Goal: Task Accomplishment & Management: Manage account settings

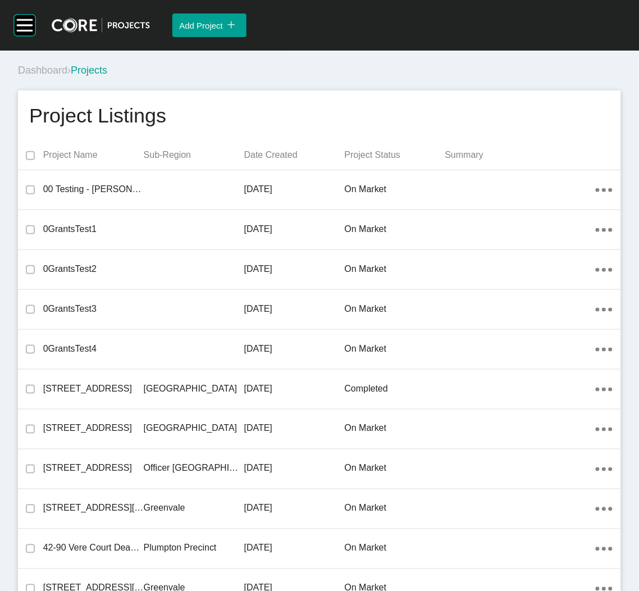
click at [339, 81] on div "Dashboard › Projects" at bounding box center [322, 70] width 608 height 31
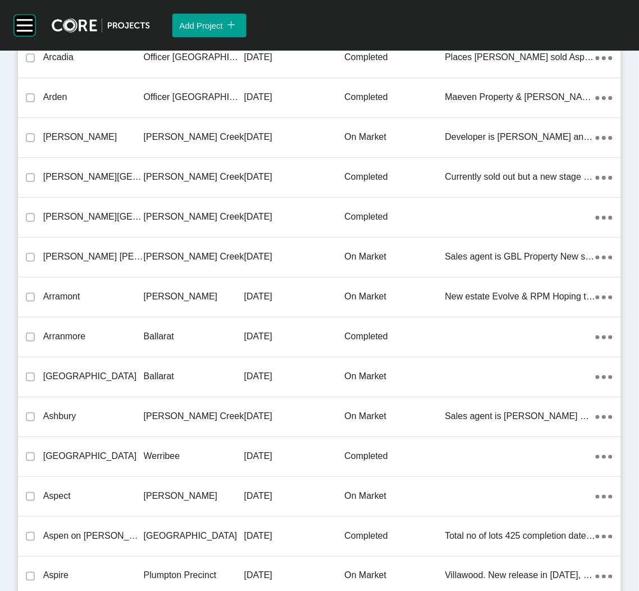
scroll to position [15430, 0]
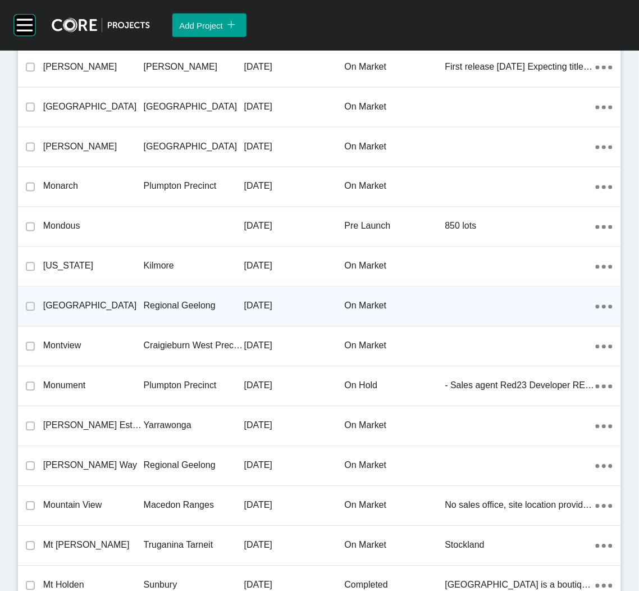
click at [211, 304] on div "Regional Geelong" at bounding box center [194, 306] width 101 height 35
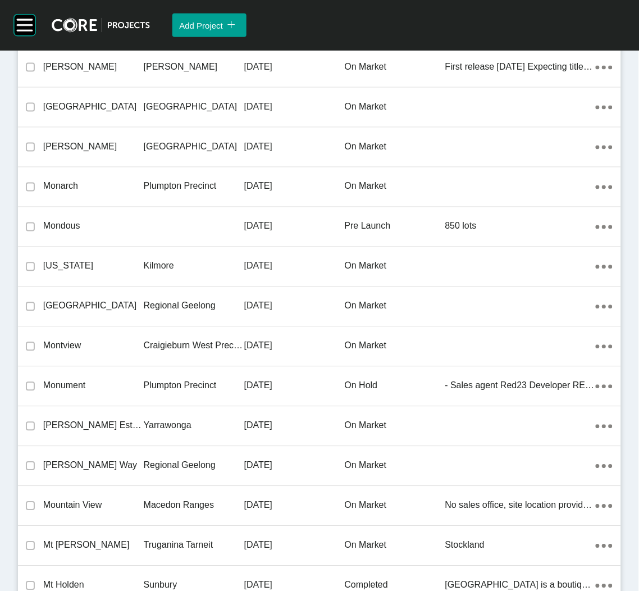
click at [122, 290] on div "Group 2 Created with Sketch. . Add Project icon/tick copy 11 Created with Sketc…" at bounding box center [319, 295] width 639 height 591
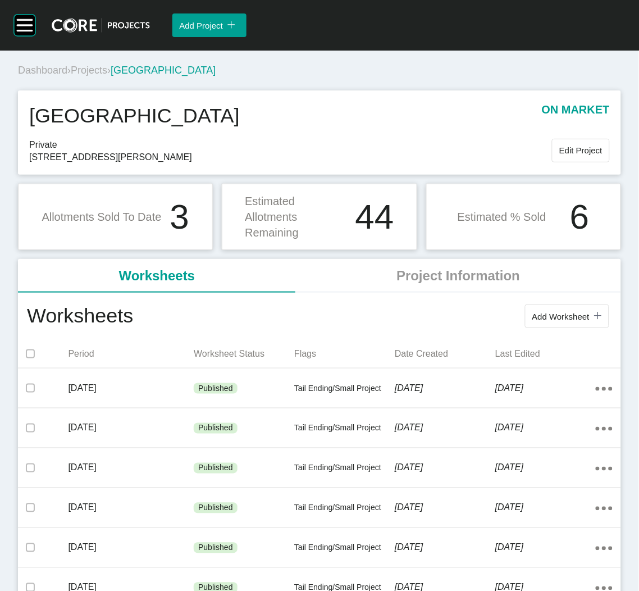
drag, startPoint x: 218, startPoint y: 237, endPoint x: 394, endPoint y: 72, distance: 241.1
click at [394, 77] on div "Dashboard › Projects › [GEOGRAPHIC_DATA]" at bounding box center [322, 70] width 608 height 14
click at [557, 324] on button "Add Worksheet icon/tick copy 11 Created with Sketch." at bounding box center [567, 316] width 84 height 24
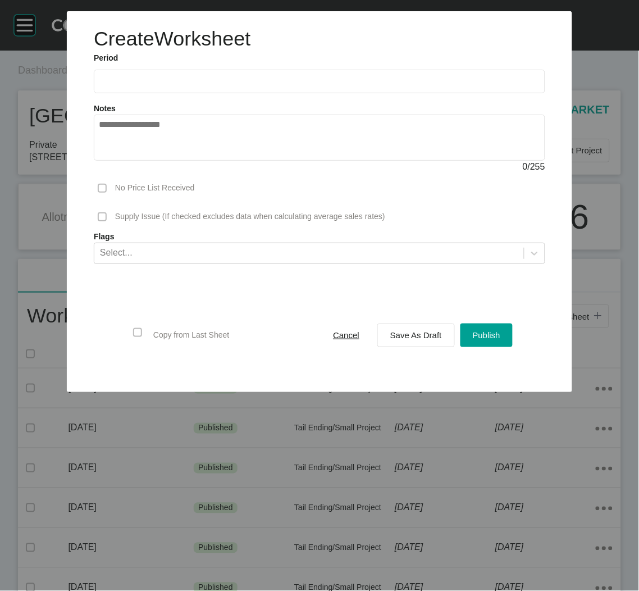
click at [246, 84] on input "text" at bounding box center [319, 81] width 441 height 10
click at [191, 160] on li "Sep" at bounding box center [190, 163] width 38 height 19
type input "**********"
click at [415, 342] on div "Save As Draft" at bounding box center [415, 334] width 57 height 15
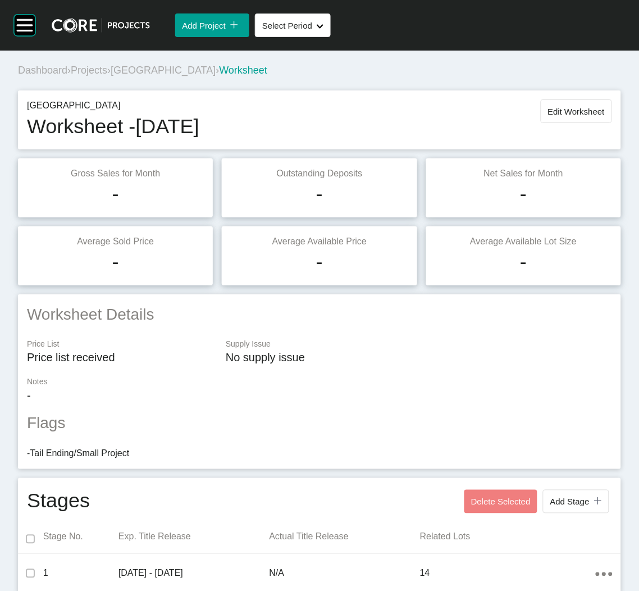
click at [544, 79] on div "Dashboard › Projects › [GEOGRAPHIC_DATA] › Worksheet" at bounding box center [322, 70] width 608 height 31
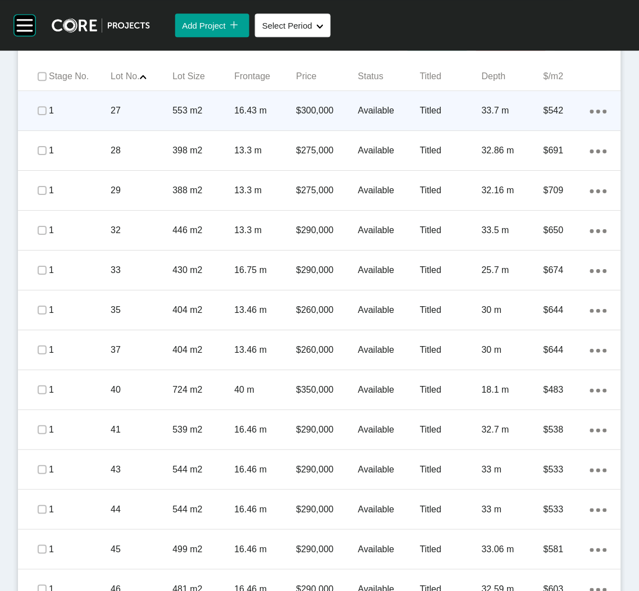
scroll to position [481, 0]
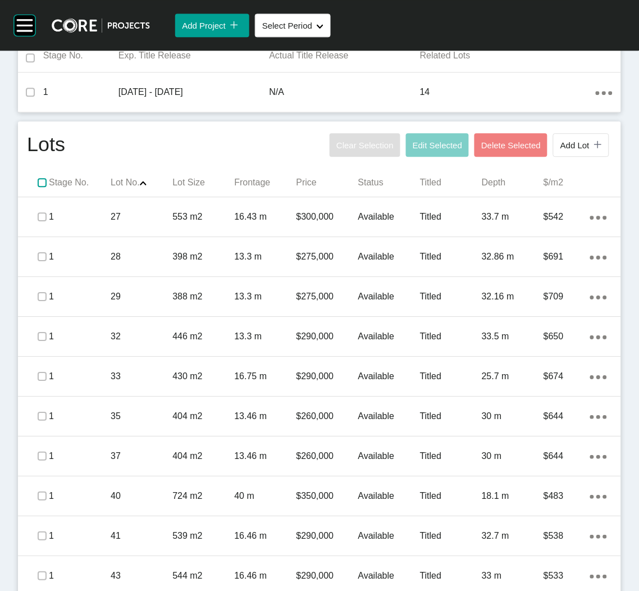
click at [43, 185] on label at bounding box center [42, 182] width 9 height 9
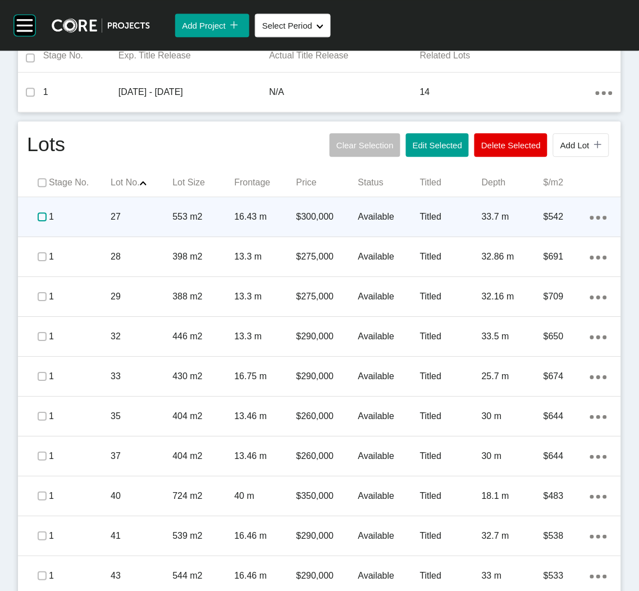
click at [39, 214] on label at bounding box center [42, 216] width 9 height 9
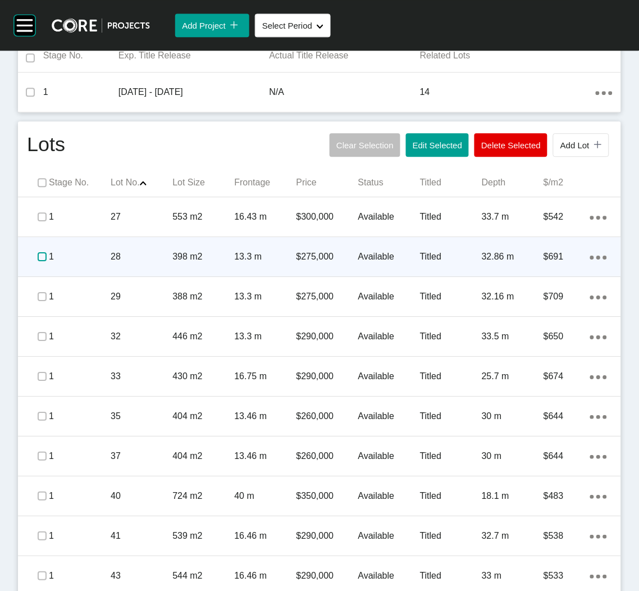
click at [39, 258] on label at bounding box center [42, 256] width 9 height 9
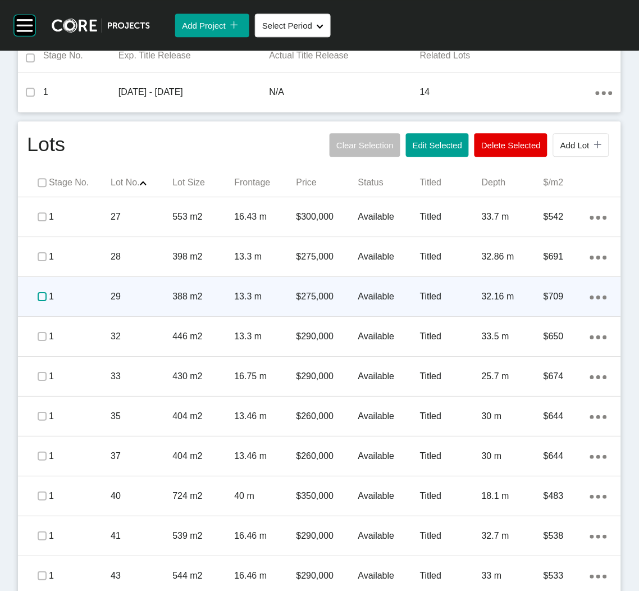
click at [40, 296] on label at bounding box center [42, 296] width 9 height 9
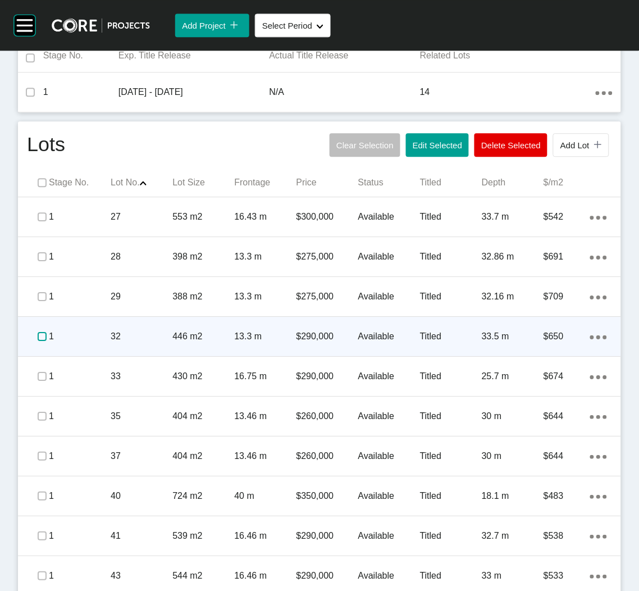
click at [38, 337] on label at bounding box center [42, 336] width 9 height 9
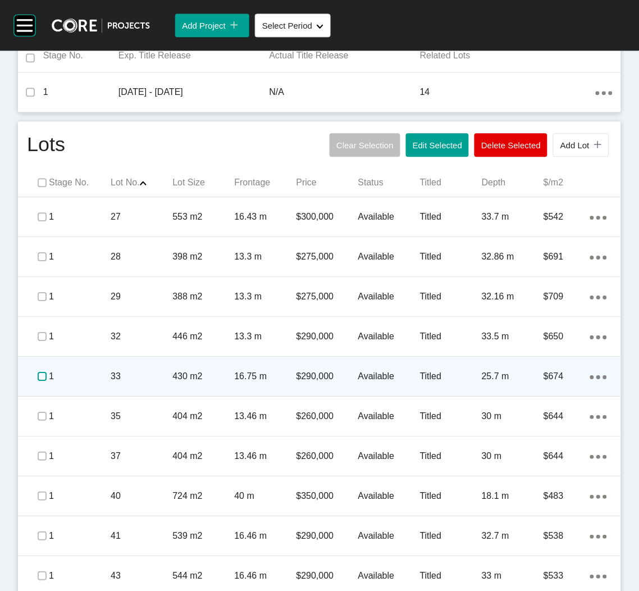
click at [38, 378] on label at bounding box center [42, 376] width 9 height 9
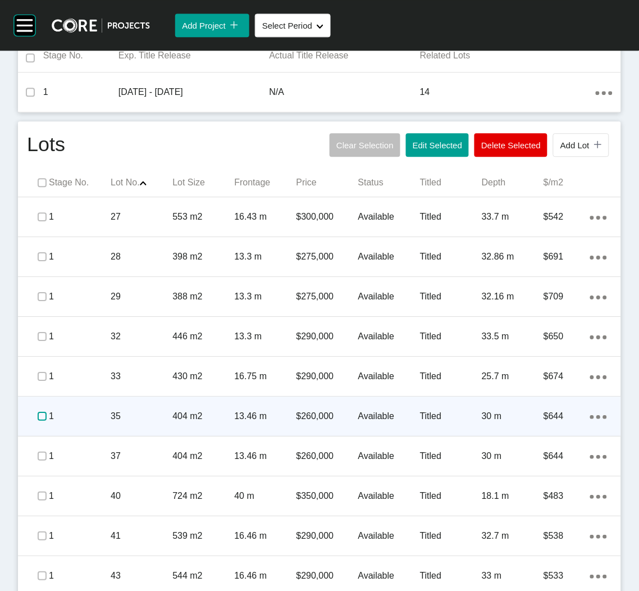
click at [38, 412] on label at bounding box center [42, 416] width 9 height 9
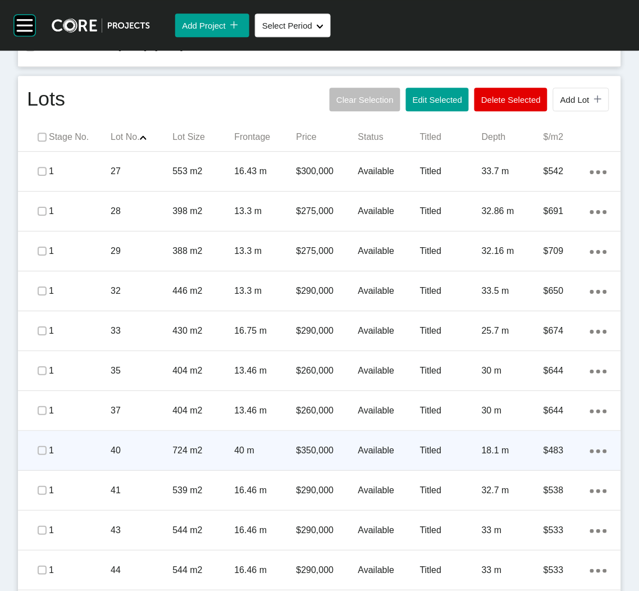
scroll to position [650, 0]
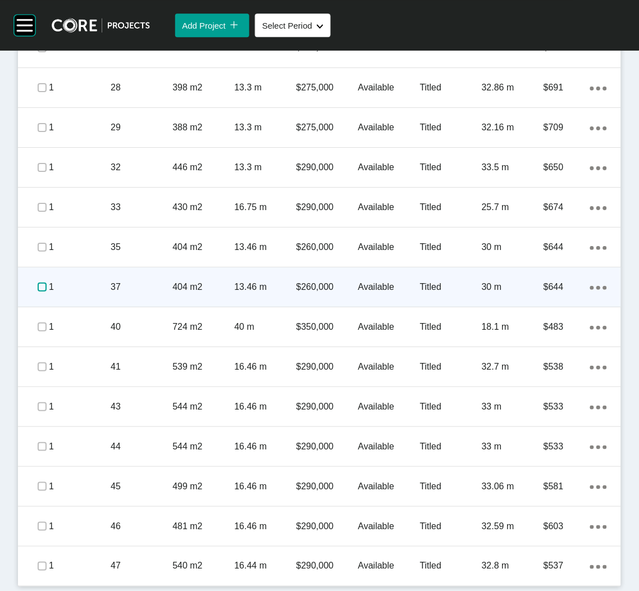
click at [38, 287] on label at bounding box center [42, 286] width 9 height 9
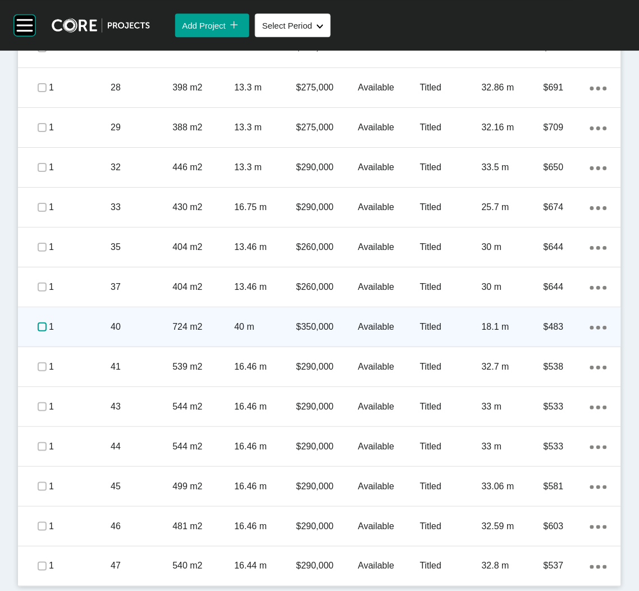
click at [39, 328] on label at bounding box center [42, 326] width 9 height 9
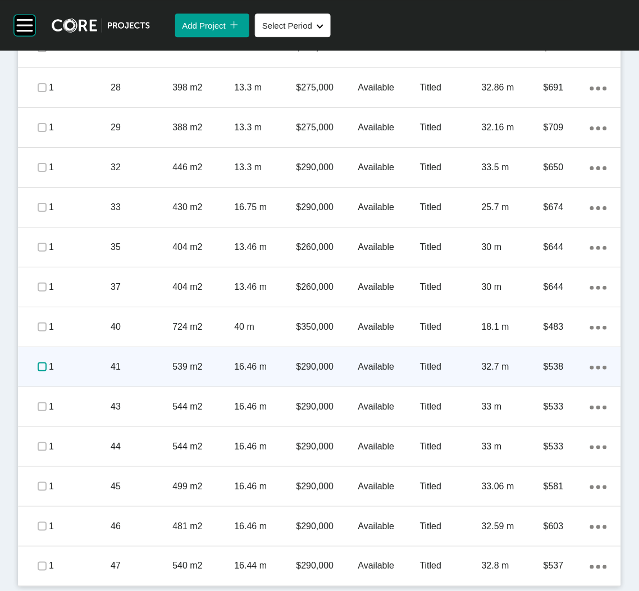
click at [39, 367] on label at bounding box center [42, 366] width 9 height 9
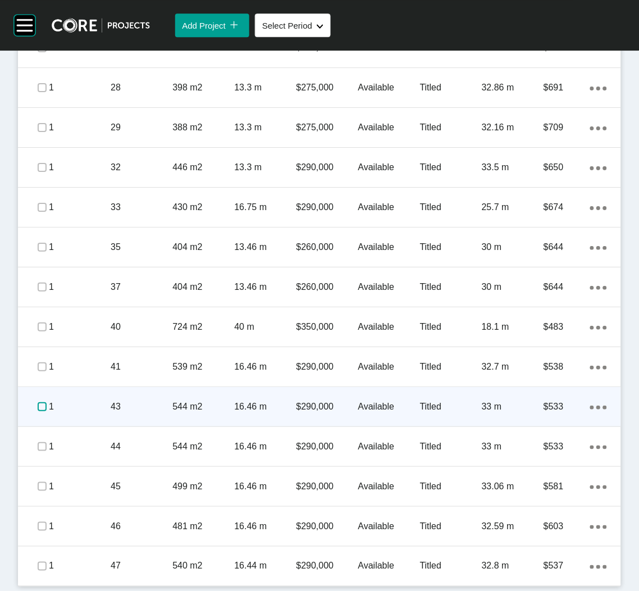
click at [39, 406] on label at bounding box center [42, 406] width 9 height 9
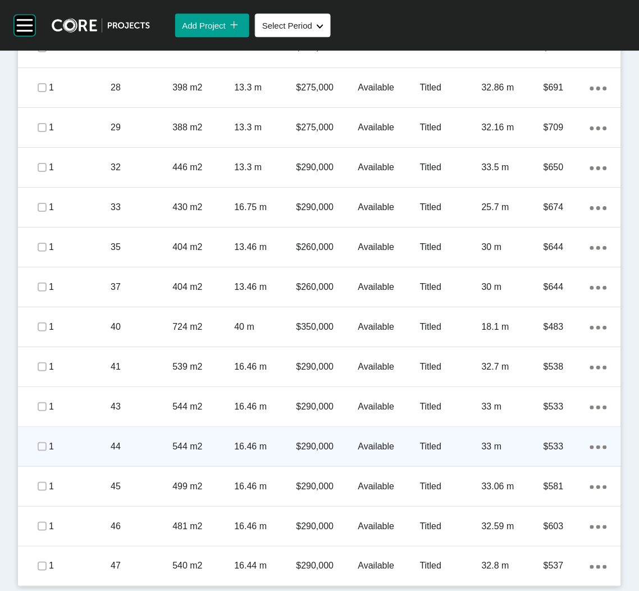
click at [34, 449] on span at bounding box center [42, 446] width 17 height 17
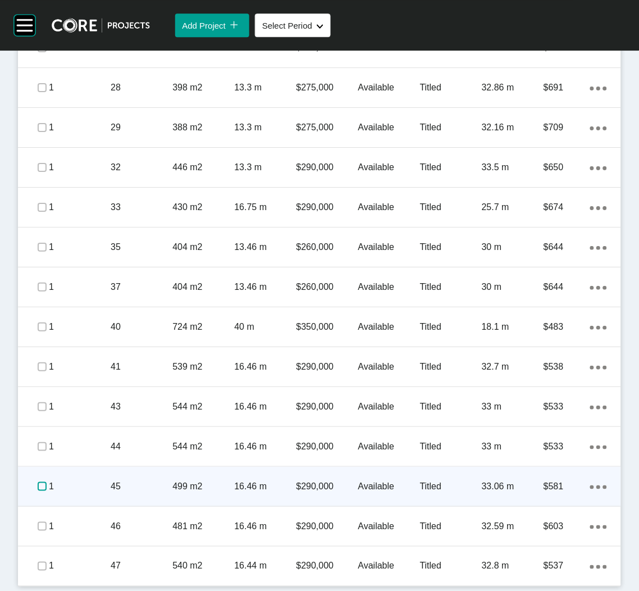
click at [39, 485] on label at bounding box center [42, 486] width 9 height 9
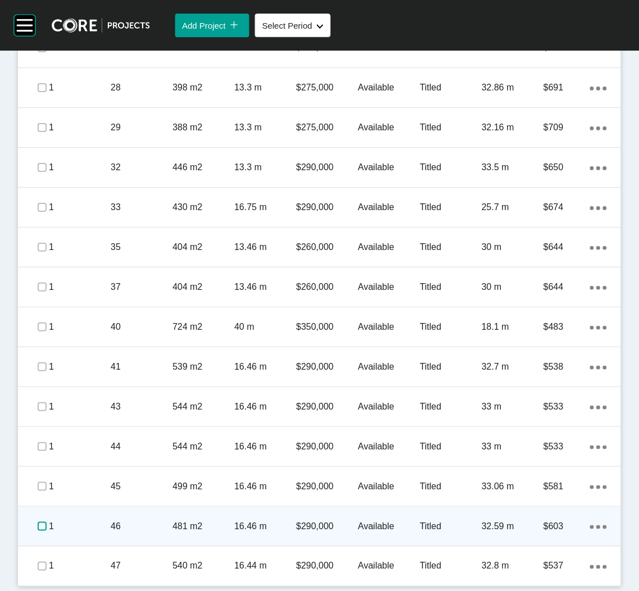
click at [38, 525] on label at bounding box center [42, 526] width 9 height 9
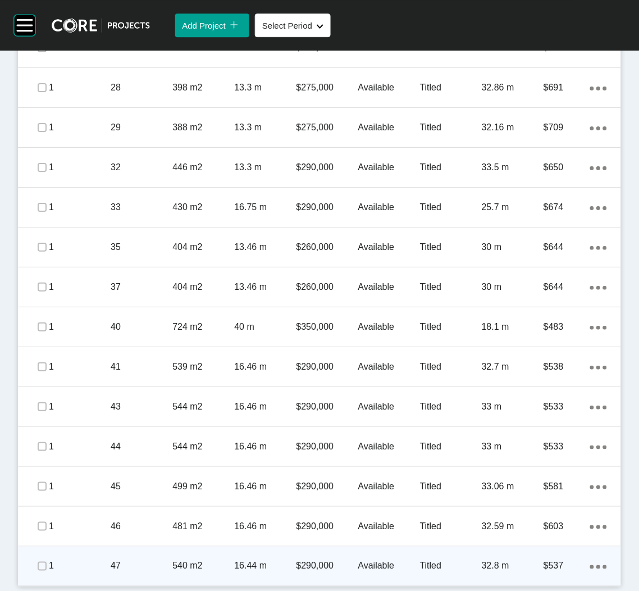
click at [35, 563] on span at bounding box center [42, 566] width 17 height 17
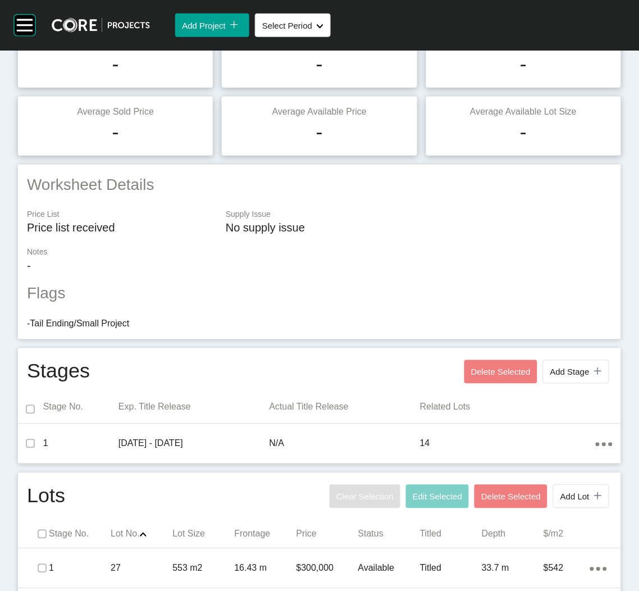
scroll to position [0, 0]
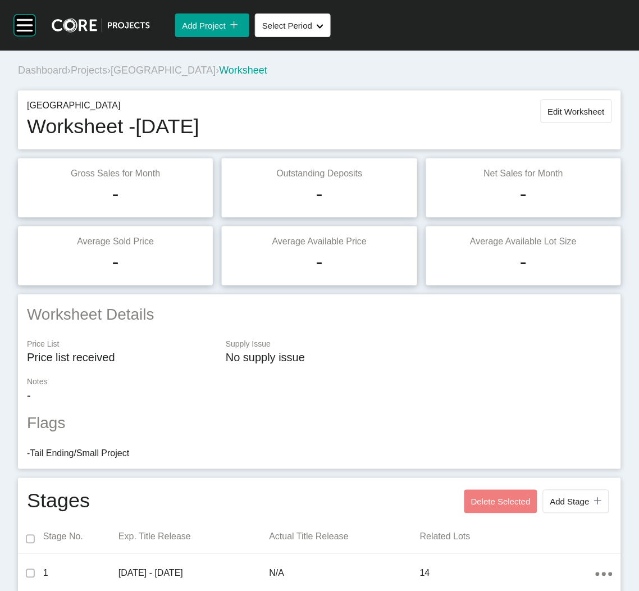
click at [103, 75] on span "Projects" at bounding box center [89, 70] width 36 height 11
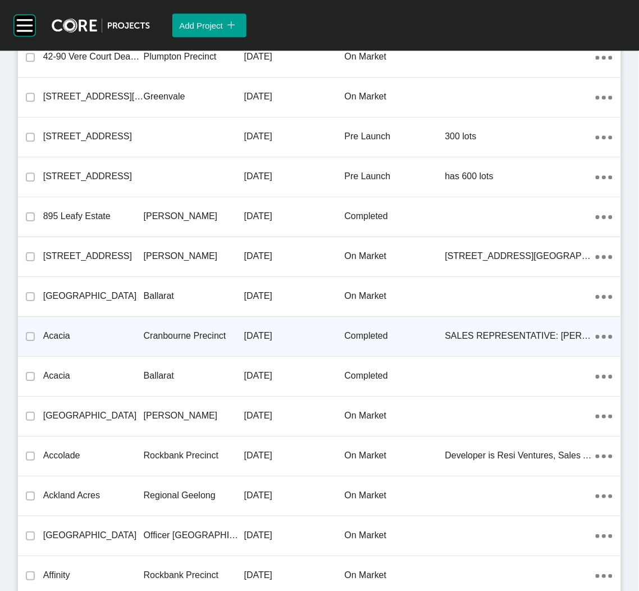
scroll to position [1089, 0]
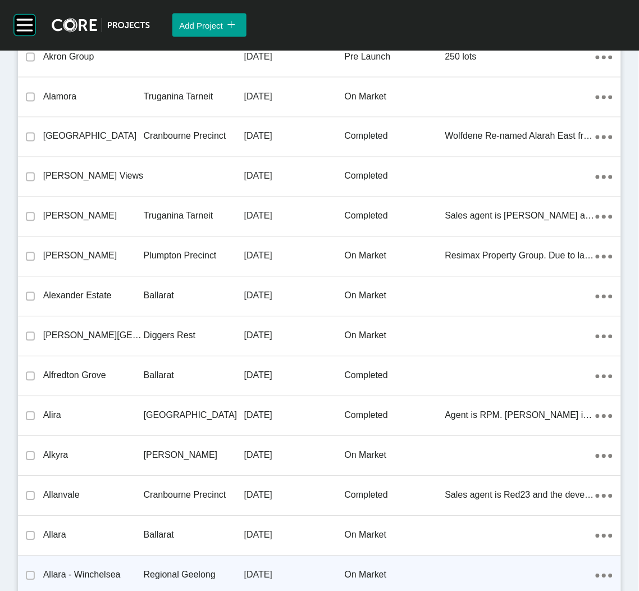
click at [191, 564] on div "Regional Geelong" at bounding box center [194, 575] width 101 height 35
click at [191, 564] on div "Group 2 Created with Sketch. . Add Project icon/tick copy 11 Created with Sketc…" at bounding box center [319, 295] width 639 height 591
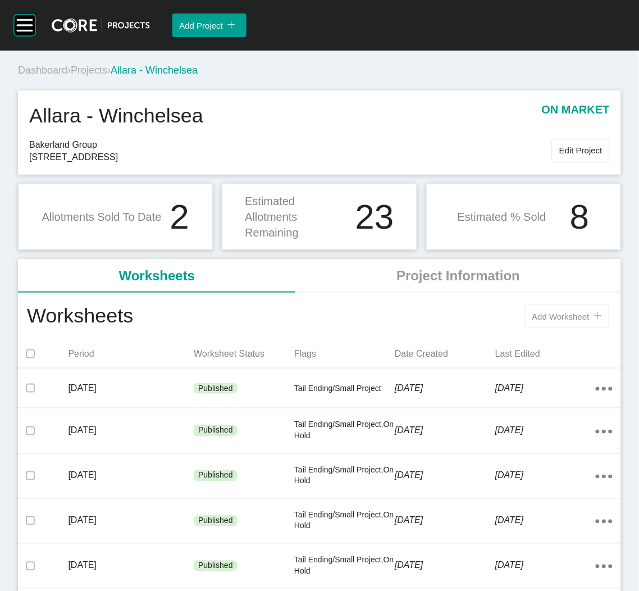
click at [548, 321] on span "Add Worksheet" at bounding box center [560, 317] width 57 height 10
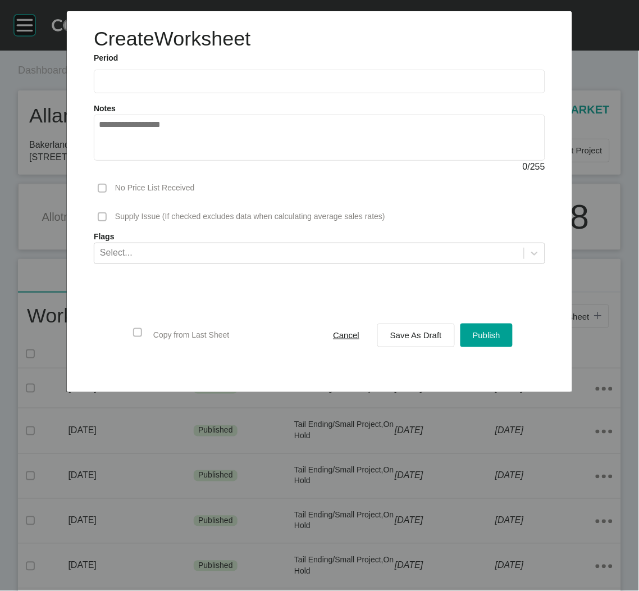
click at [195, 57] on label "Period" at bounding box center [319, 58] width 451 height 11
click at [177, 75] on label at bounding box center [319, 82] width 451 height 24
click at [177, 76] on input "text" at bounding box center [319, 81] width 441 height 10
click at [194, 163] on li "Sep" at bounding box center [190, 163] width 38 height 19
type input "**********"
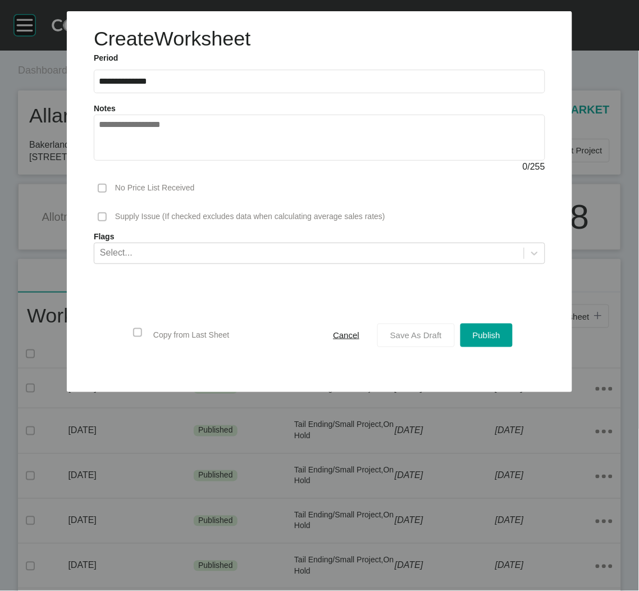
click at [414, 334] on span "Save As Draft" at bounding box center [416, 335] width 52 height 10
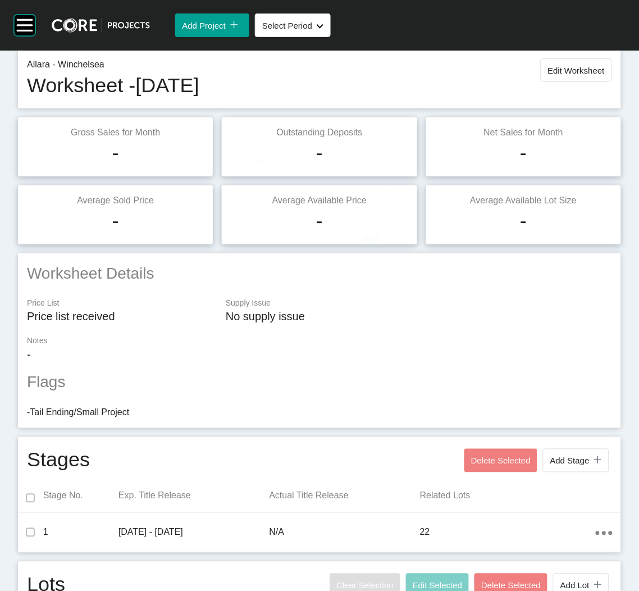
scroll to position [421, 0]
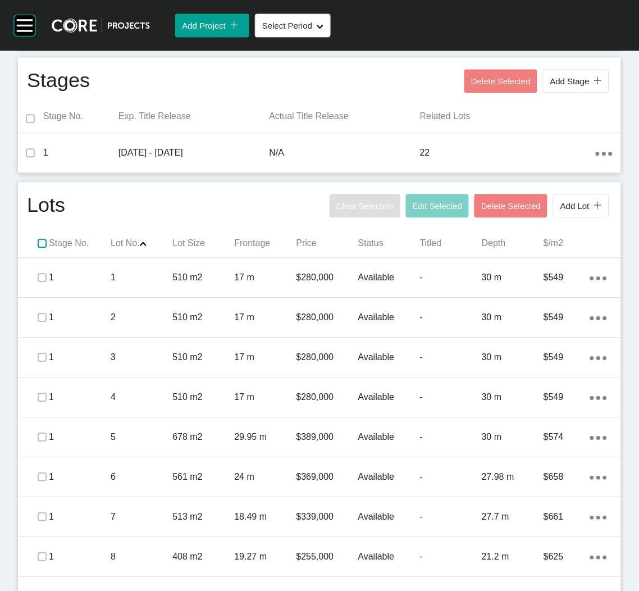
click at [38, 239] on label at bounding box center [42, 243] width 9 height 9
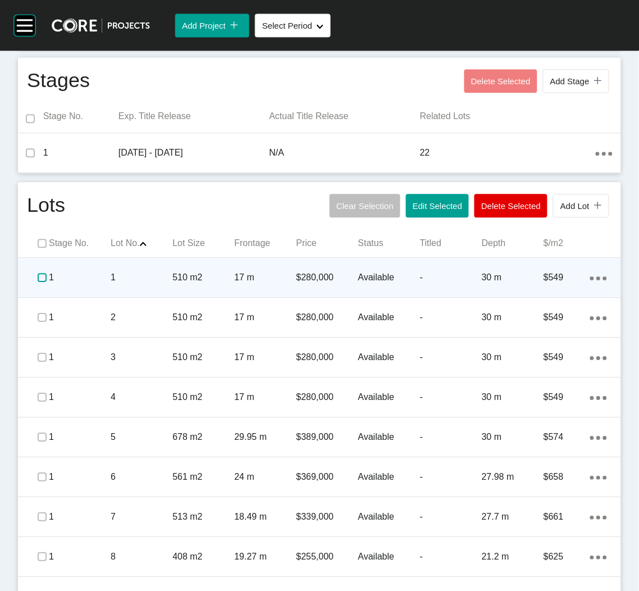
click at [39, 276] on label at bounding box center [42, 277] width 9 height 9
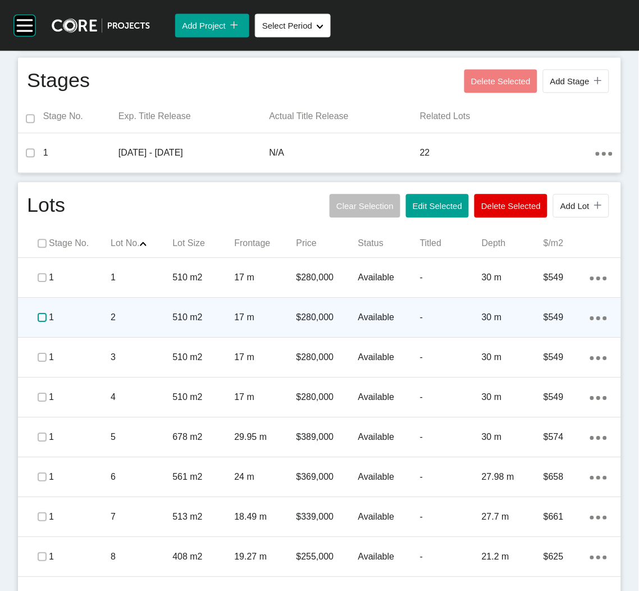
click at [39, 318] on label at bounding box center [42, 317] width 9 height 9
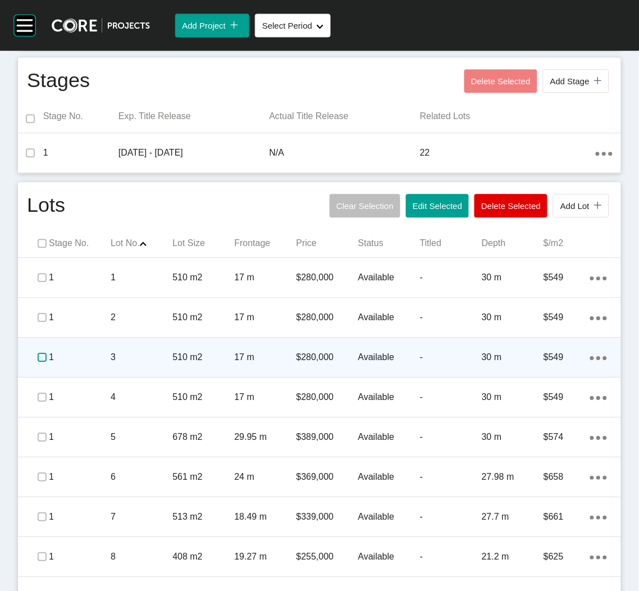
click at [39, 354] on label at bounding box center [42, 357] width 9 height 9
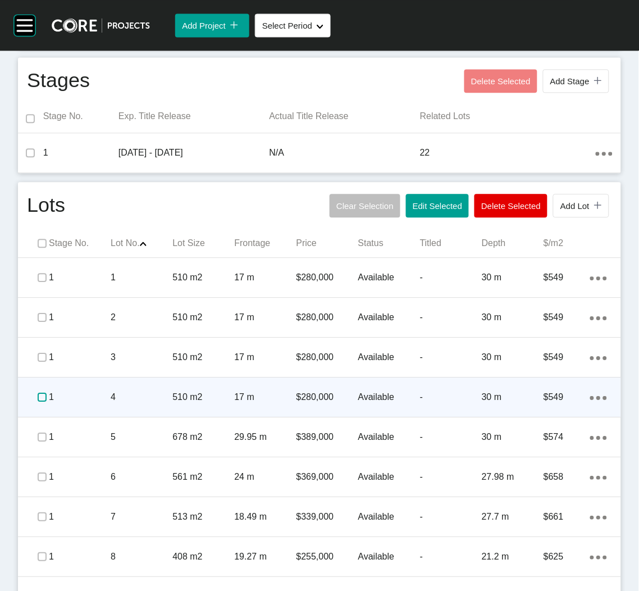
click at [42, 392] on label at bounding box center [42, 396] width 9 height 9
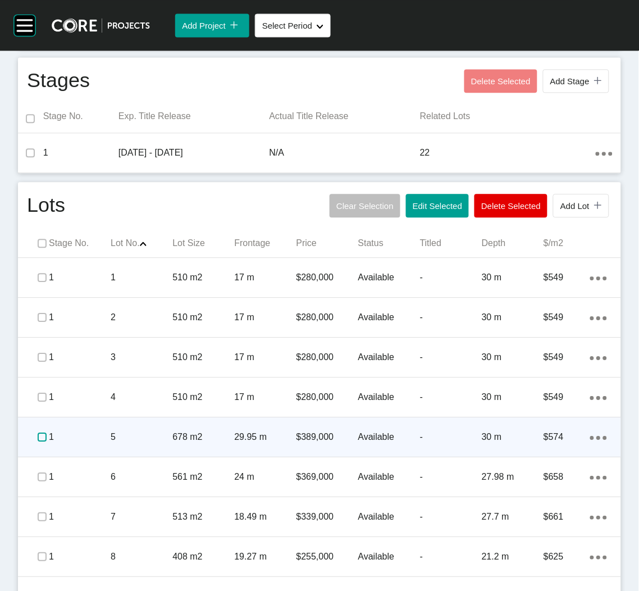
click at [38, 436] on label at bounding box center [42, 436] width 9 height 9
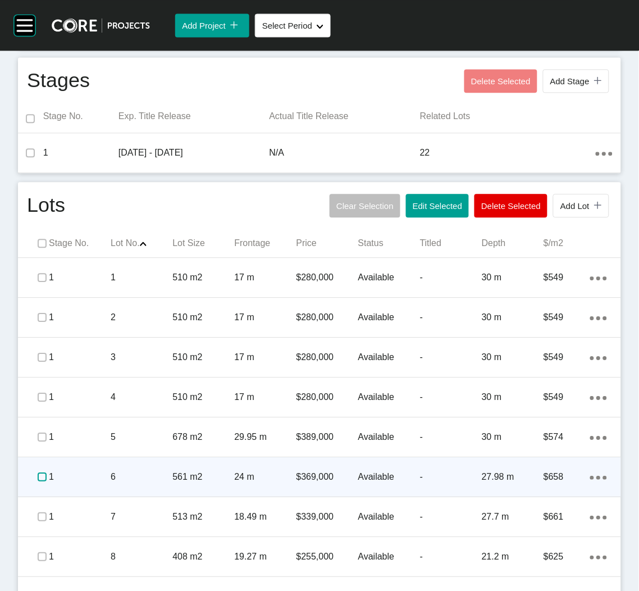
click at [38, 475] on label at bounding box center [42, 476] width 9 height 9
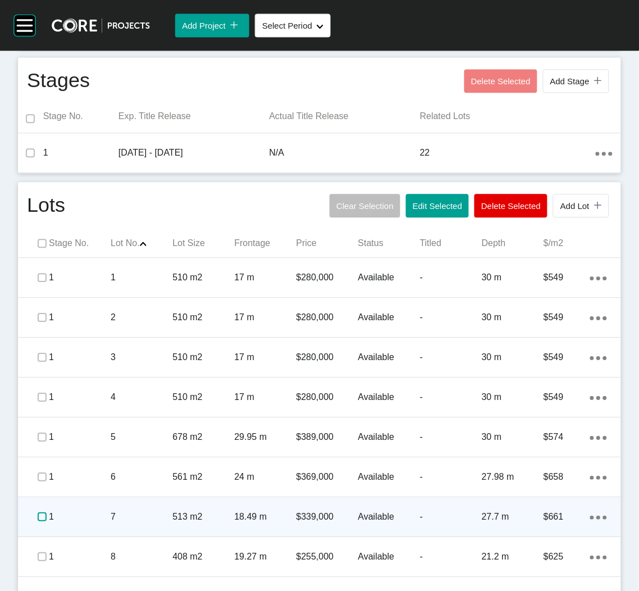
click at [38, 518] on label at bounding box center [42, 516] width 9 height 9
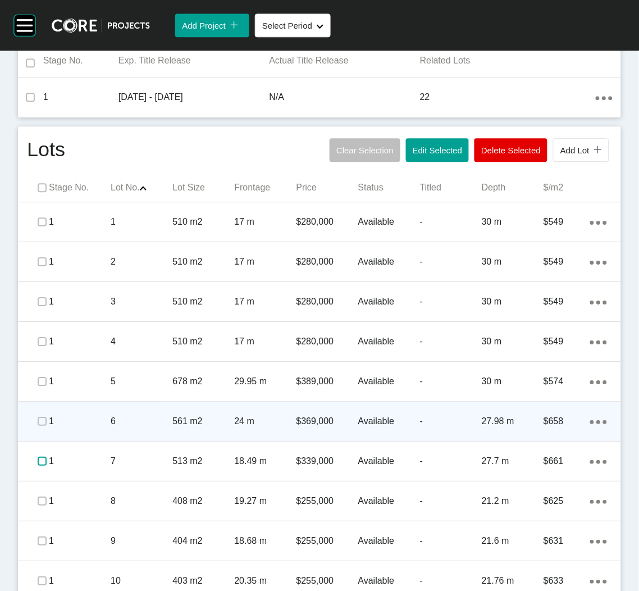
scroll to position [505, 0]
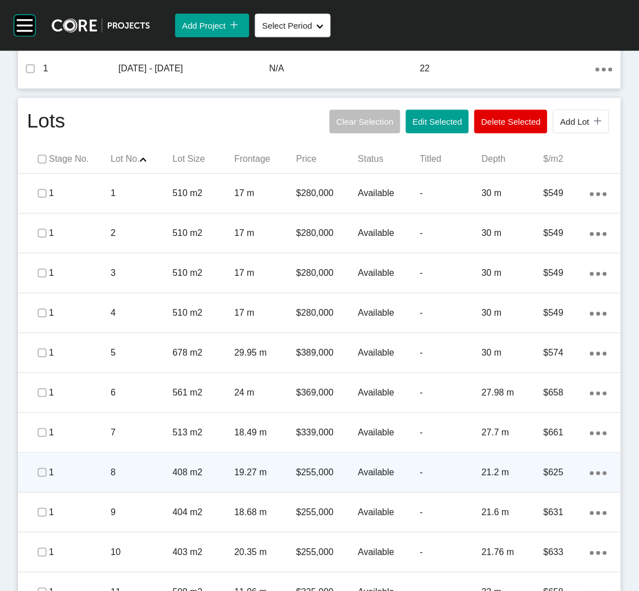
click at [85, 483] on div "1" at bounding box center [80, 472] width 62 height 35
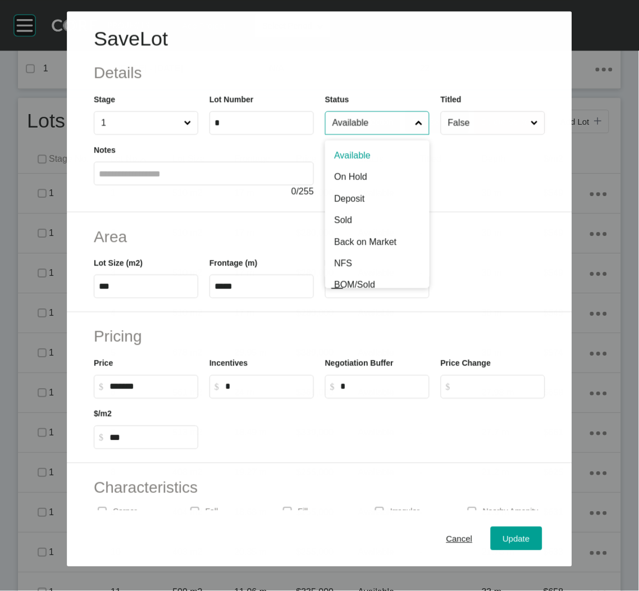
click at [372, 116] on input "Available" at bounding box center [371, 123] width 83 height 22
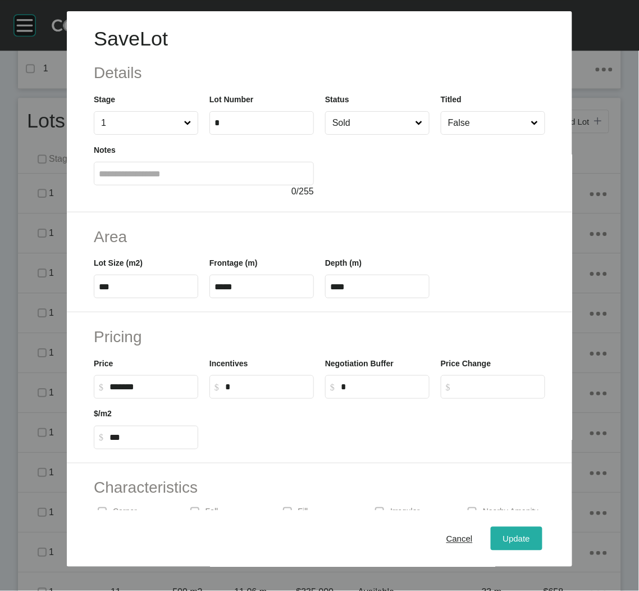
click at [503, 538] on span "Update" at bounding box center [516, 538] width 27 height 10
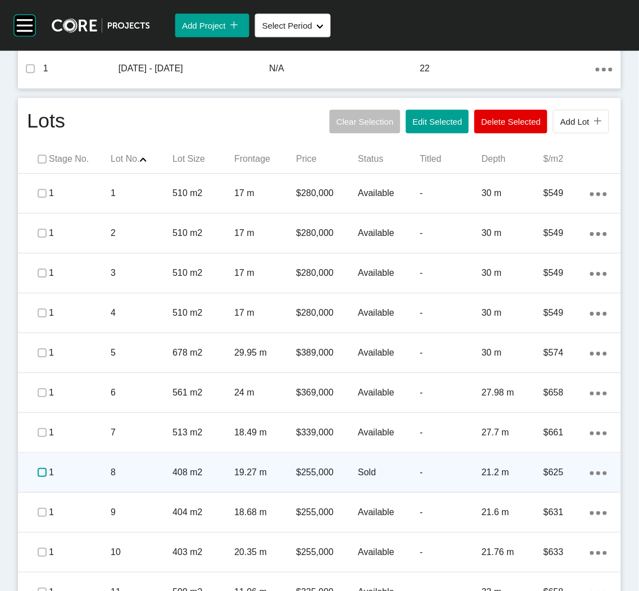
click at [41, 469] on label at bounding box center [42, 472] width 9 height 9
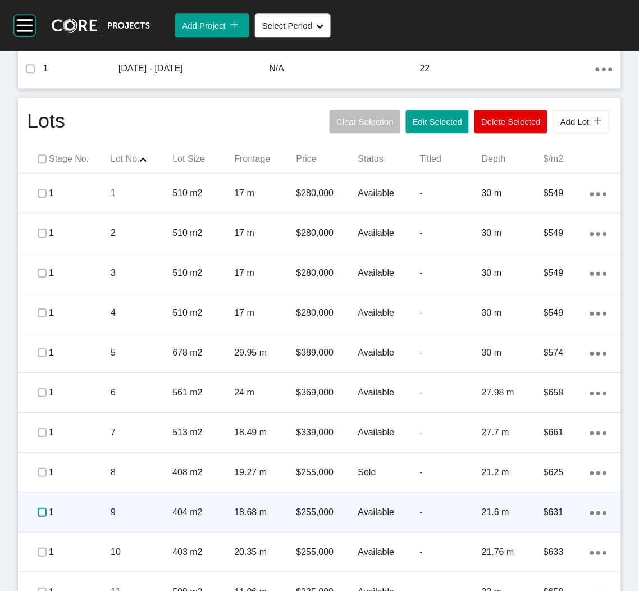
click at [39, 510] on label at bounding box center [42, 512] width 9 height 9
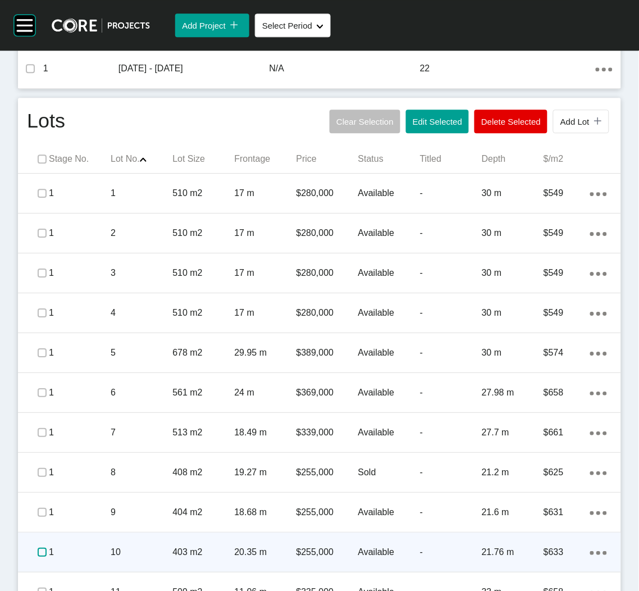
click at [38, 550] on label at bounding box center [42, 551] width 9 height 9
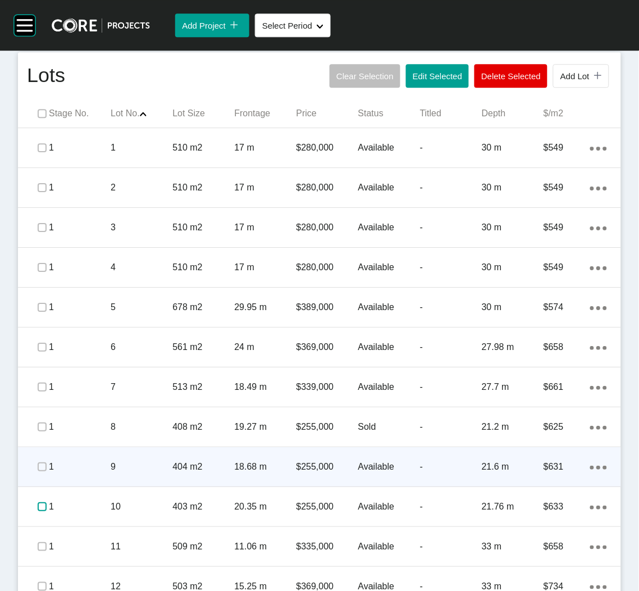
scroll to position [590, 0]
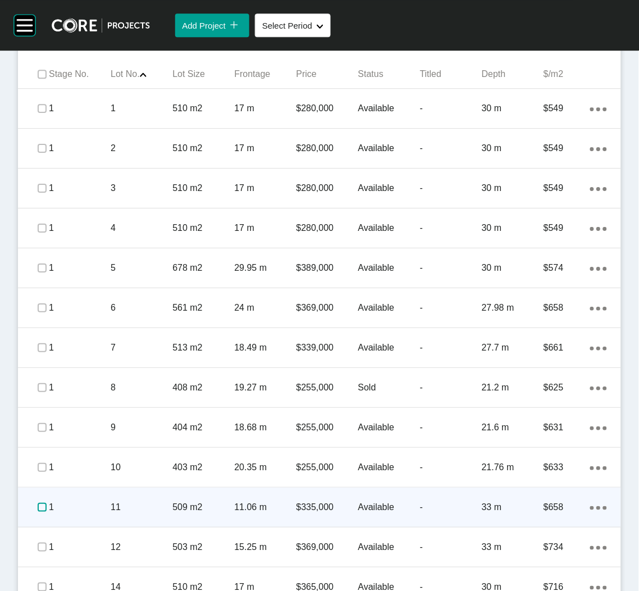
click at [41, 509] on label at bounding box center [42, 507] width 9 height 9
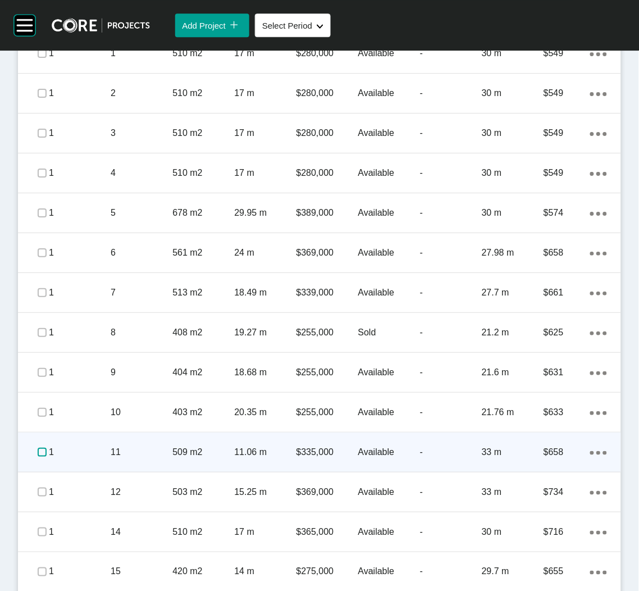
scroll to position [674, 0]
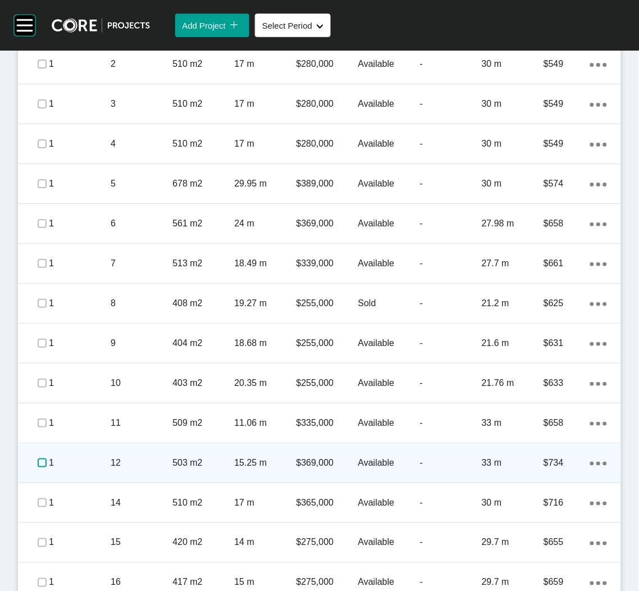
click at [42, 462] on label at bounding box center [42, 462] width 9 height 9
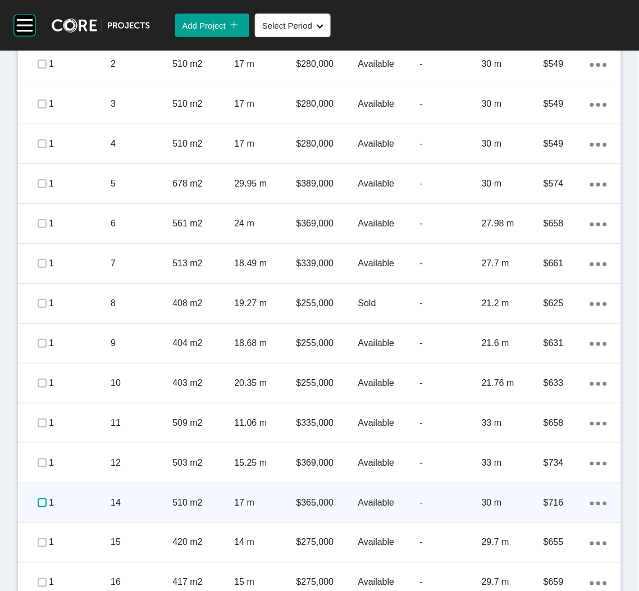
click at [38, 503] on label at bounding box center [42, 502] width 9 height 9
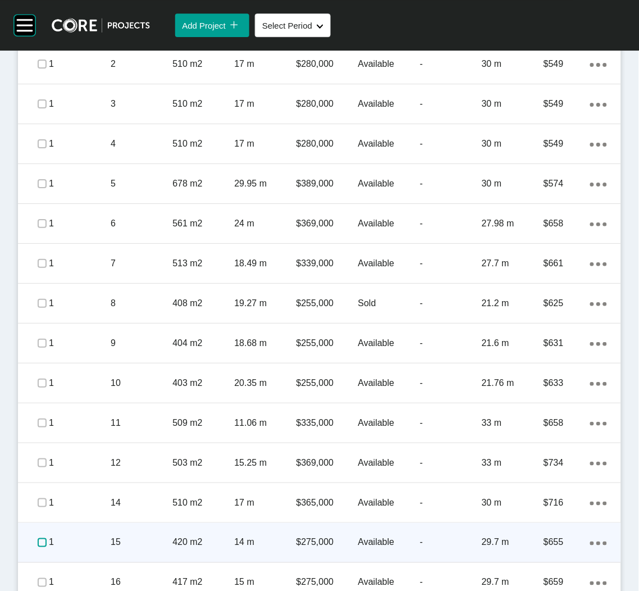
click at [41, 540] on label at bounding box center [42, 542] width 9 height 9
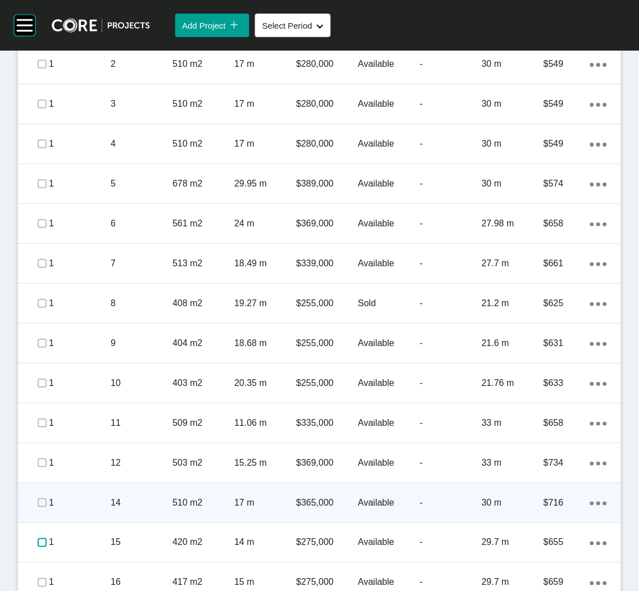
scroll to position [757, 0]
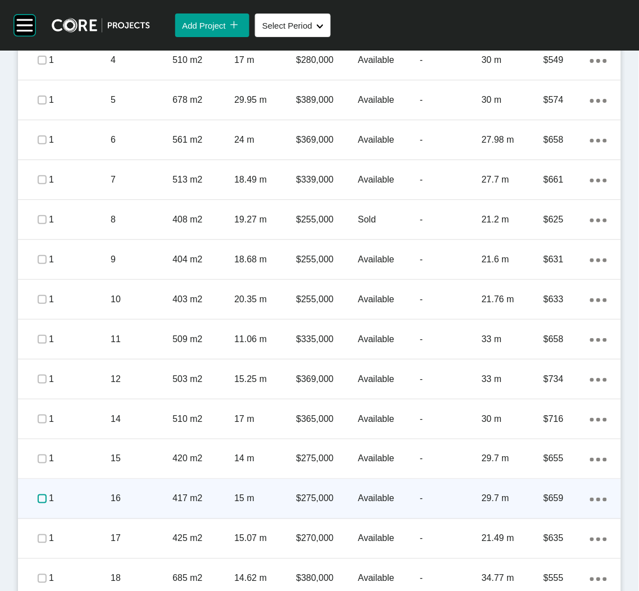
click at [40, 498] on label at bounding box center [42, 498] width 9 height 9
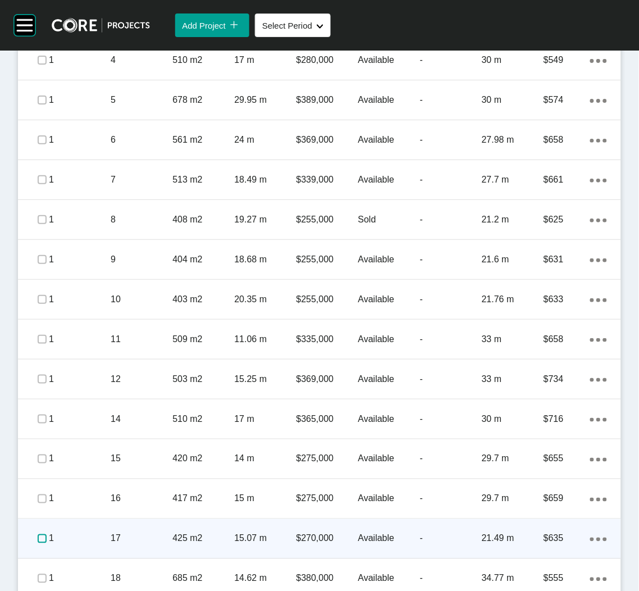
click at [38, 537] on label at bounding box center [42, 538] width 9 height 9
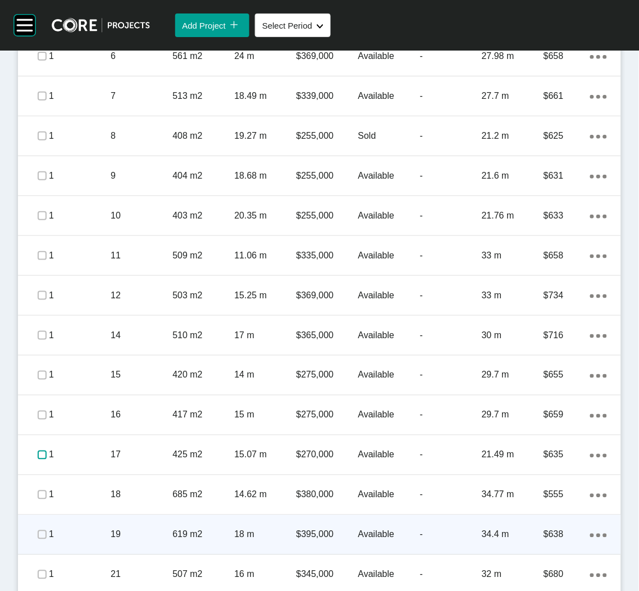
scroll to position [842, 0]
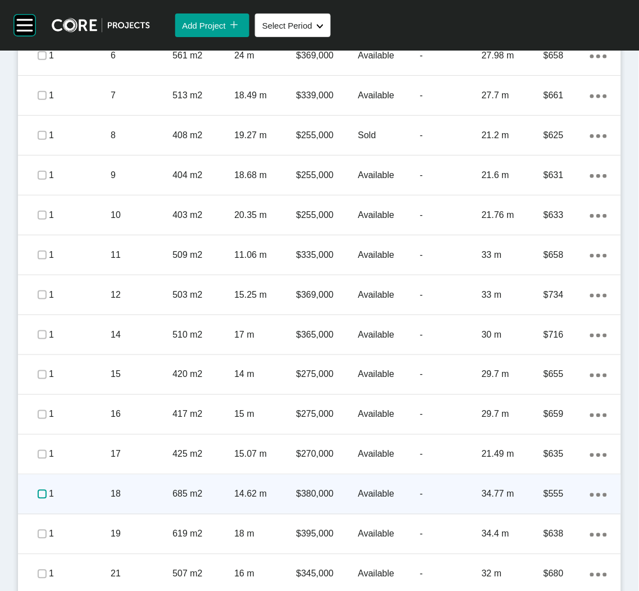
click at [43, 495] on label at bounding box center [42, 494] width 9 height 9
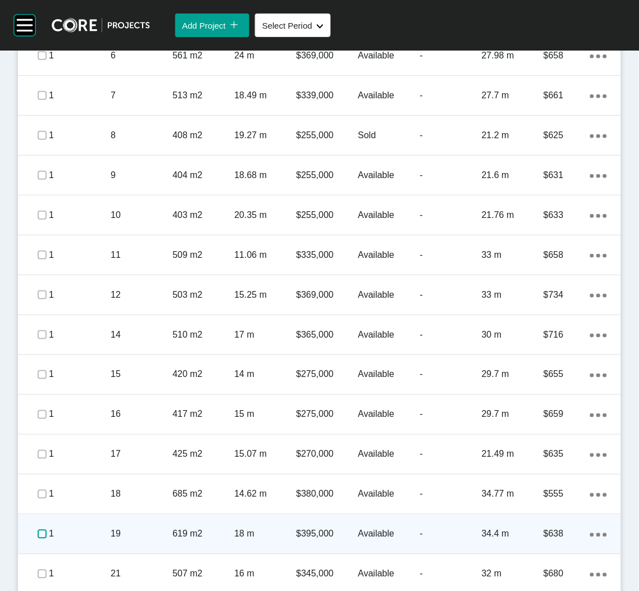
click at [39, 530] on label at bounding box center [42, 533] width 9 height 9
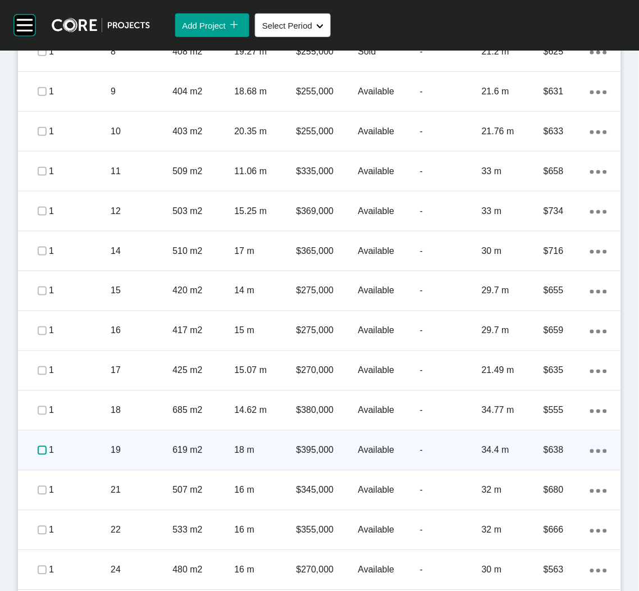
scroll to position [926, 0]
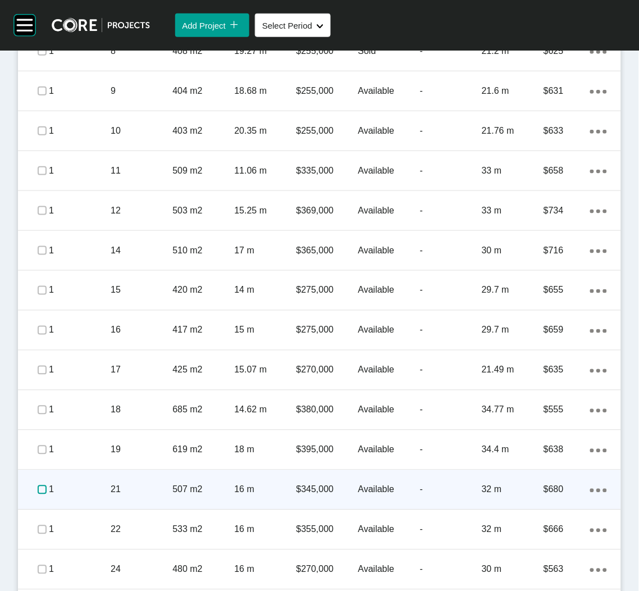
click at [42, 488] on label at bounding box center [42, 489] width 9 height 9
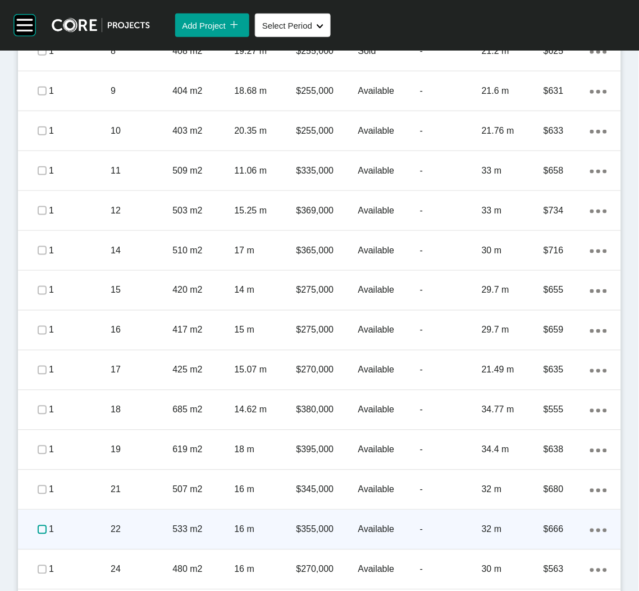
click at [38, 528] on label at bounding box center [42, 529] width 9 height 9
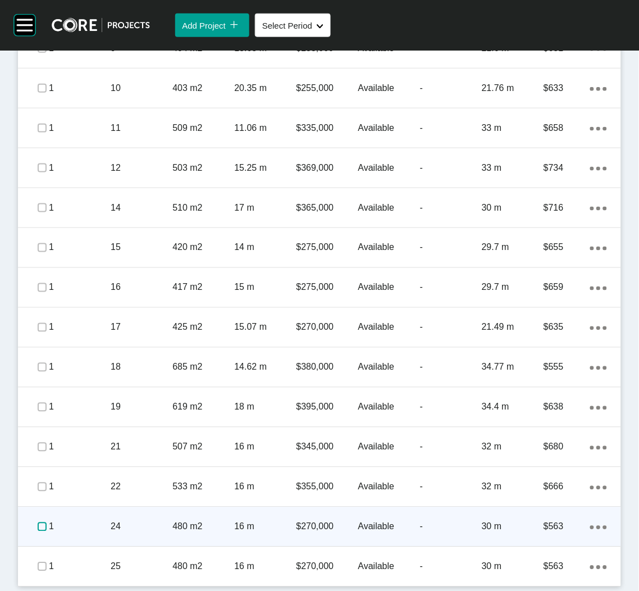
click at [40, 526] on label at bounding box center [42, 526] width 9 height 9
click at [103, 528] on p "1" at bounding box center [80, 526] width 62 height 12
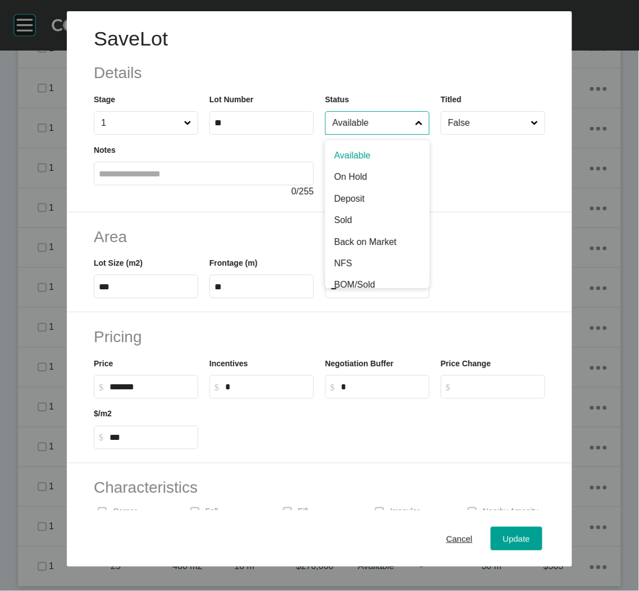
click at [375, 122] on input "Available" at bounding box center [371, 123] width 83 height 22
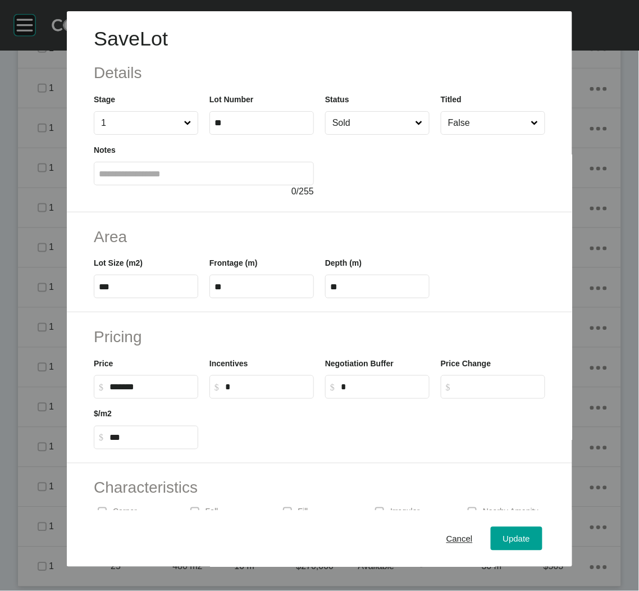
drag, startPoint x: 352, startPoint y: 226, endPoint x: 375, endPoint y: 262, distance: 42.7
click at [503, 540] on span "Update" at bounding box center [516, 538] width 27 height 10
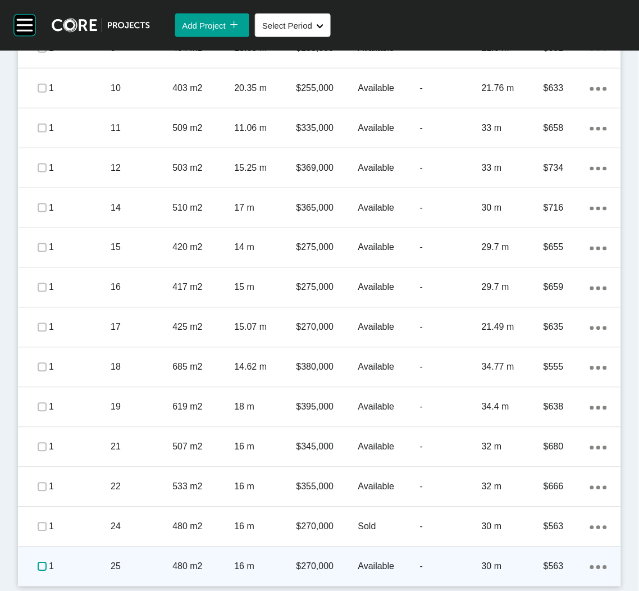
click at [38, 566] on label at bounding box center [42, 566] width 9 height 9
click at [154, 564] on p "25" at bounding box center [142, 566] width 62 height 12
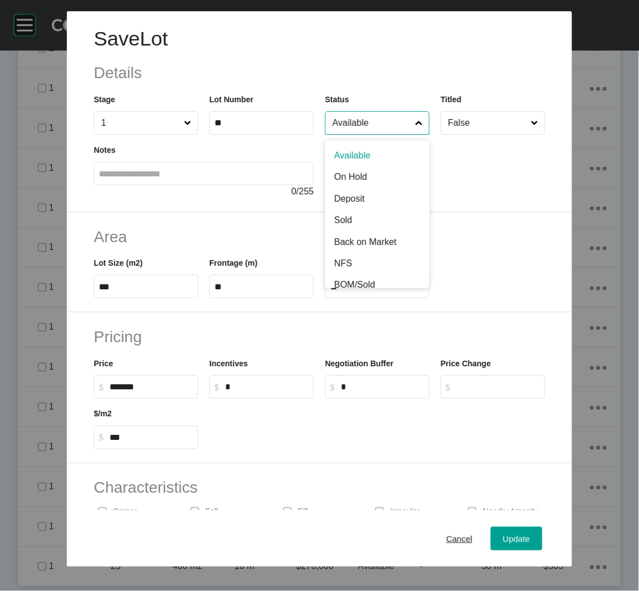
drag, startPoint x: 374, startPoint y: 118, endPoint x: 371, endPoint y: 158, distance: 40.6
click at [375, 118] on input "Available" at bounding box center [371, 123] width 83 height 22
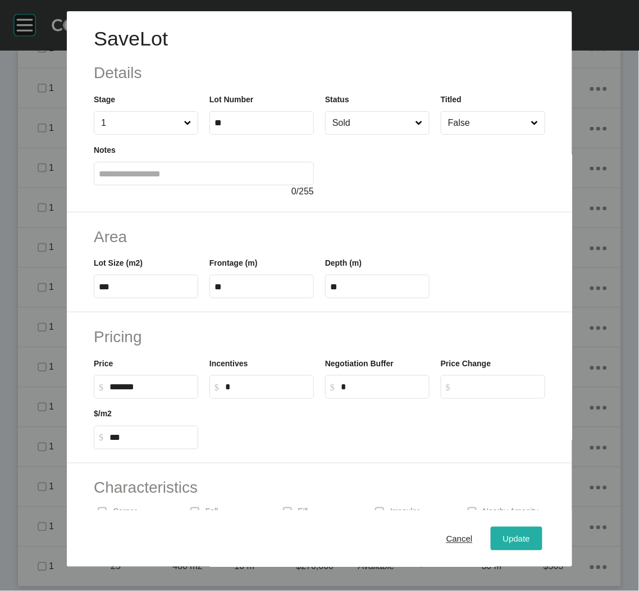
click at [503, 534] on span "Update" at bounding box center [516, 538] width 27 height 10
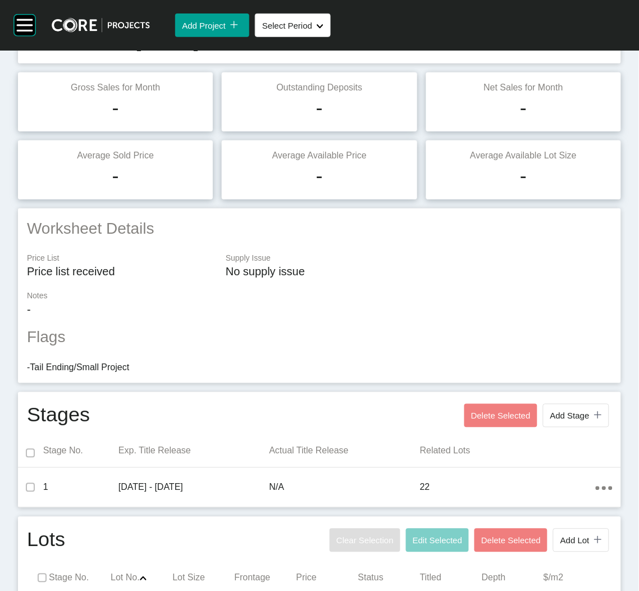
scroll to position [0, 0]
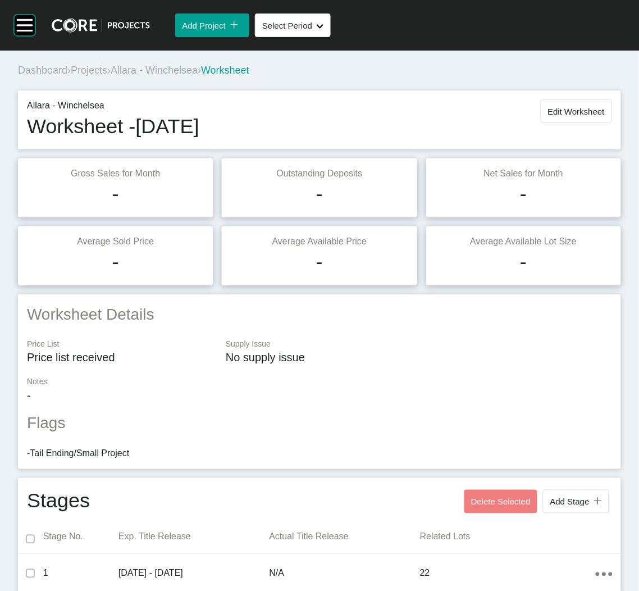
click at [99, 67] on span "Projects" at bounding box center [89, 70] width 36 height 11
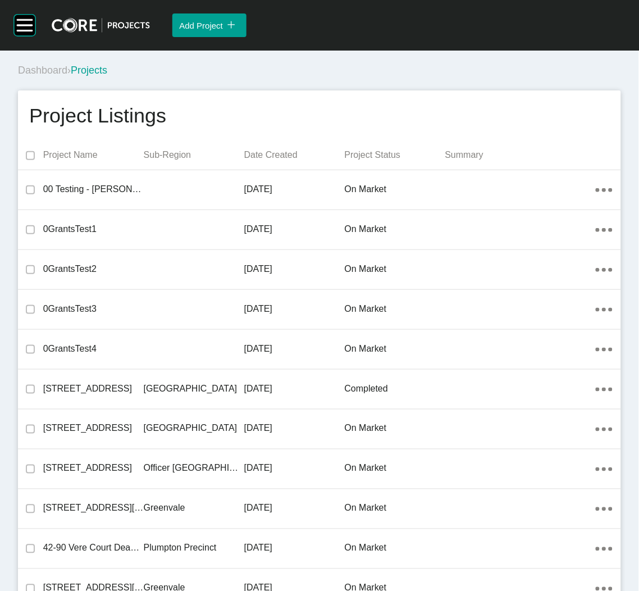
scroll to position [691, 0]
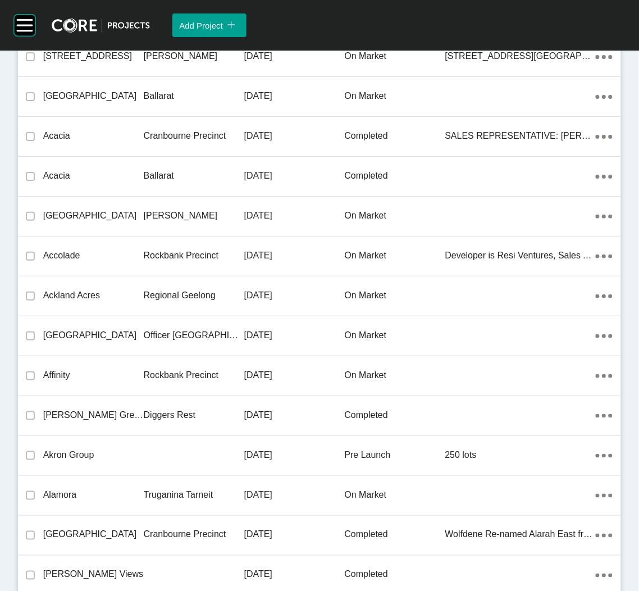
click at [183, 293] on p "Regional Geelong" at bounding box center [194, 295] width 101 height 12
click at [183, 293] on div "Group 2 Created with Sketch. . Add Project icon/tick copy 11 Created with Sketc…" at bounding box center [319, 295] width 639 height 591
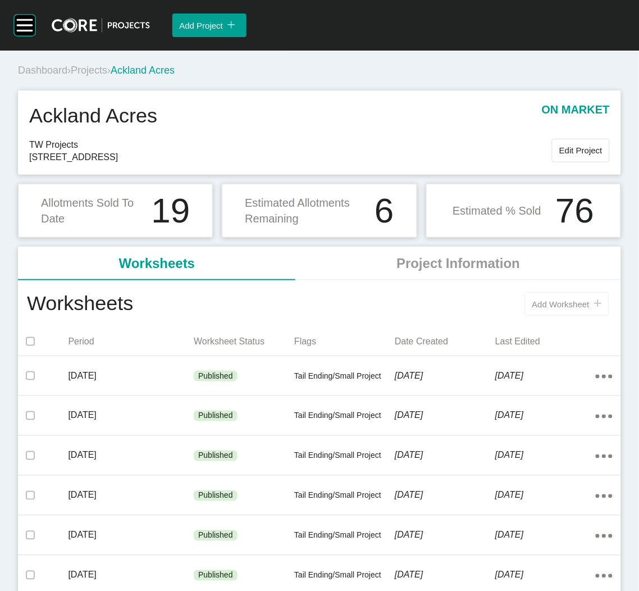
click at [538, 309] on div "Add Worksheet icon/tick copy 11 Created with Sketch." at bounding box center [567, 304] width 70 height 10
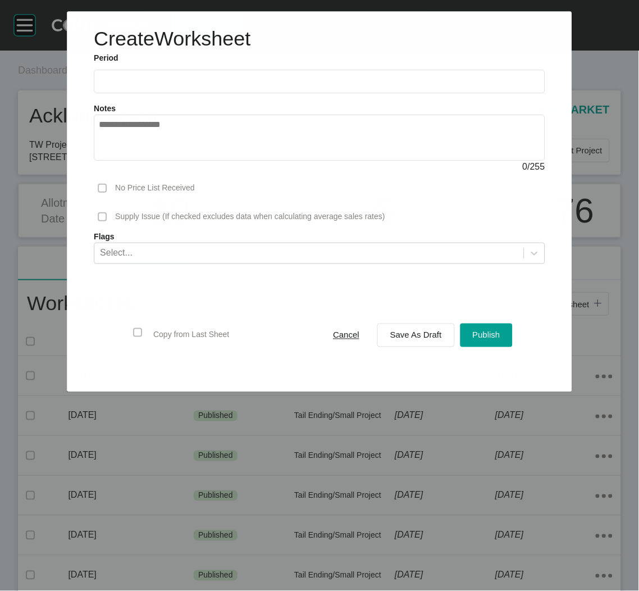
click at [134, 82] on input "text" at bounding box center [319, 82] width 441 height 10
click at [178, 165] on li "Sep" at bounding box center [190, 163] width 38 height 19
type input "**********"
click at [415, 331] on span "Save As Draft" at bounding box center [416, 335] width 52 height 10
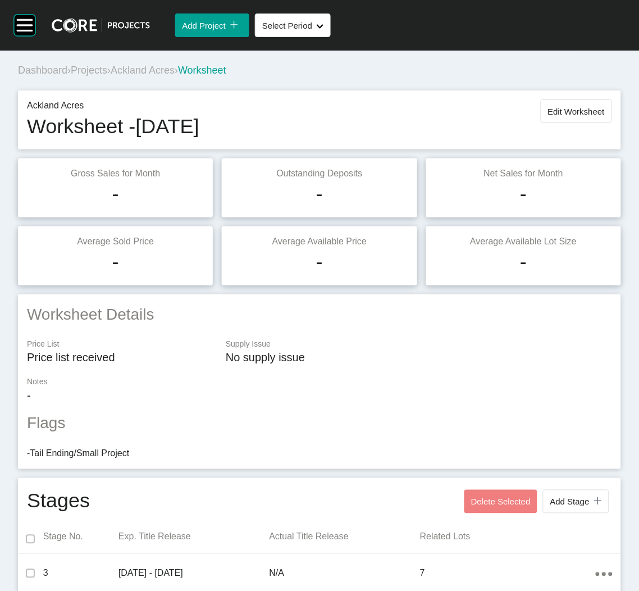
drag, startPoint x: 456, startPoint y: 52, endPoint x: 424, endPoint y: 48, distance: 32.8
click at [456, 52] on div "Dashboard › Projects › Ackland Acres › Worksheet" at bounding box center [319, 68] width 612 height 35
click at [92, 71] on span "Projects" at bounding box center [89, 70] width 36 height 11
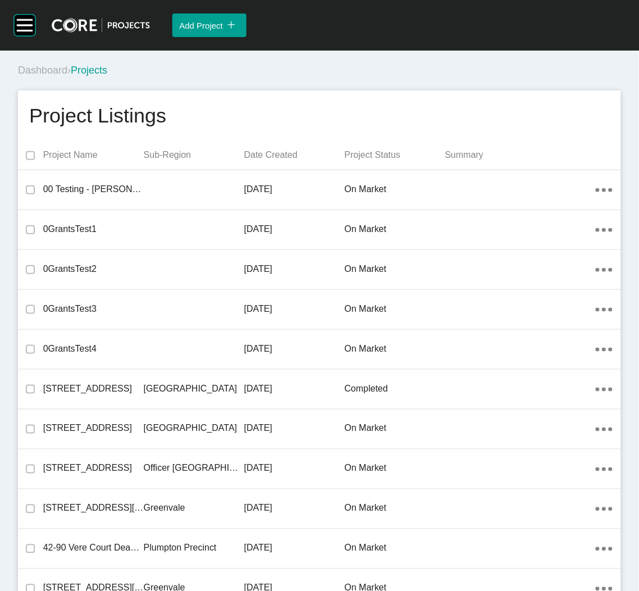
scroll to position [12881, 0]
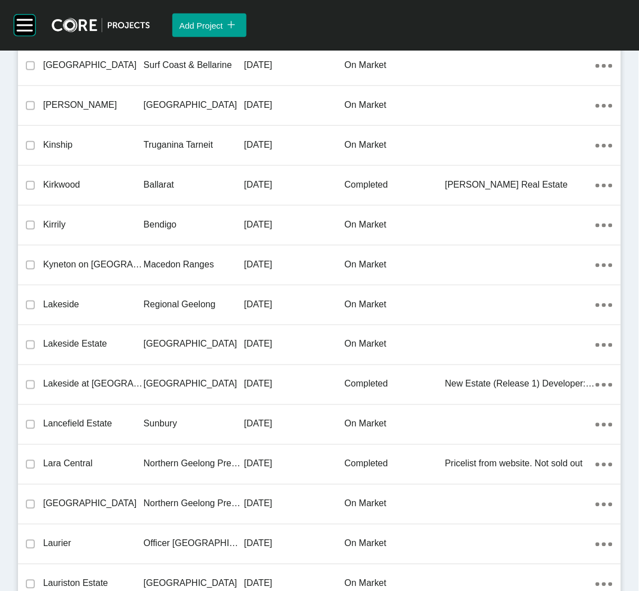
drag, startPoint x: 343, startPoint y: 304, endPoint x: 167, endPoint y: 302, distance: 175.8
click at [345, 304] on div "on market" at bounding box center [395, 304] width 101 height 35
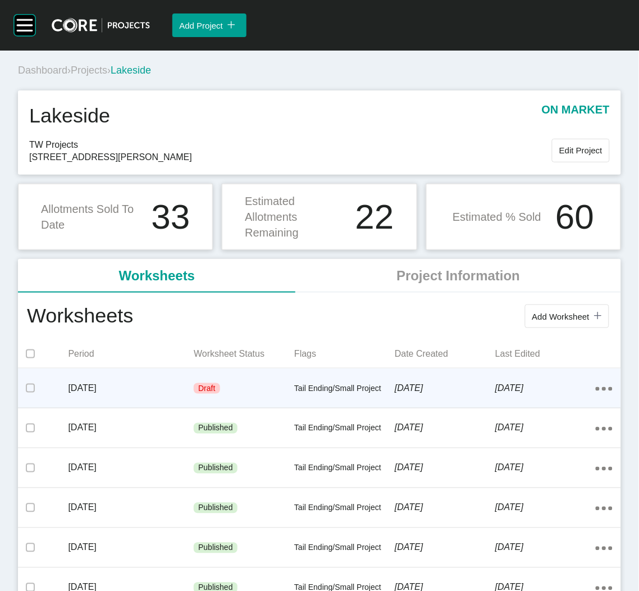
click at [249, 391] on div "Draft" at bounding box center [244, 389] width 101 height 34
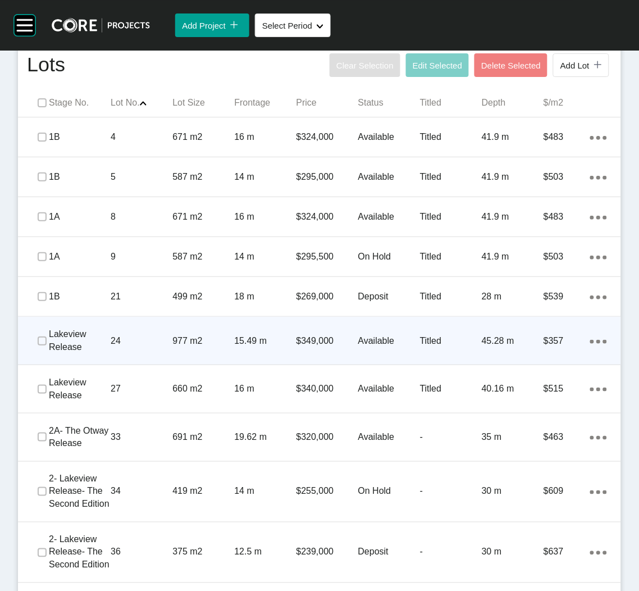
scroll to position [757, 0]
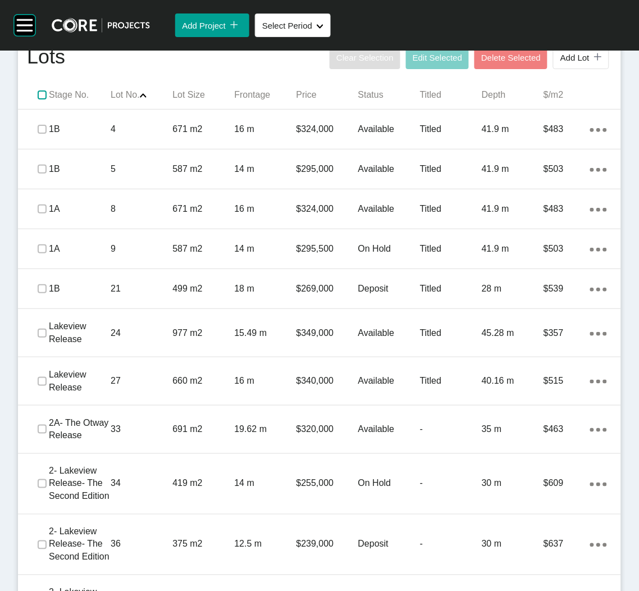
click at [44, 95] on label at bounding box center [42, 94] width 9 height 9
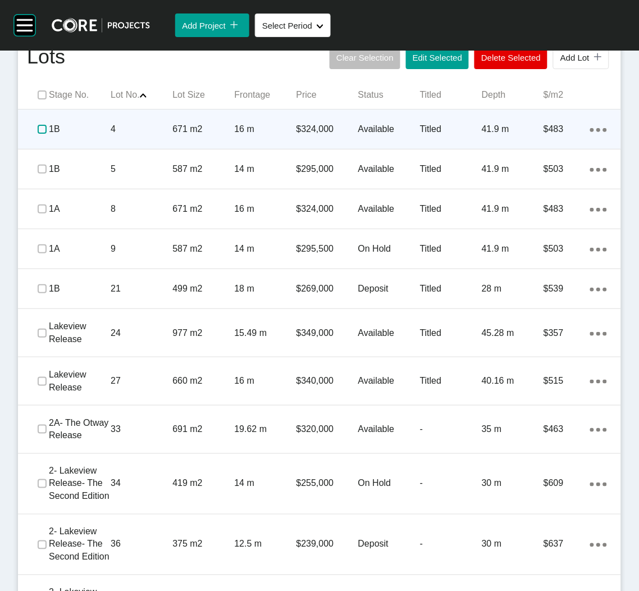
click at [38, 127] on label at bounding box center [42, 129] width 9 height 9
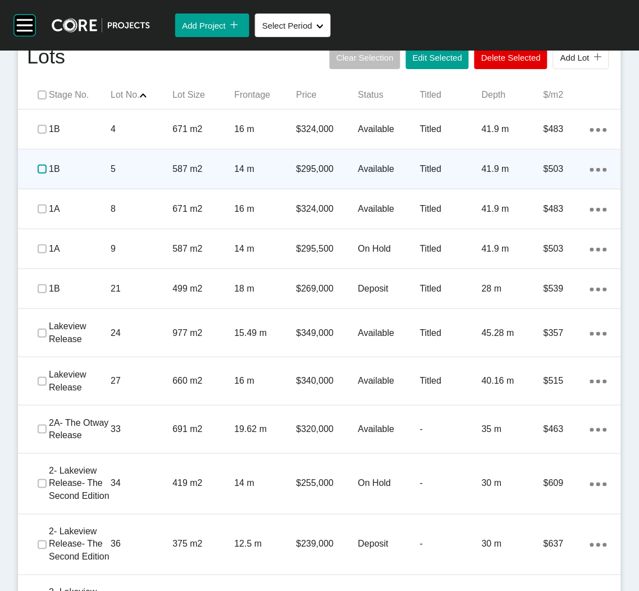
click at [40, 166] on label at bounding box center [42, 169] width 9 height 9
click at [125, 181] on div "5" at bounding box center [142, 169] width 62 height 35
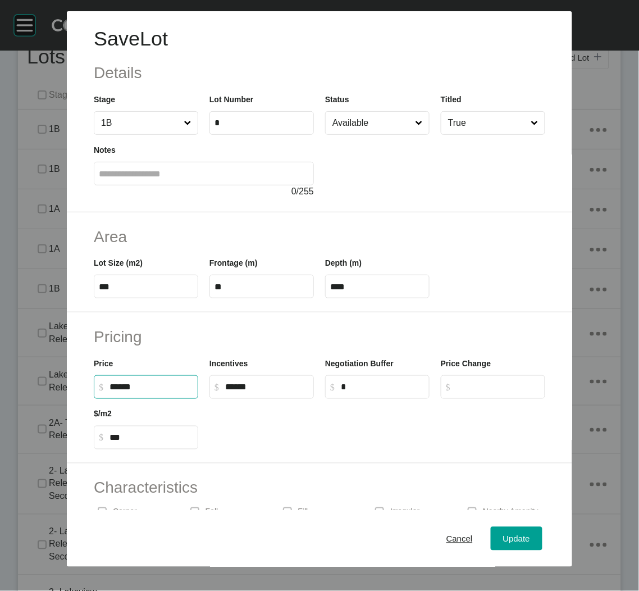
click at [130, 387] on input "******" at bounding box center [151, 387] width 84 height 10
type input "*******"
type input "***"
click at [372, 123] on input "Available" at bounding box center [371, 123] width 83 height 22
click at [503, 540] on span "Update" at bounding box center [516, 538] width 27 height 10
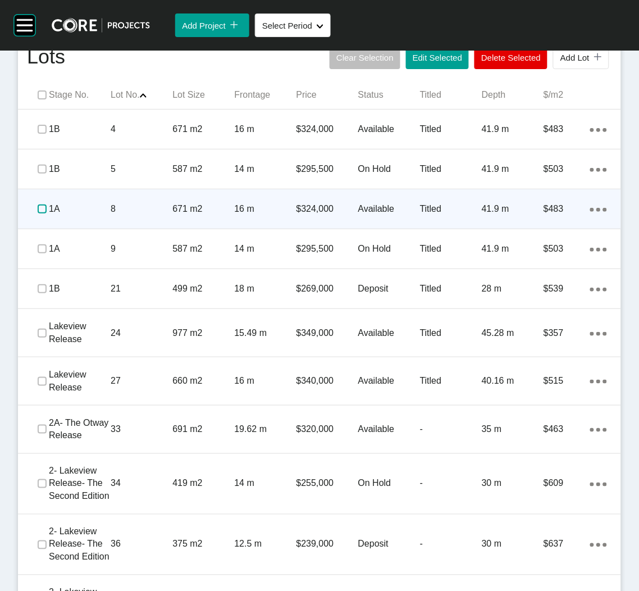
click at [39, 210] on label at bounding box center [42, 208] width 9 height 9
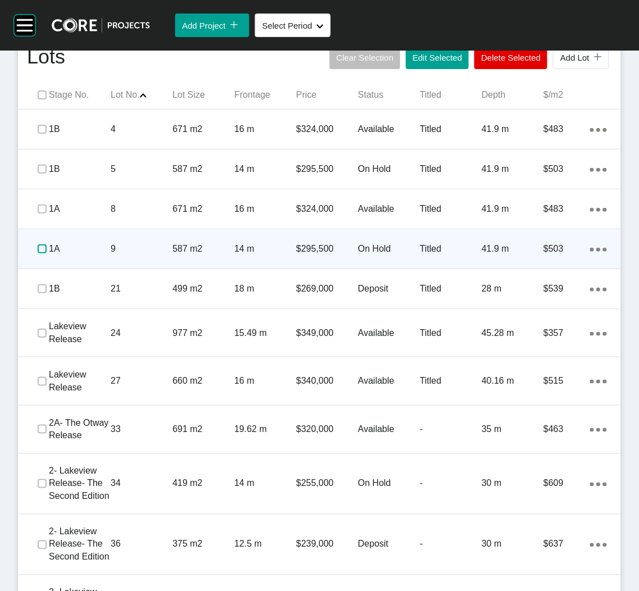
click at [38, 244] on label at bounding box center [42, 248] width 9 height 9
click at [165, 260] on div "9" at bounding box center [142, 248] width 62 height 35
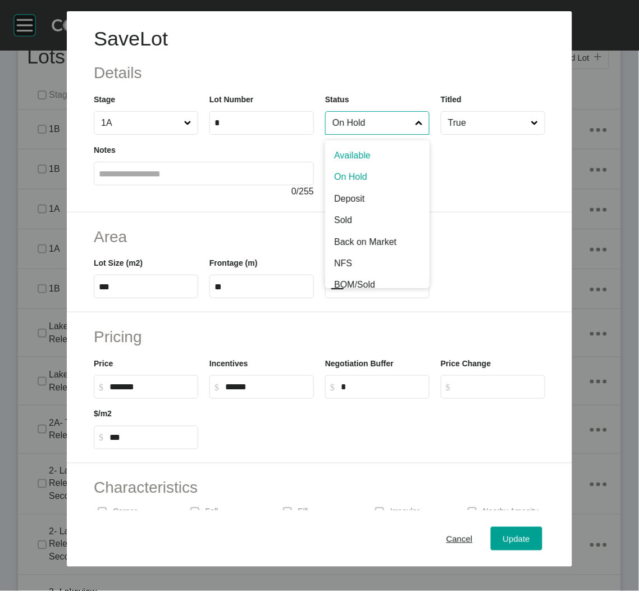
click at [388, 132] on input "On Hold" at bounding box center [371, 123] width 83 height 22
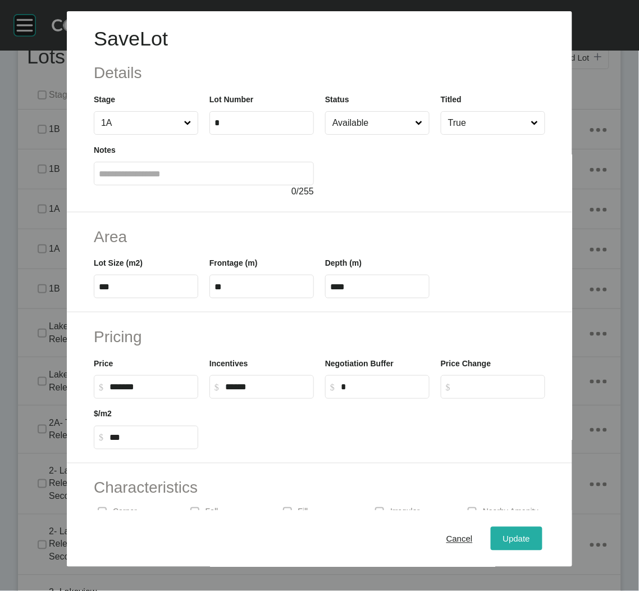
click at [503, 537] on span "Update" at bounding box center [516, 538] width 27 height 10
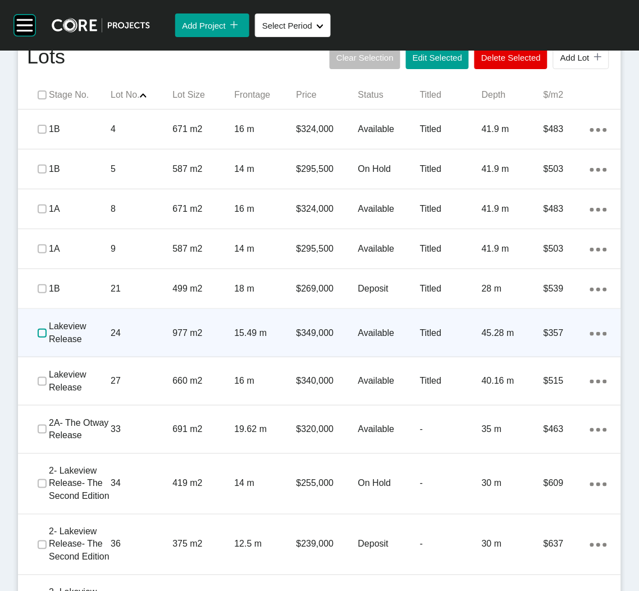
click at [39, 333] on label at bounding box center [42, 332] width 9 height 9
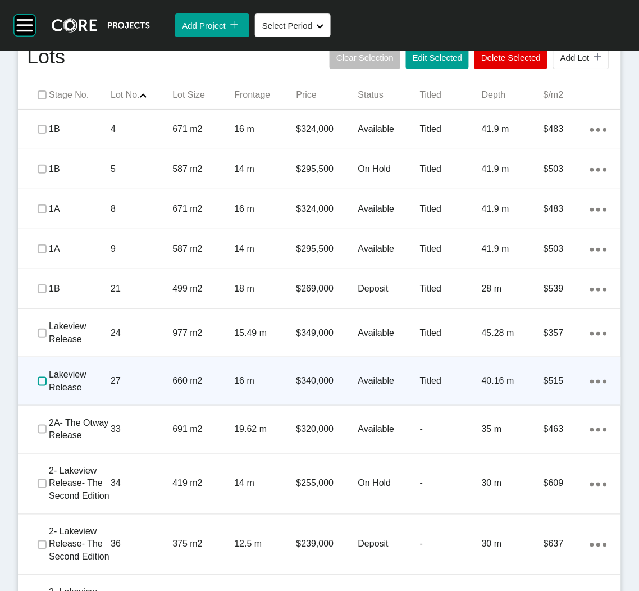
click at [38, 378] on label at bounding box center [42, 381] width 9 height 9
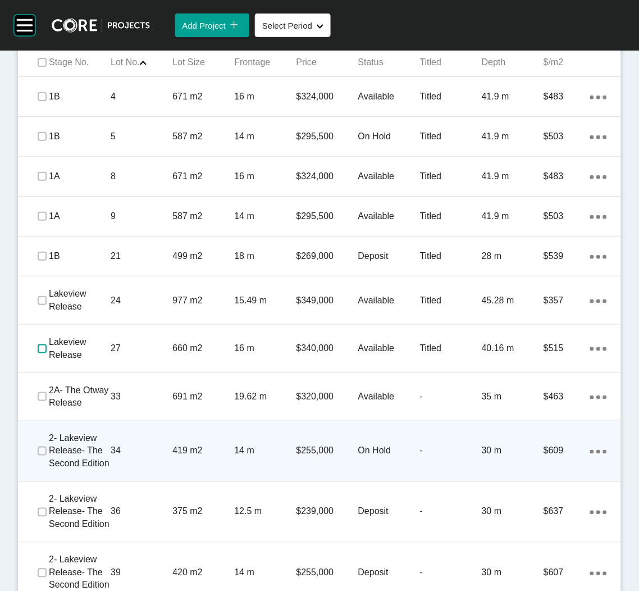
scroll to position [842, 0]
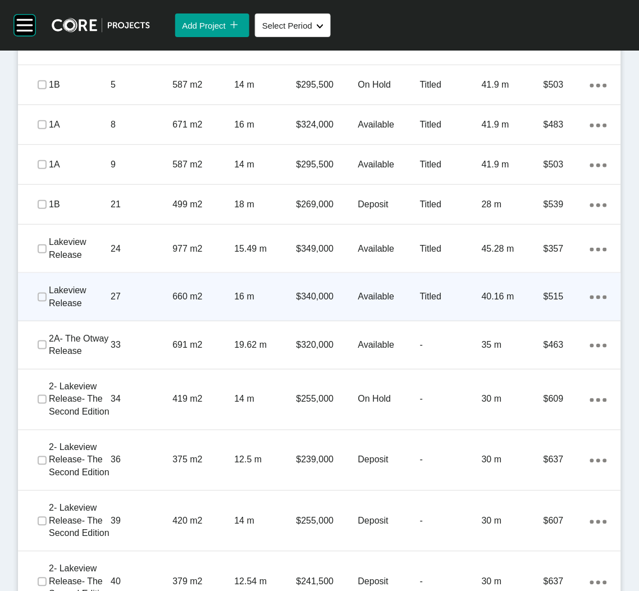
click at [592, 299] on div "Action Menu Dots Copy 6 Created with Sketch." at bounding box center [598, 296] width 17 height 12
click at [548, 299] on link "Duplicate" at bounding box center [540, 298] width 42 height 17
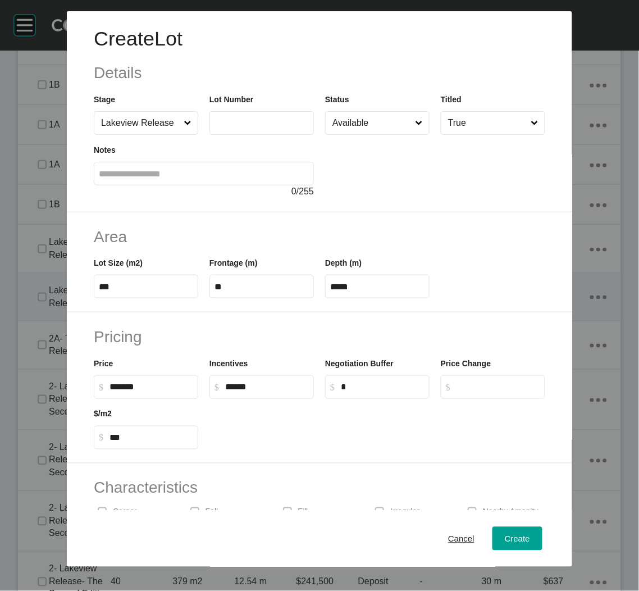
click at [258, 124] on input "text" at bounding box center [261, 123] width 94 height 10
type input "**"
click at [338, 165] on div at bounding box center [435, 166] width 220 height 63
type input "******"
drag, startPoint x: 136, startPoint y: 280, endPoint x: 76, endPoint y: 279, distance: 60.1
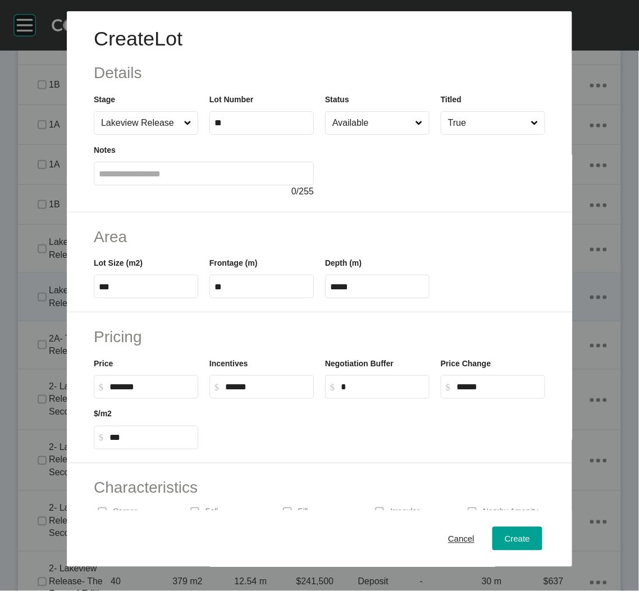
click at [76, 279] on div "Area Lot Size (m2) *** Frontage (m) ** Depth (m) *****" at bounding box center [319, 262] width 505 height 101
drag, startPoint x: 76, startPoint y: 279, endPoint x: 107, endPoint y: 287, distance: 31.9
click at [107, 287] on input "***" at bounding box center [146, 287] width 94 height 10
type input "****"
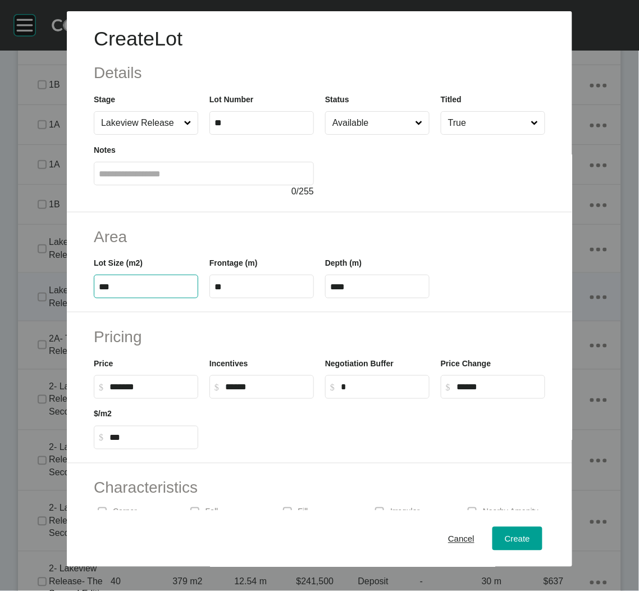
click at [112, 291] on label "***" at bounding box center [146, 287] width 104 height 24
click at [112, 291] on input "***" at bounding box center [146, 287] width 94 height 10
type input "*"
type input "***"
type input "****"
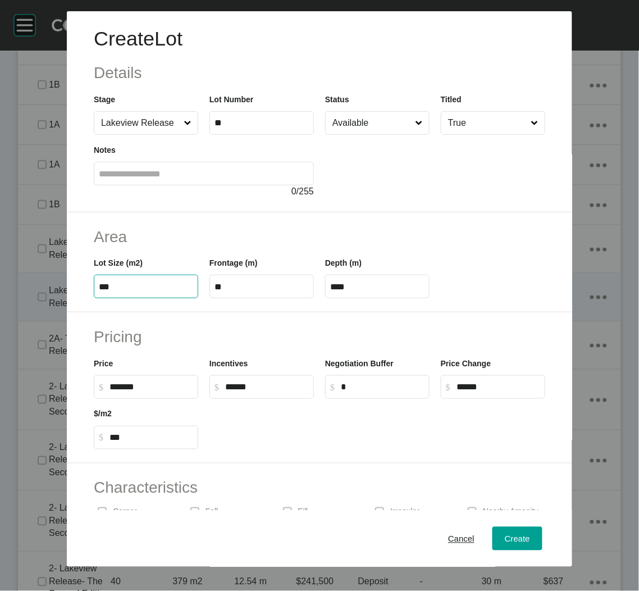
type input "***"
type input "*****"
click at [216, 317] on div "Pricing Price $ Created with Sketch. $ ******* Incentives $ Created with Sketch…" at bounding box center [319, 387] width 505 height 151
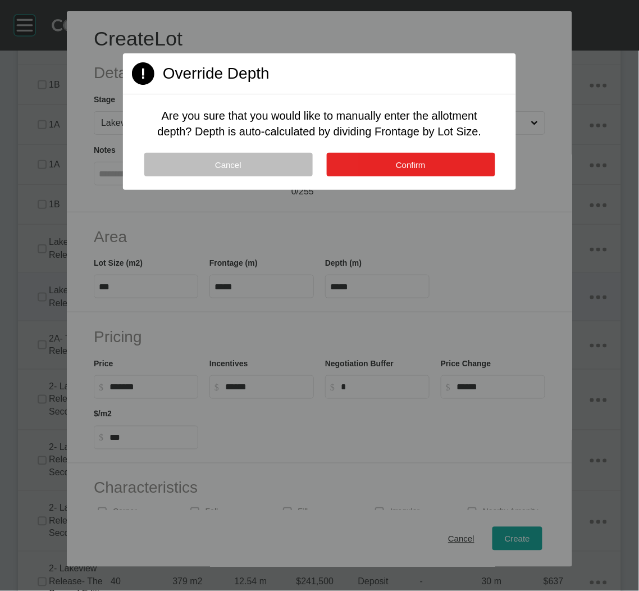
click at [362, 165] on button "Confirm" at bounding box center [411, 165] width 168 height 24
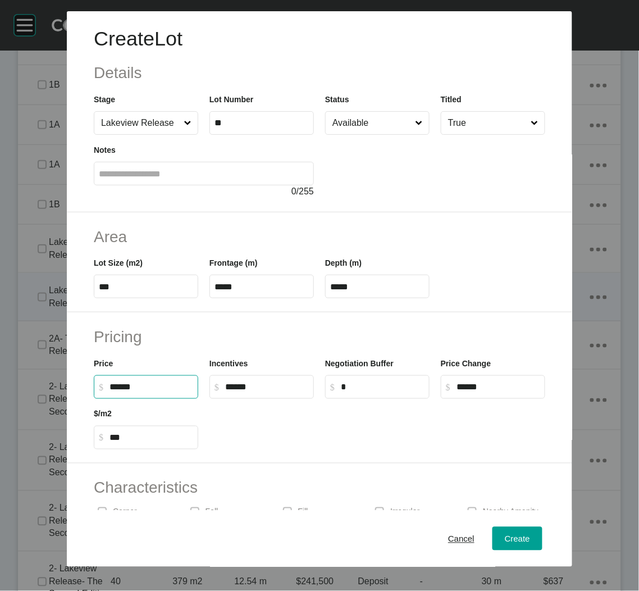
drag, startPoint x: 130, startPoint y: 384, endPoint x: 101, endPoint y: 383, distance: 29.8
click at [101, 383] on label "$ Created with Sketch. $ ******" at bounding box center [146, 387] width 104 height 24
type input "*******"
type input "*"
type input "***"
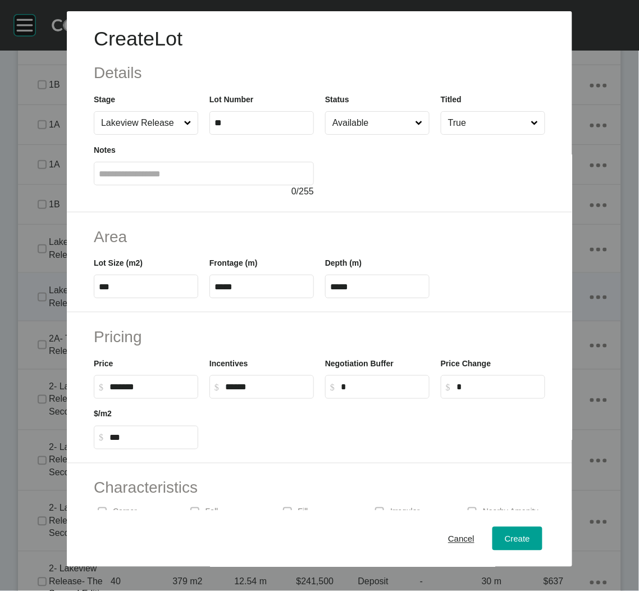
click at [271, 417] on div at bounding box center [377, 424] width 347 height 51
click at [510, 534] on span "Create" at bounding box center [517, 538] width 25 height 10
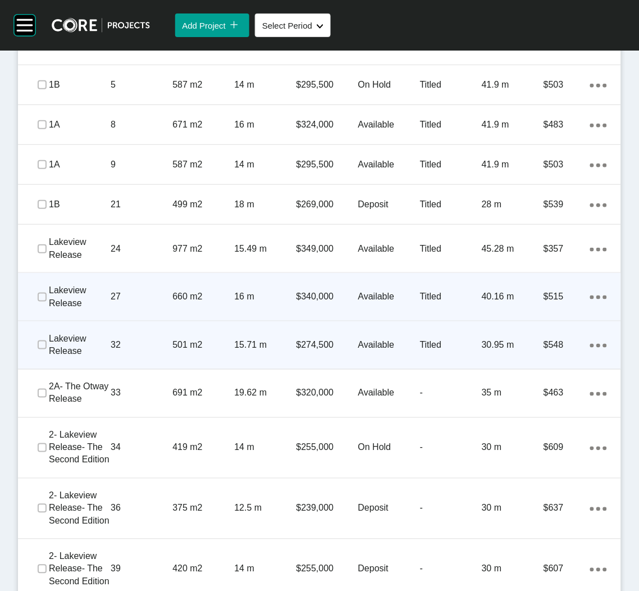
click at [234, 354] on div "15.71 m" at bounding box center [265, 344] width 62 height 35
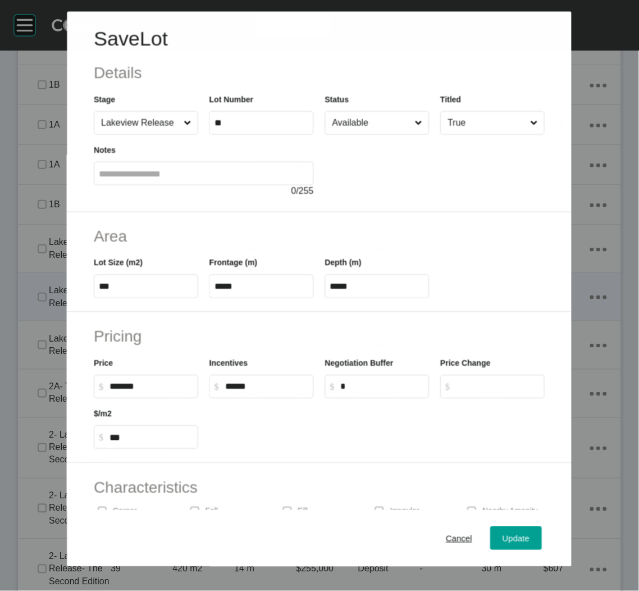
click at [380, 126] on input "Available" at bounding box center [371, 123] width 83 height 22
click at [506, 543] on span "Update" at bounding box center [516, 538] width 27 height 10
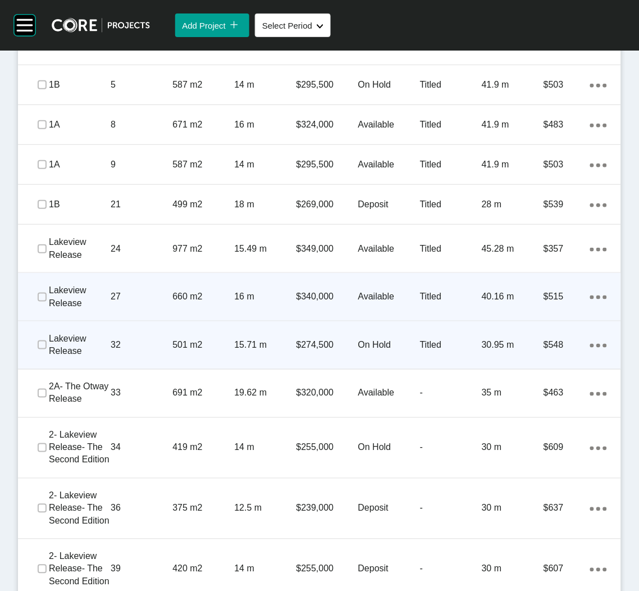
click at [167, 354] on div "32" at bounding box center [142, 344] width 62 height 35
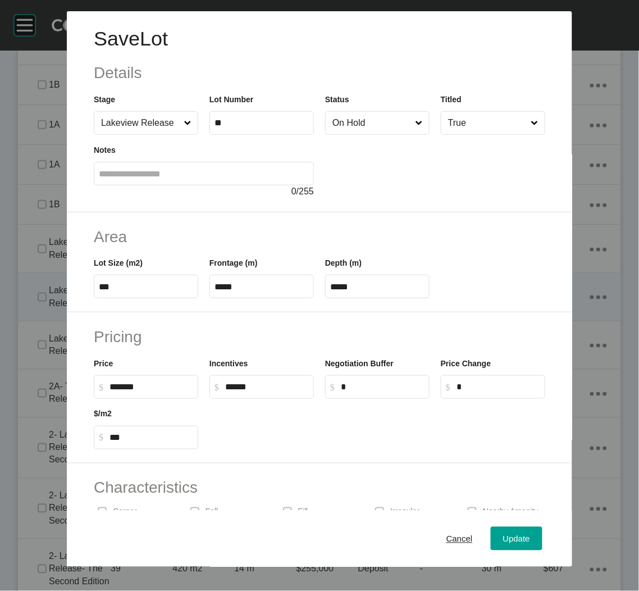
click at [167, 129] on input "Lakeview Release" at bounding box center [140, 123] width 83 height 22
click at [514, 533] on span "Update" at bounding box center [516, 538] width 27 height 10
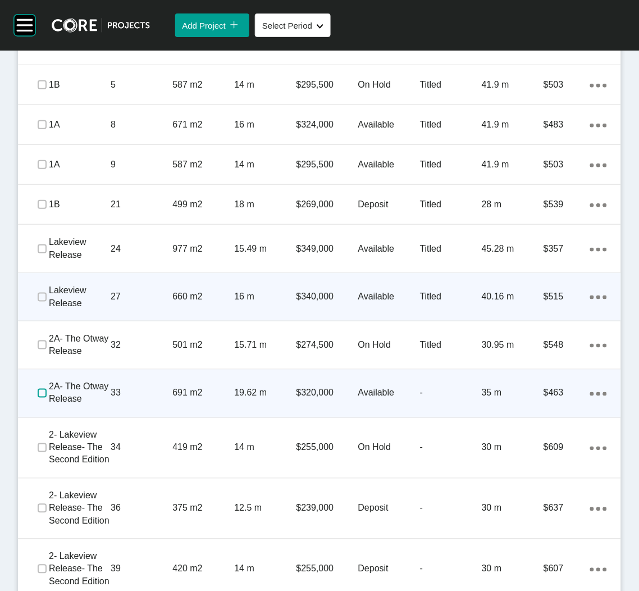
click at [38, 394] on label at bounding box center [42, 393] width 9 height 9
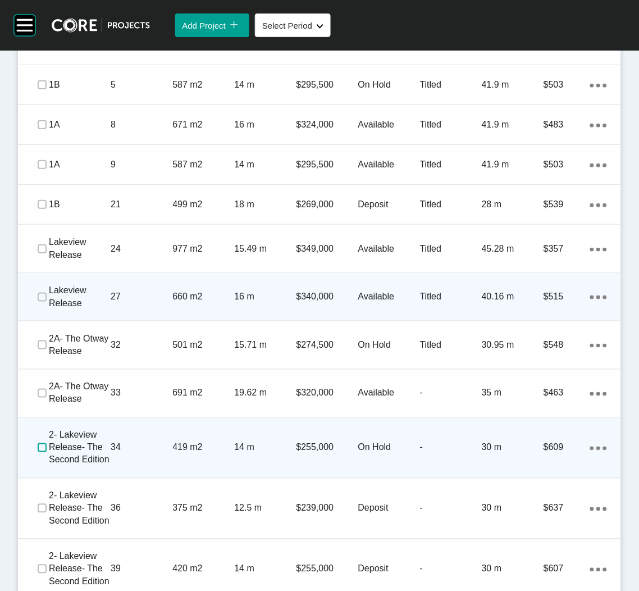
click at [39, 446] on label at bounding box center [42, 447] width 9 height 9
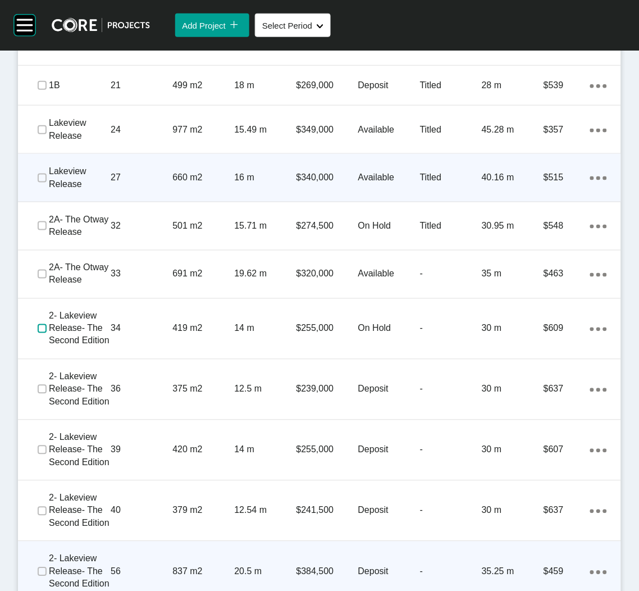
scroll to position [1010, 0]
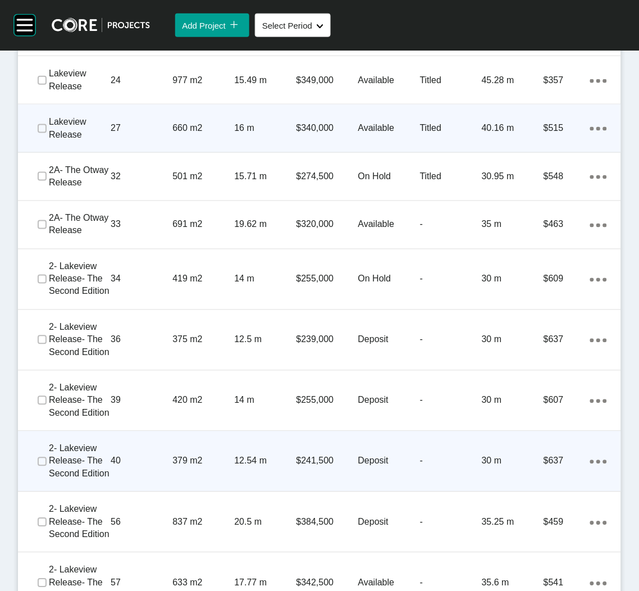
click at [106, 463] on p "2- Lakeview Release- The Second Edition" at bounding box center [80, 461] width 62 height 38
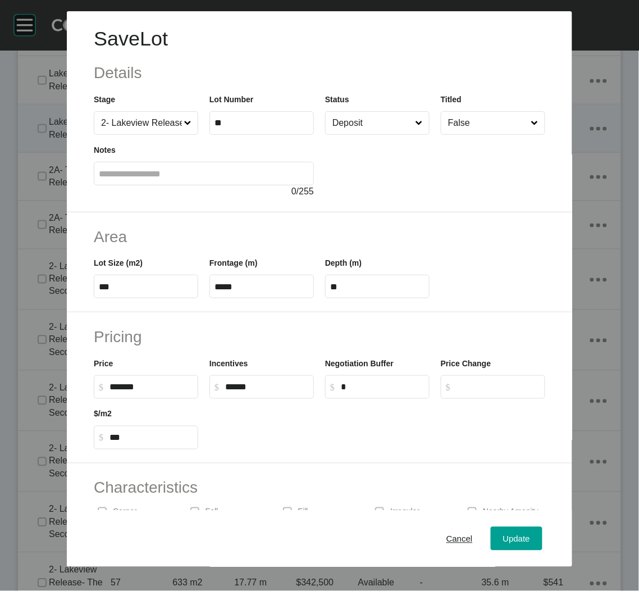
click at [332, 126] on input "Deposit" at bounding box center [371, 123] width 83 height 22
click at [503, 541] on span "Update" at bounding box center [516, 538] width 27 height 10
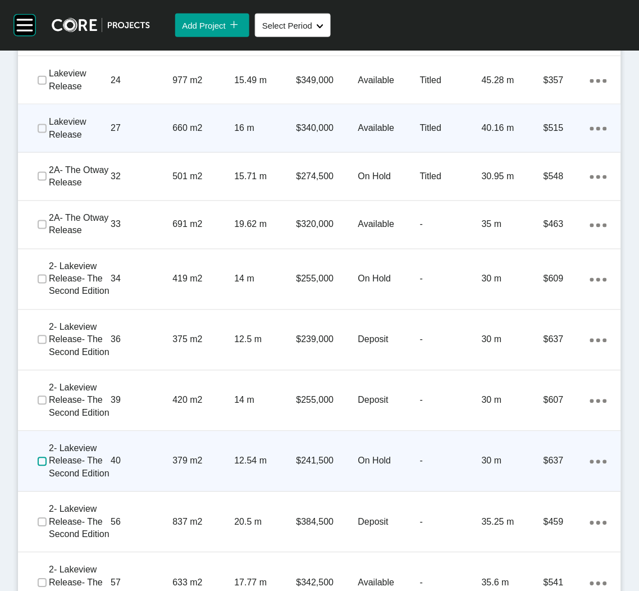
click at [42, 461] on label at bounding box center [42, 461] width 9 height 9
click at [590, 456] on div "Action Menu Dots Copy 6 Created with Sketch." at bounding box center [598, 461] width 17 height 12
click at [534, 458] on link "Duplicate" at bounding box center [540, 463] width 42 height 17
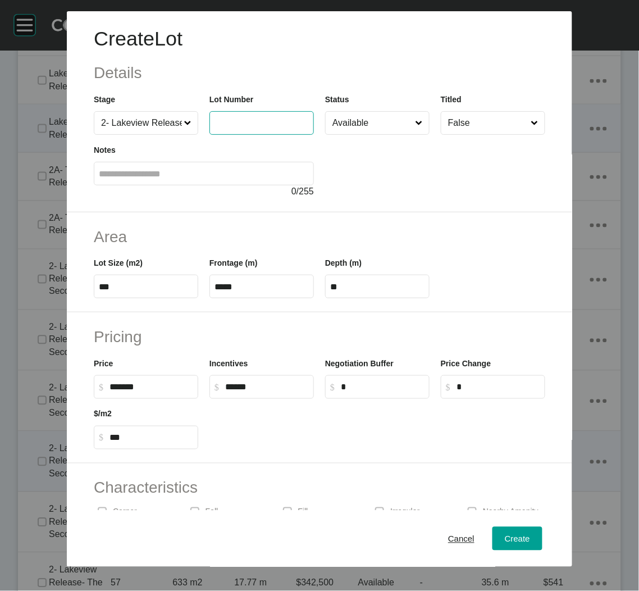
click at [221, 120] on input "text" at bounding box center [261, 123] width 94 height 10
type input "**"
click at [415, 195] on div at bounding box center [435, 166] width 220 height 63
type input "*******"
drag, startPoint x: 166, startPoint y: 280, endPoint x: 106, endPoint y: 279, distance: 60.1
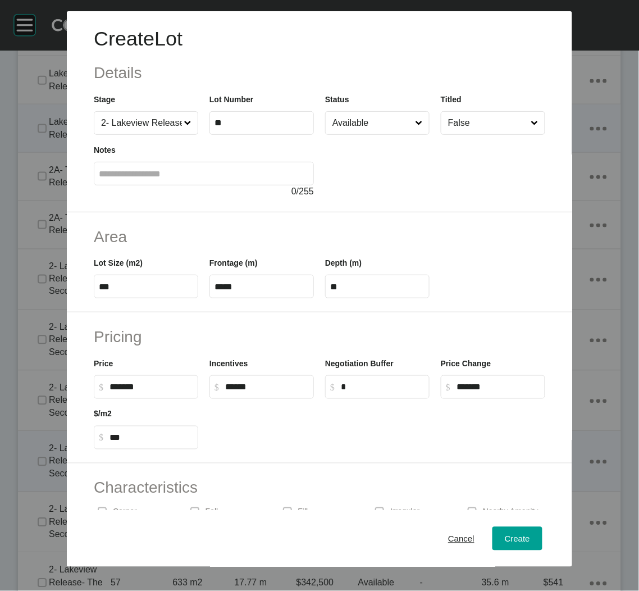
click at [106, 279] on label "***" at bounding box center [146, 287] width 104 height 24
drag, startPoint x: 106, startPoint y: 279, endPoint x: 119, endPoint y: 281, distance: 13.1
click at [119, 282] on input "***" at bounding box center [146, 287] width 94 height 10
click at [127, 283] on input "***" at bounding box center [146, 287] width 94 height 10
click at [118, 288] on input "***" at bounding box center [146, 287] width 94 height 10
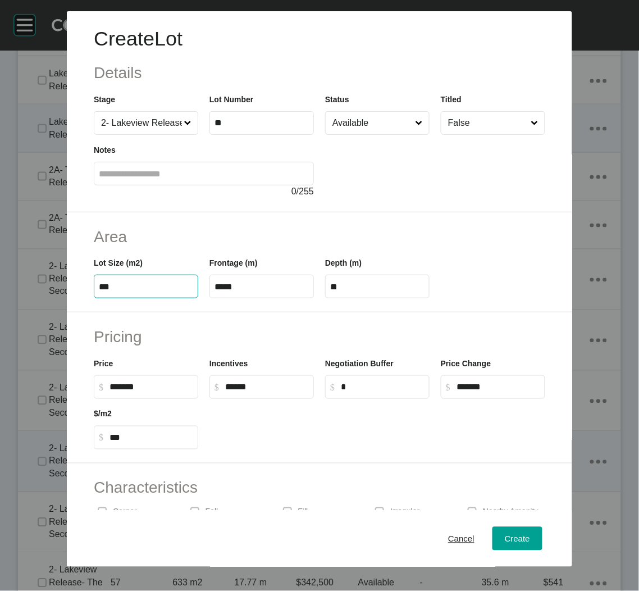
click at [118, 288] on input "***" at bounding box center [146, 287] width 94 height 10
type input "***"
type input "****"
type input "***"
type input "**"
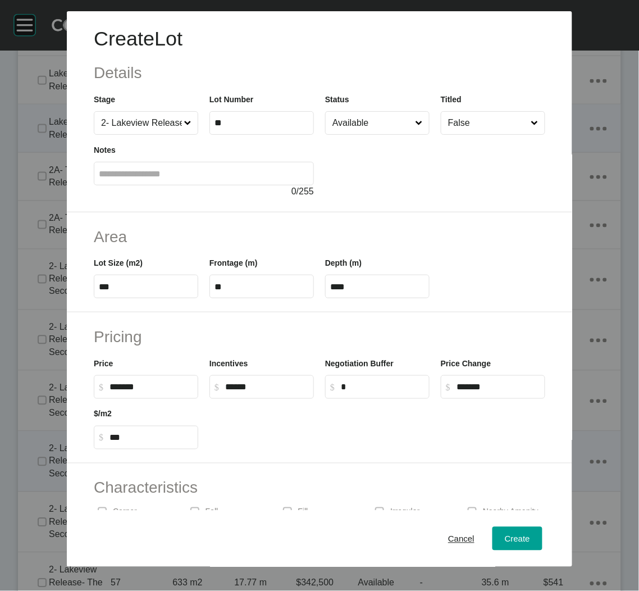
click at [200, 314] on div "Pricing Price $ Created with Sketch. $ ******* Incentives $ Created with Sketch…" at bounding box center [319, 387] width 505 height 151
drag, startPoint x: 348, startPoint y: 290, endPoint x: 325, endPoint y: 287, distance: 23.1
click at [330, 287] on input "****" at bounding box center [377, 287] width 94 height 10
type input "*****"
click at [441, 317] on div "Pricing Price $ Created with Sketch. $ ******* Incentives $ Created with Sketch…" at bounding box center [319, 387] width 505 height 151
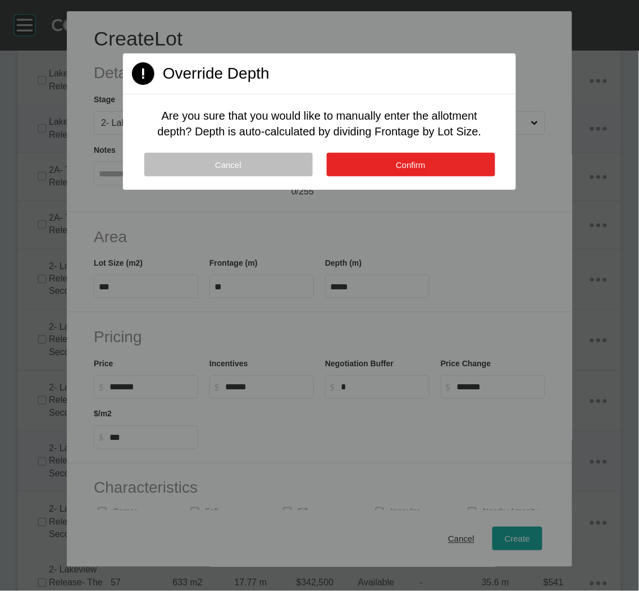
click at [418, 166] on span "Confirm" at bounding box center [411, 165] width 30 height 10
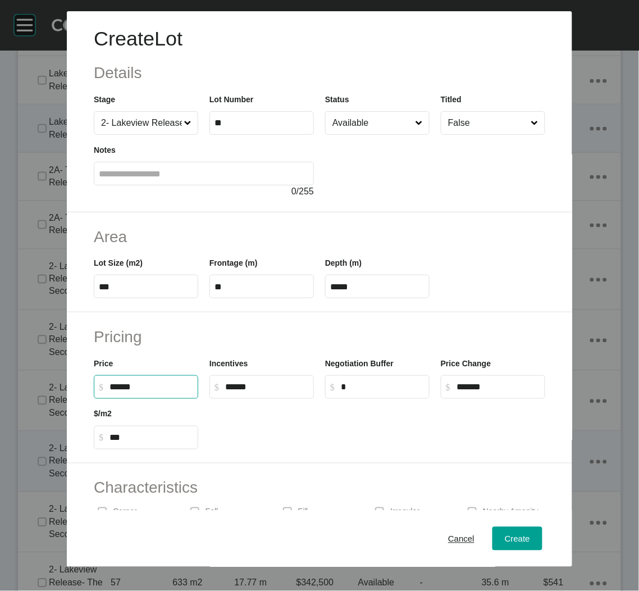
drag, startPoint x: 144, startPoint y: 386, endPoint x: 87, endPoint y: 380, distance: 57.0
click at [87, 380] on div "Pricing Price $ Created with Sketch. $ ****** Incentives $ Created with Sketch.…" at bounding box center [319, 387] width 505 height 151
type input "*******"
type input "*"
type input "***"
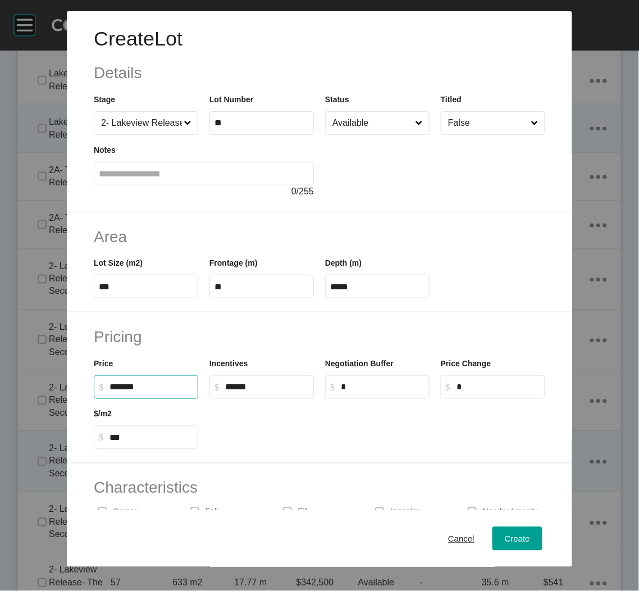
drag, startPoint x: 293, startPoint y: 435, endPoint x: 310, endPoint y: 368, distance: 69.7
click at [294, 436] on div at bounding box center [377, 424] width 347 height 51
click at [369, 120] on input "Available" at bounding box center [371, 123] width 83 height 22
click at [505, 537] on span "Create" at bounding box center [517, 538] width 25 height 10
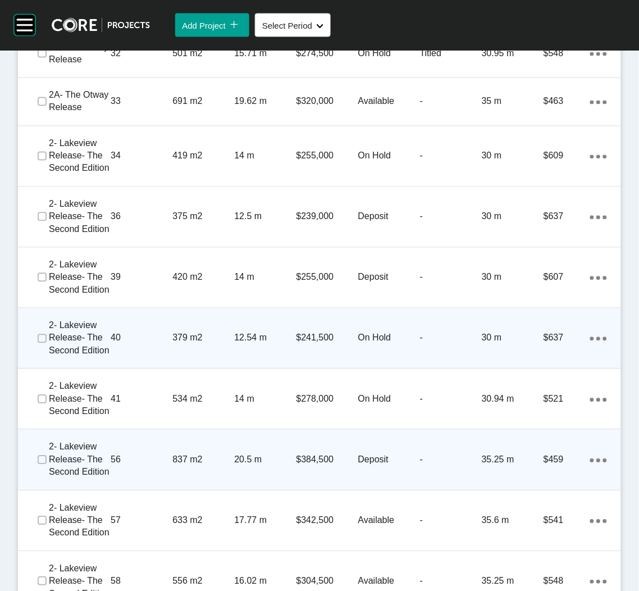
scroll to position [1159, 0]
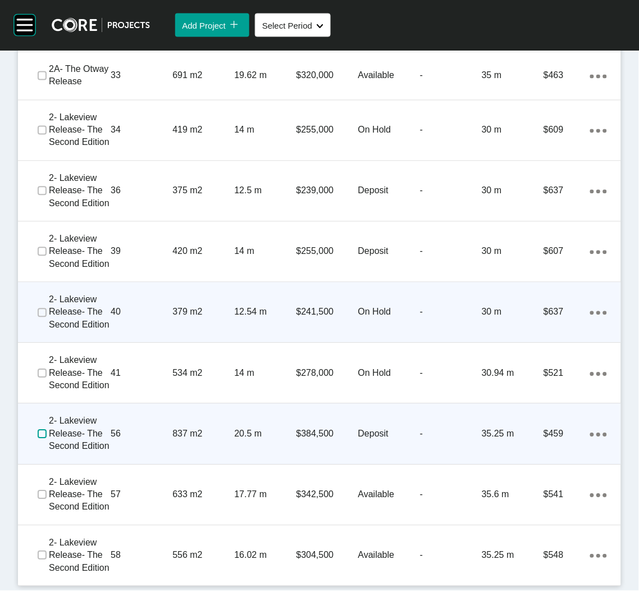
click at [41, 433] on label at bounding box center [42, 434] width 9 height 9
click at [127, 436] on p "56" at bounding box center [142, 434] width 62 height 12
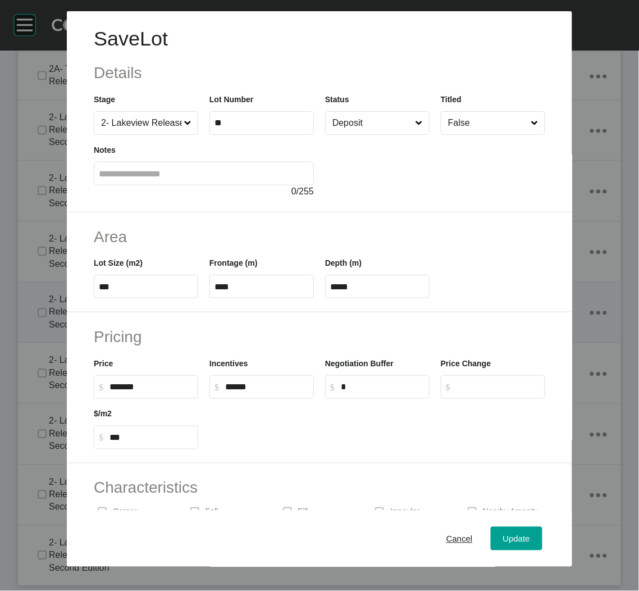
click at [360, 120] on input "Deposit" at bounding box center [371, 123] width 83 height 22
click at [503, 540] on span "Update" at bounding box center [516, 538] width 27 height 10
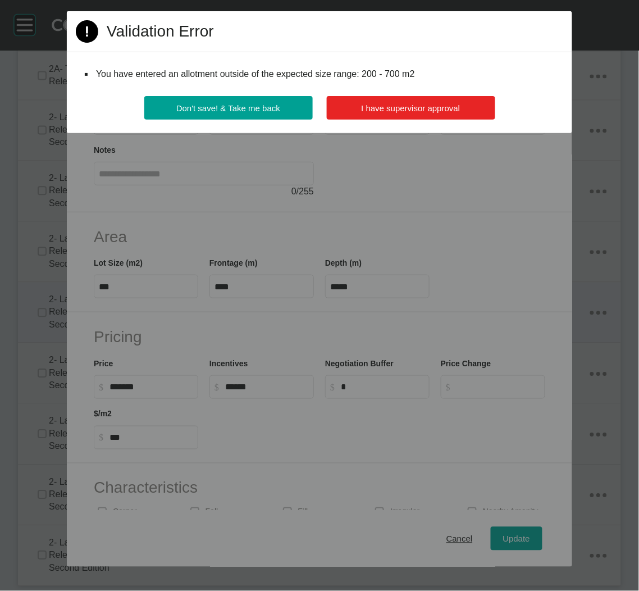
click at [366, 107] on span "I have supervisor approval" at bounding box center [411, 108] width 99 height 10
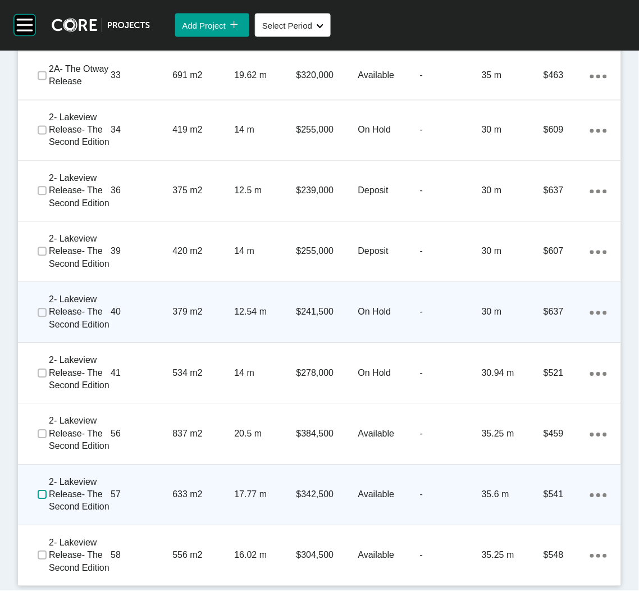
click at [39, 492] on label at bounding box center [42, 494] width 9 height 9
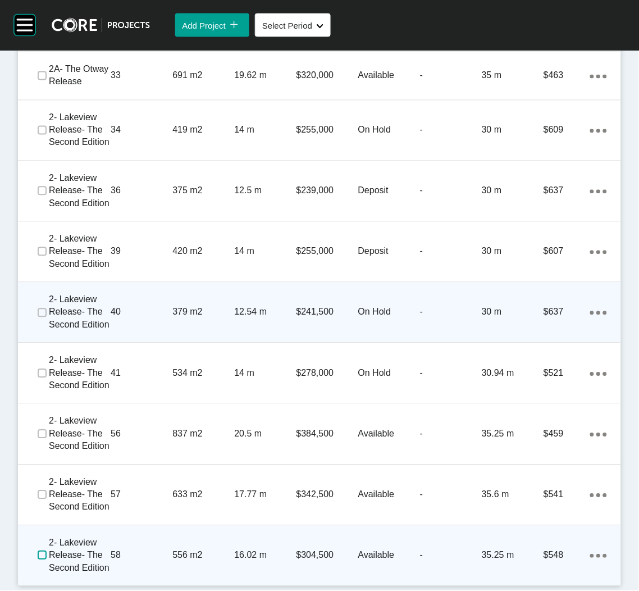
click at [43, 556] on label at bounding box center [42, 555] width 9 height 9
click at [590, 554] on icon "Action Menu Dots Copy 6 Created with Sketch." at bounding box center [598, 556] width 17 height 4
click at [545, 550] on link "Duplicate" at bounding box center [540, 556] width 42 height 17
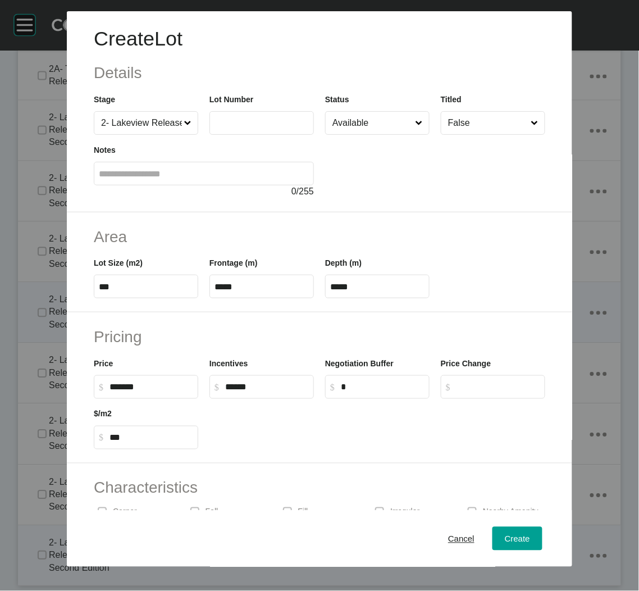
click at [167, 127] on input "2- Lakeview Release- The Second Edition" at bounding box center [140, 123] width 83 height 22
click at [235, 115] on label at bounding box center [261, 123] width 104 height 24
click at [235, 118] on input "text" at bounding box center [261, 123] width 94 height 10
type input "**"
click at [402, 205] on div "Create Lot Details Stage 2A- The Otway Release Lot Number ** Status Available T…" at bounding box center [319, 111] width 505 height 201
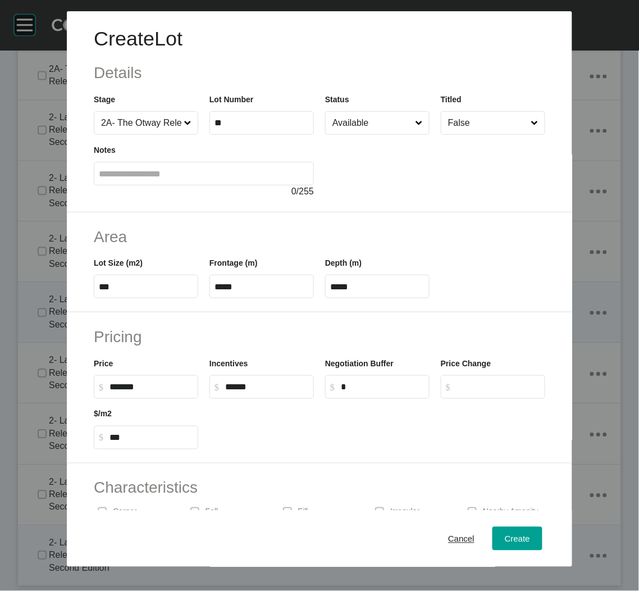
type input "******"
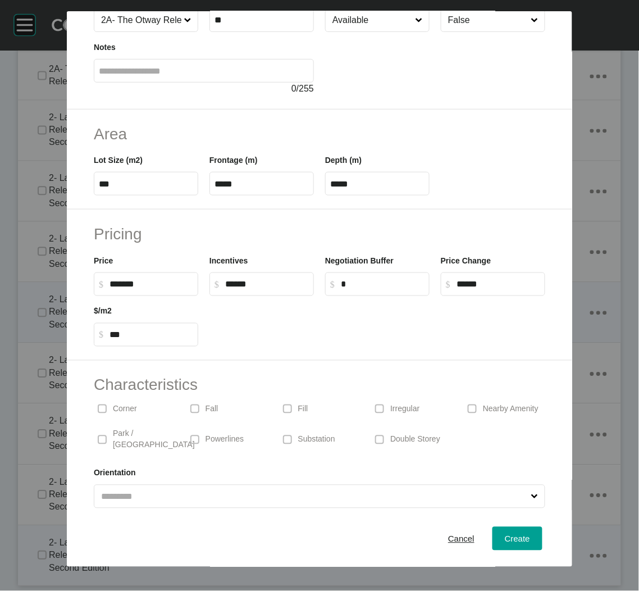
scroll to position [105, 0]
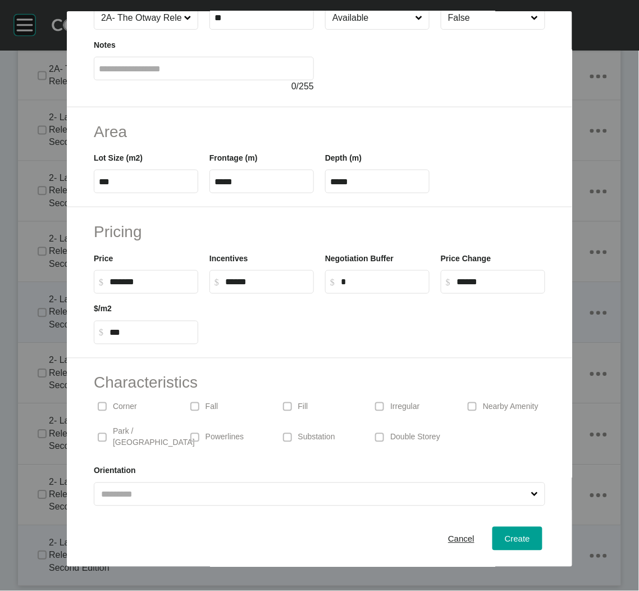
drag, startPoint x: 380, startPoint y: 404, endPoint x: 288, endPoint y: 412, distance: 91.9
click at [380, 404] on span at bounding box center [379, 406] width 17 height 17
click at [139, 185] on input "***" at bounding box center [146, 182] width 94 height 10
type input "***"
type input "****"
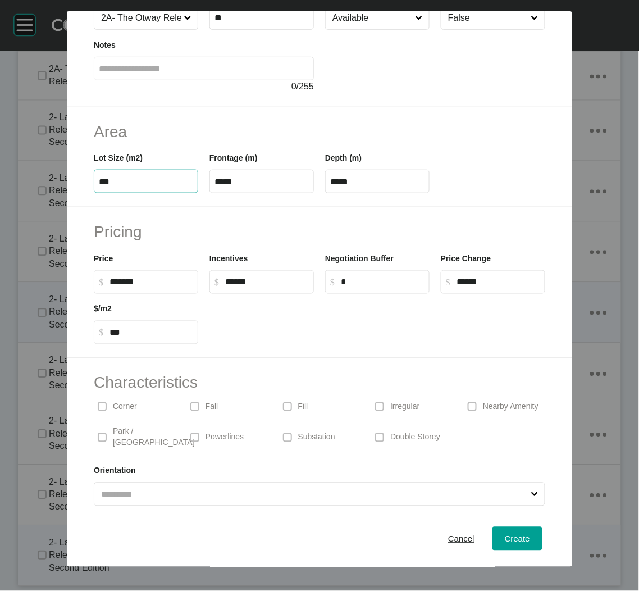
type input "***"
type input "*****"
click at [415, 231] on h2 "Pricing" at bounding box center [319, 232] width 451 height 22
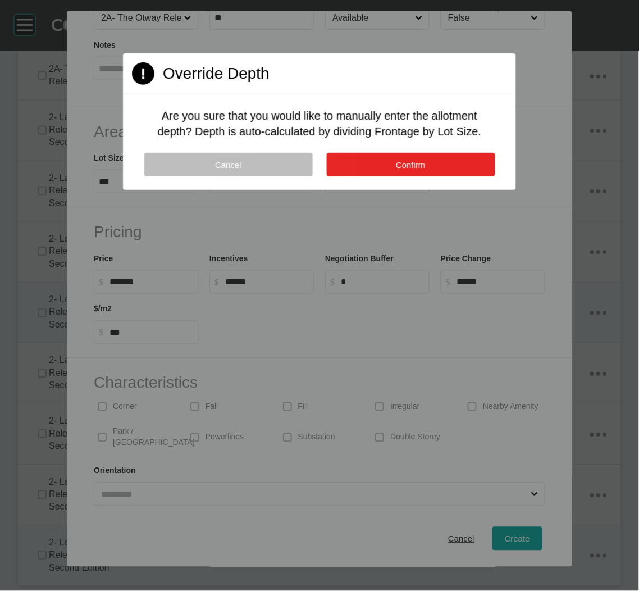
click at [399, 158] on button "Confirm" at bounding box center [410, 165] width 168 height 24
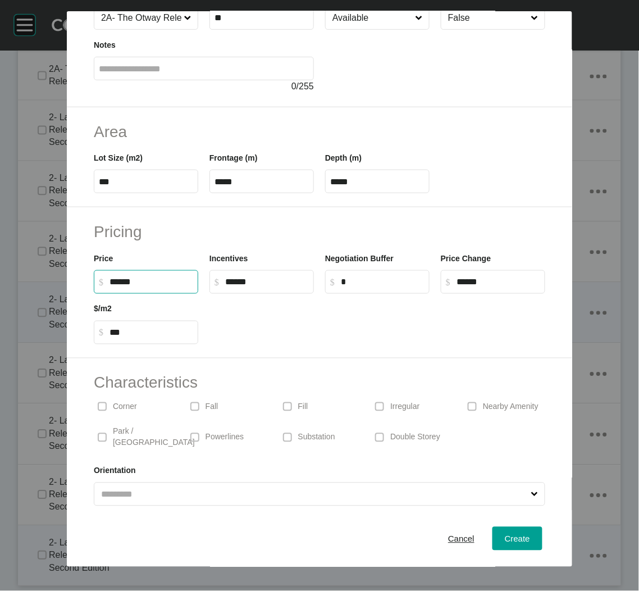
drag, startPoint x: 152, startPoint y: 281, endPoint x: 106, endPoint y: 281, distance: 46.0
click at [107, 281] on label "$ Created with Sketch. $ ******" at bounding box center [146, 282] width 104 height 24
type input "*******"
type input "*"
type input "***"
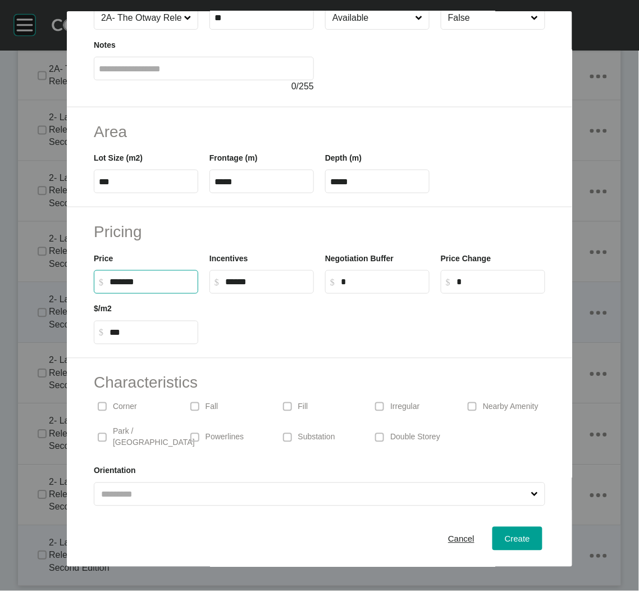
click at [328, 334] on div at bounding box center [377, 319] width 347 height 51
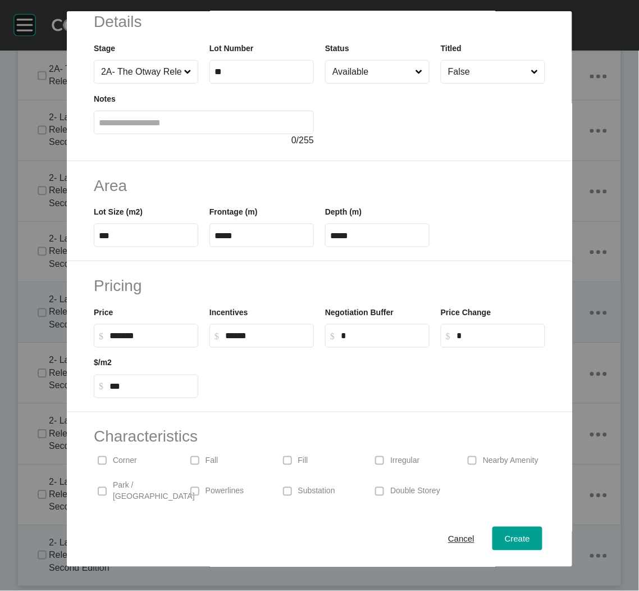
scroll to position [0, 0]
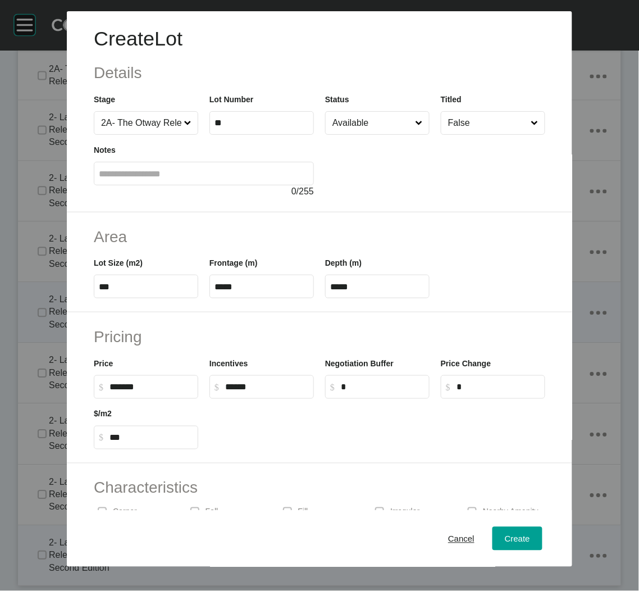
click at [390, 129] on input "Available" at bounding box center [371, 123] width 83 height 22
click at [505, 535] on span "Create" at bounding box center [517, 538] width 25 height 10
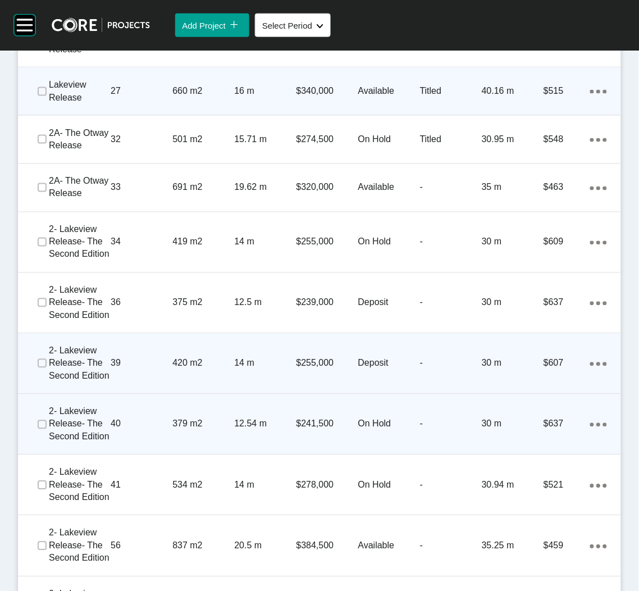
scroll to position [906, 0]
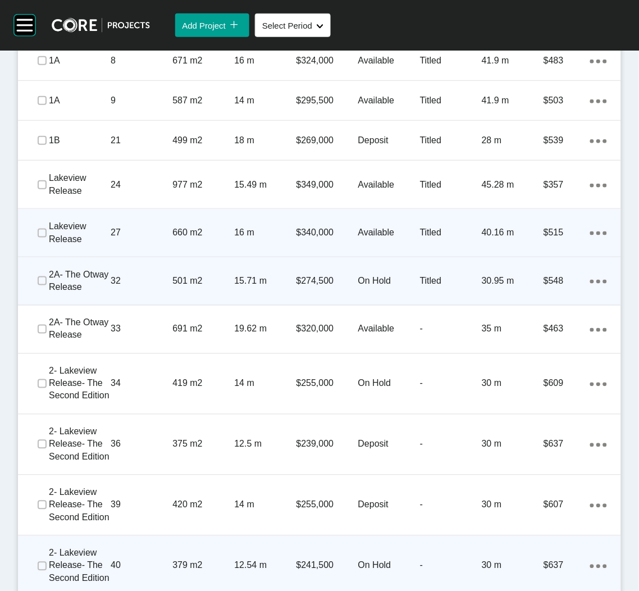
click at [203, 290] on div "501 m2" at bounding box center [203, 280] width 62 height 35
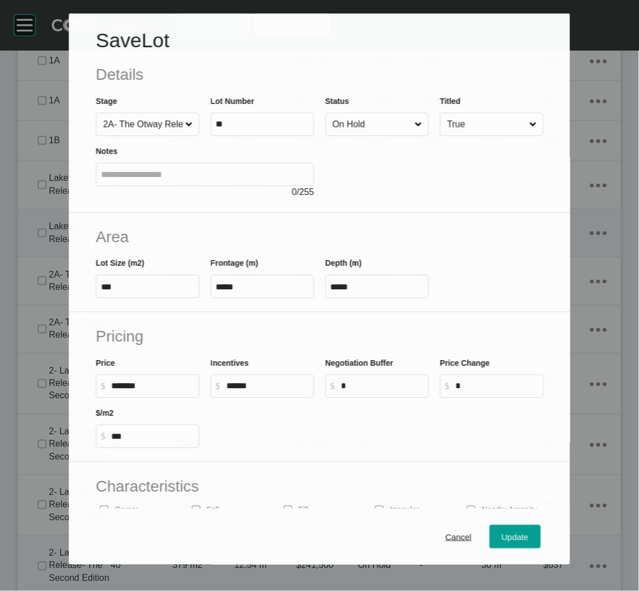
click at [335, 129] on input "On Hold" at bounding box center [371, 124] width 82 height 22
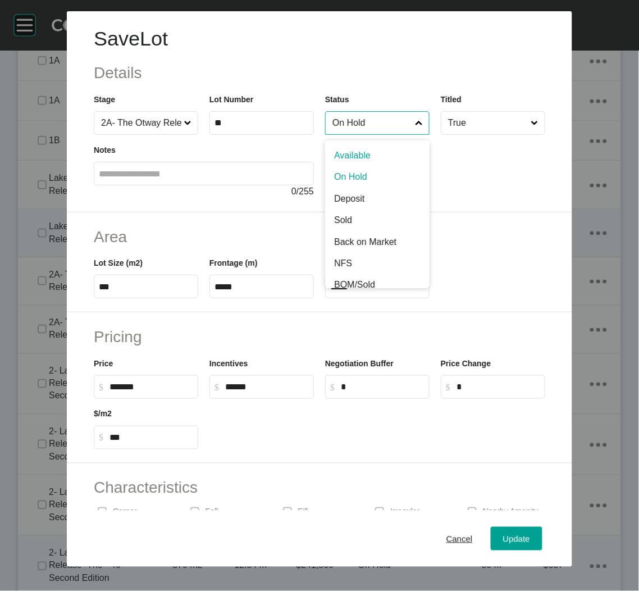
click at [449, 131] on input "True" at bounding box center [487, 123] width 83 height 22
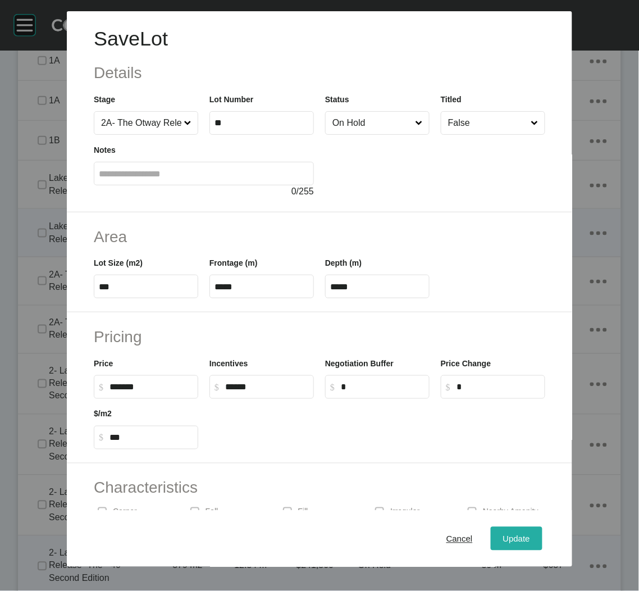
click at [507, 542] on span "Update" at bounding box center [516, 538] width 27 height 10
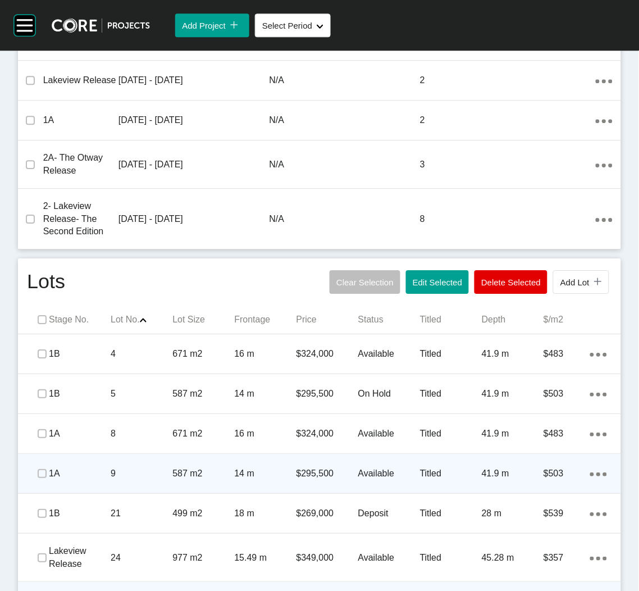
scroll to position [617, 0]
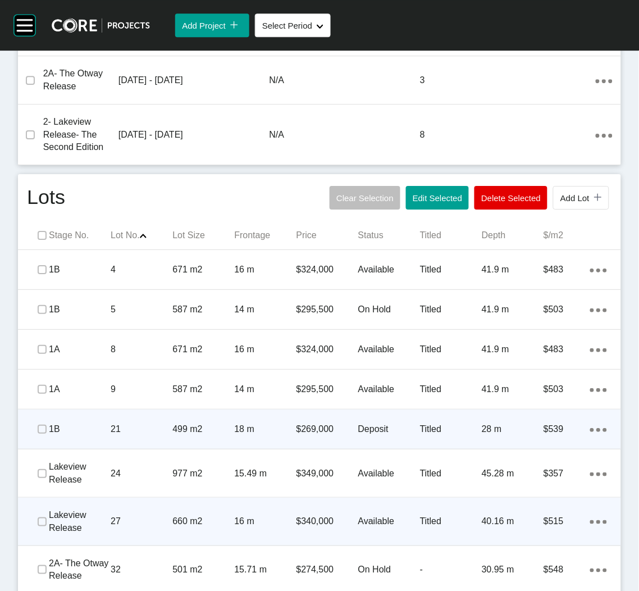
click at [188, 436] on div "499 m2" at bounding box center [203, 429] width 62 height 35
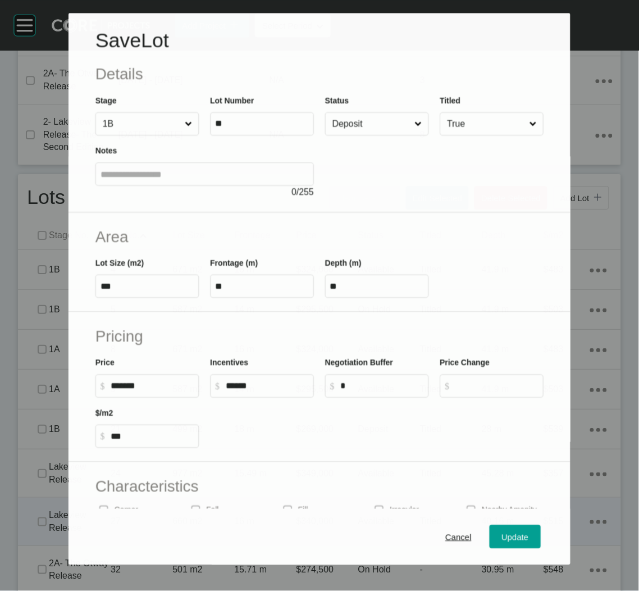
click at [392, 133] on input "Deposit" at bounding box center [371, 124] width 82 height 22
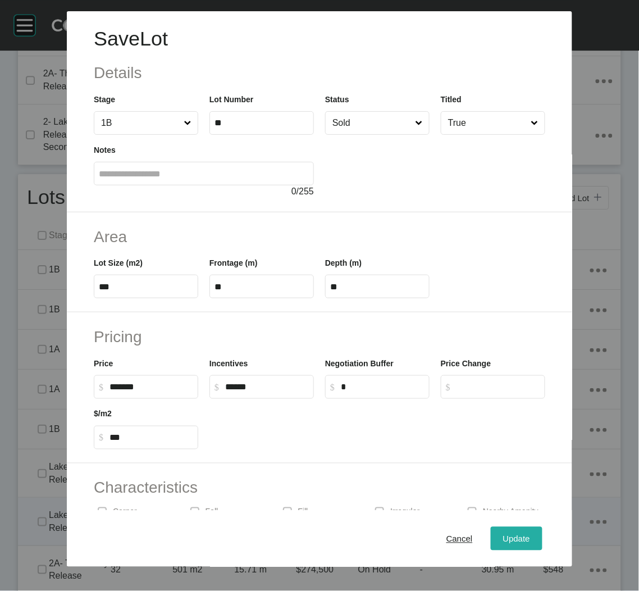
click at [511, 539] on span "Update" at bounding box center [516, 538] width 27 height 10
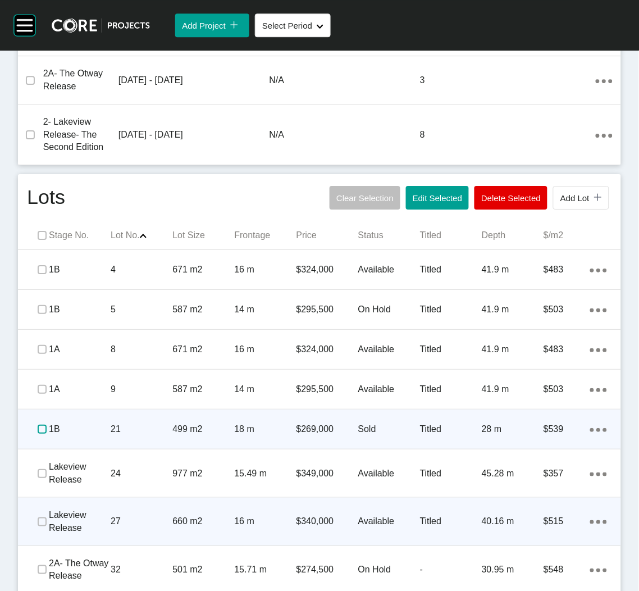
click at [39, 431] on label at bounding box center [42, 428] width 9 height 9
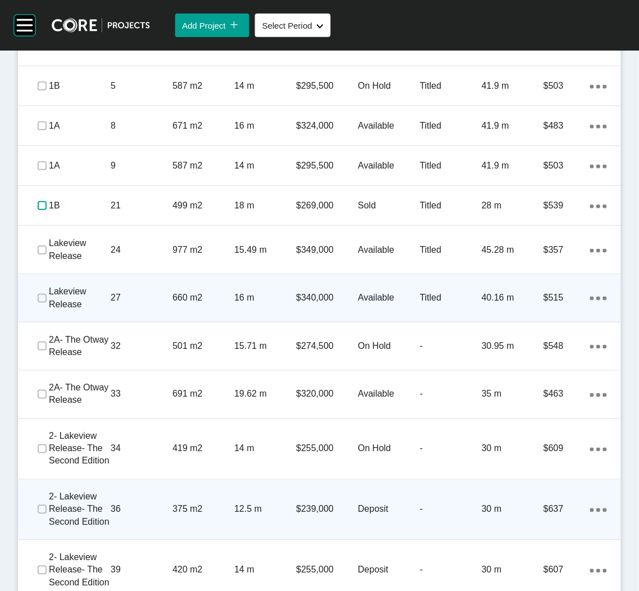
scroll to position [870, 0]
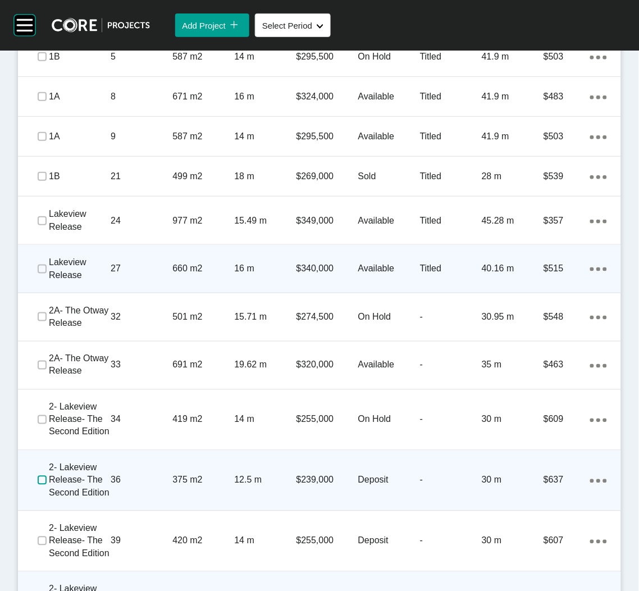
click at [38, 483] on label at bounding box center [42, 480] width 9 height 9
click at [167, 504] on div "2- Lakeview Release- The Second Edition 36 375 m2 12.5 m $239,000 Deposit - 30 …" at bounding box center [319, 480] width 603 height 60
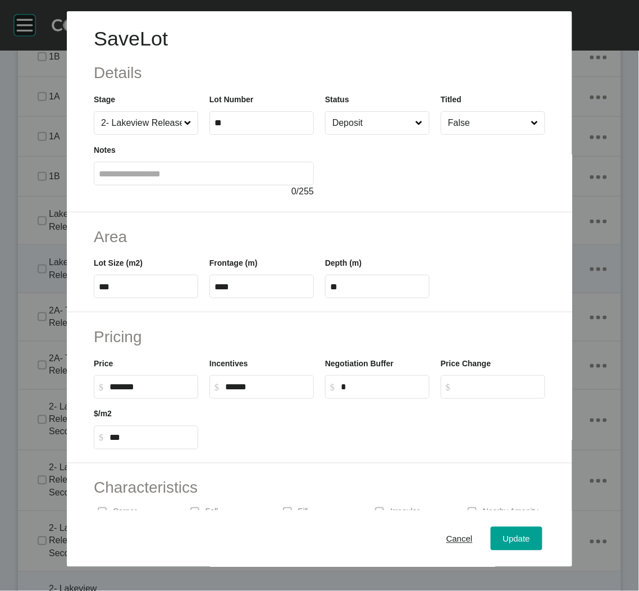
click at [401, 120] on input "Deposit" at bounding box center [371, 123] width 83 height 22
click at [503, 533] on span "Update" at bounding box center [516, 538] width 27 height 10
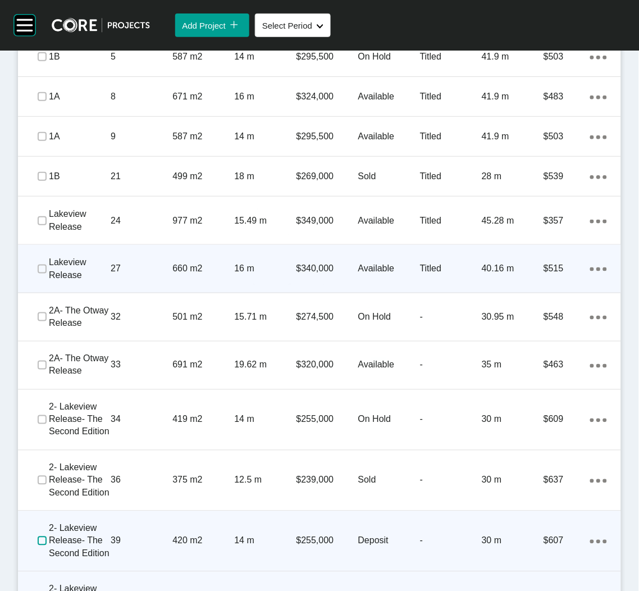
click at [44, 542] on label at bounding box center [42, 540] width 9 height 9
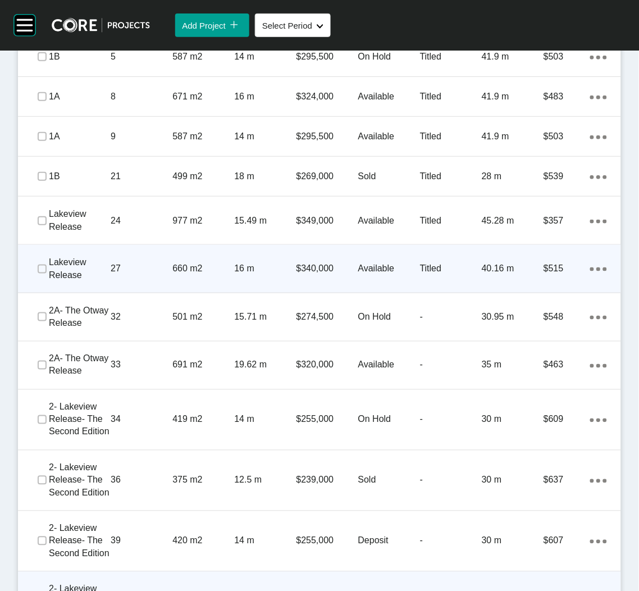
drag, startPoint x: 151, startPoint y: 540, endPoint x: 157, endPoint y: 537, distance: 6.5
click at [153, 540] on p "39" at bounding box center [142, 541] width 62 height 12
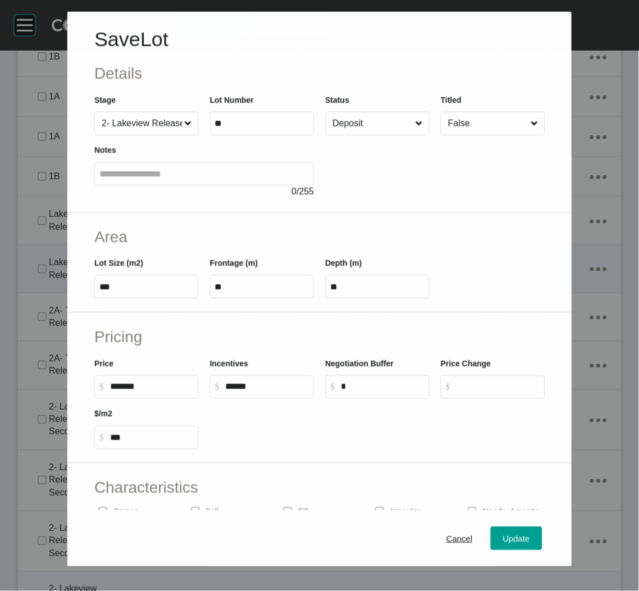
click at [376, 122] on input "Deposit" at bounding box center [371, 123] width 83 height 22
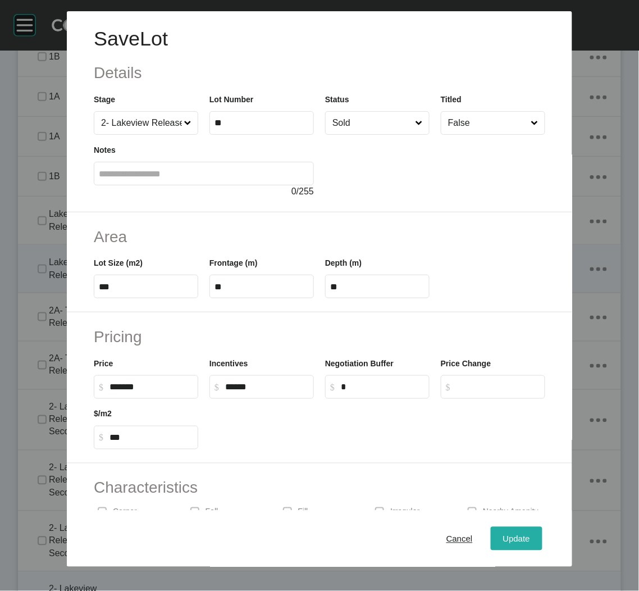
click at [501, 528] on button "Update" at bounding box center [517, 539] width 52 height 24
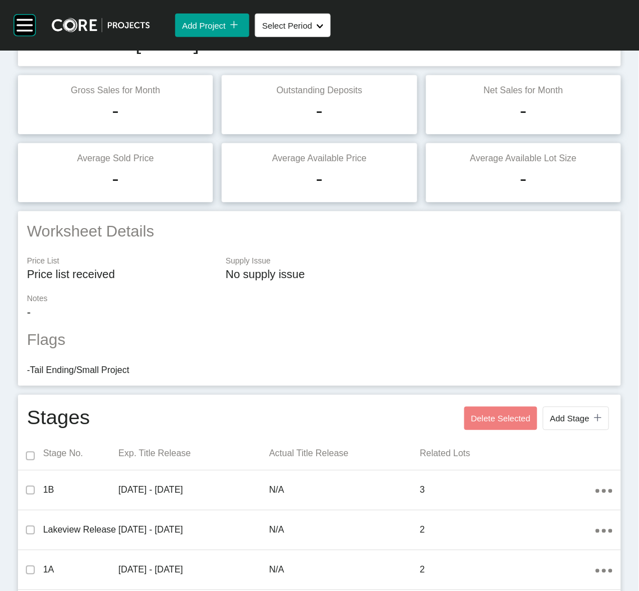
scroll to position [0, 0]
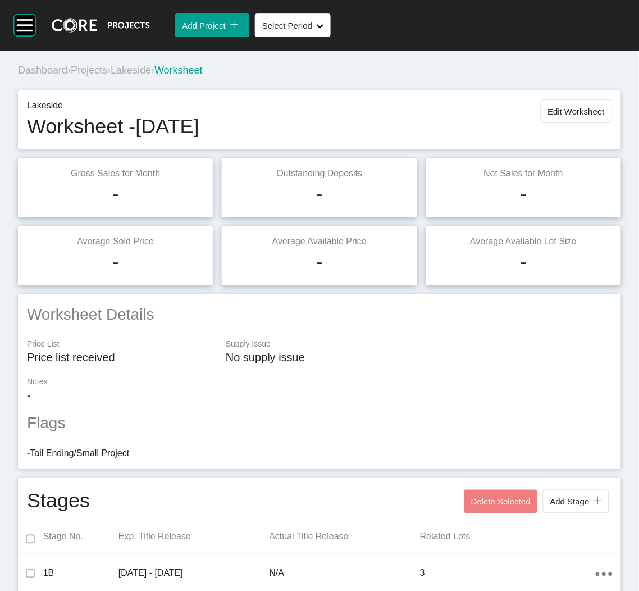
click at [99, 71] on span "Projects" at bounding box center [89, 70] width 36 height 11
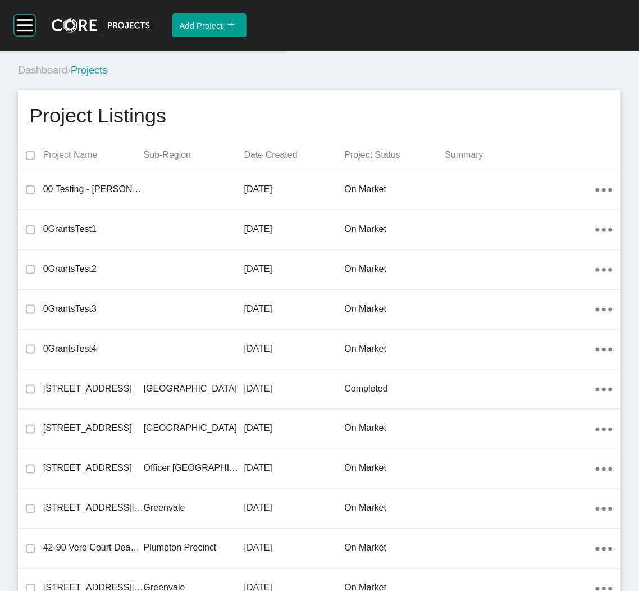
scroll to position [23397, 0]
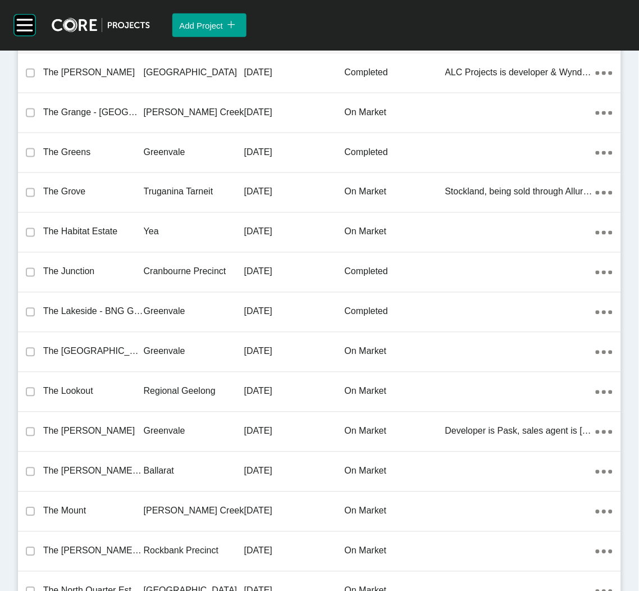
click at [164, 374] on div "Regional Geelong" at bounding box center [194, 391] width 101 height 35
click at [164, 367] on div "Group 2 Created with Sketch. . Add Project icon/tick copy 11 Created with Sketc…" at bounding box center [319, 295] width 639 height 591
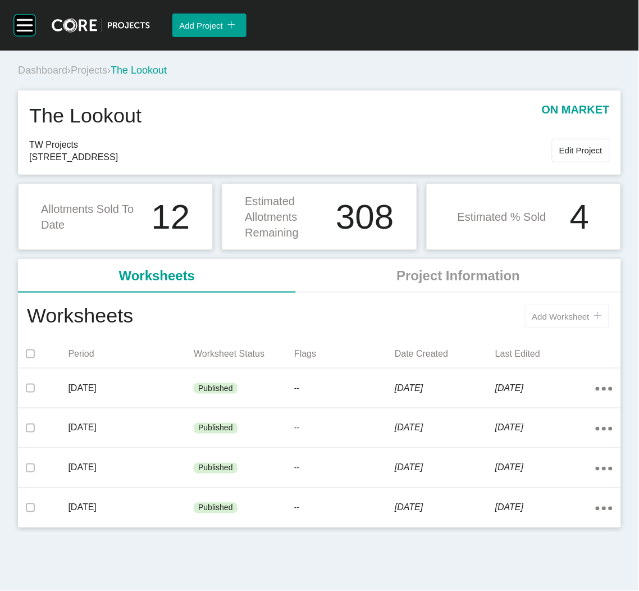
click at [548, 310] on button "Add Worksheet icon/tick copy 11 Created with Sketch." at bounding box center [567, 316] width 84 height 24
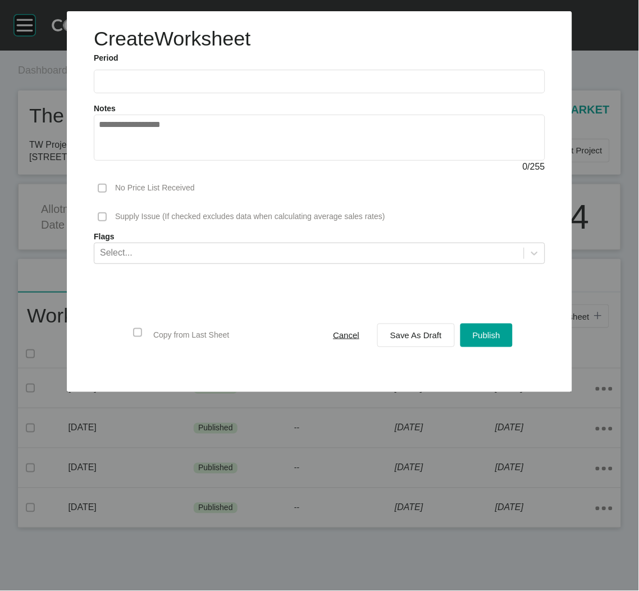
click at [173, 84] on input "text" at bounding box center [319, 82] width 441 height 10
click at [186, 159] on li "Sep" at bounding box center [190, 163] width 38 height 19
type input "**********"
click at [389, 330] on div "Save As Draft" at bounding box center [415, 334] width 57 height 15
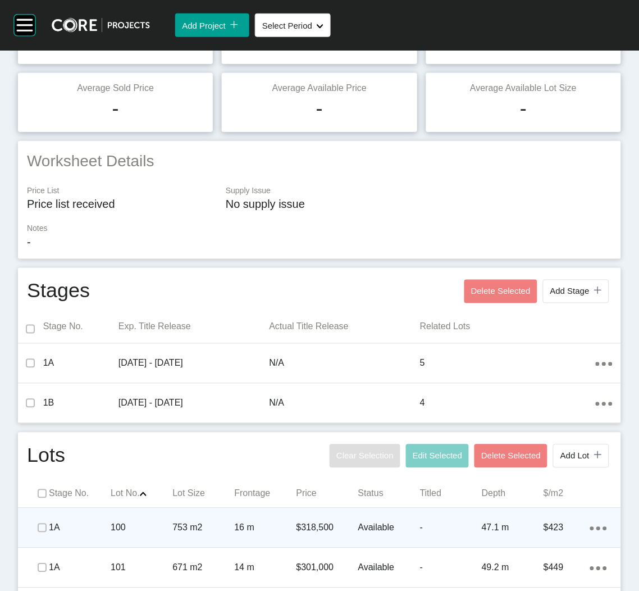
scroll to position [337, 0]
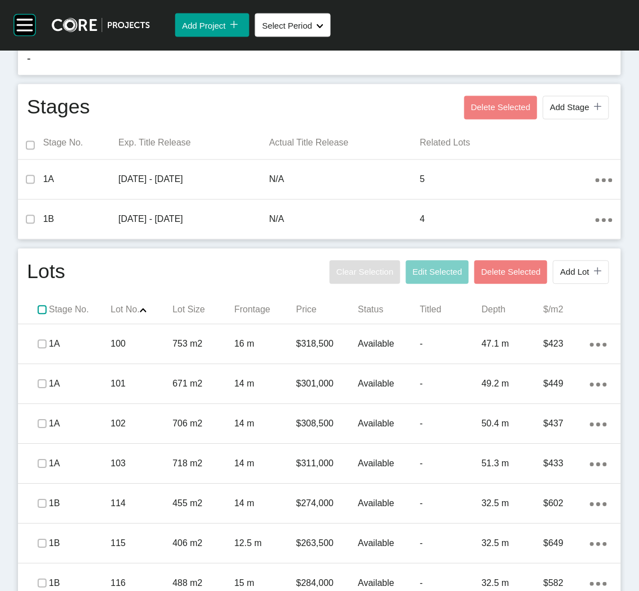
click at [41, 313] on label at bounding box center [42, 309] width 9 height 9
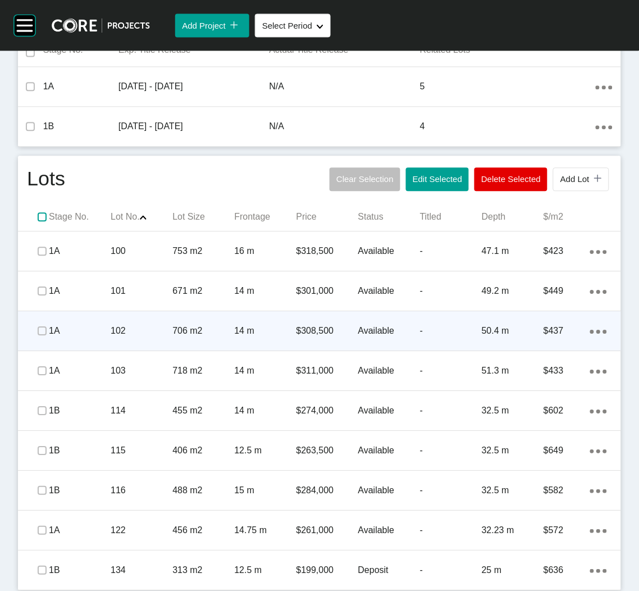
scroll to position [433, 0]
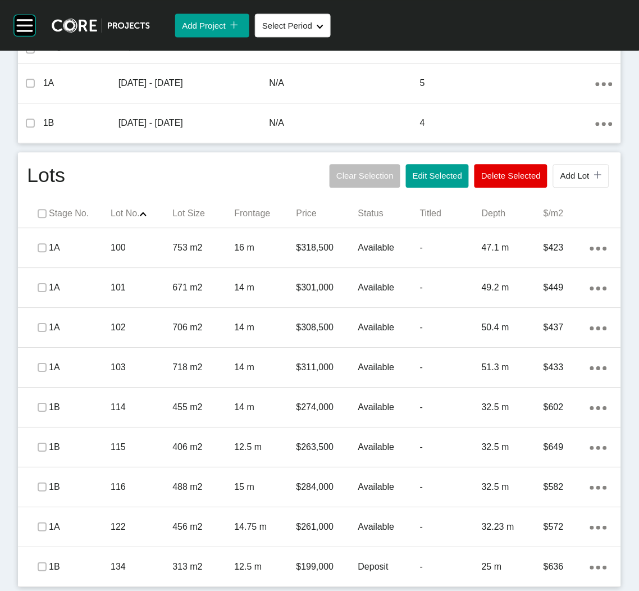
drag, startPoint x: 138, startPoint y: 578, endPoint x: 148, endPoint y: 565, distance: 16.0
click at [138, 578] on div "134" at bounding box center [142, 566] width 62 height 35
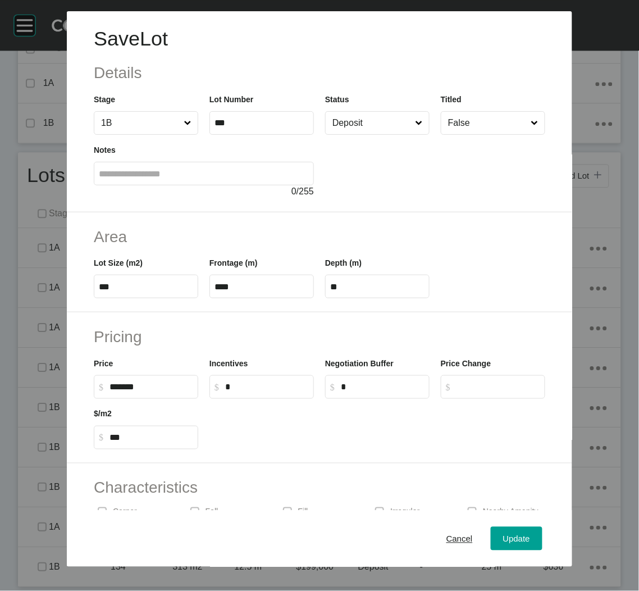
click at [388, 131] on input "Deposit" at bounding box center [371, 123] width 83 height 22
click at [503, 538] on span "Update" at bounding box center [516, 538] width 27 height 10
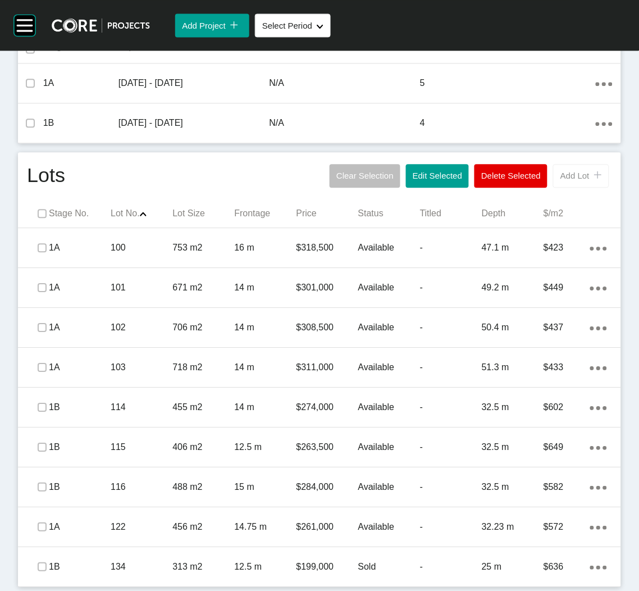
click at [560, 179] on span "Add Lot" at bounding box center [574, 176] width 29 height 10
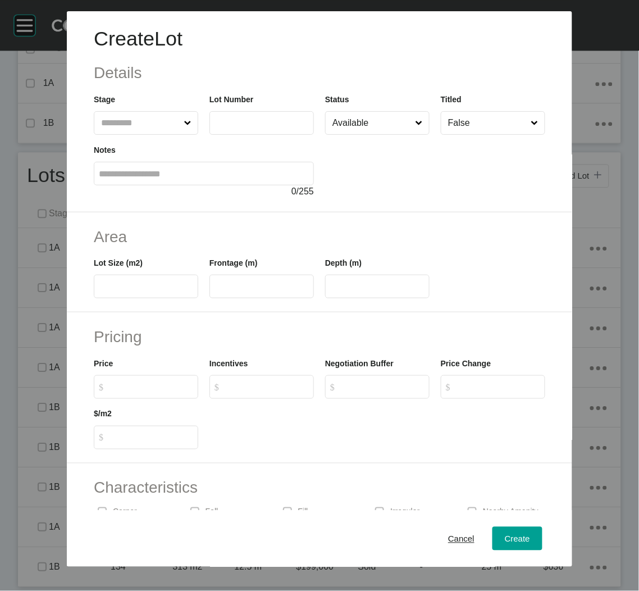
click at [147, 123] on input "text" at bounding box center [140, 123] width 83 height 22
type input "*"
click at [225, 118] on input "text" at bounding box center [261, 123] width 94 height 10
type input "***"
click at [353, 152] on div at bounding box center [435, 166] width 220 height 63
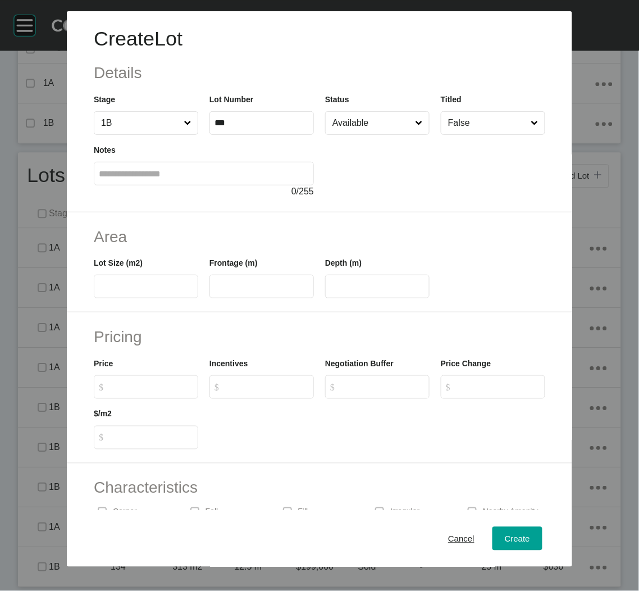
click at [149, 128] on input "1B" at bounding box center [140, 123] width 83 height 22
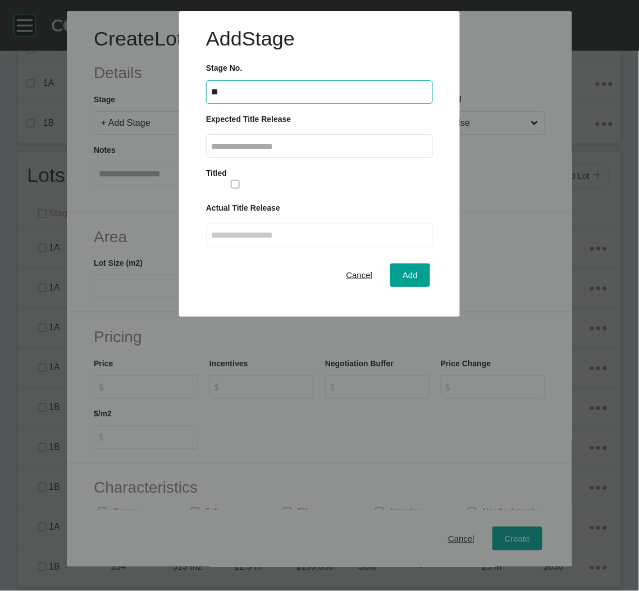
type input "**"
click at [336, 141] on input "text" at bounding box center [319, 146] width 217 height 10
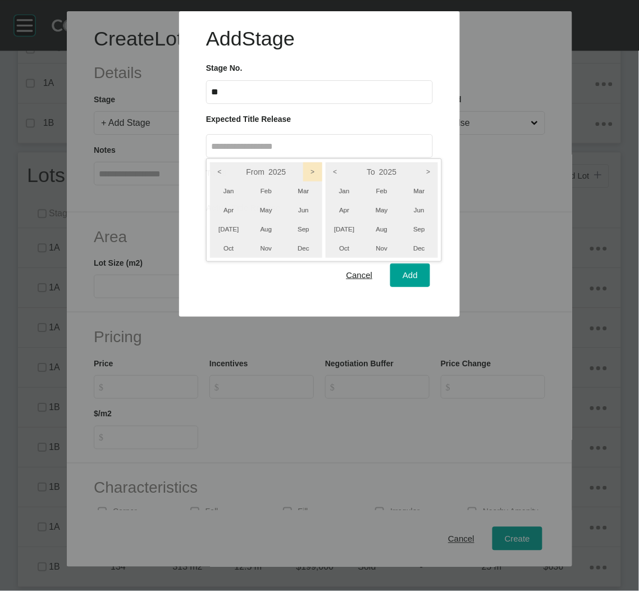
click at [311, 168] on icon ">" at bounding box center [312, 171] width 19 height 19
click at [425, 175] on icon ">" at bounding box center [428, 171] width 19 height 19
click at [417, 187] on li "Mar" at bounding box center [419, 190] width 38 height 19
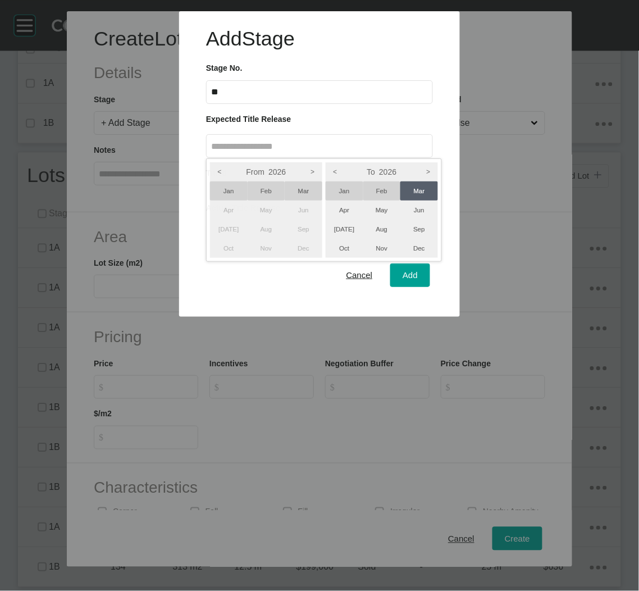
click at [229, 190] on li "Jan" at bounding box center [229, 190] width 38 height 19
click at [414, 273] on div at bounding box center [319, 158] width 639 height 317
type input "**********"
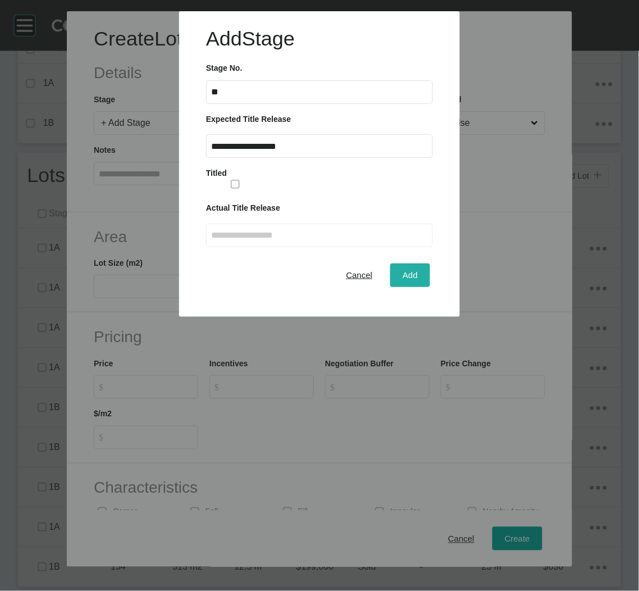
click at [407, 273] on span "Add" at bounding box center [410, 275] width 15 height 10
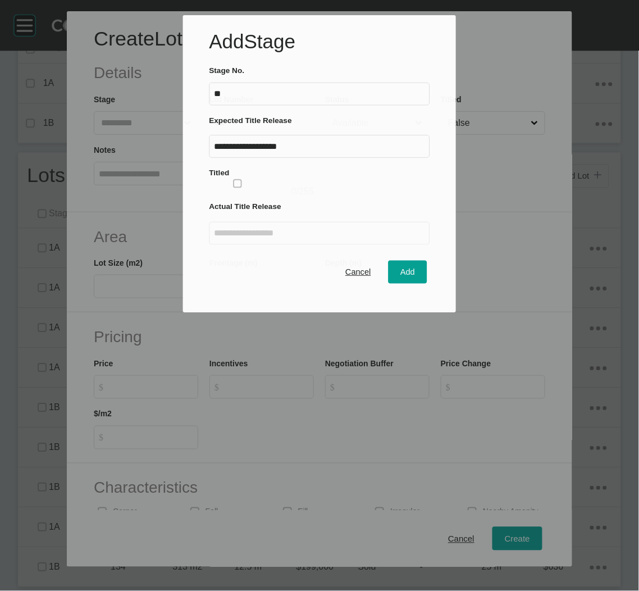
scroll to position [105, 0]
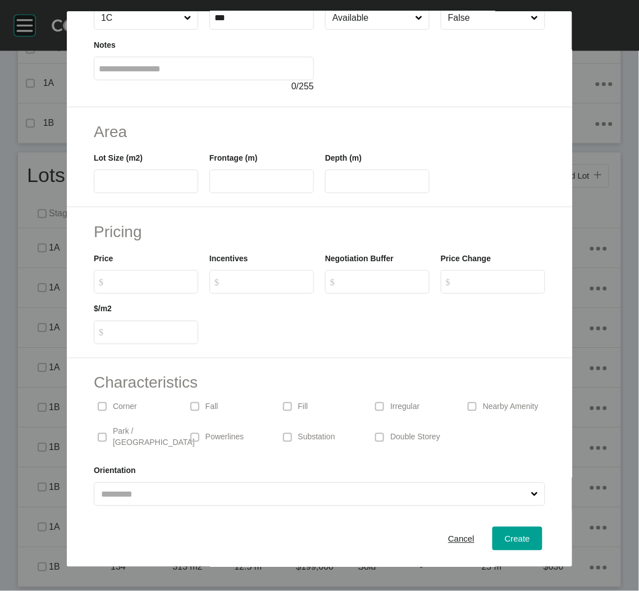
click at [136, 185] on input "text" at bounding box center [146, 182] width 94 height 10
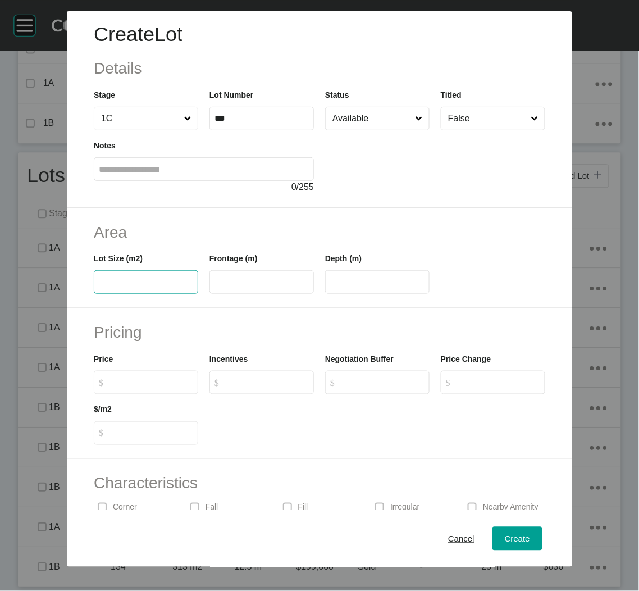
scroll to position [0, 0]
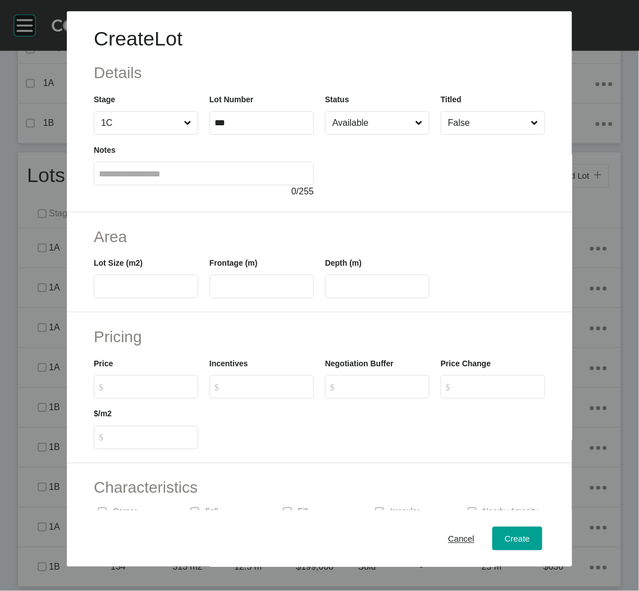
click at [127, 289] on input "text" at bounding box center [146, 287] width 94 height 10
type input "***"
type input "**"
click at [184, 342] on h2 "Pricing" at bounding box center [319, 337] width 451 height 22
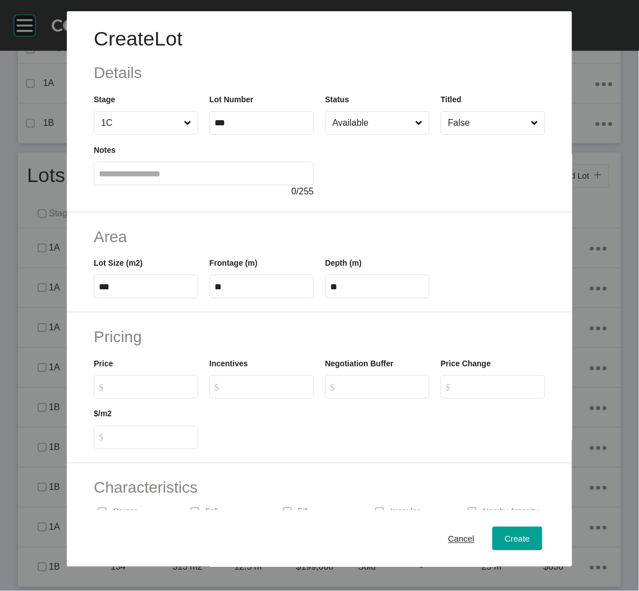
click at [117, 394] on label "$ Created with Sketch. $" at bounding box center [146, 387] width 104 height 24
click at [117, 391] on input "$ Created with Sketch. $" at bounding box center [151, 387] width 84 height 10
type input "*******"
type input "***"
drag, startPoint x: 285, startPoint y: 417, endPoint x: 213, endPoint y: 427, distance: 72.0
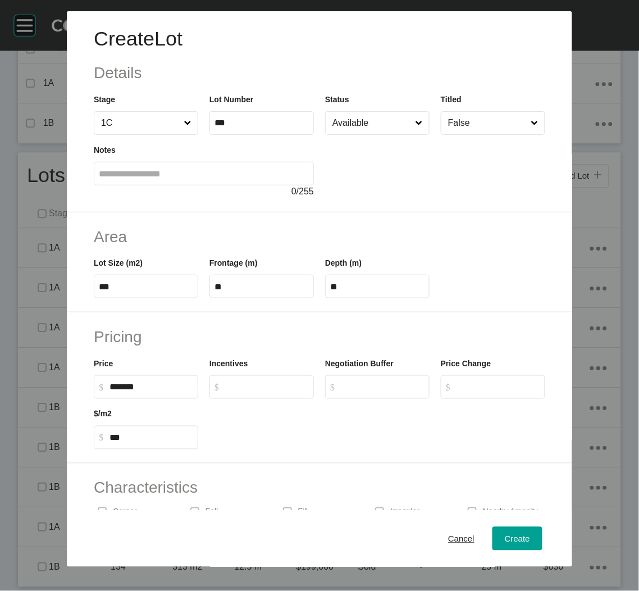
click at [285, 417] on div at bounding box center [377, 424] width 347 height 51
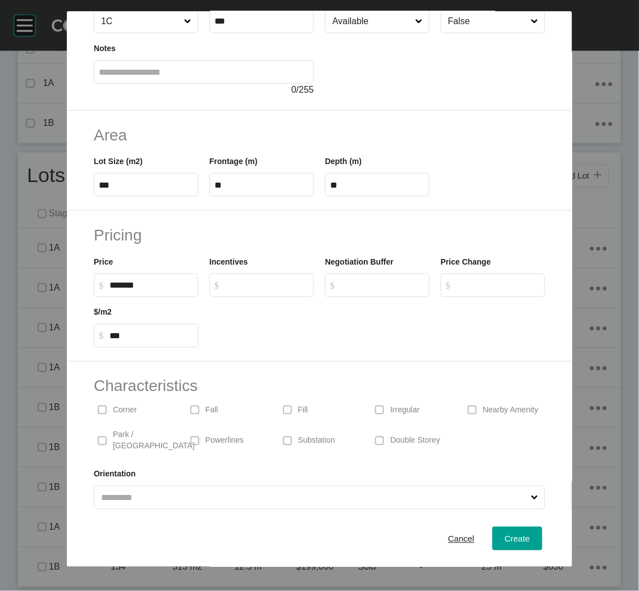
scroll to position [105, 0]
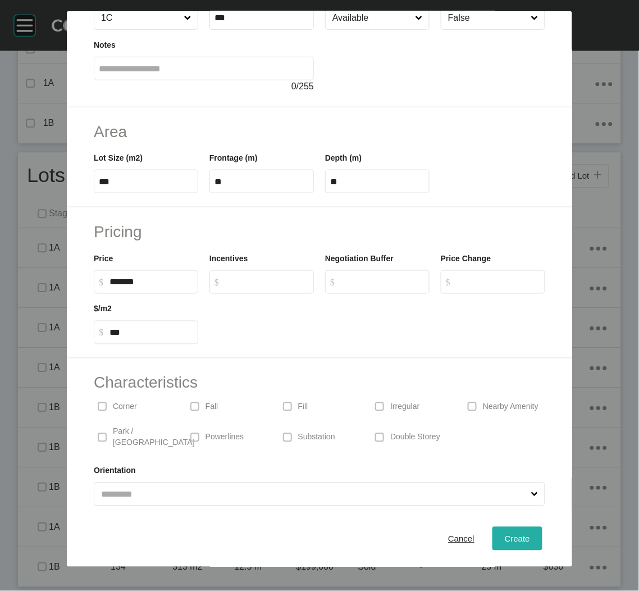
click at [505, 537] on span "Create" at bounding box center [517, 538] width 25 height 10
type input "*"
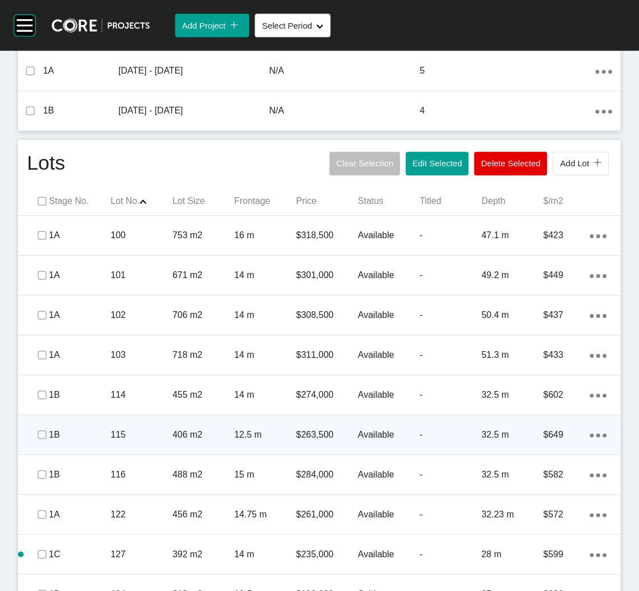
scroll to position [514, 0]
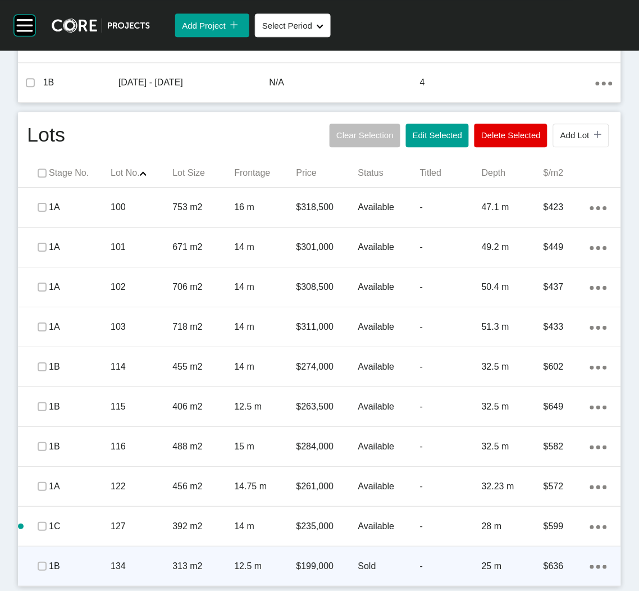
click at [590, 565] on icon "Action Menu Dots Copy 6 Created with Sketch." at bounding box center [598, 567] width 17 height 4
click at [543, 561] on link "Duplicate" at bounding box center [540, 556] width 42 height 17
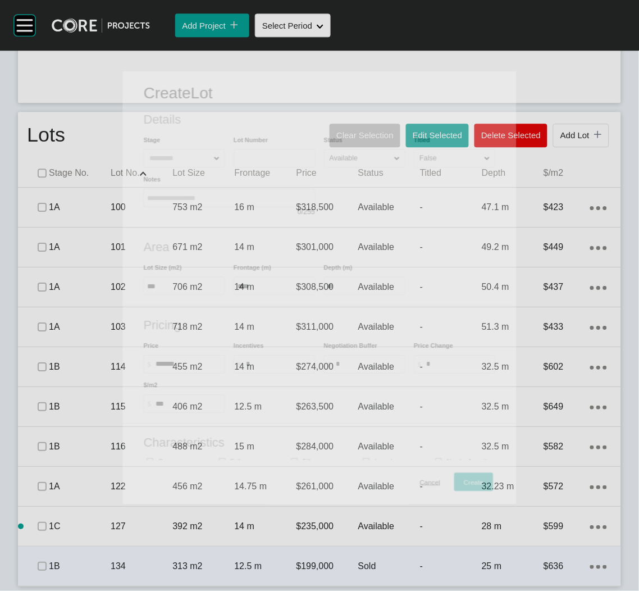
scroll to position [513, 0]
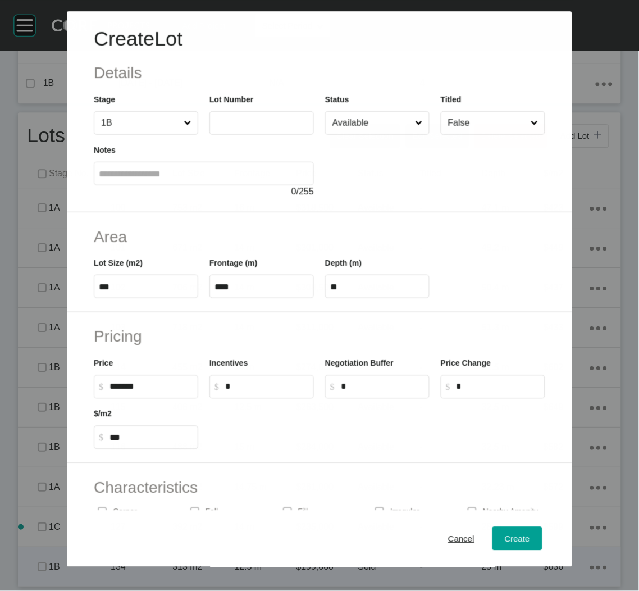
click at [270, 125] on input "text" at bounding box center [261, 123] width 94 height 10
type input "***"
click at [433, 151] on div at bounding box center [435, 166] width 220 height 63
click at [387, 125] on input "Available" at bounding box center [371, 123] width 83 height 22
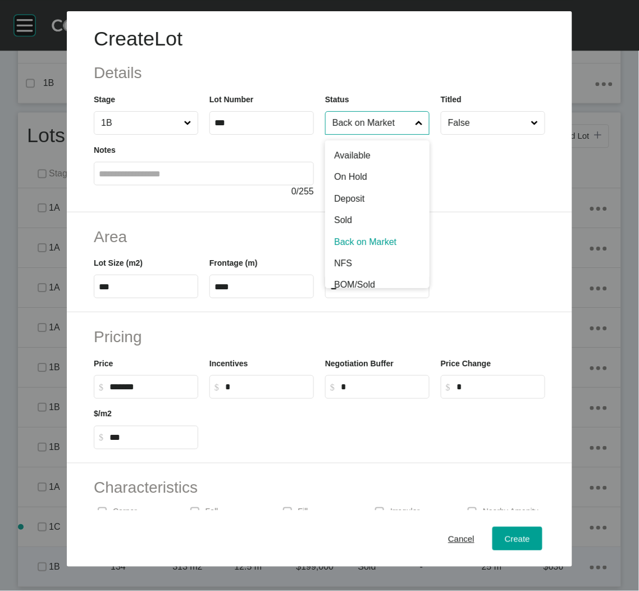
click at [376, 121] on input "Back on Market" at bounding box center [371, 123] width 83 height 22
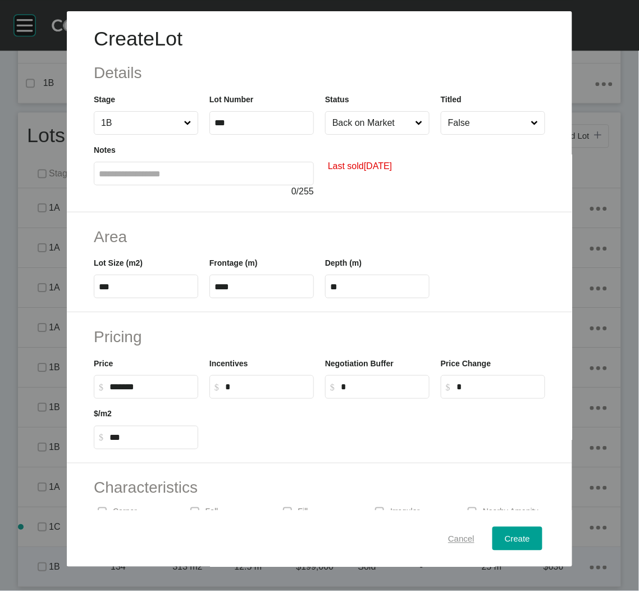
click at [454, 542] on span "Cancel" at bounding box center [461, 538] width 26 height 10
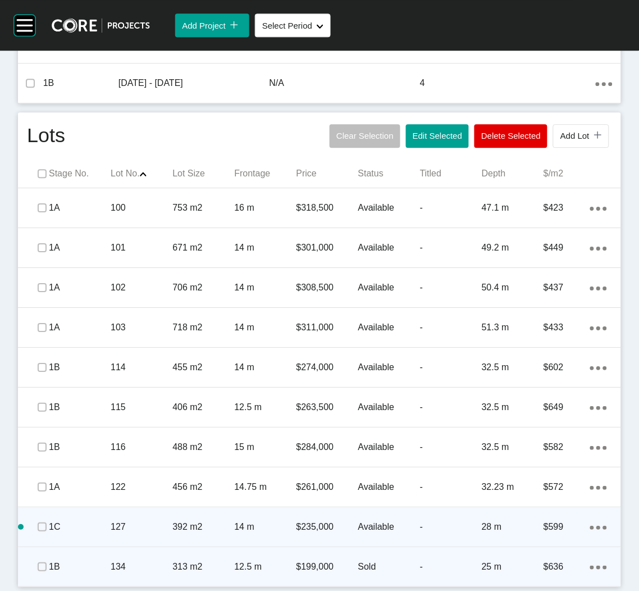
click at [211, 544] on div "1C 127 392 m2 14 m $235,000 Available - 28 m $599 Action Menu Dots Copy 6 Creat…" at bounding box center [319, 526] width 603 height 39
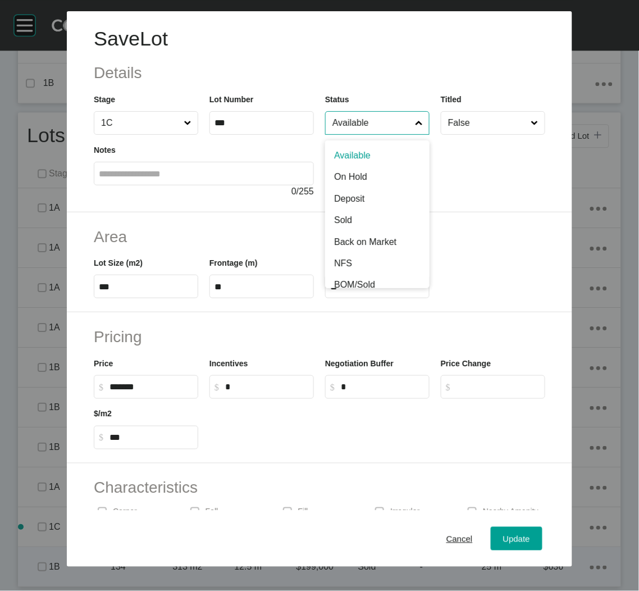
click at [372, 127] on input "Available" at bounding box center [371, 123] width 83 height 22
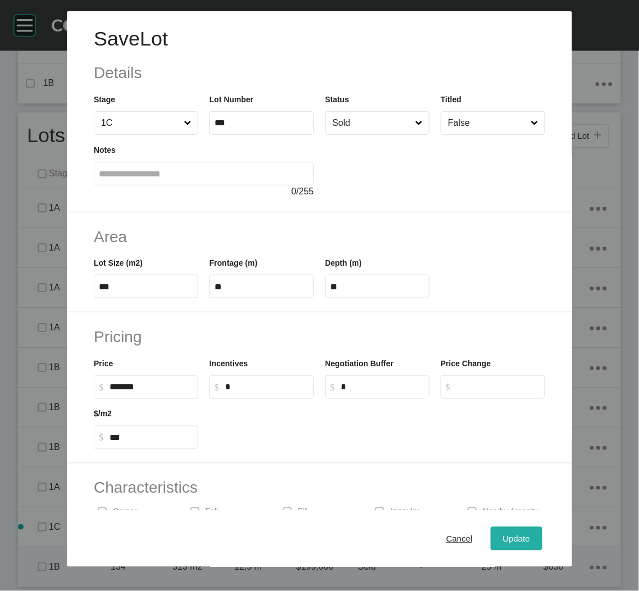
click at [503, 535] on span "Update" at bounding box center [516, 538] width 27 height 10
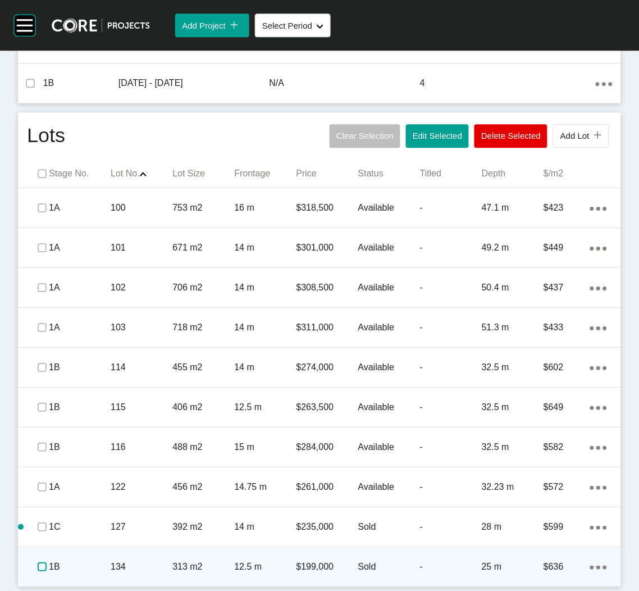
click at [38, 565] on label at bounding box center [42, 566] width 9 height 9
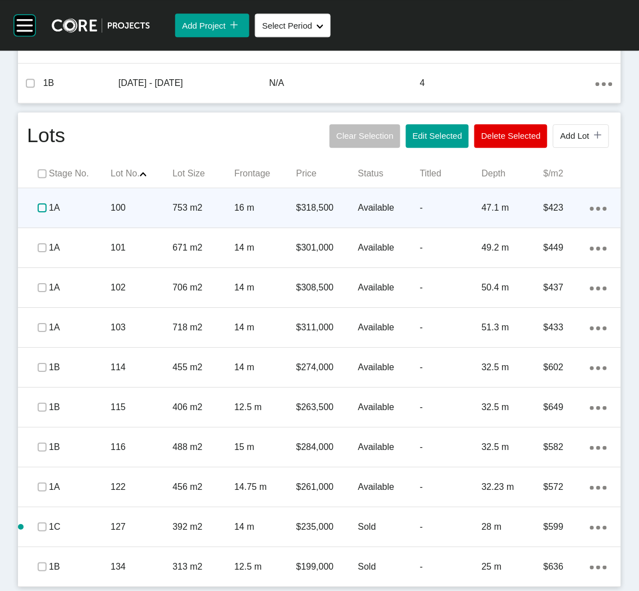
click at [44, 207] on label at bounding box center [42, 207] width 9 height 9
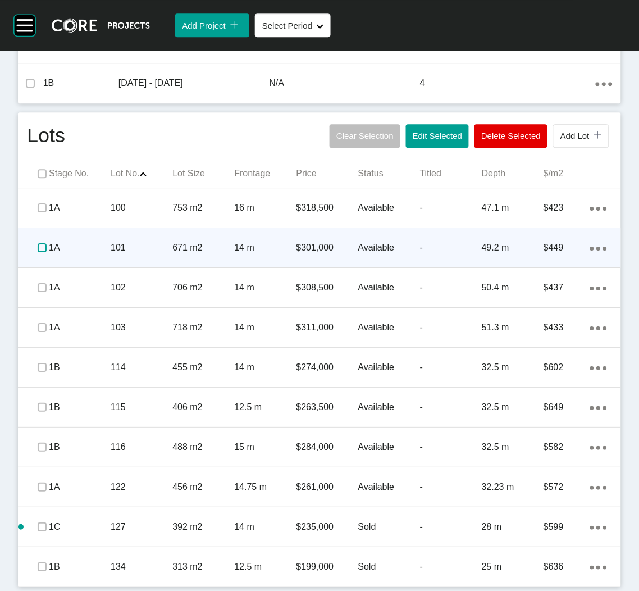
click at [42, 244] on label at bounding box center [42, 247] width 9 height 9
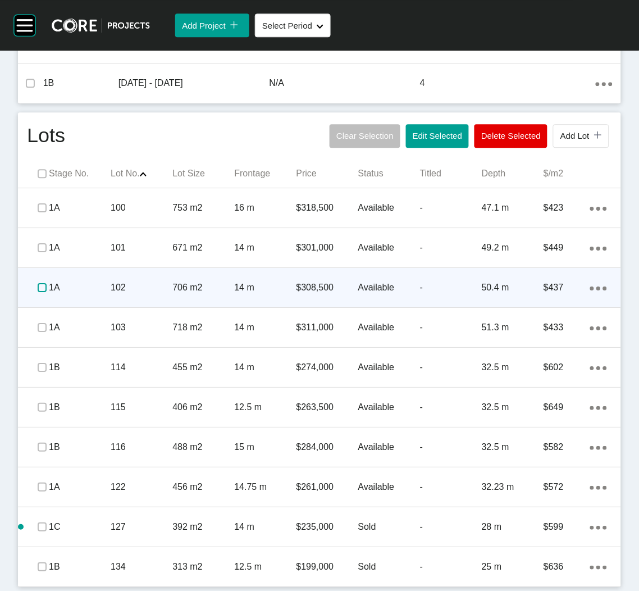
click at [39, 289] on label at bounding box center [42, 287] width 9 height 9
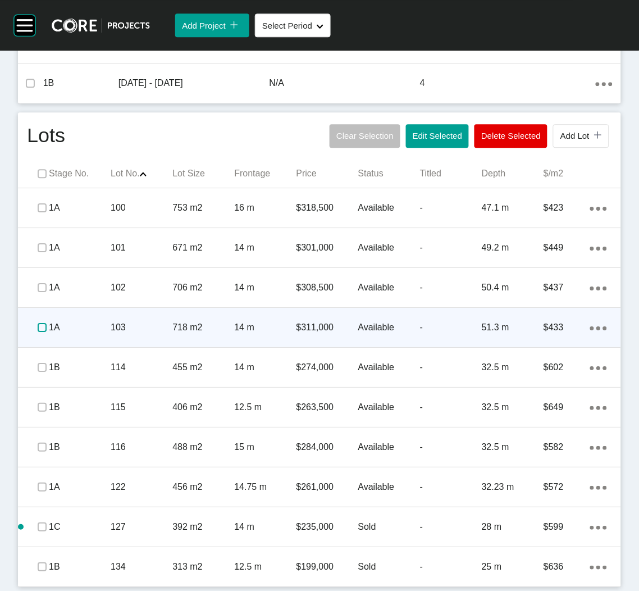
click at [38, 328] on label at bounding box center [42, 327] width 9 height 9
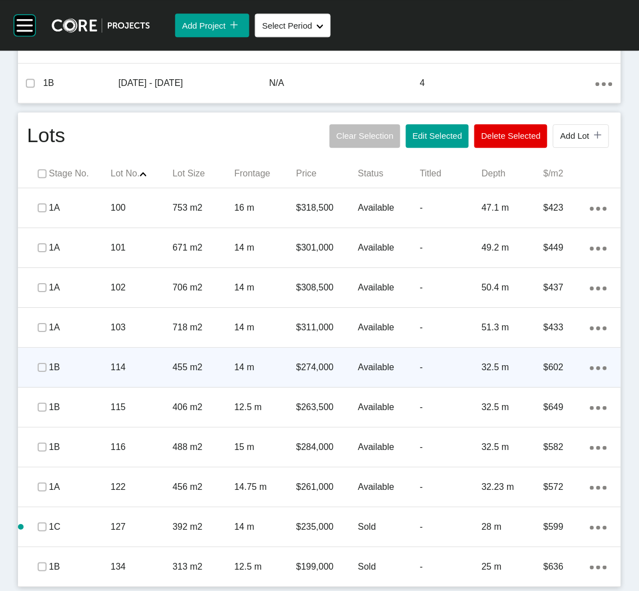
click at [107, 370] on p "1B" at bounding box center [80, 367] width 62 height 12
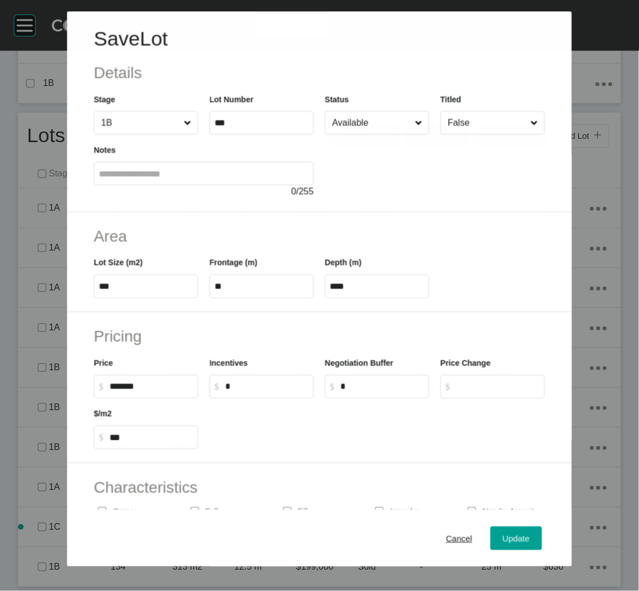
click at [348, 141] on div at bounding box center [435, 166] width 220 height 63
click at [353, 135] on div at bounding box center [435, 166] width 220 height 63
click at [363, 116] on input "Available" at bounding box center [371, 123] width 83 height 22
click at [514, 539] on span "Update" at bounding box center [516, 538] width 27 height 10
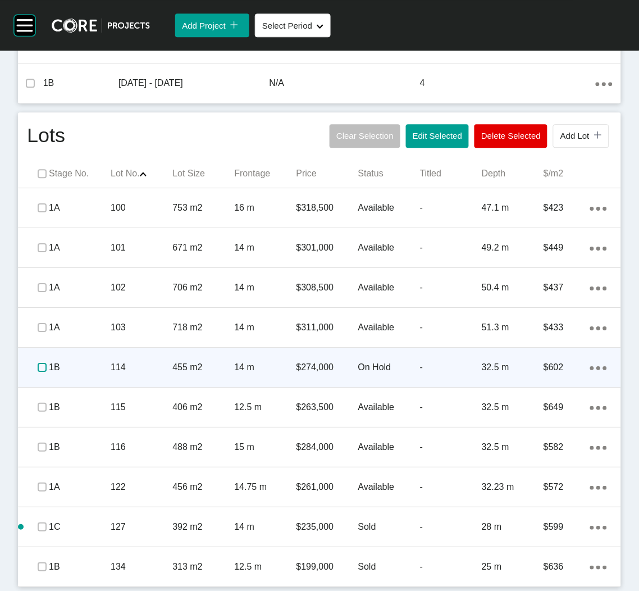
click at [38, 368] on label at bounding box center [42, 367] width 9 height 9
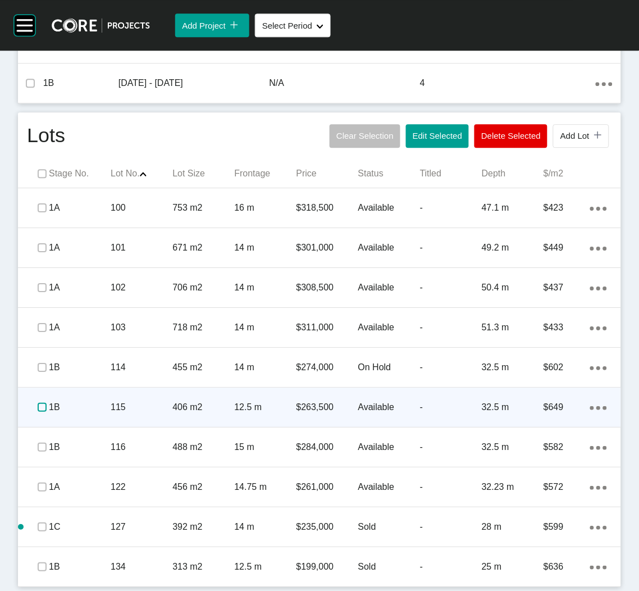
click at [41, 405] on label at bounding box center [42, 407] width 9 height 9
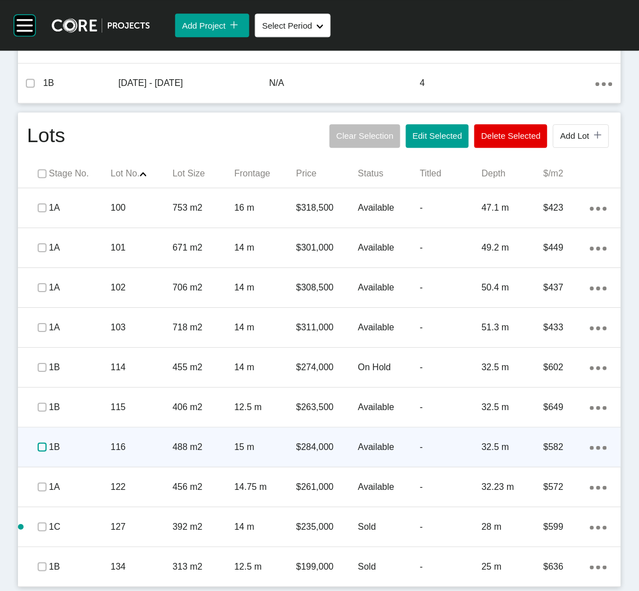
click at [38, 451] on label at bounding box center [42, 446] width 9 height 9
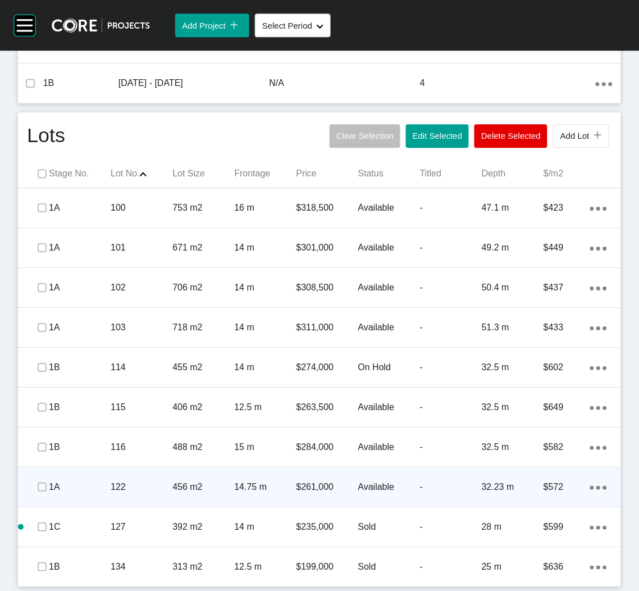
click at [104, 495] on div "1A" at bounding box center [80, 486] width 62 height 35
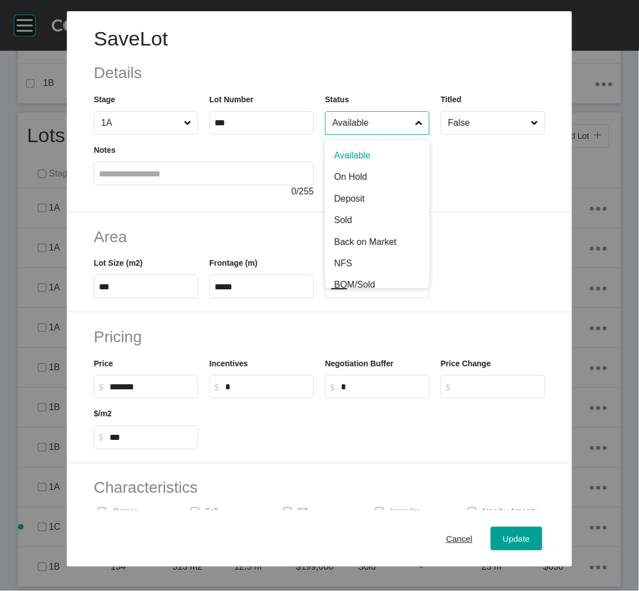
click at [366, 125] on input "Available" at bounding box center [371, 123] width 83 height 22
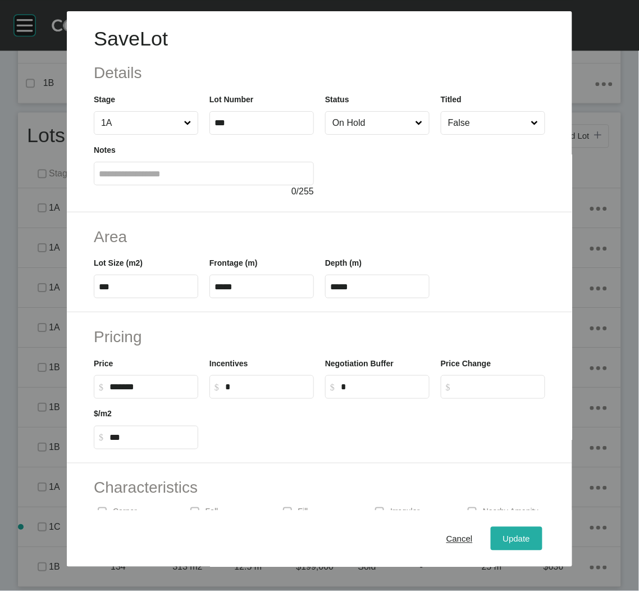
click at [491, 542] on button "Update" at bounding box center [517, 539] width 52 height 24
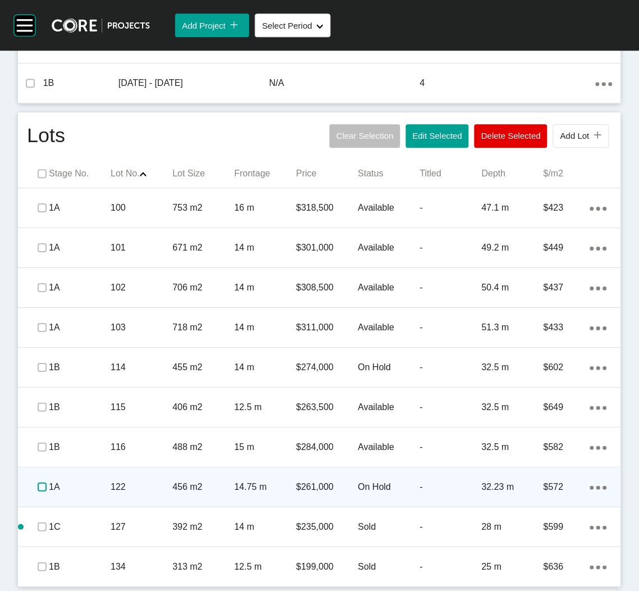
click at [40, 487] on label at bounding box center [42, 486] width 9 height 9
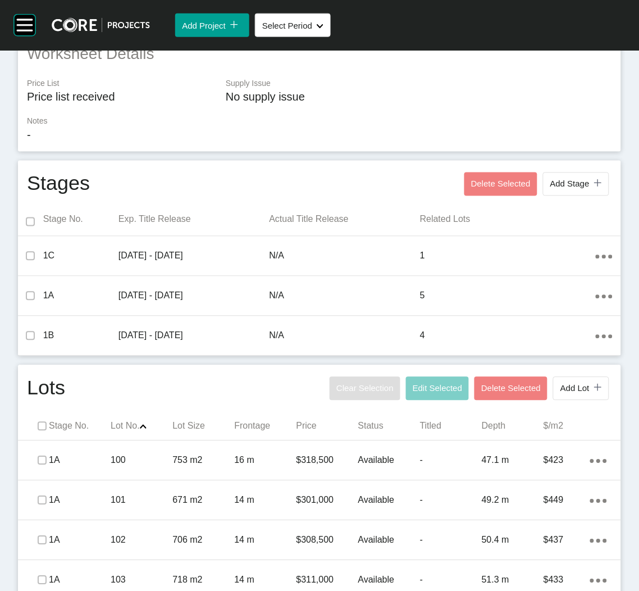
scroll to position [0, 0]
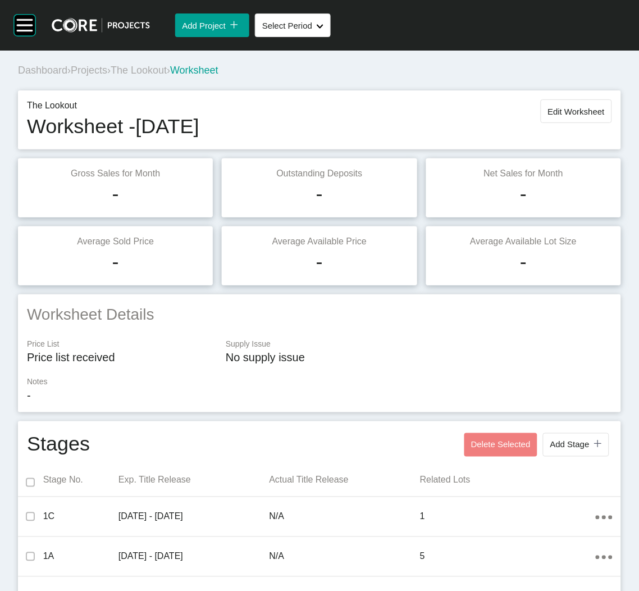
click at [93, 75] on div "Dashboard › Projects › The Lookout › Worksheet" at bounding box center [322, 70] width 608 height 14
click at [102, 69] on span "Projects" at bounding box center [89, 70] width 36 height 11
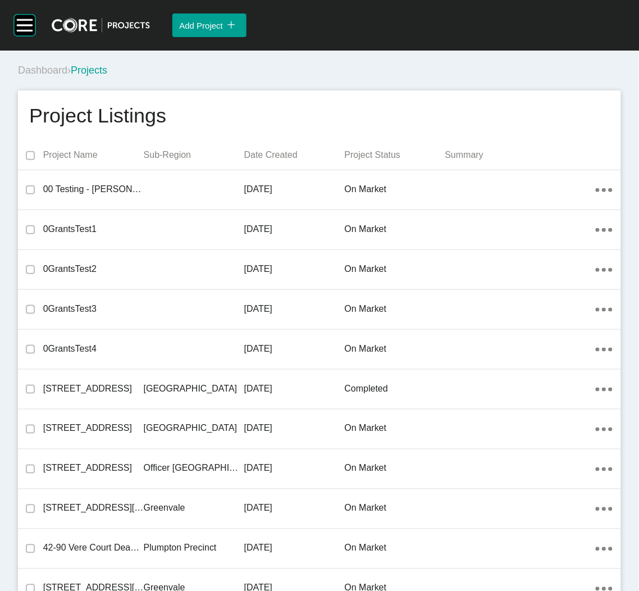
scroll to position [22441, 0]
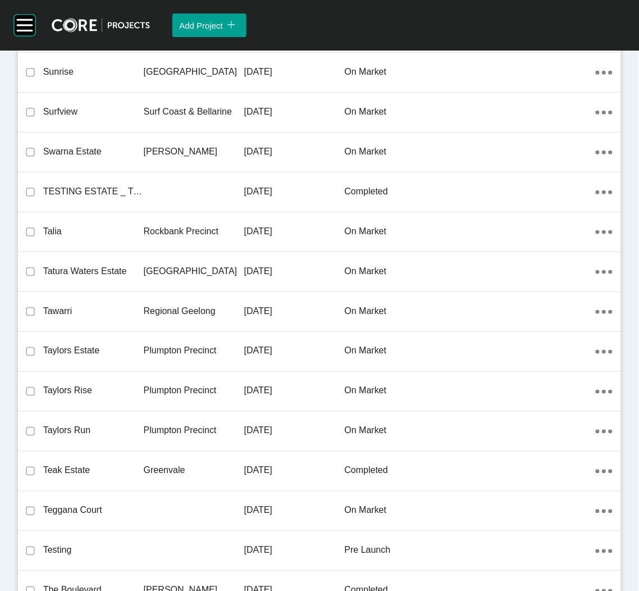
click at [149, 305] on p "Regional Geelong" at bounding box center [194, 311] width 101 height 12
click at [149, 298] on div "Group 2 Created with Sketch. . Add Project icon/tick copy 11 Created with Sketc…" at bounding box center [319, 295] width 639 height 591
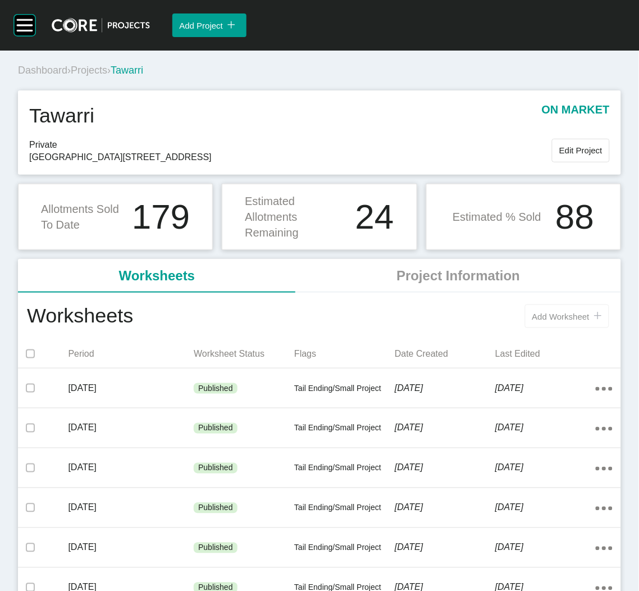
click at [538, 307] on button "Add Worksheet icon/tick copy 11 Created with Sketch." at bounding box center [567, 316] width 84 height 24
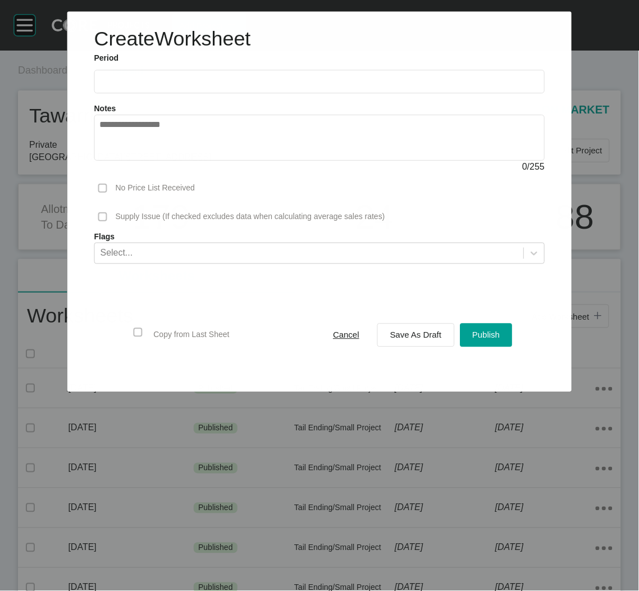
click at [171, 80] on input "text" at bounding box center [319, 82] width 441 height 10
click at [190, 159] on li "Sep" at bounding box center [190, 163] width 38 height 19
type input "**********"
click at [405, 341] on div "Save As Draft" at bounding box center [415, 334] width 57 height 15
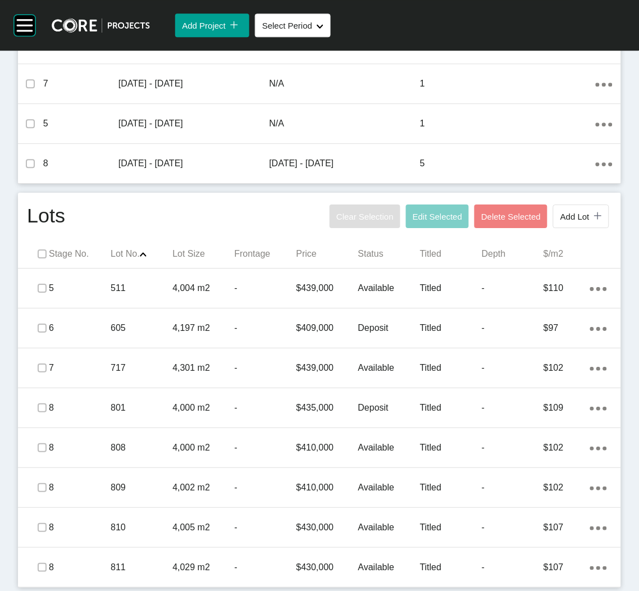
scroll to position [531, 0]
click at [49, 249] on p "Stage No." at bounding box center [80, 252] width 62 height 12
click at [39, 254] on label at bounding box center [42, 252] width 9 height 9
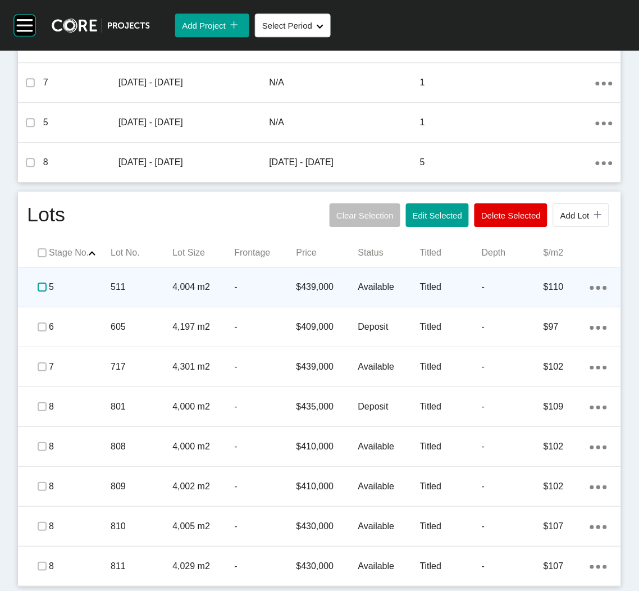
click at [43, 283] on label at bounding box center [42, 286] width 9 height 9
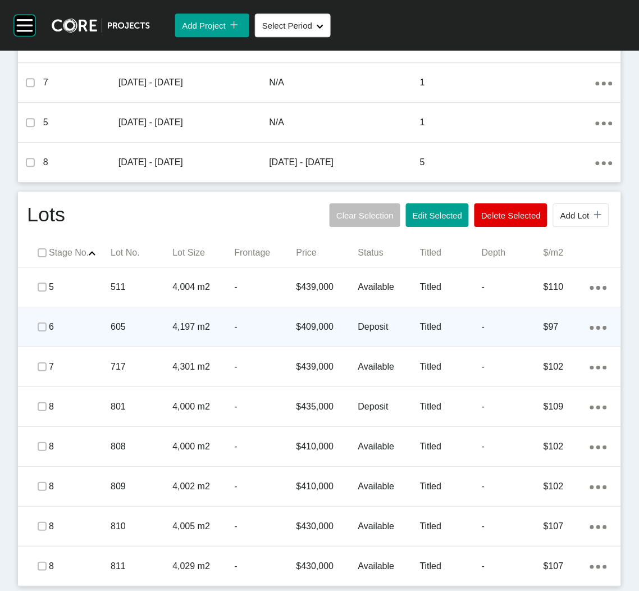
click at [124, 324] on p "605" at bounding box center [142, 327] width 62 height 12
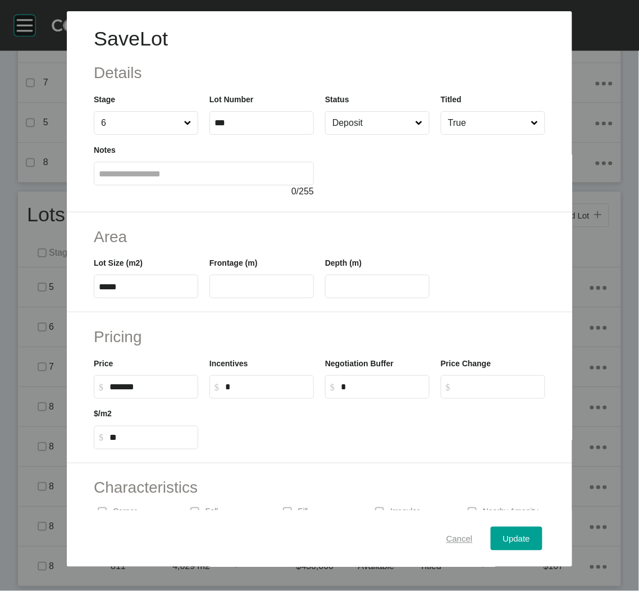
click at [459, 537] on span "Cancel" at bounding box center [459, 538] width 26 height 10
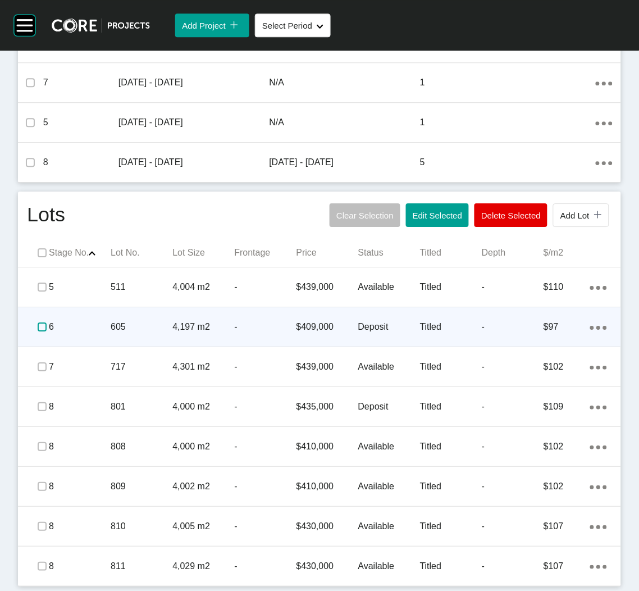
click at [38, 330] on label at bounding box center [42, 326] width 9 height 9
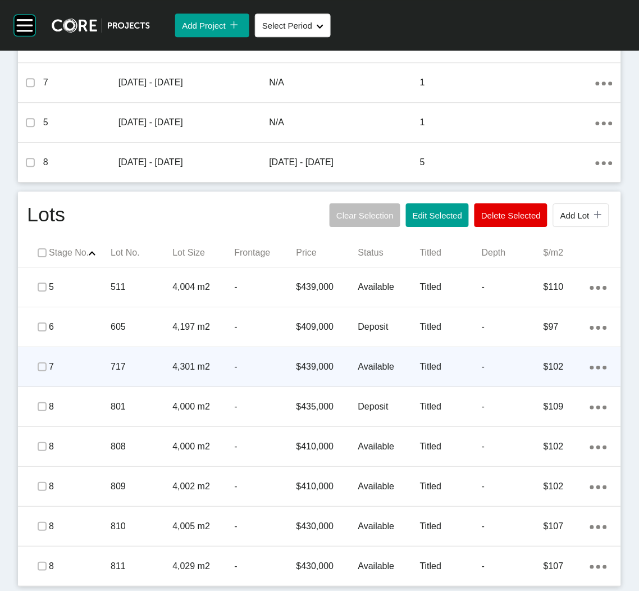
click at [130, 371] on p "717" at bounding box center [142, 366] width 62 height 12
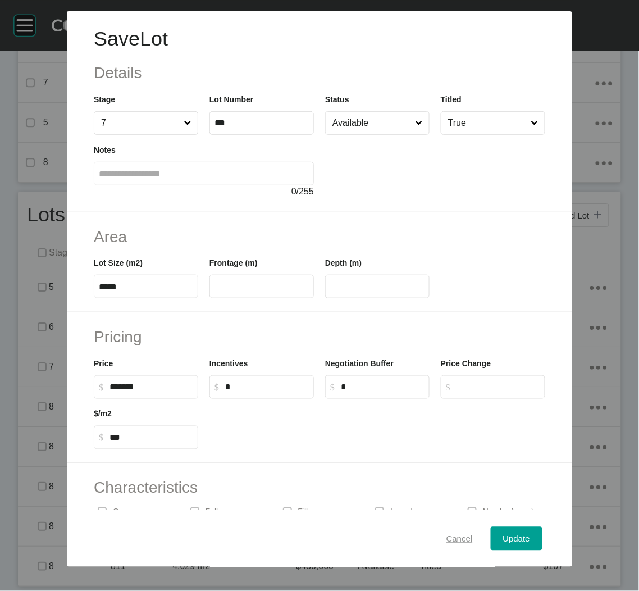
click at [442, 546] on button "Cancel" at bounding box center [459, 539] width 51 height 24
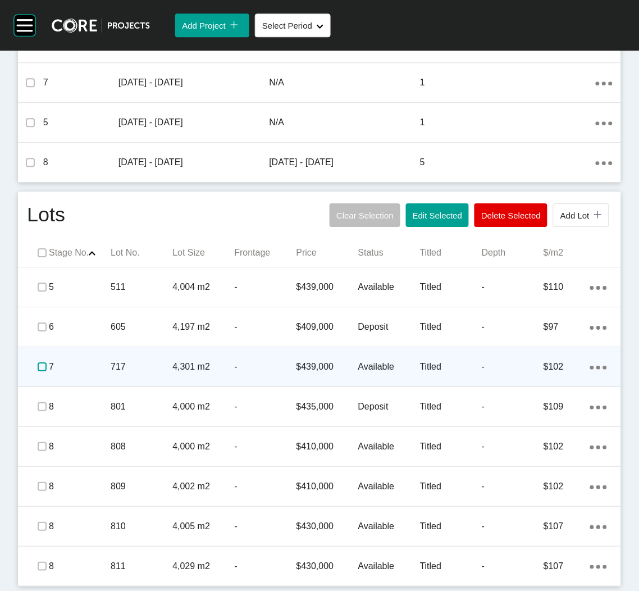
click at [39, 366] on label at bounding box center [42, 366] width 9 height 9
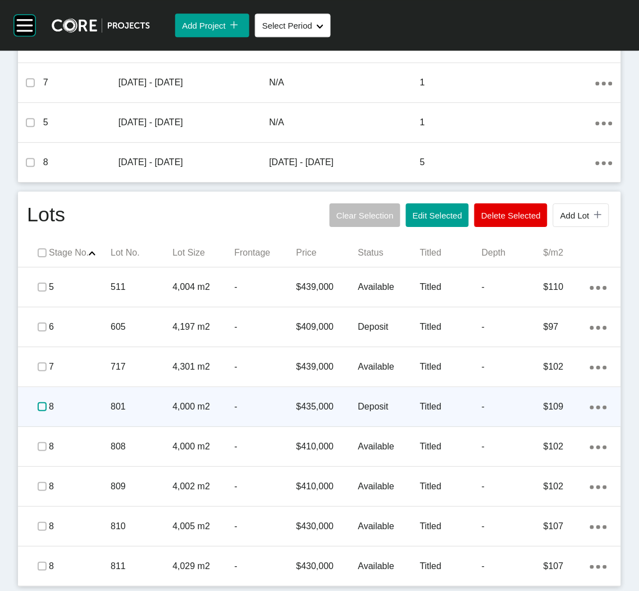
click at [41, 407] on label at bounding box center [42, 406] width 9 height 9
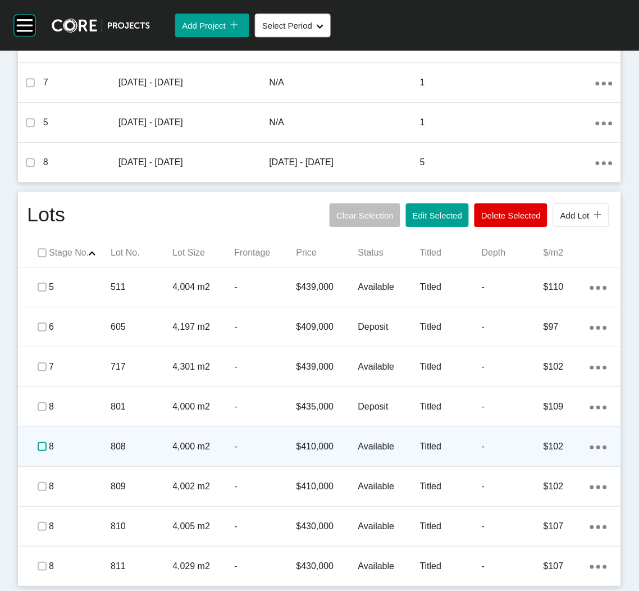
click at [39, 444] on label at bounding box center [42, 446] width 9 height 9
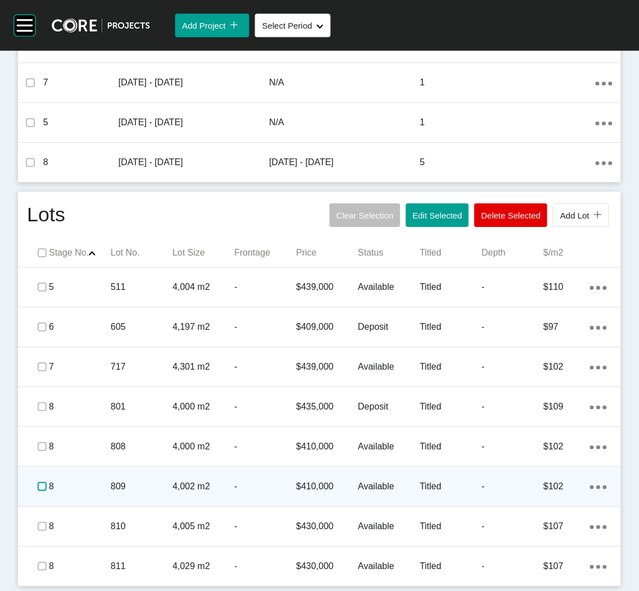
click at [39, 486] on label at bounding box center [42, 486] width 9 height 9
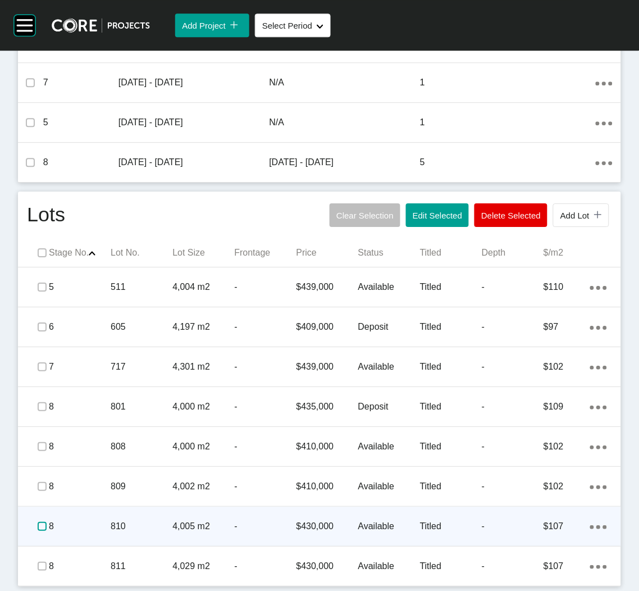
click at [39, 526] on label at bounding box center [42, 526] width 9 height 9
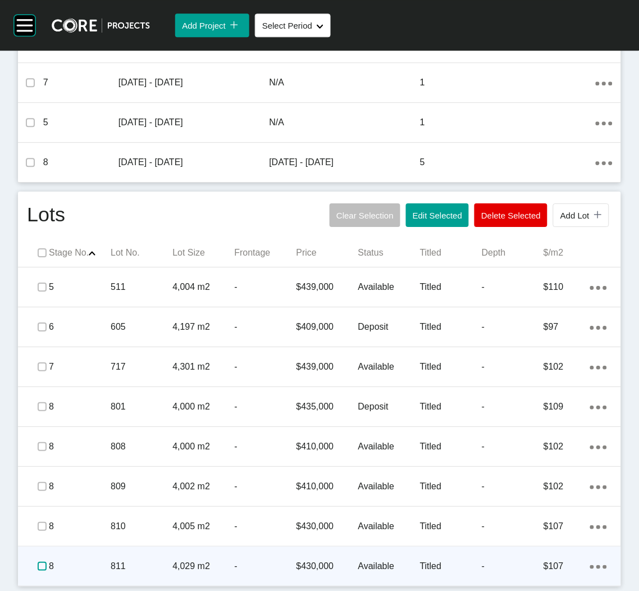
click at [38, 566] on label at bounding box center [42, 565] width 9 height 9
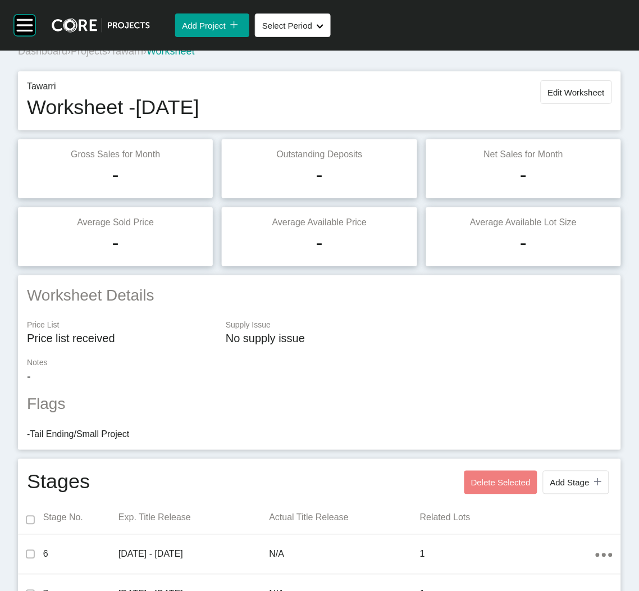
scroll to position [0, 0]
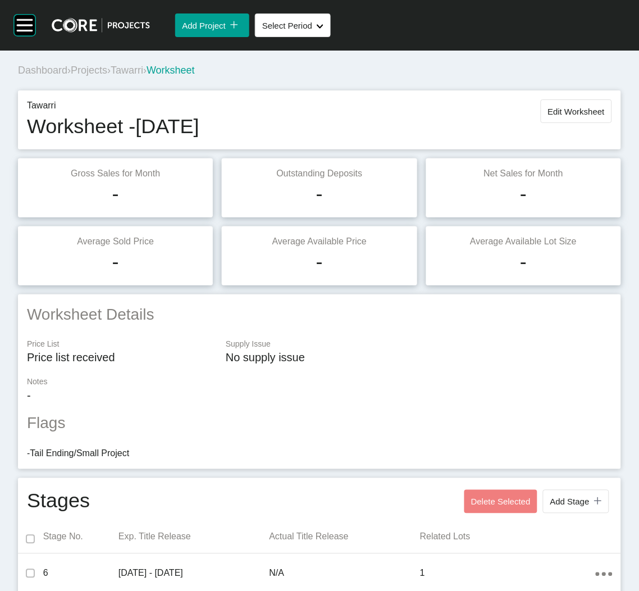
click at [95, 69] on span "Projects" at bounding box center [89, 70] width 36 height 11
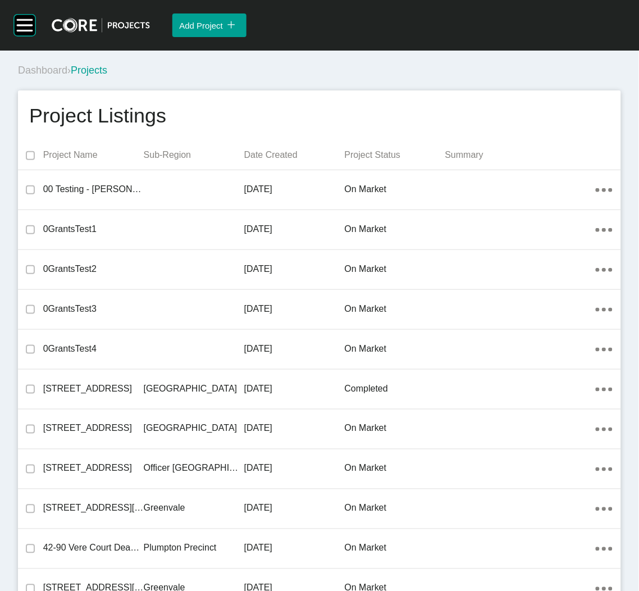
scroll to position [13677, 0]
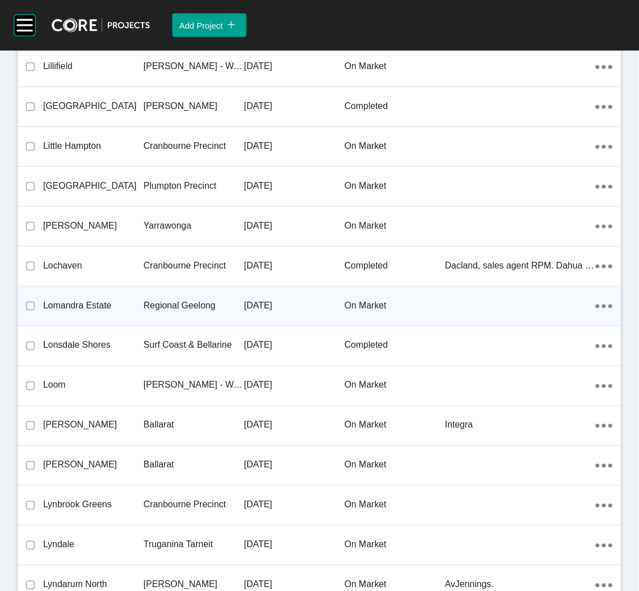
click at [172, 307] on div "Regional Geelong" at bounding box center [194, 305] width 101 height 35
click at [172, 307] on div "Group 2 Created with Sketch. . Add Project icon/tick copy 11 Created with Sketc…" at bounding box center [319, 295] width 639 height 591
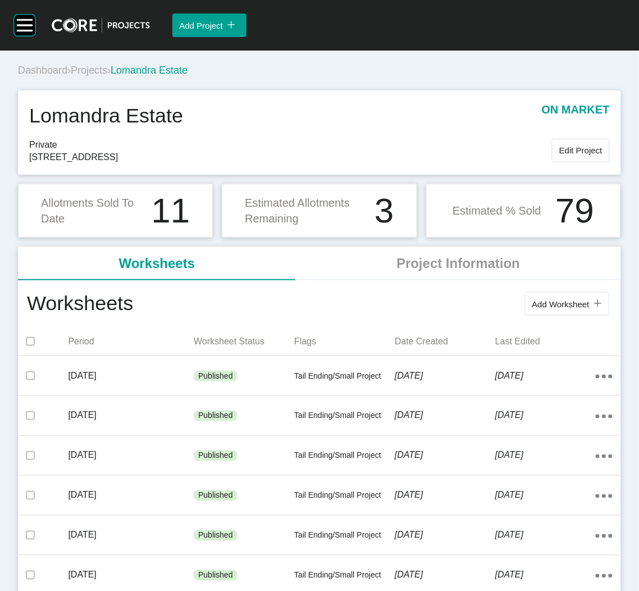
click at [558, 307] on span "Add Worksheet" at bounding box center [560, 304] width 57 height 10
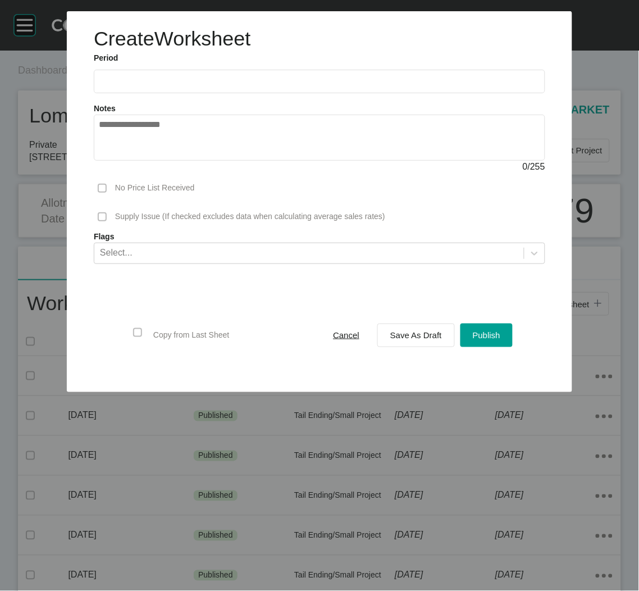
click at [241, 84] on input "text" at bounding box center [319, 81] width 441 height 10
click at [188, 159] on li "Sep" at bounding box center [190, 163] width 38 height 19
type input "**********"
click at [433, 331] on span "Save As Draft" at bounding box center [416, 335] width 52 height 10
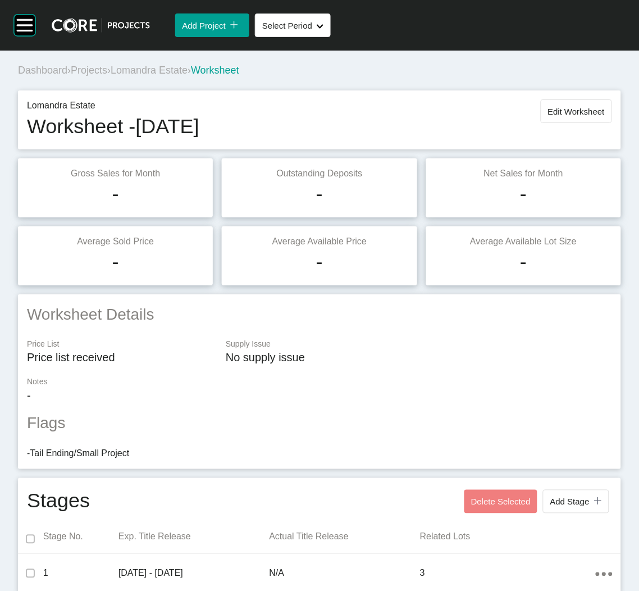
click at [90, 71] on span "Projects" at bounding box center [89, 70] width 36 height 11
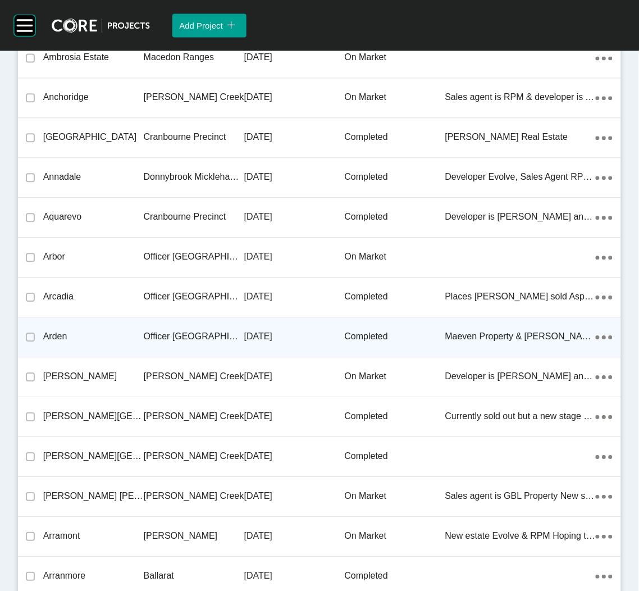
scroll to position [2443, 0]
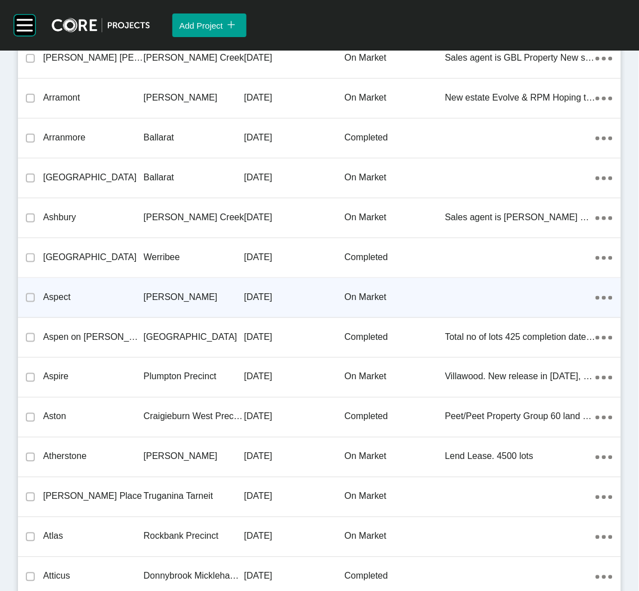
click at [203, 294] on p "[PERSON_NAME]" at bounding box center [194, 297] width 101 height 12
click at [203, 294] on div "Group 2 Created with Sketch. . Add Project icon/tick copy 11 Created with Sketc…" at bounding box center [319, 295] width 639 height 591
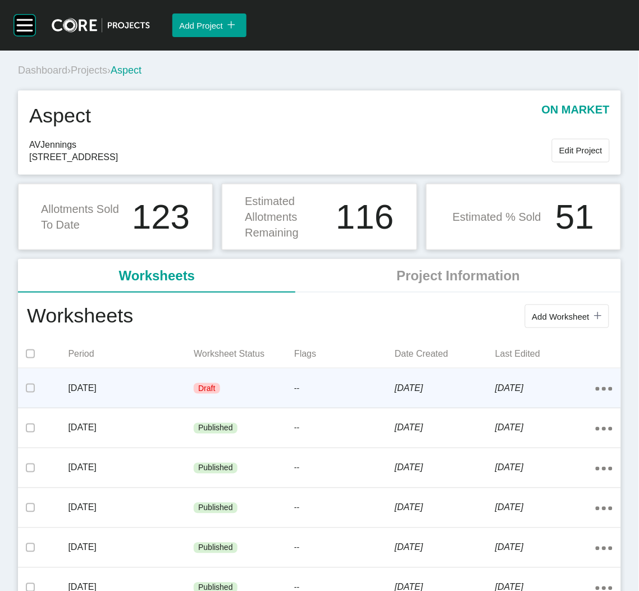
click at [248, 394] on div "Draft" at bounding box center [244, 389] width 101 height 34
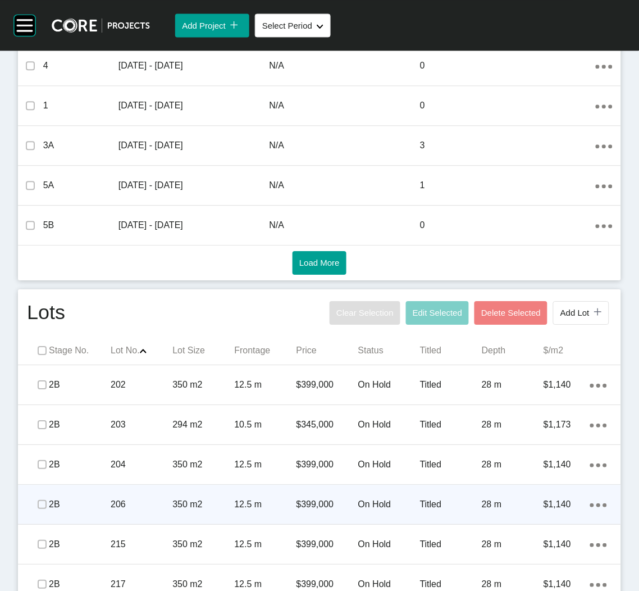
scroll to position [628, 0]
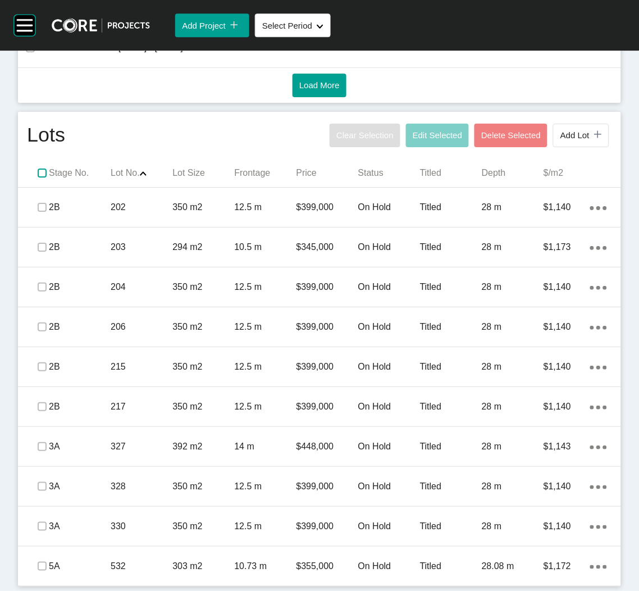
click at [42, 168] on label at bounding box center [42, 172] width 9 height 9
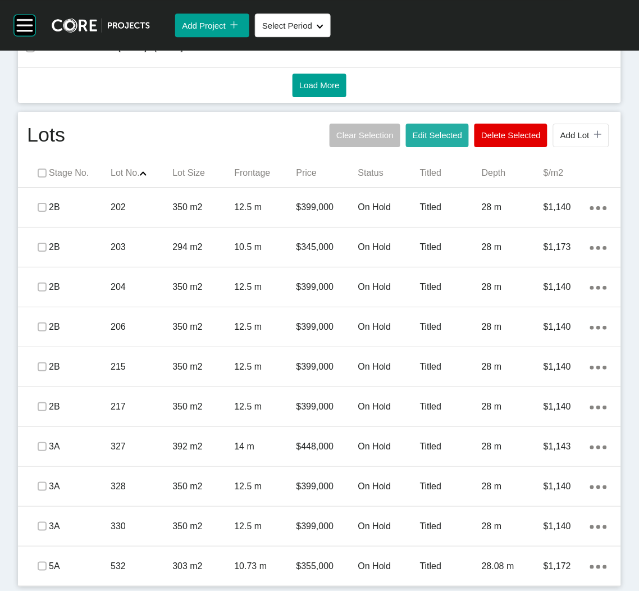
click at [424, 136] on span "Edit Selected" at bounding box center [437, 135] width 49 height 10
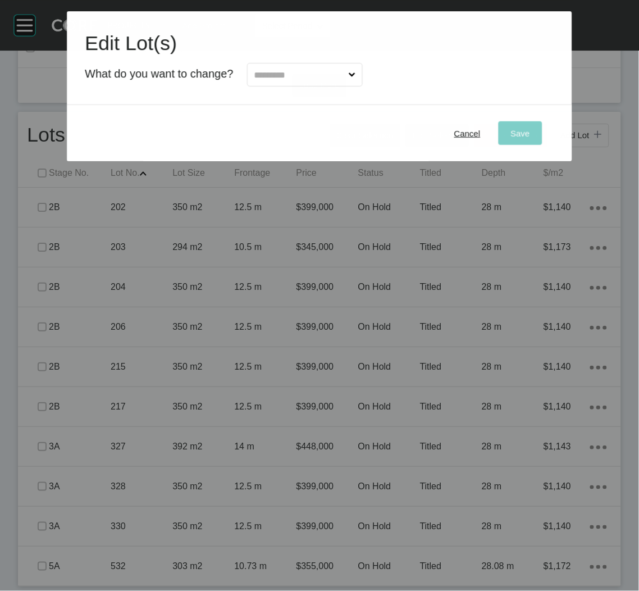
click at [308, 84] on input "text" at bounding box center [299, 74] width 94 height 22
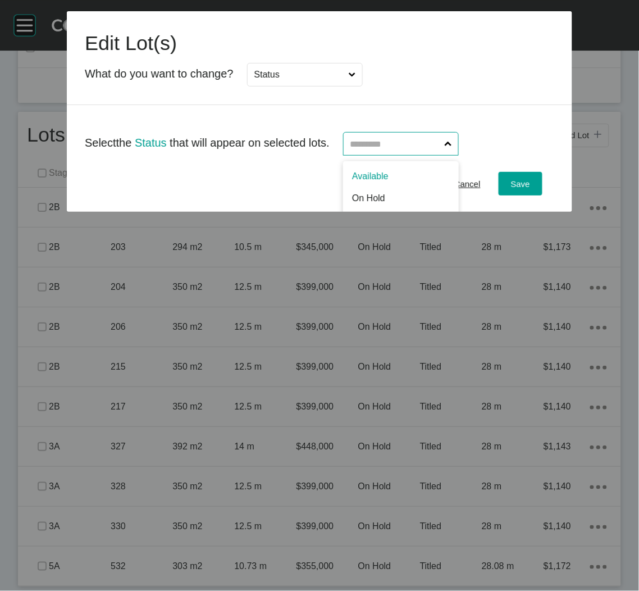
click at [426, 148] on input "text" at bounding box center [395, 144] width 94 height 22
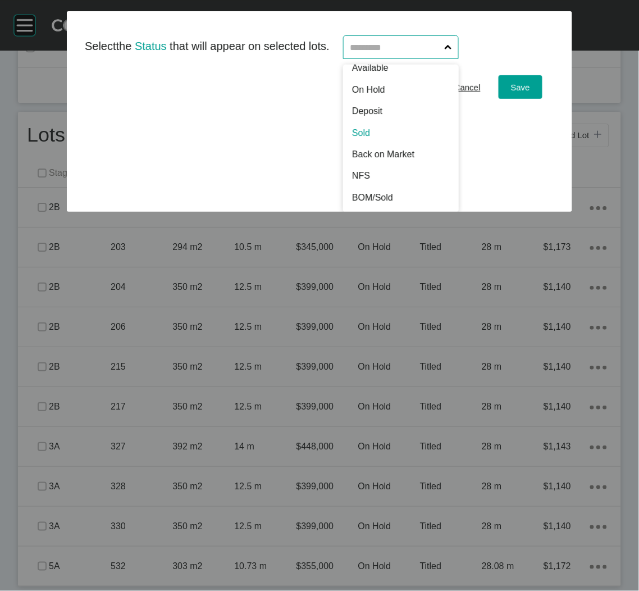
scroll to position [0, 0]
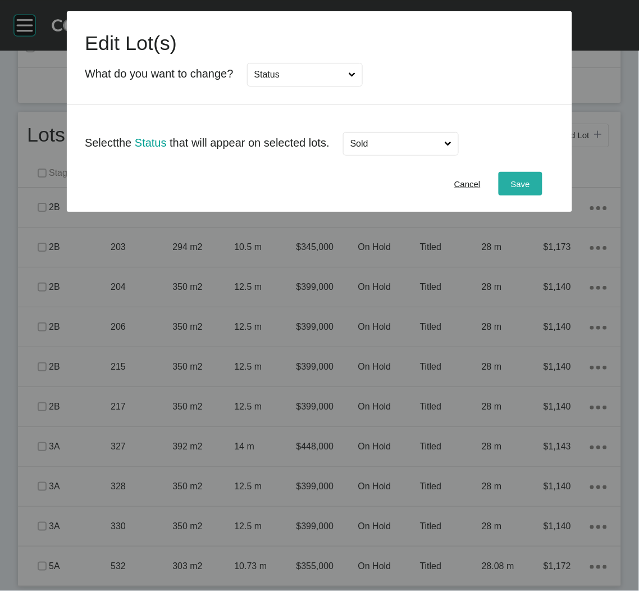
click at [516, 185] on span "Save" at bounding box center [520, 184] width 19 height 10
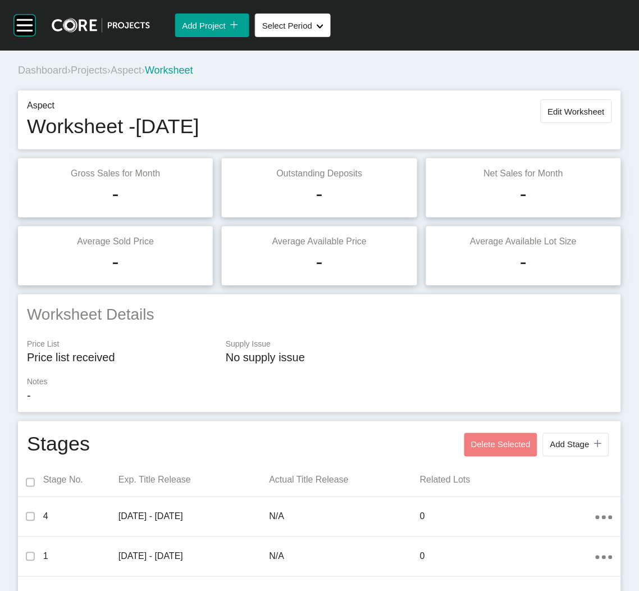
click at [100, 72] on span "Projects" at bounding box center [89, 70] width 36 height 11
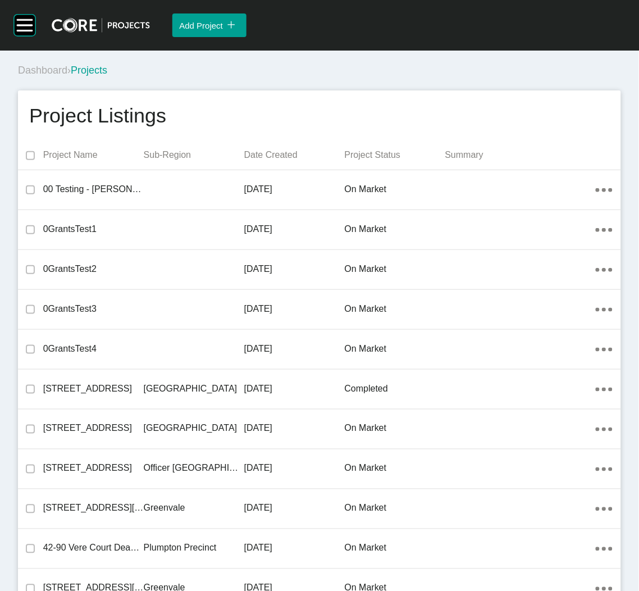
scroll to position [21167, 0]
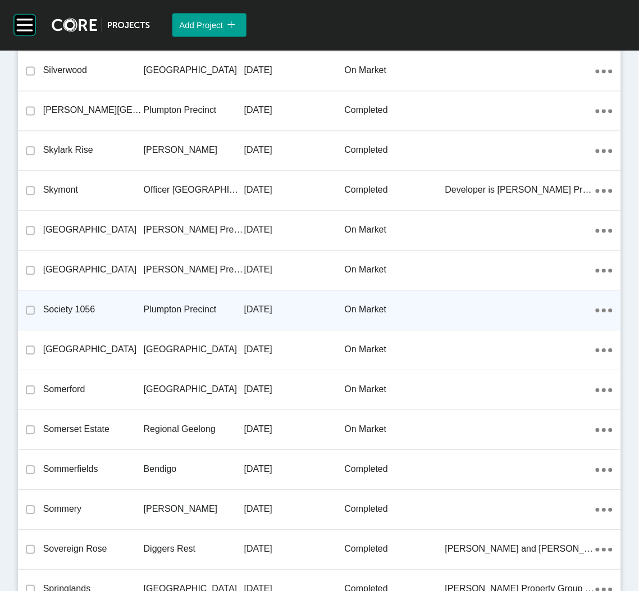
click at [87, 304] on div "Society 1056" at bounding box center [93, 310] width 101 height 35
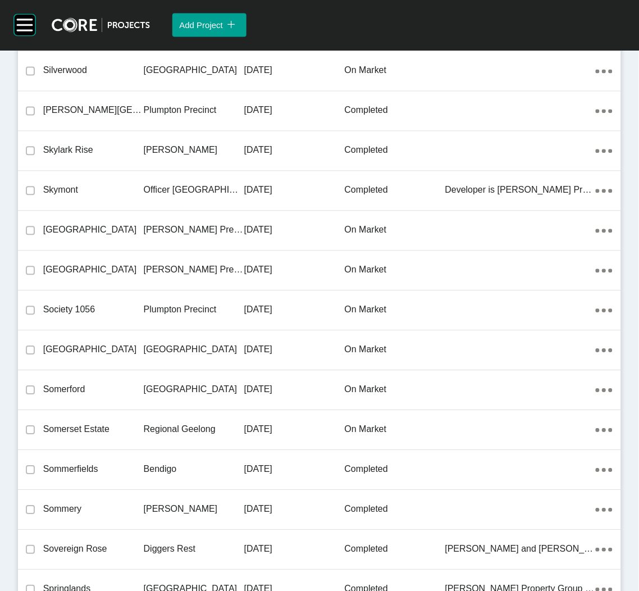
drag, startPoint x: 87, startPoint y: 304, endPoint x: 143, endPoint y: 331, distance: 61.8
click at [87, 303] on div "Group 2 Created with Sketch. . Add Project icon/tick copy 11 Created with Sketc…" at bounding box center [319, 295] width 639 height 591
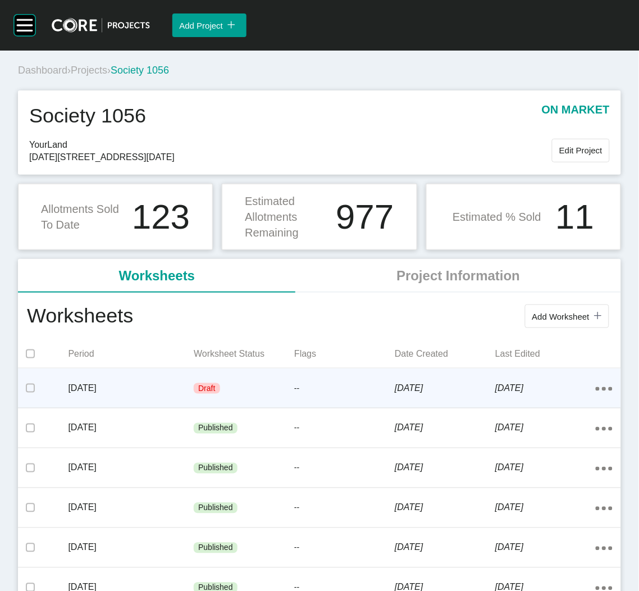
click at [336, 372] on div "--" at bounding box center [344, 389] width 101 height 34
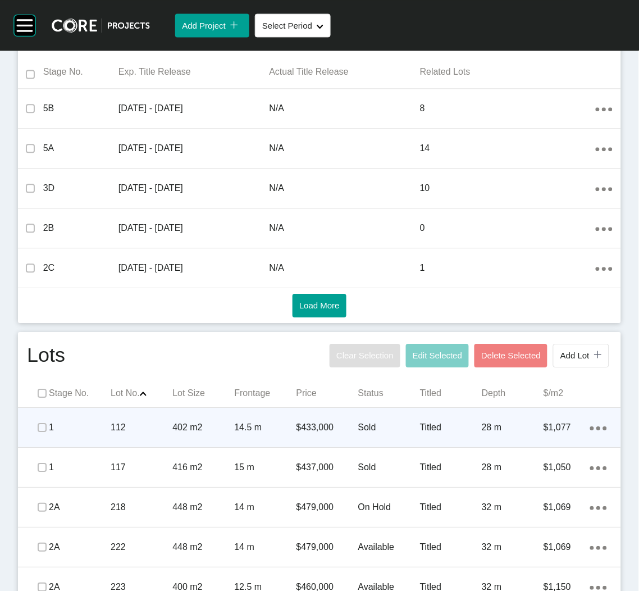
scroll to position [505, 0]
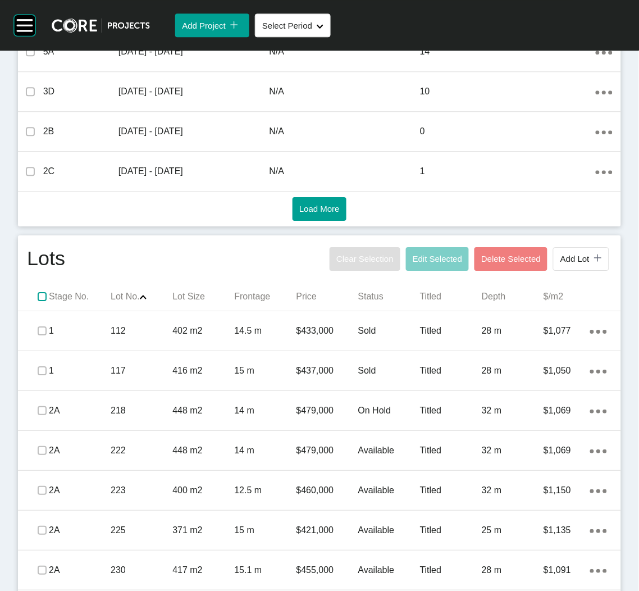
click at [38, 293] on label at bounding box center [42, 296] width 9 height 9
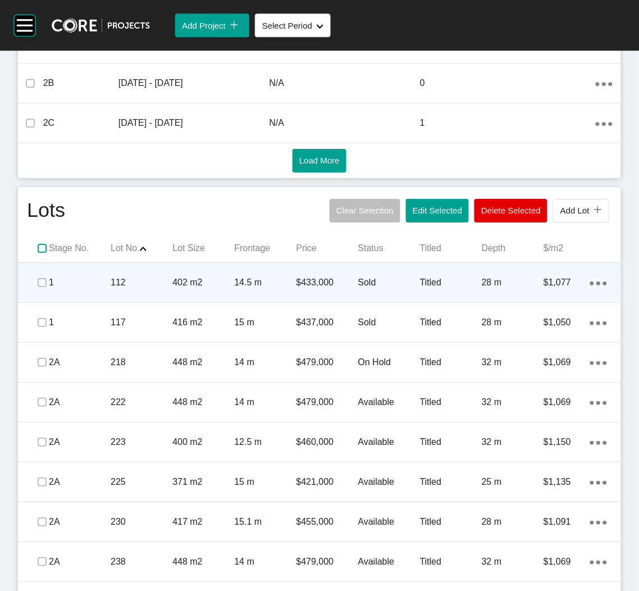
scroll to position [590, 0]
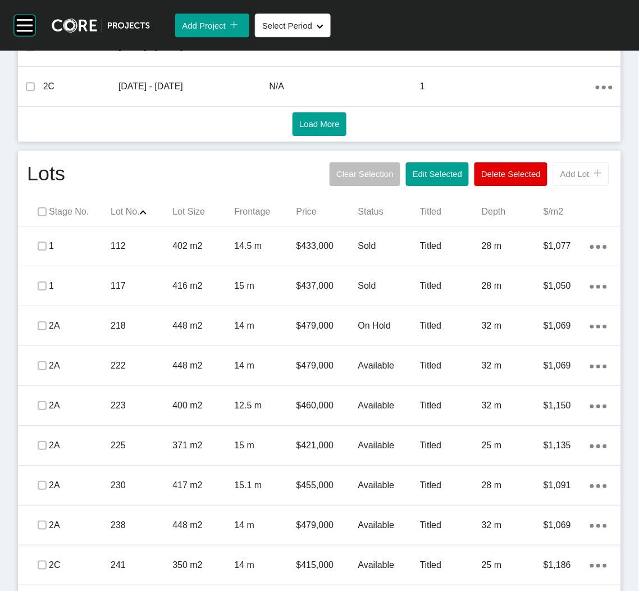
click at [553, 166] on button "Add Lot icon/tick copy 11 Created with Sketch." at bounding box center [581, 174] width 56 height 24
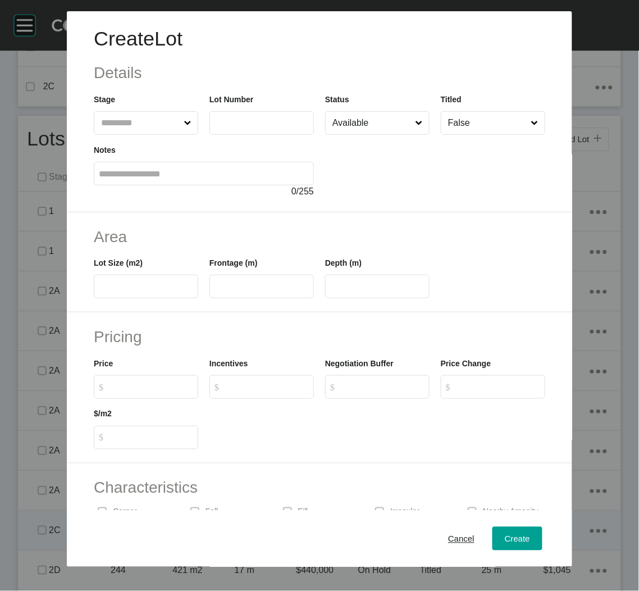
drag, startPoint x: 440, startPoint y: 531, endPoint x: 433, endPoint y: 524, distance: 9.9
click at [445, 531] on div "Cancel" at bounding box center [461, 538] width 32 height 15
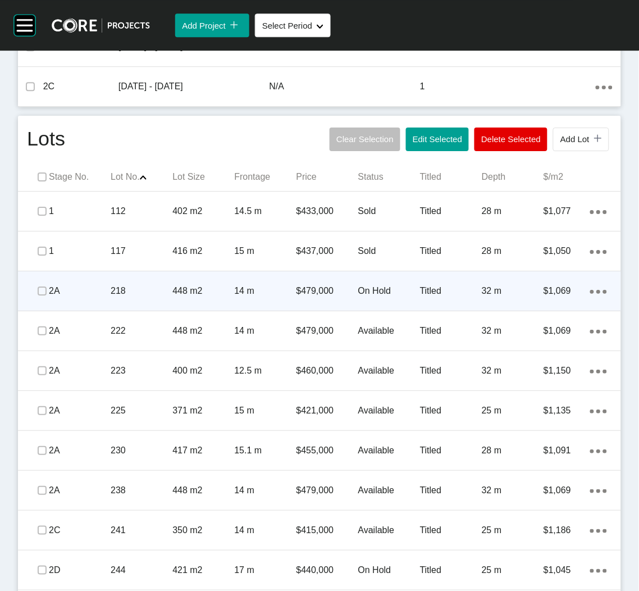
click at [590, 287] on div "Action Menu Dots Copy 6 Created with Sketch." at bounding box center [598, 291] width 17 height 12
click at [551, 293] on link "Duplicate" at bounding box center [540, 293] width 42 height 17
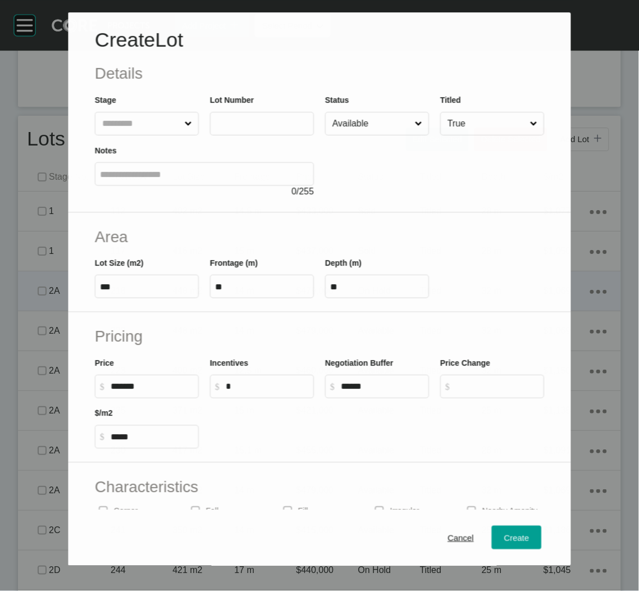
click at [252, 134] on label at bounding box center [262, 124] width 104 height 24
click at [252, 129] on input "text" at bounding box center [262, 124] width 94 height 10
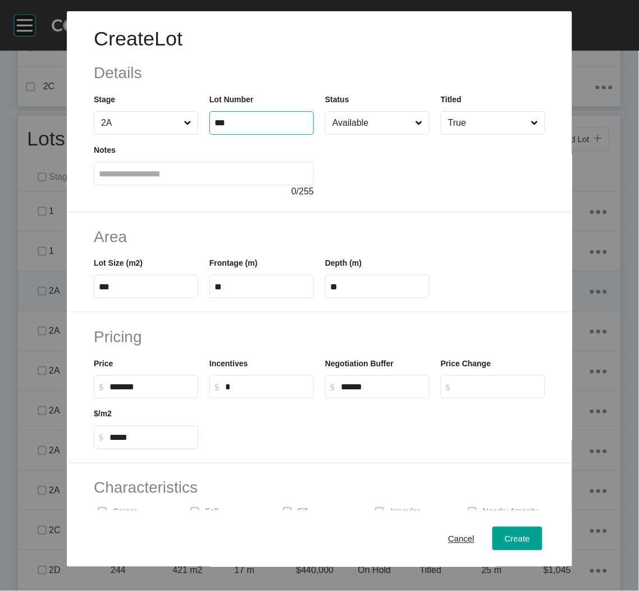
type input "***"
click at [421, 220] on div "Area Lot Size (m2) *** Frontage (m) ** Depth (m) **" at bounding box center [319, 262] width 505 height 101
type input "*"
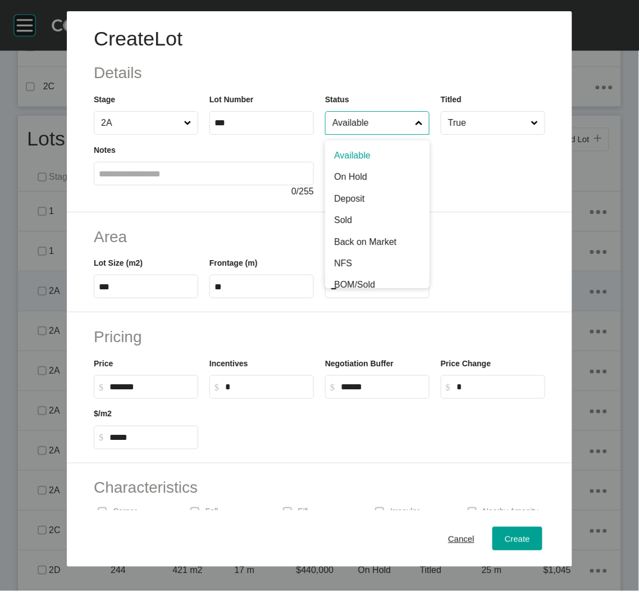
click at [381, 125] on input "Available" at bounding box center [371, 123] width 83 height 22
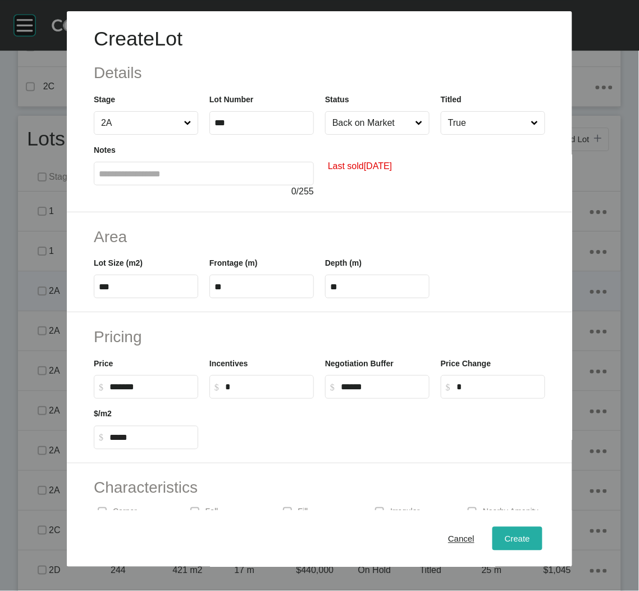
click at [502, 543] on div "Create" at bounding box center [517, 538] width 31 height 15
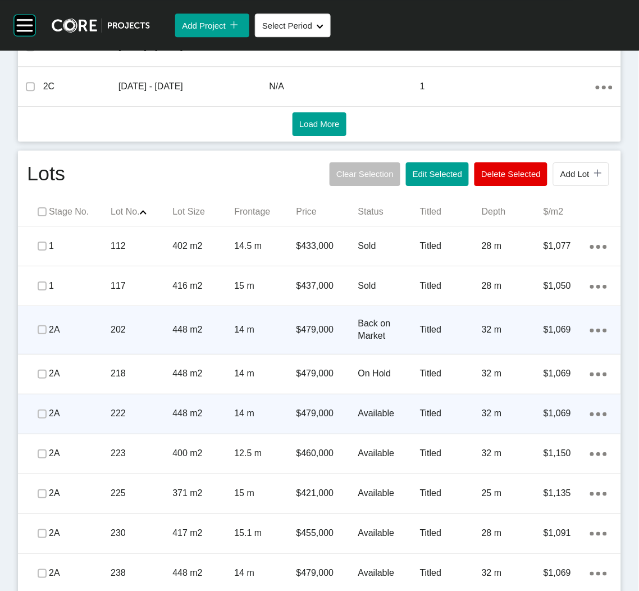
click at [35, 414] on span at bounding box center [42, 413] width 17 height 17
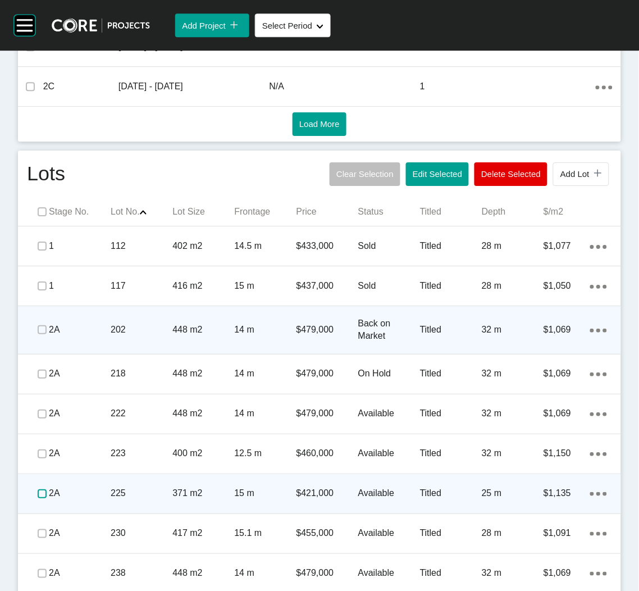
click at [39, 489] on label at bounding box center [42, 493] width 9 height 9
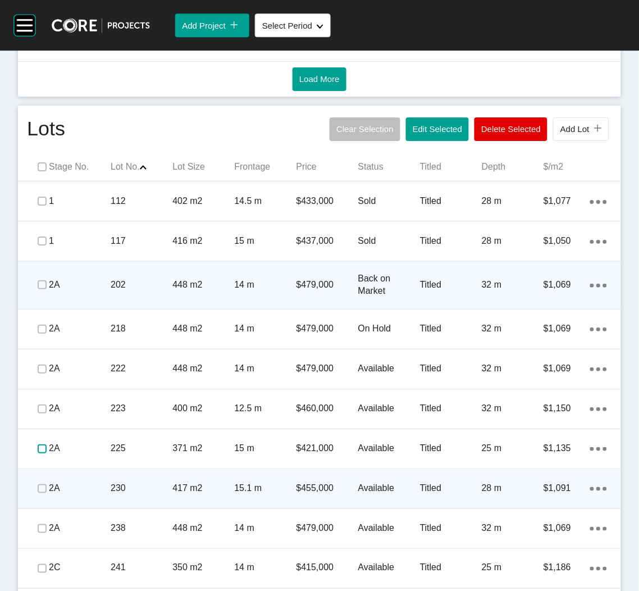
scroll to position [674, 0]
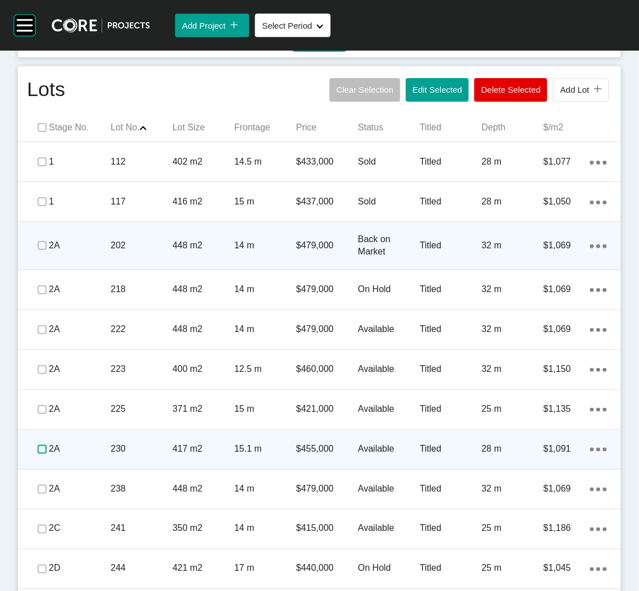
click at [38, 449] on label at bounding box center [42, 449] width 9 height 9
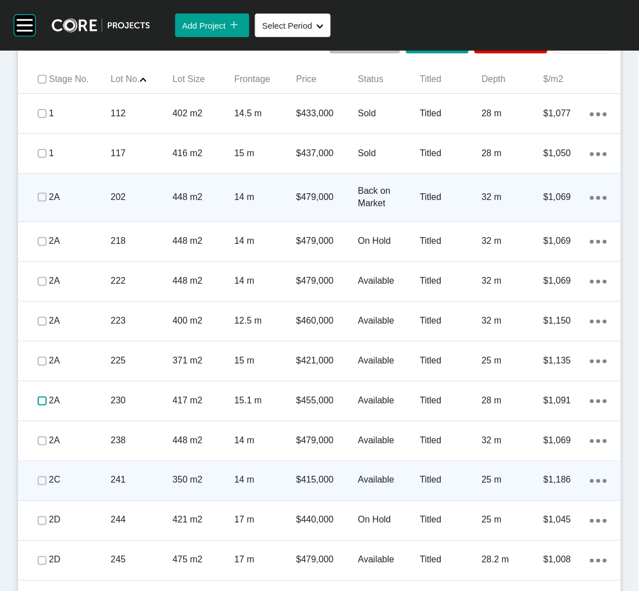
scroll to position [757, 0]
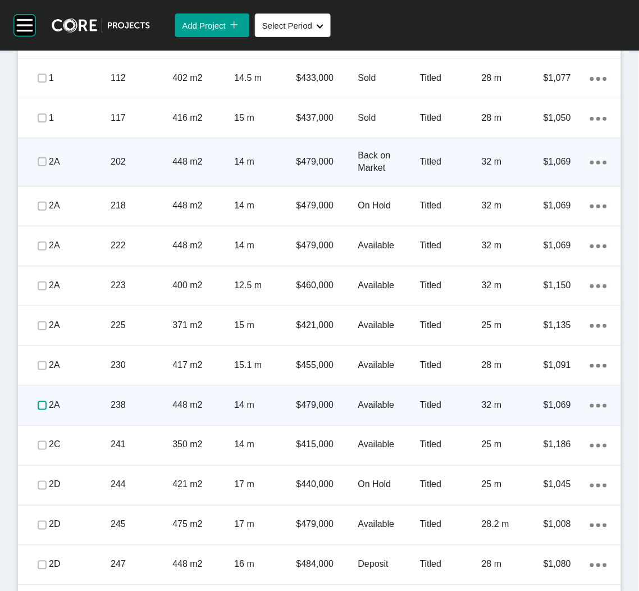
click at [42, 404] on label at bounding box center [42, 405] width 9 height 9
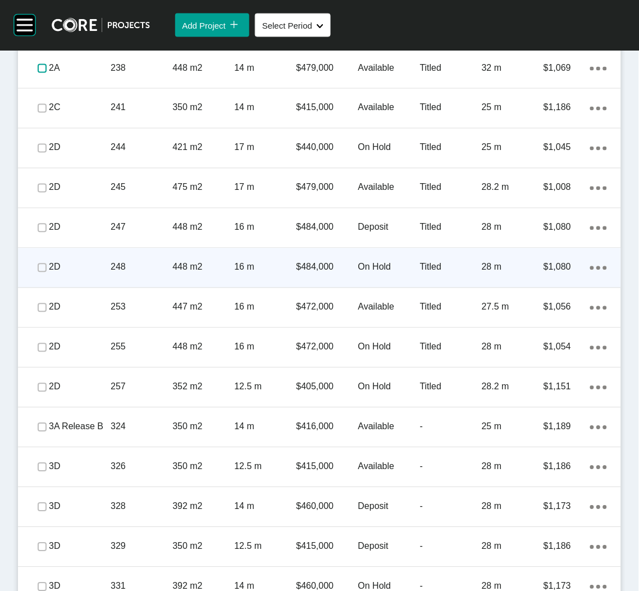
scroll to position [926, 0]
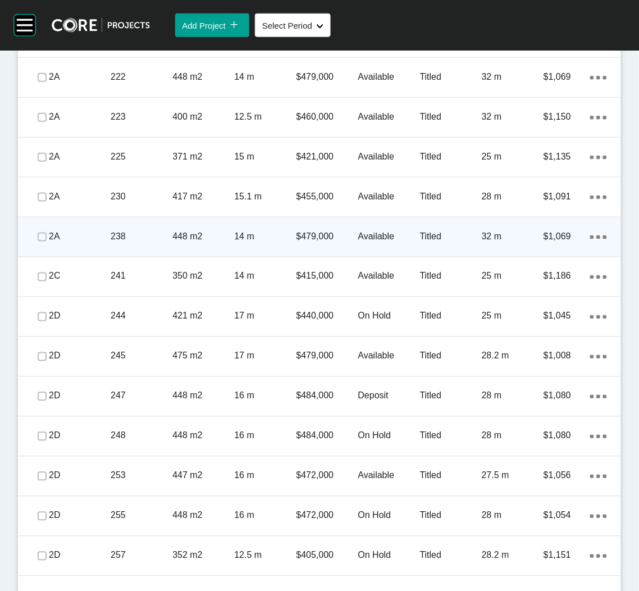
click at [596, 237] on ellipse at bounding box center [598, 237] width 4 height 4
click at [548, 239] on link "Duplicate" at bounding box center [540, 238] width 42 height 17
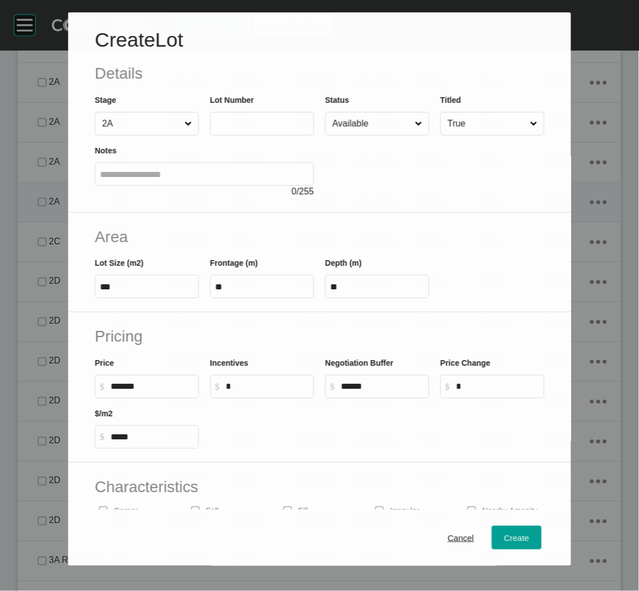
scroll to position [892, 0]
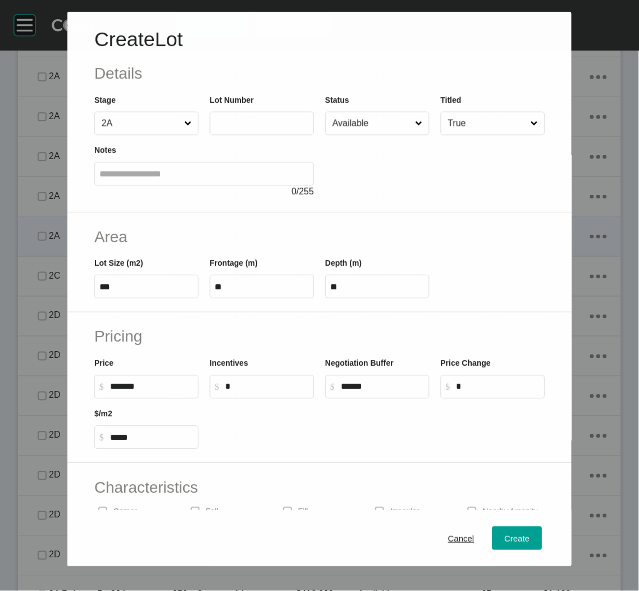
click at [234, 122] on input "text" at bounding box center [261, 123] width 94 height 10
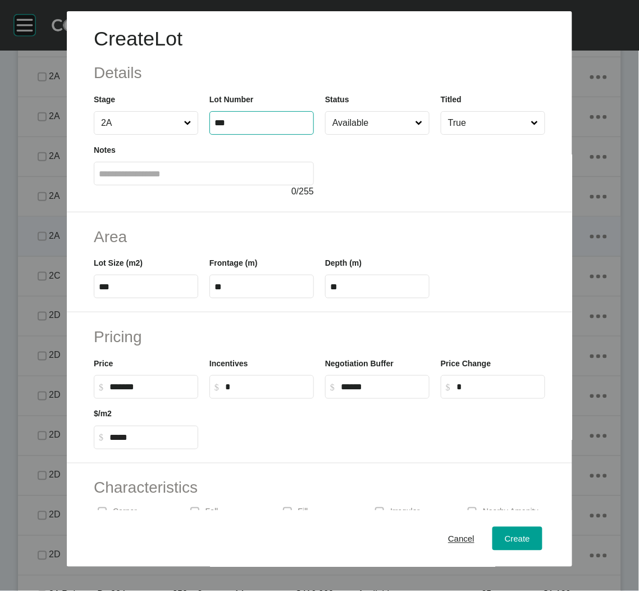
type input "***"
click at [417, 173] on div at bounding box center [435, 166] width 220 height 63
type input "******"
click at [391, 135] on div "Last sold [DATE]" at bounding box center [435, 166] width 220 height 63
click at [383, 131] on input "Available" at bounding box center [371, 123] width 83 height 22
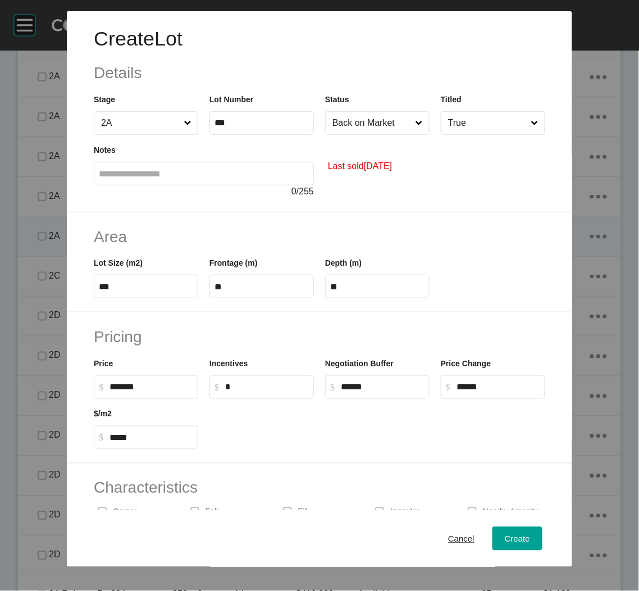
drag, startPoint x: 160, startPoint y: 280, endPoint x: 106, endPoint y: 281, distance: 54.5
click at [106, 281] on label "***" at bounding box center [146, 287] width 104 height 24
click at [106, 282] on input "***" at bounding box center [146, 287] width 94 height 10
click at [113, 287] on input "***" at bounding box center [146, 287] width 94 height 10
drag, startPoint x: 112, startPoint y: 285, endPoint x: 106, endPoint y: 284, distance: 6.8
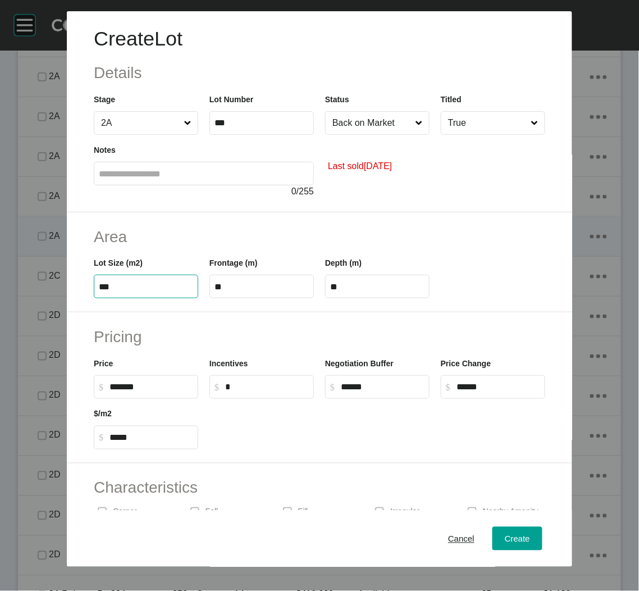
click at [106, 284] on input "***" at bounding box center [146, 287] width 94 height 10
type input "***"
type input "**"
type input "*****"
click at [193, 318] on div "Pricing Price $ Created with Sketch. $ ******* Incentives $ Created with Sketch…" at bounding box center [319, 387] width 505 height 151
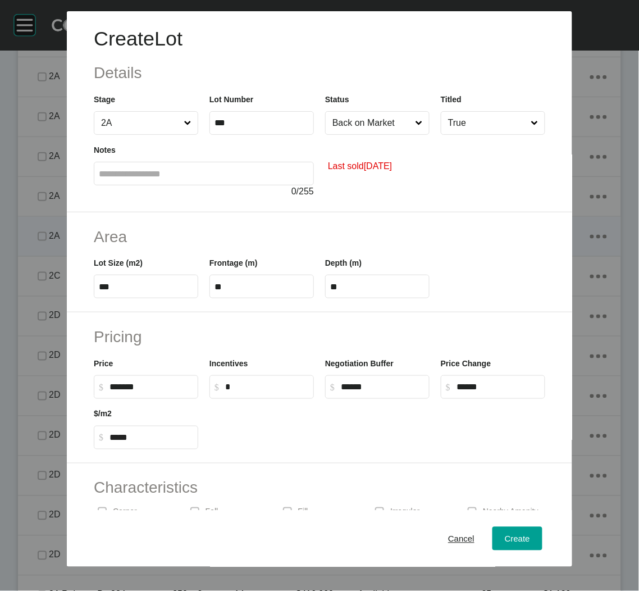
click at [225, 278] on label "**" at bounding box center [261, 287] width 104 height 24
click at [225, 282] on input "**" at bounding box center [261, 287] width 94 height 10
type input "**"
click at [255, 321] on div "Pricing Price $ Created with Sketch. $ ******* Incentives $ Created with Sketch…" at bounding box center [319, 387] width 505 height 151
drag, startPoint x: 359, startPoint y: 286, endPoint x: 328, endPoint y: 281, distance: 31.8
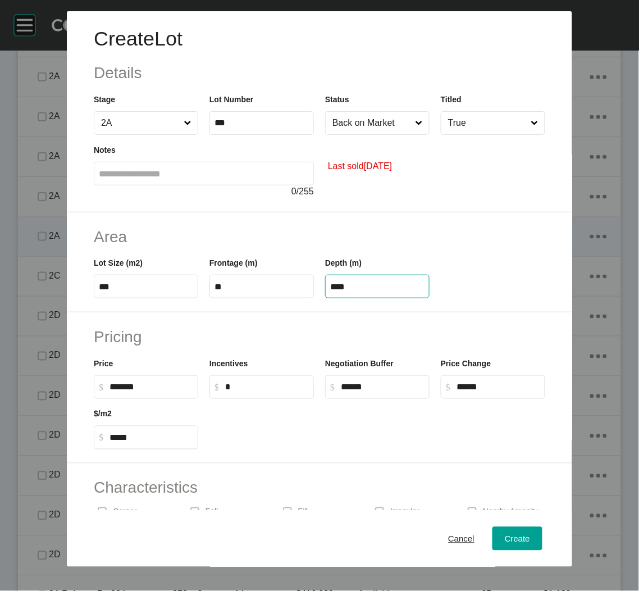
click at [330, 282] on input "****" at bounding box center [377, 287] width 94 height 10
type input "**"
click at [317, 315] on div "Create Lot Details Stage 2A Lot Number *** Status Back on Market Titled True No…" at bounding box center [319, 295] width 639 height 591
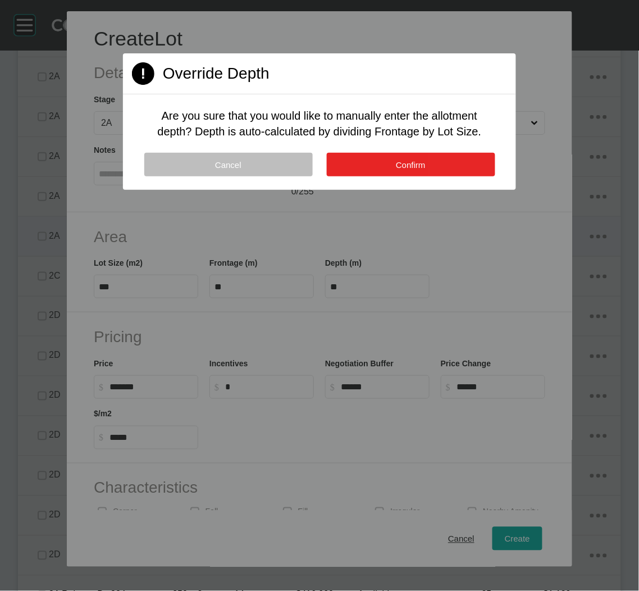
click at [389, 162] on button "Confirm" at bounding box center [411, 165] width 168 height 24
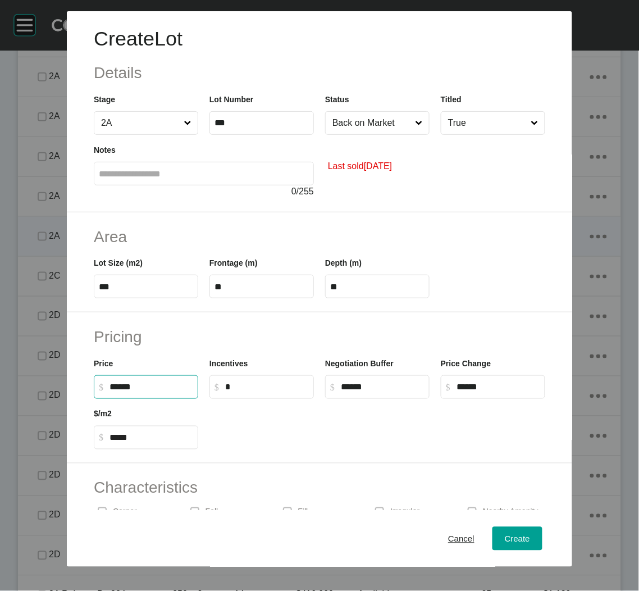
drag, startPoint x: 123, startPoint y: 386, endPoint x: 116, endPoint y: 386, distance: 6.7
click at [116, 386] on input "******" at bounding box center [151, 387] width 84 height 10
type input "*******"
type input "*"
type input "*****"
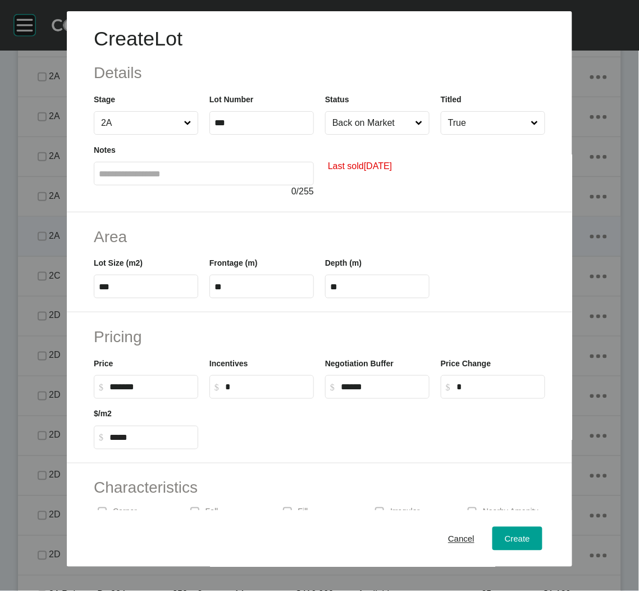
click at [191, 401] on div "$/m2 $ Created with Sketch. $ *****" at bounding box center [146, 424] width 116 height 51
click at [513, 539] on span "Create" at bounding box center [517, 538] width 25 height 10
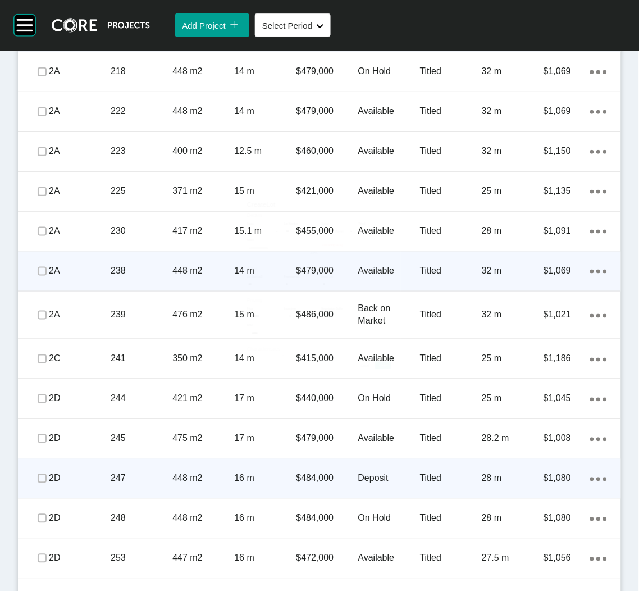
scroll to position [926, 0]
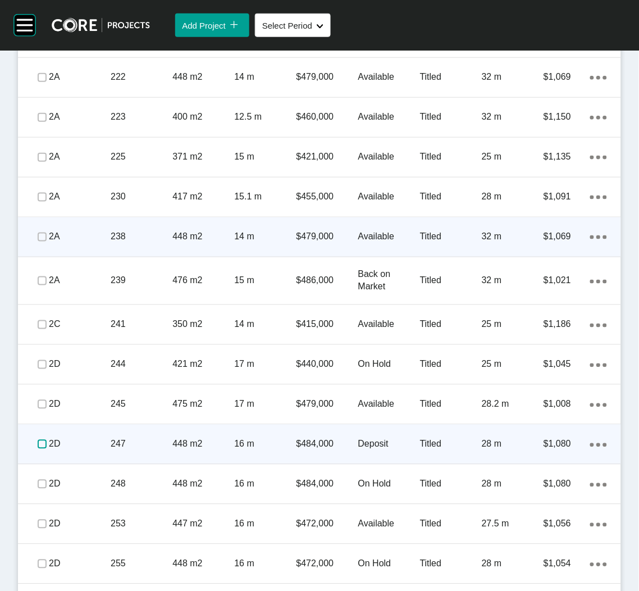
click at [38, 442] on label at bounding box center [42, 444] width 9 height 9
click at [126, 445] on p "247" at bounding box center [142, 444] width 62 height 12
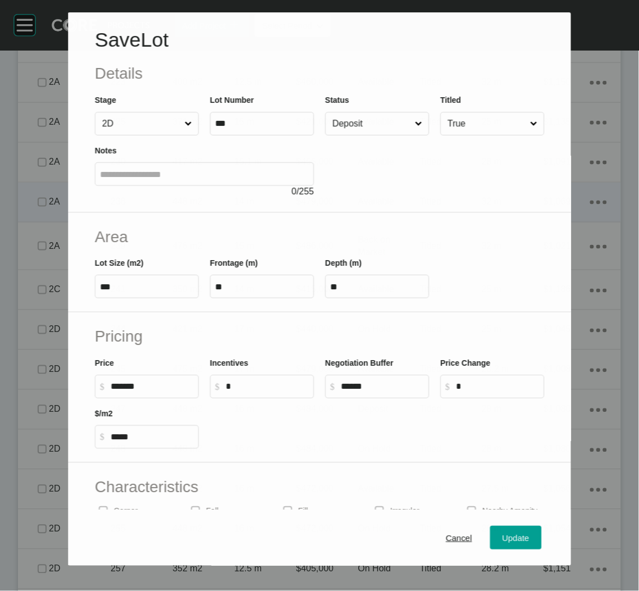
scroll to position [892, 0]
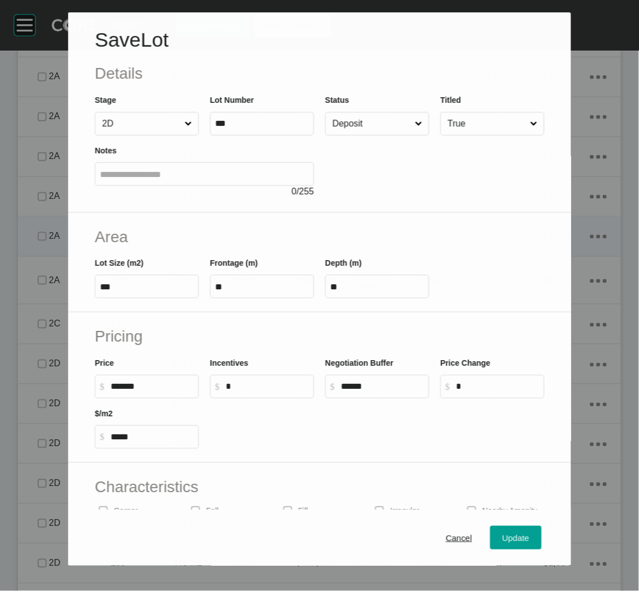
click at [359, 128] on input "Deposit" at bounding box center [371, 123] width 83 height 22
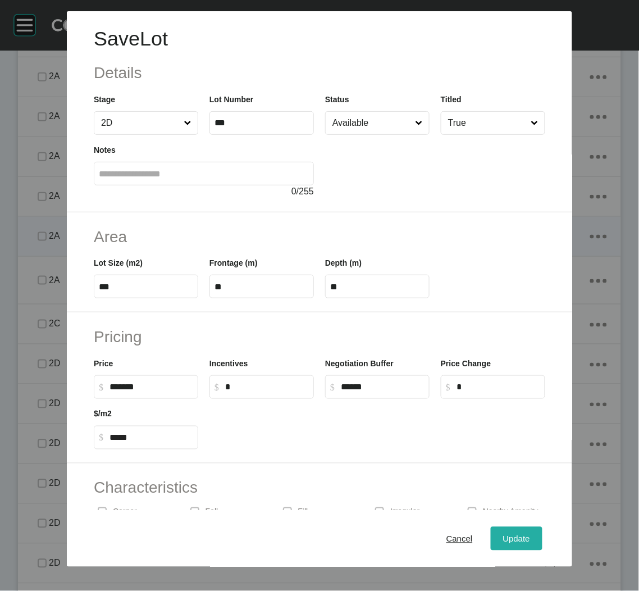
click at [503, 543] on div "Update" at bounding box center [516, 538] width 33 height 15
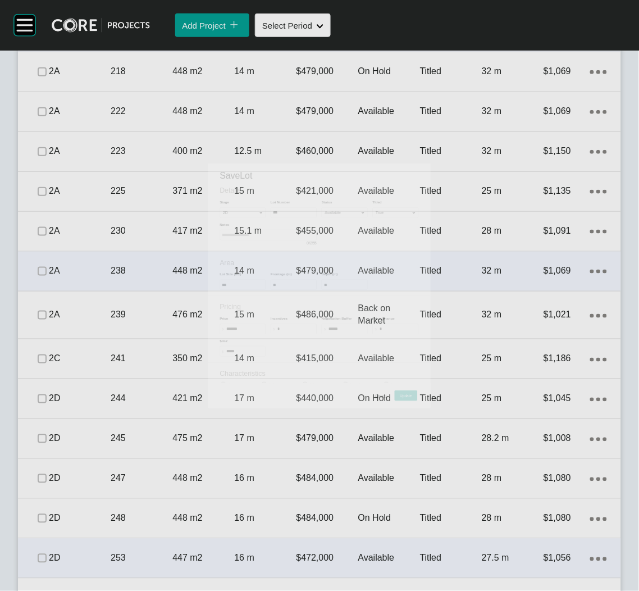
scroll to position [1010, 0]
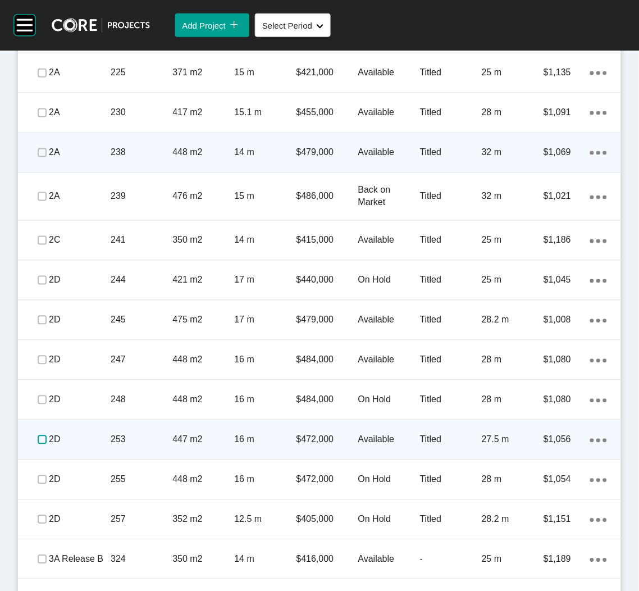
click at [38, 436] on label at bounding box center [42, 439] width 9 height 9
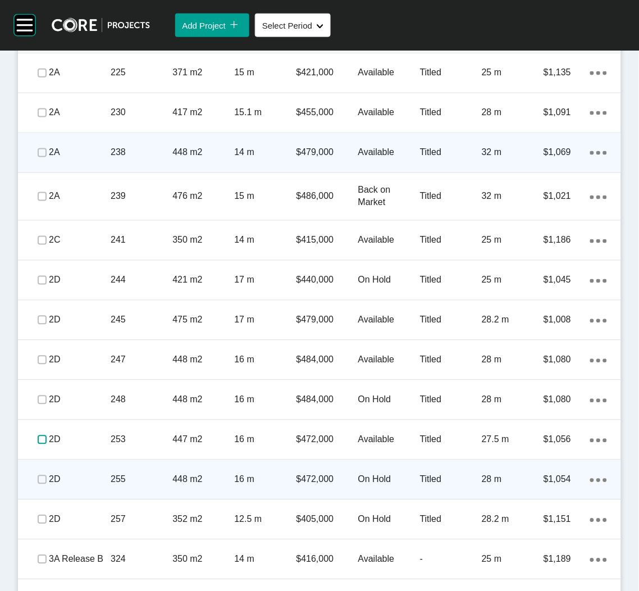
scroll to position [1179, 0]
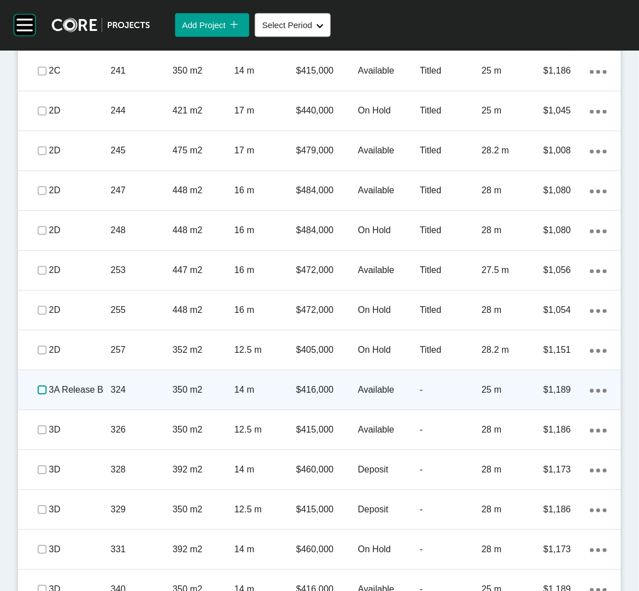
click at [39, 387] on label at bounding box center [42, 390] width 9 height 9
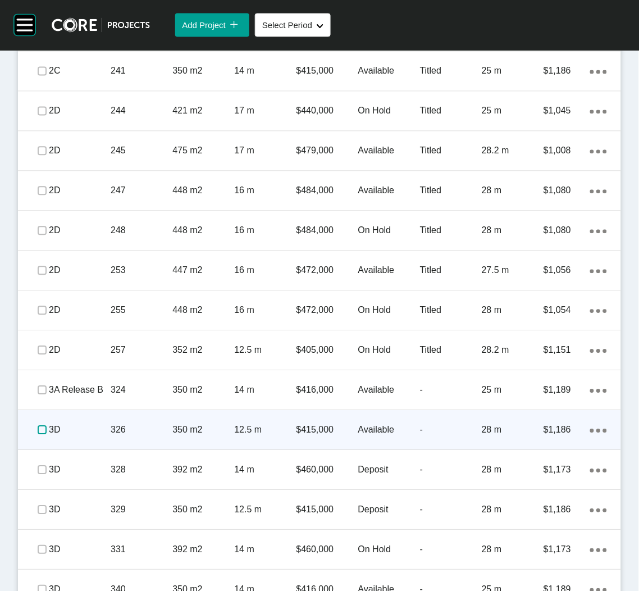
click at [39, 430] on label at bounding box center [42, 430] width 9 height 9
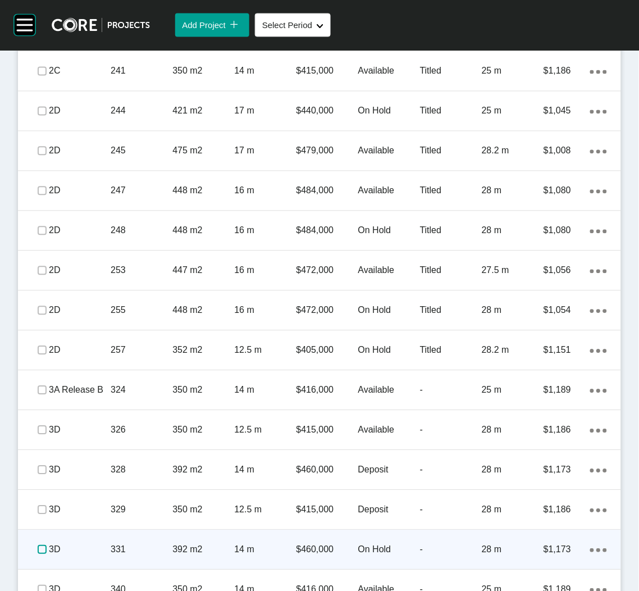
click at [41, 547] on label at bounding box center [42, 549] width 9 height 9
click at [154, 549] on p "331" at bounding box center [142, 549] width 62 height 12
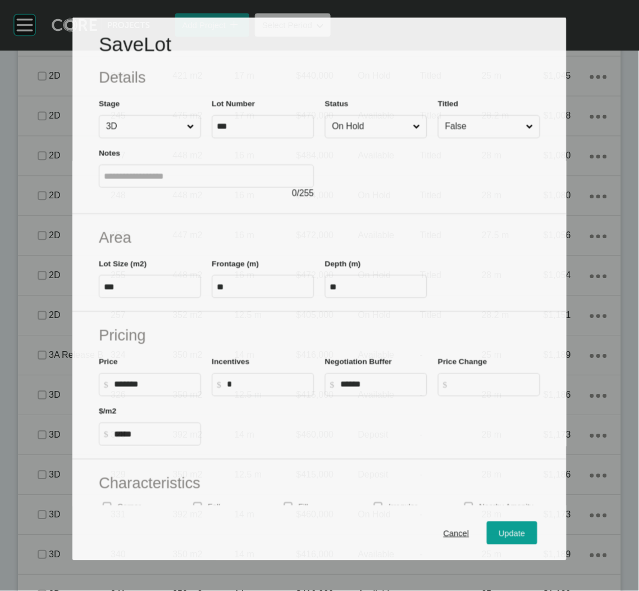
scroll to position [1144, 0]
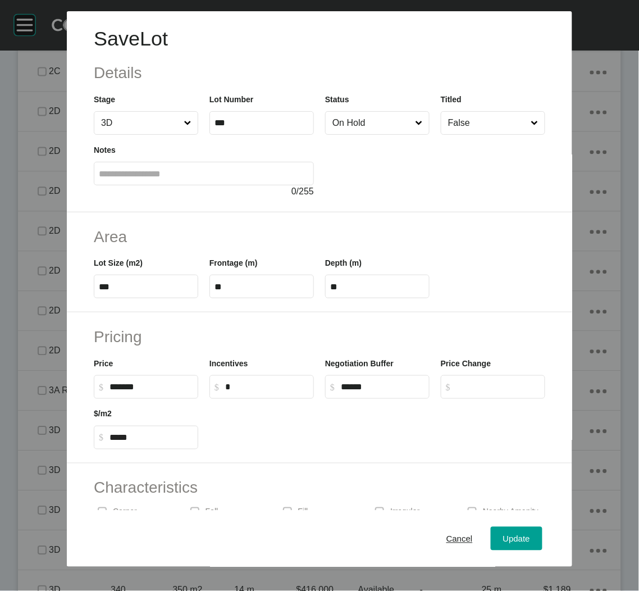
click at [372, 121] on input "On Hold" at bounding box center [371, 123] width 83 height 22
click at [497, 546] on button "Update" at bounding box center [517, 539] width 52 height 24
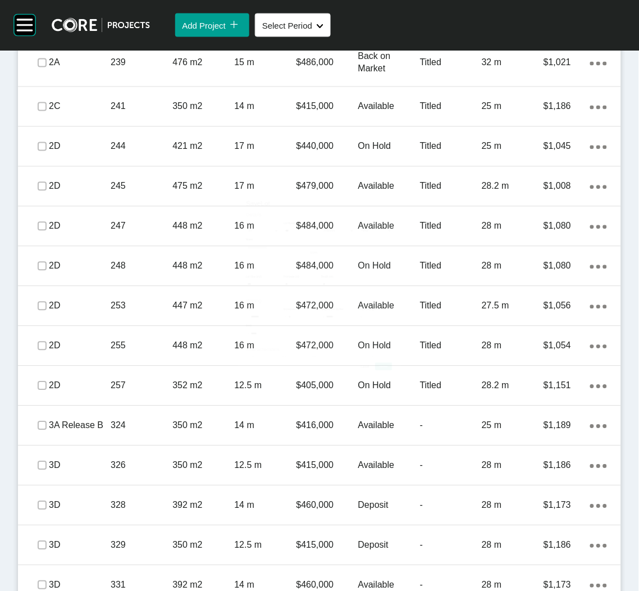
scroll to position [1348, 0]
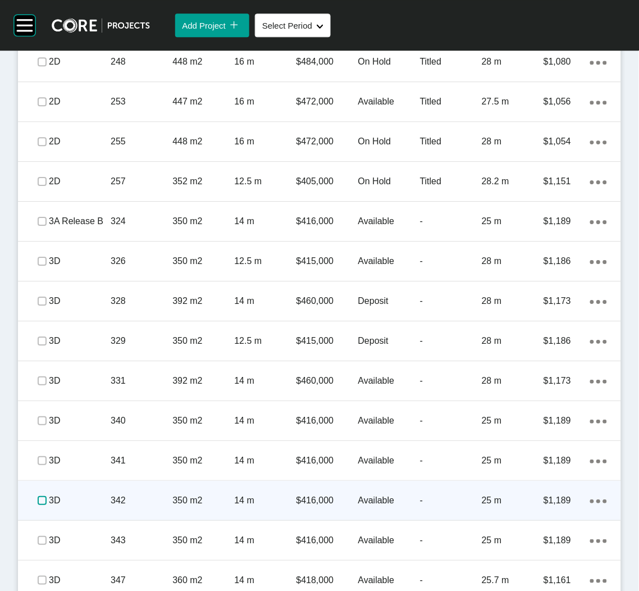
click at [39, 498] on label at bounding box center [42, 500] width 9 height 9
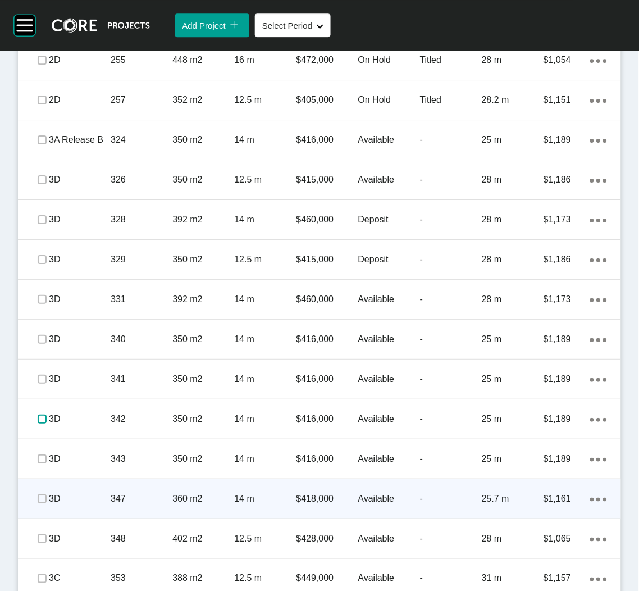
scroll to position [1432, 0]
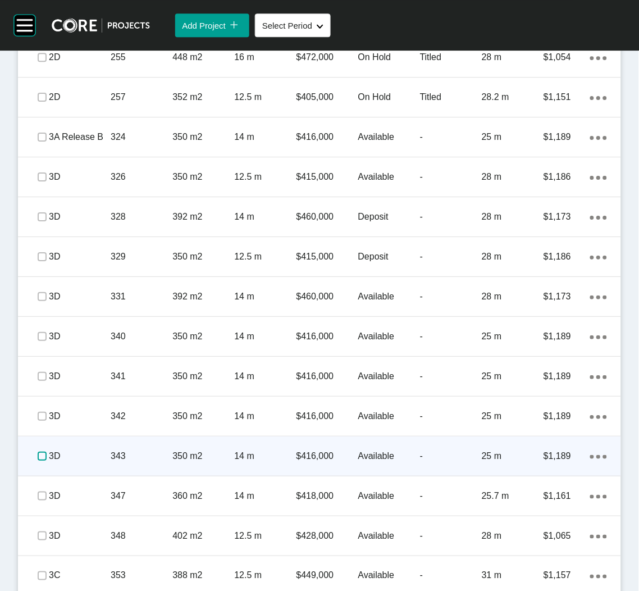
click at [38, 455] on label at bounding box center [42, 455] width 9 height 9
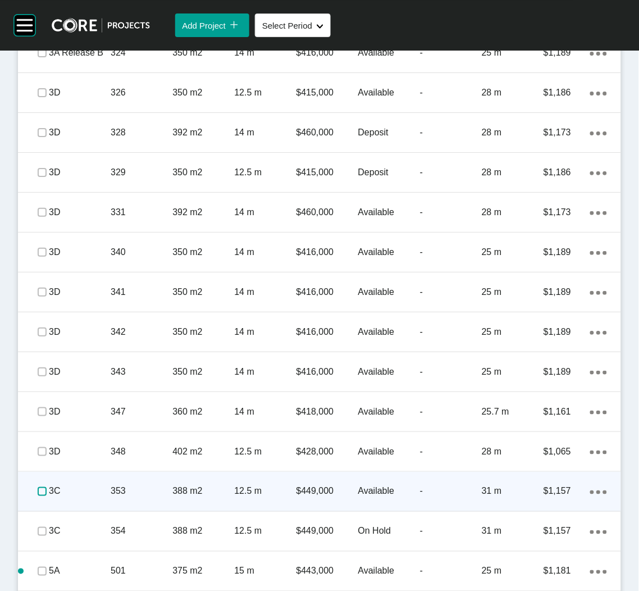
click at [43, 492] on label at bounding box center [42, 491] width 9 height 9
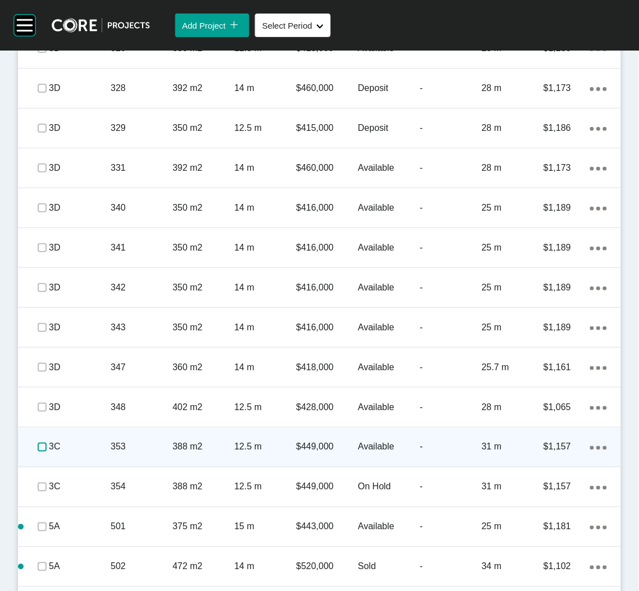
scroll to position [1601, 0]
click at [42, 449] on label at bounding box center [42, 446] width 9 height 9
click at [157, 449] on p "354" at bounding box center [142, 447] width 62 height 12
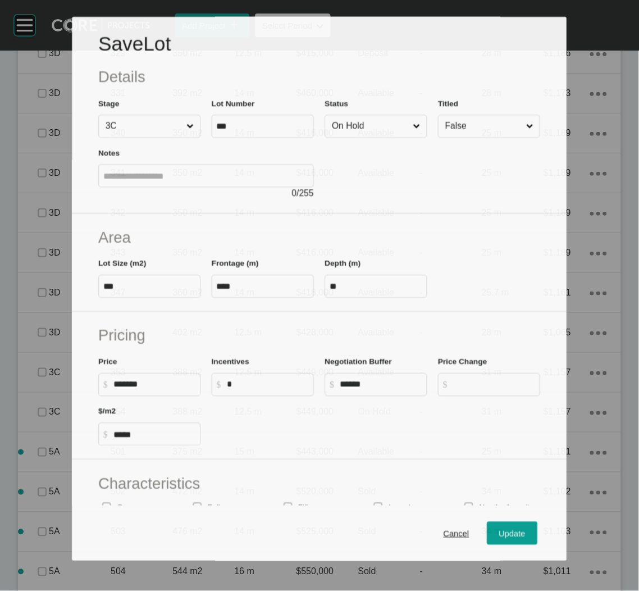
scroll to position [1565, 0]
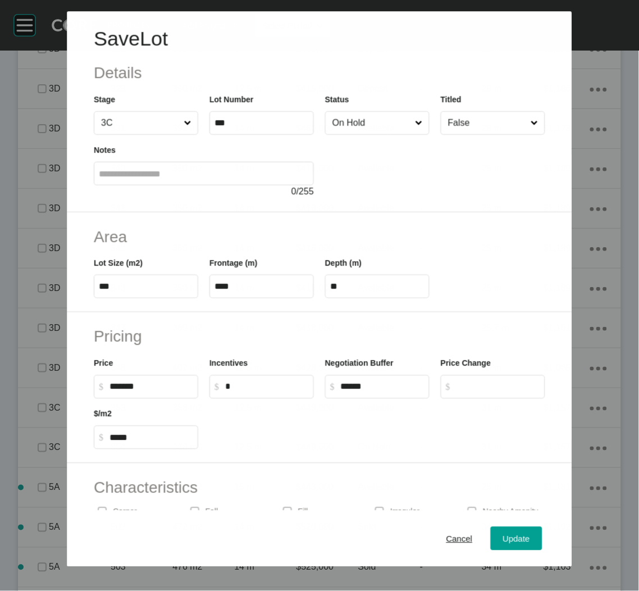
click at [353, 132] on input "On Hold" at bounding box center [371, 123] width 83 height 22
click at [500, 536] on div "Update" at bounding box center [516, 538] width 33 height 15
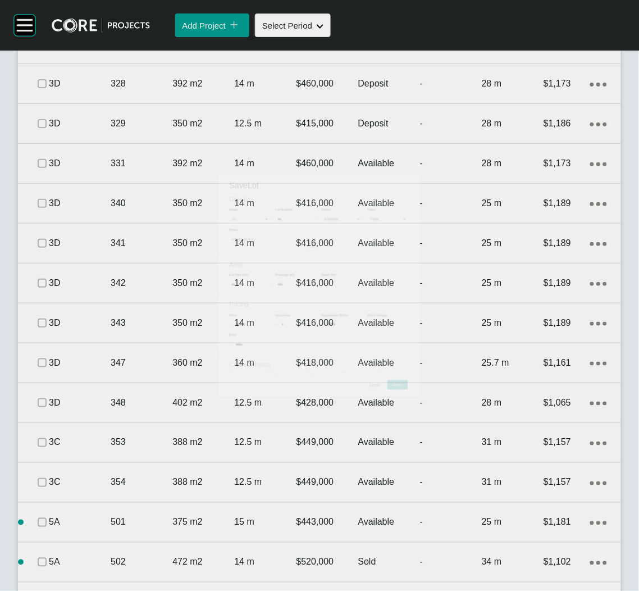
scroll to position [1601, 0]
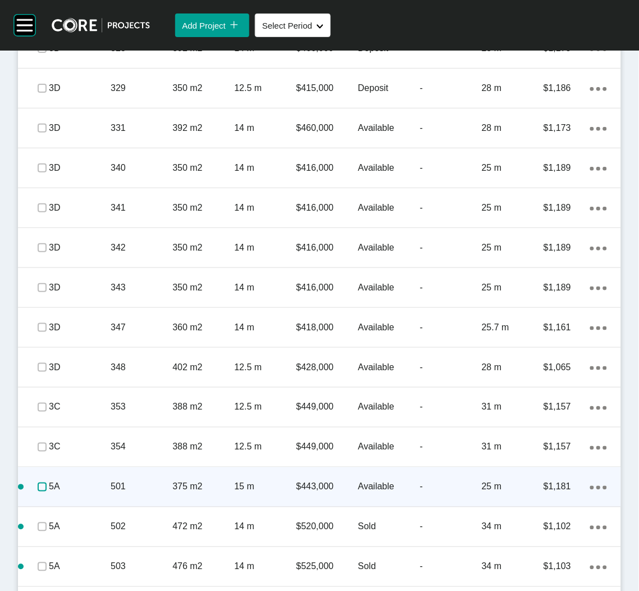
click at [39, 485] on label at bounding box center [42, 486] width 9 height 9
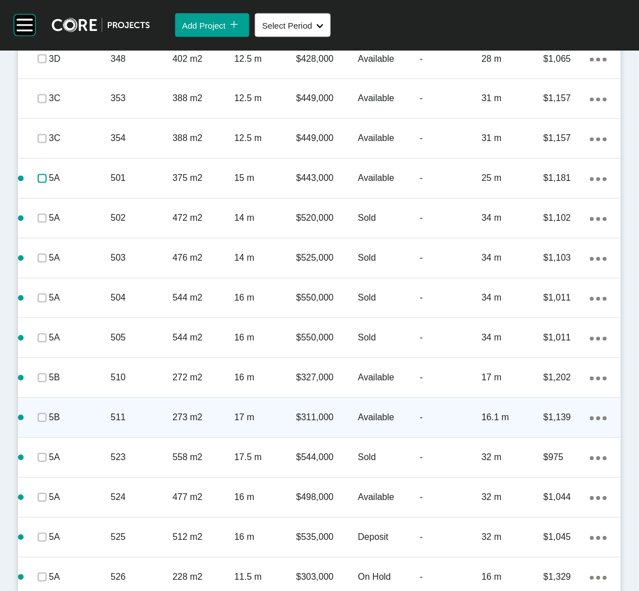
scroll to position [1938, 0]
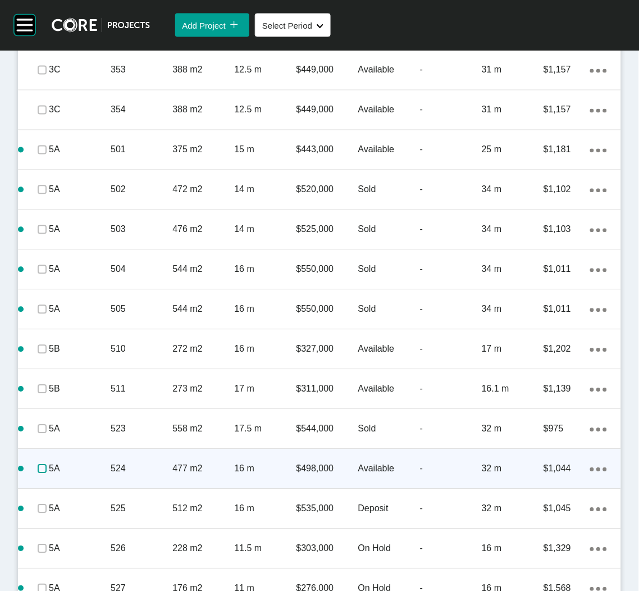
click at [43, 468] on label at bounding box center [42, 468] width 9 height 9
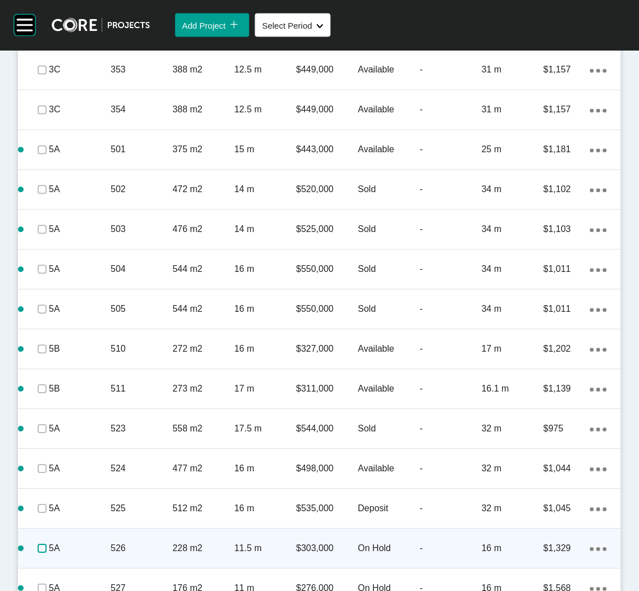
click at [39, 545] on label at bounding box center [42, 548] width 9 height 9
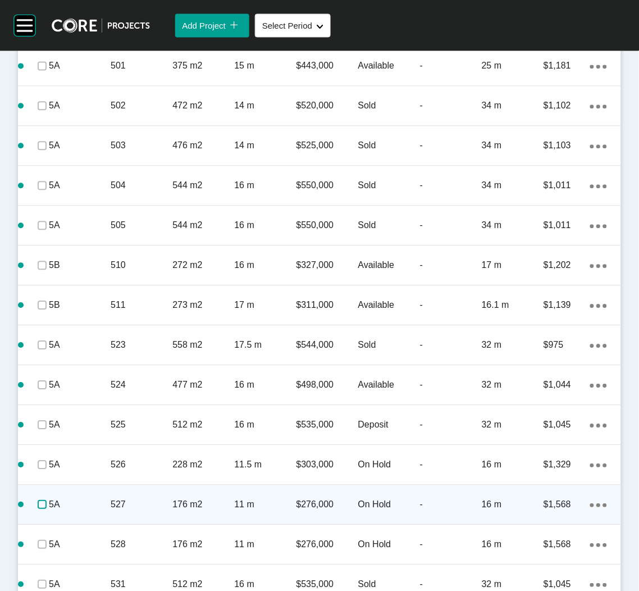
click at [40, 504] on label at bounding box center [42, 504] width 9 height 9
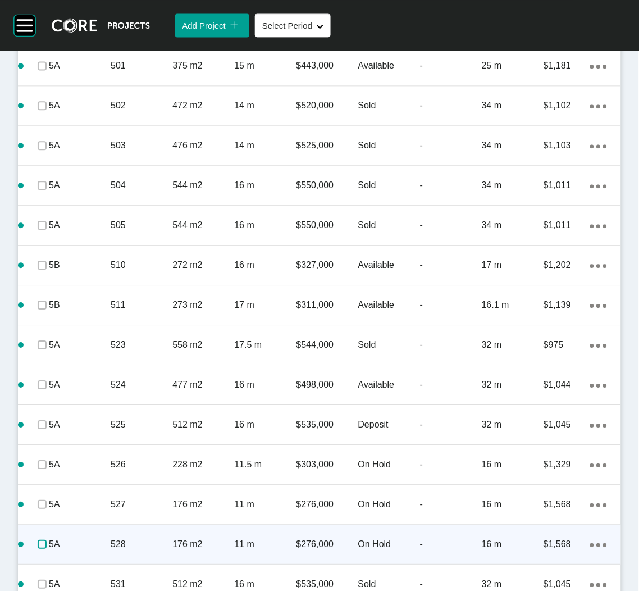
click at [39, 540] on label at bounding box center [42, 544] width 9 height 9
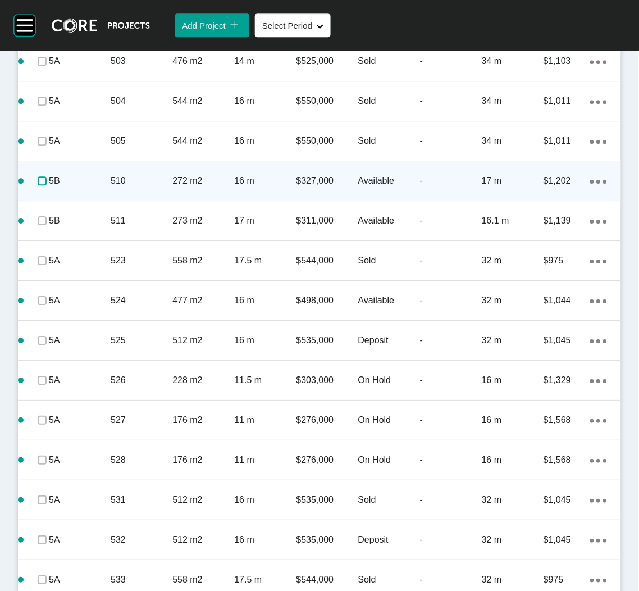
click at [39, 179] on label at bounding box center [42, 180] width 9 height 9
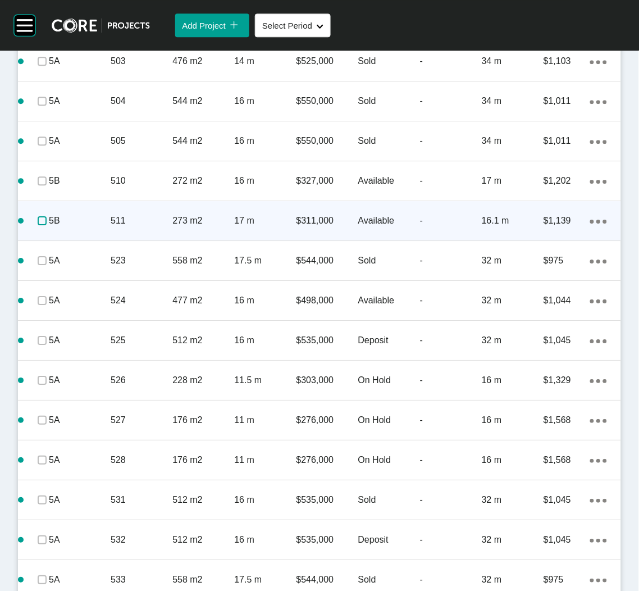
click at [39, 222] on label at bounding box center [42, 220] width 9 height 9
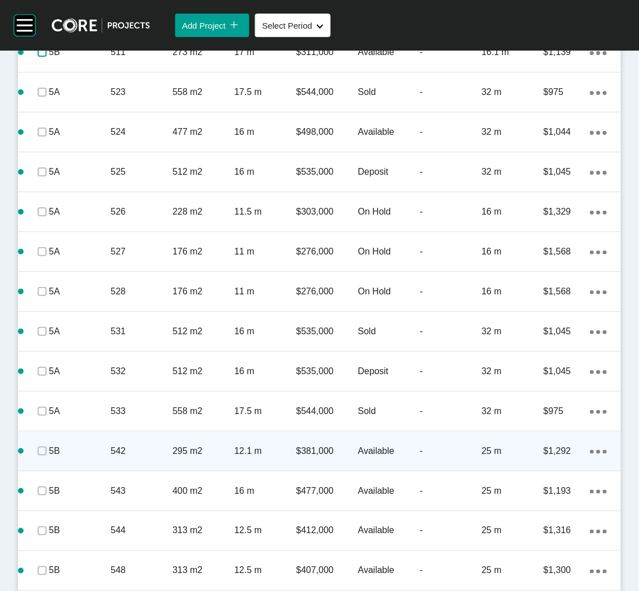
scroll to position [2358, 0]
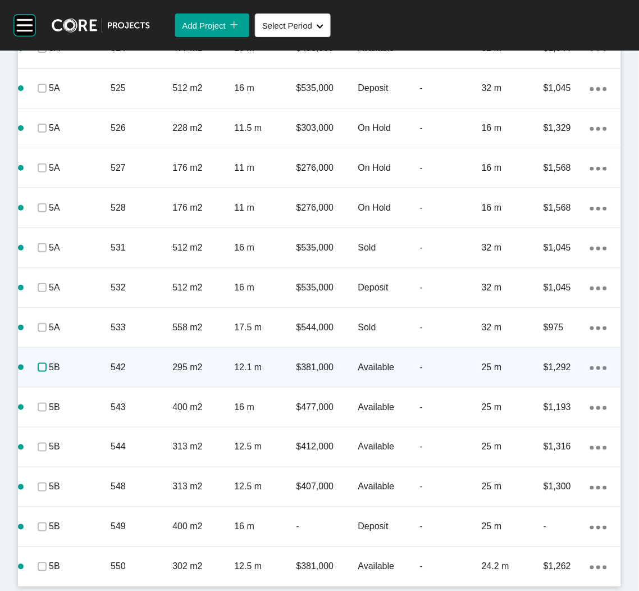
click at [38, 367] on label at bounding box center [42, 367] width 9 height 9
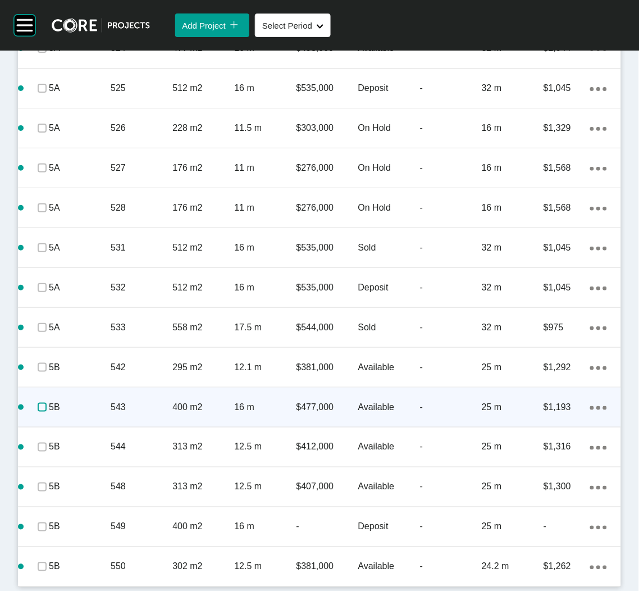
click at [42, 403] on label at bounding box center [42, 407] width 9 height 9
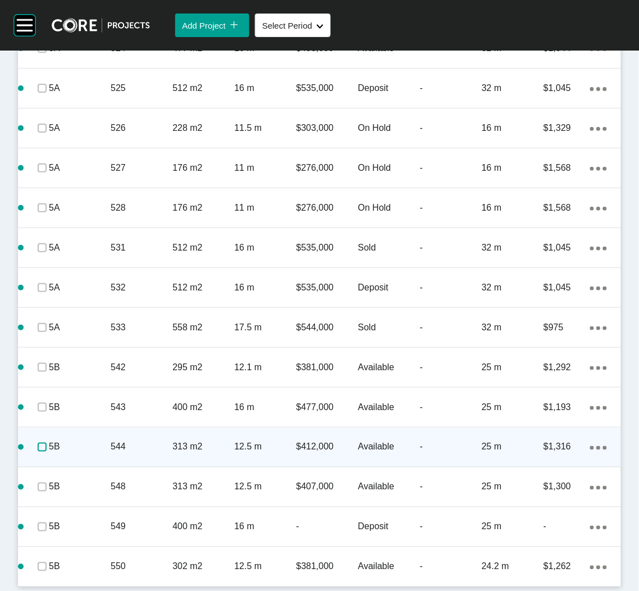
click at [38, 447] on label at bounding box center [42, 446] width 9 height 9
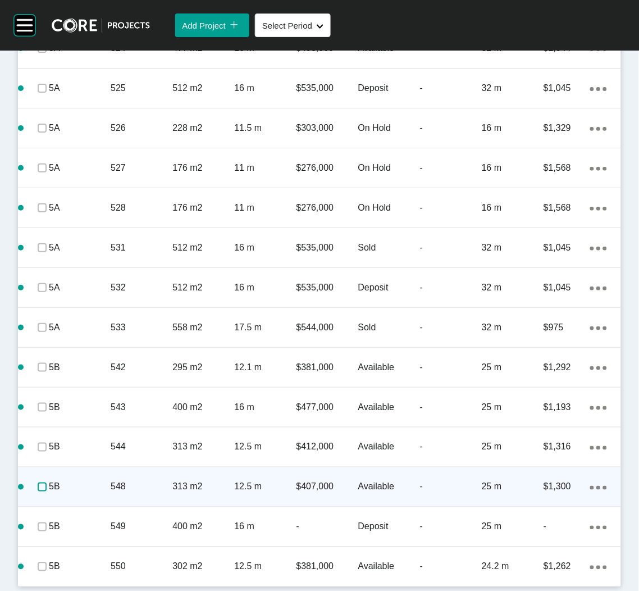
click at [38, 483] on label at bounding box center [42, 486] width 9 height 9
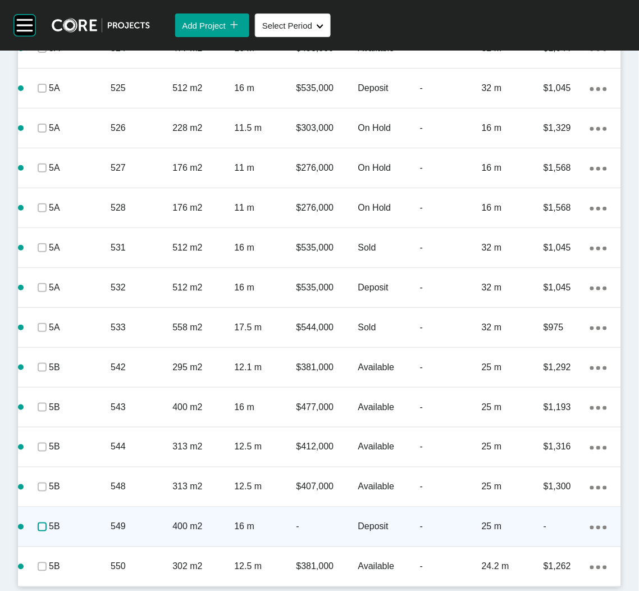
click at [40, 526] on label at bounding box center [42, 526] width 9 height 9
click at [129, 530] on p "549" at bounding box center [142, 526] width 62 height 12
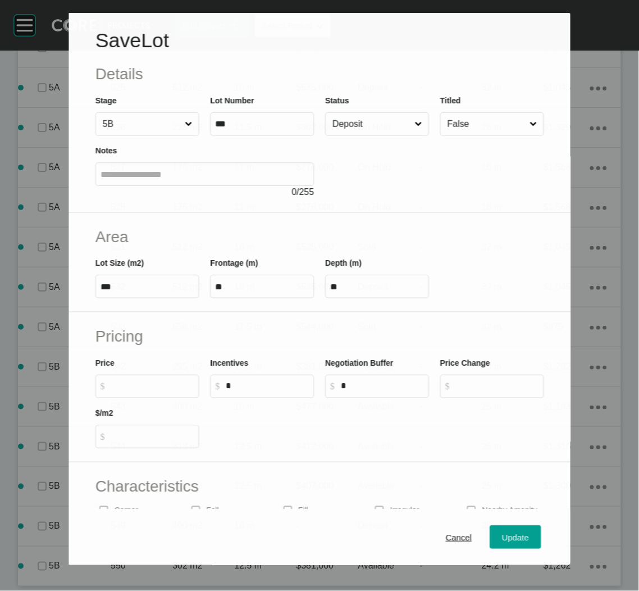
scroll to position [2323, 0]
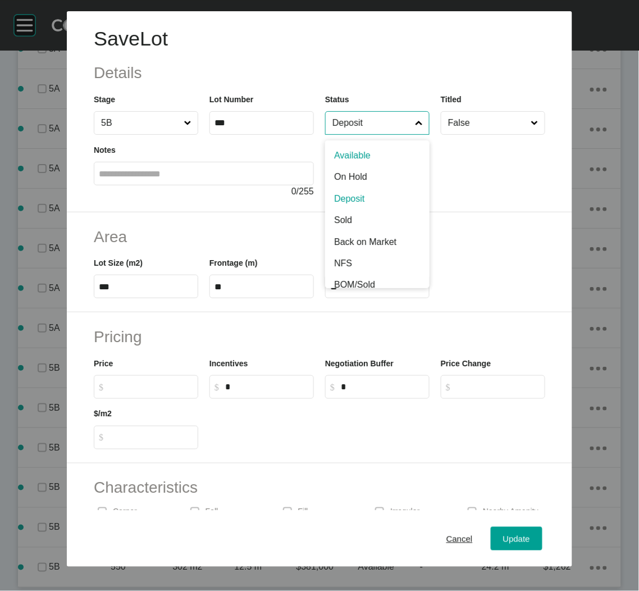
click at [363, 125] on input "Deposit" at bounding box center [371, 123] width 83 height 22
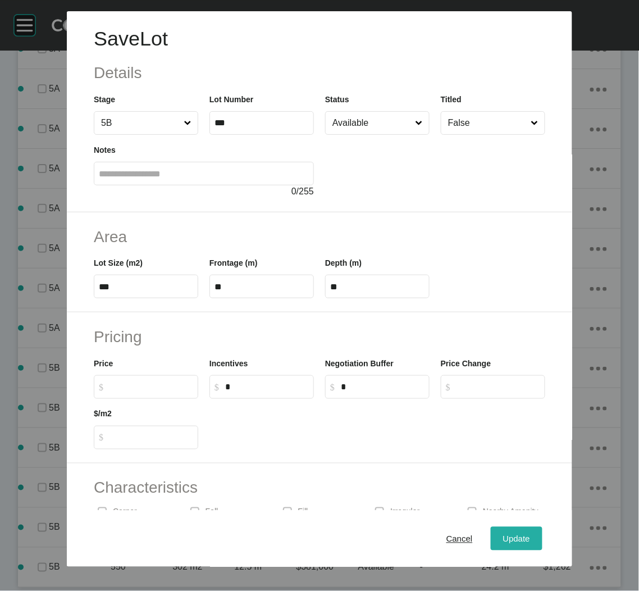
click at [503, 537] on span "Update" at bounding box center [516, 538] width 27 height 10
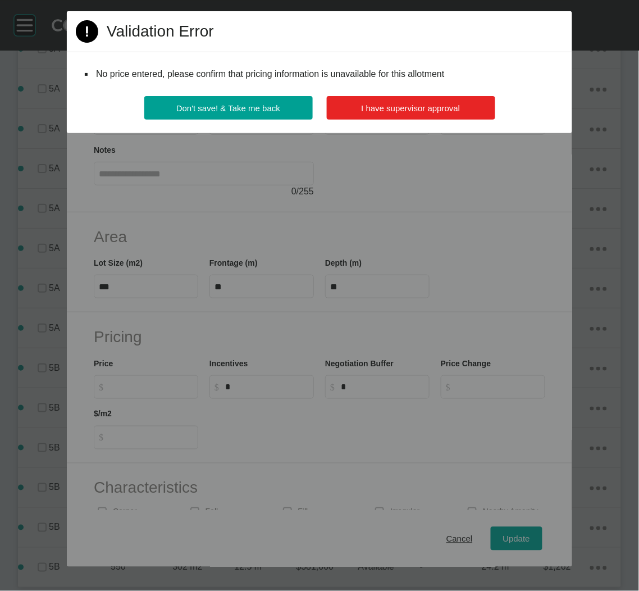
click at [391, 116] on button "I have supervisor approval" at bounding box center [411, 108] width 168 height 24
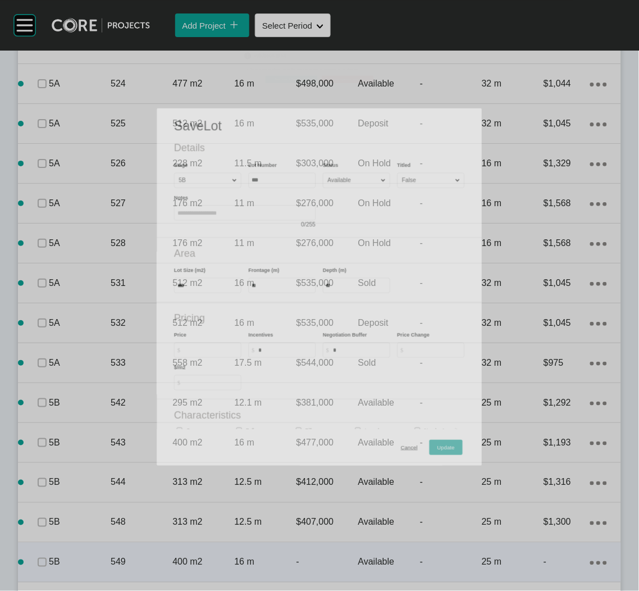
click at [131, 545] on div "549" at bounding box center [142, 562] width 62 height 35
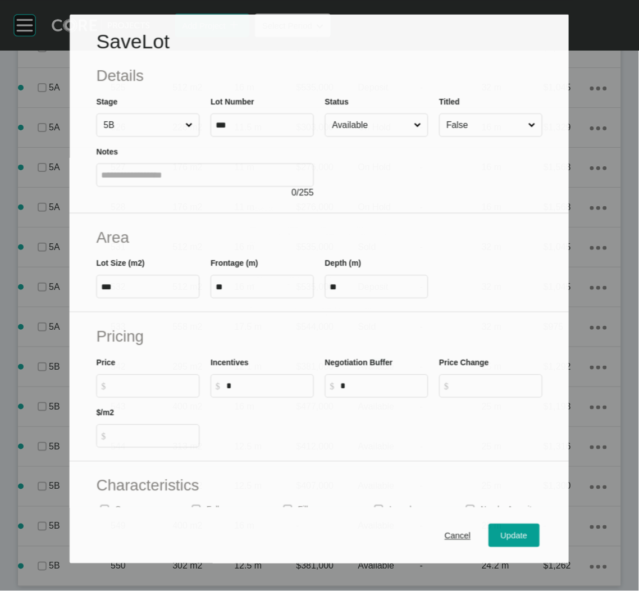
scroll to position [2322, 0]
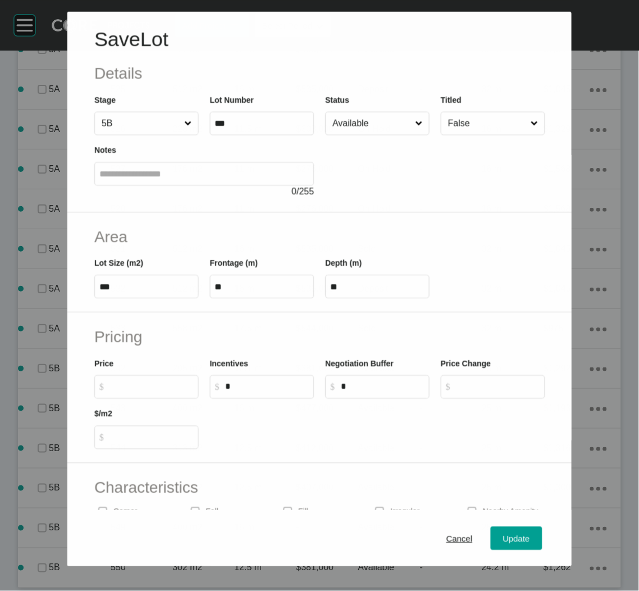
click at [118, 387] on input "$ Created with Sketch. $" at bounding box center [152, 387] width 84 height 10
click at [137, 385] on input "$ Created with Sketch. $" at bounding box center [151, 387] width 84 height 10
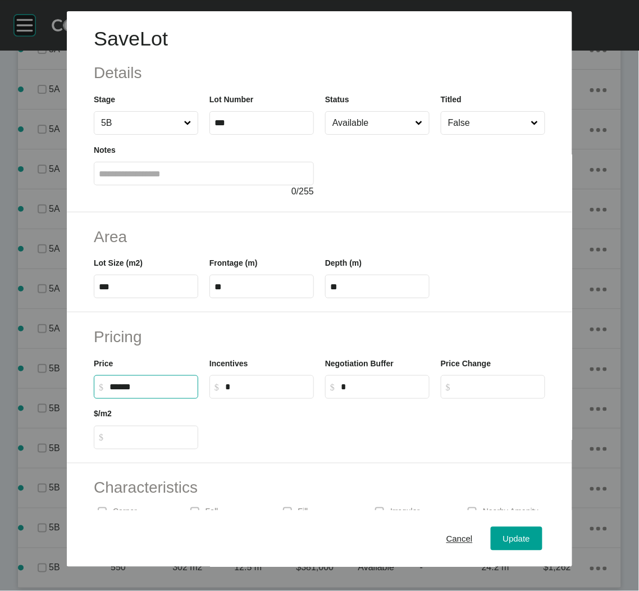
type input "*******"
type input "*****"
click at [253, 434] on div at bounding box center [377, 424] width 347 height 51
click at [503, 541] on span "Update" at bounding box center [516, 538] width 27 height 10
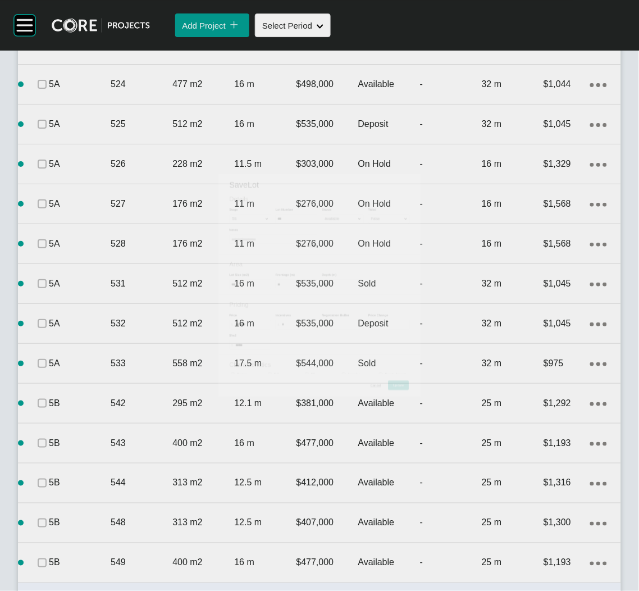
scroll to position [2357, 0]
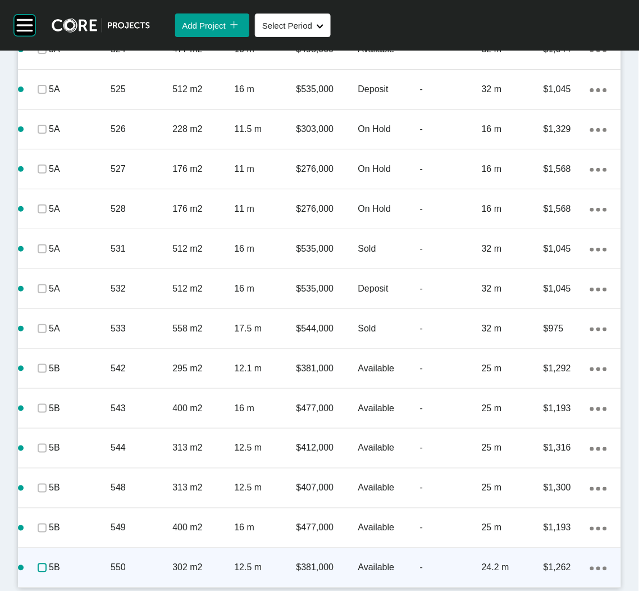
click at [39, 564] on label at bounding box center [42, 567] width 9 height 9
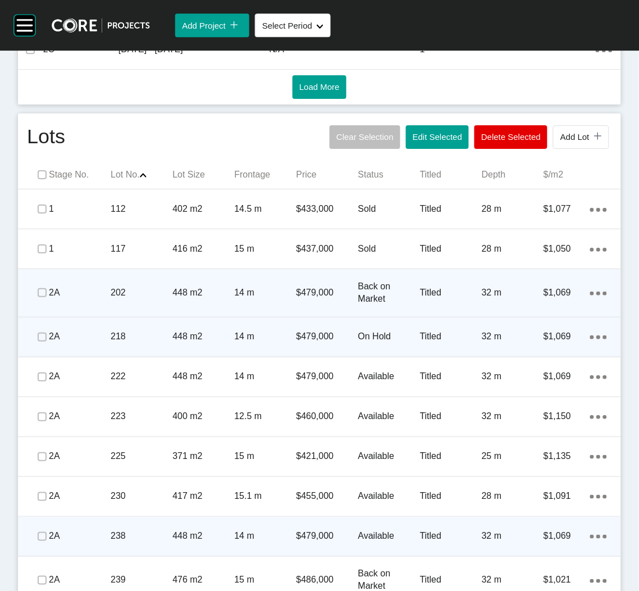
scroll to position [588, 0]
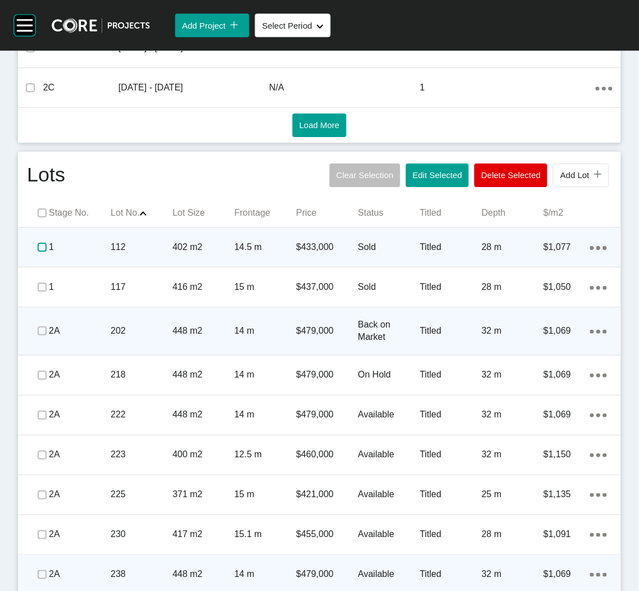
click at [41, 244] on label at bounding box center [42, 247] width 9 height 9
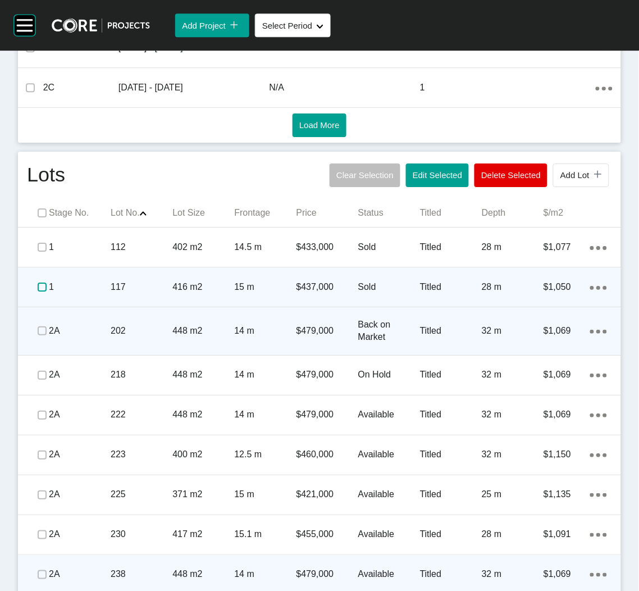
click at [43, 288] on label at bounding box center [42, 286] width 9 height 9
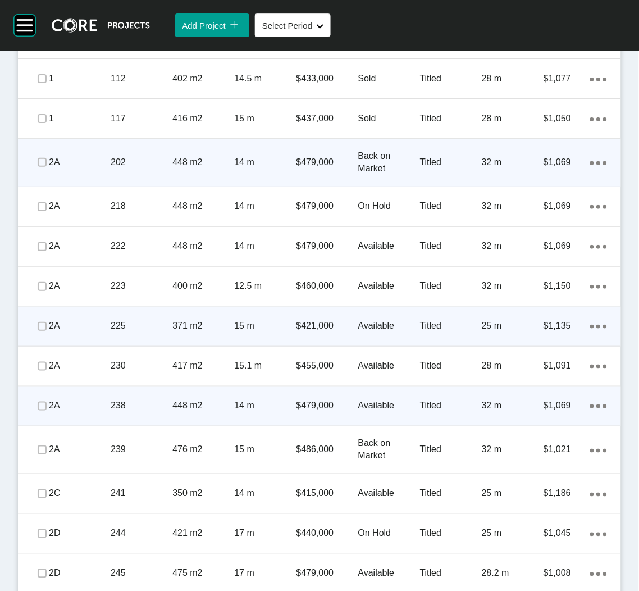
scroll to position [673, 0]
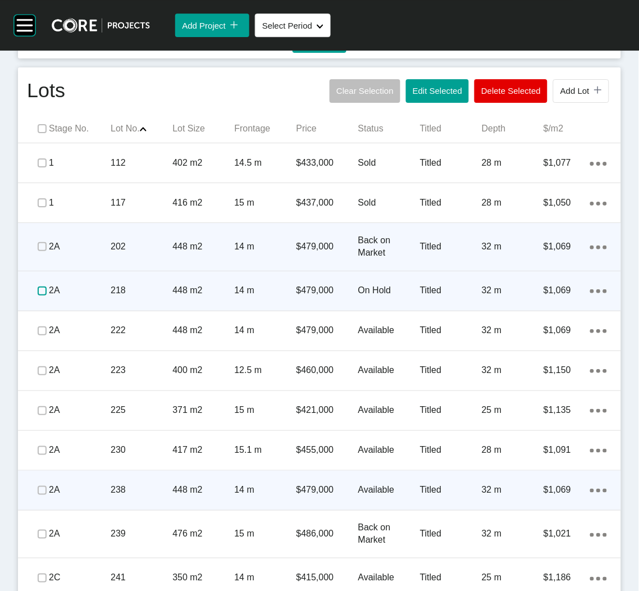
click at [42, 289] on label at bounding box center [42, 290] width 9 height 9
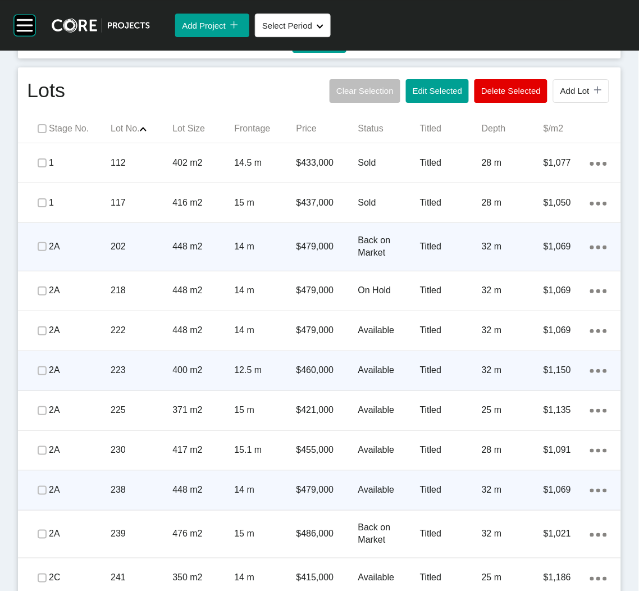
click at [78, 373] on p "2A" at bounding box center [80, 370] width 62 height 12
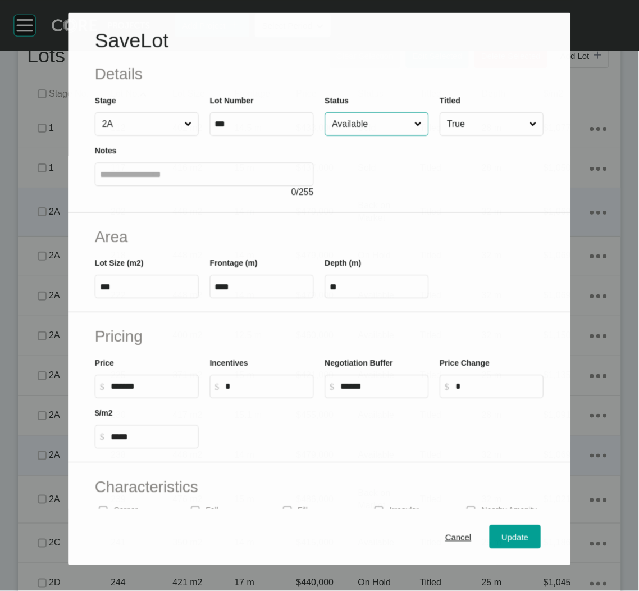
click at [350, 122] on input "Available" at bounding box center [371, 124] width 83 height 22
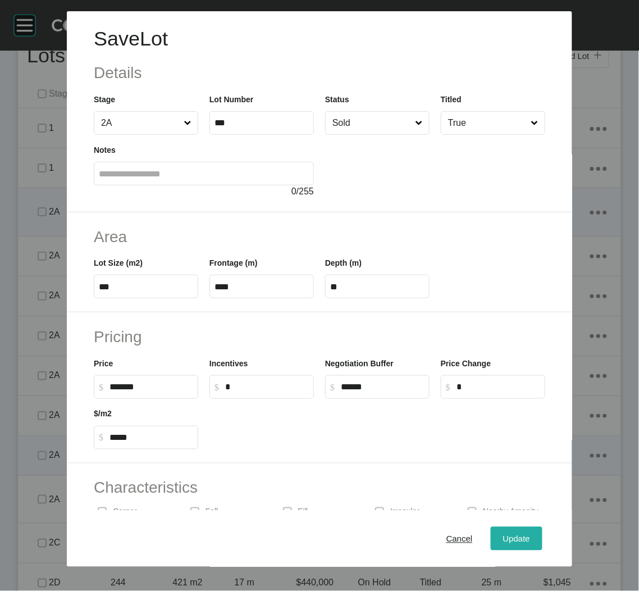
click at [516, 536] on span "Update" at bounding box center [516, 538] width 27 height 10
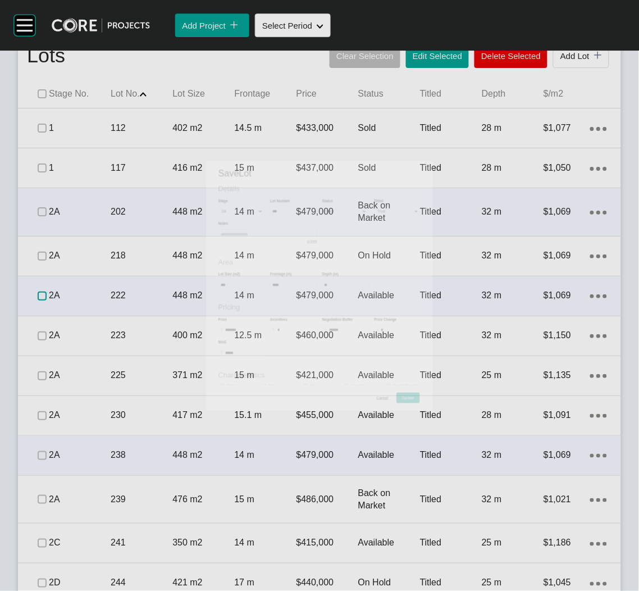
click at [38, 300] on label at bounding box center [42, 295] width 9 height 9
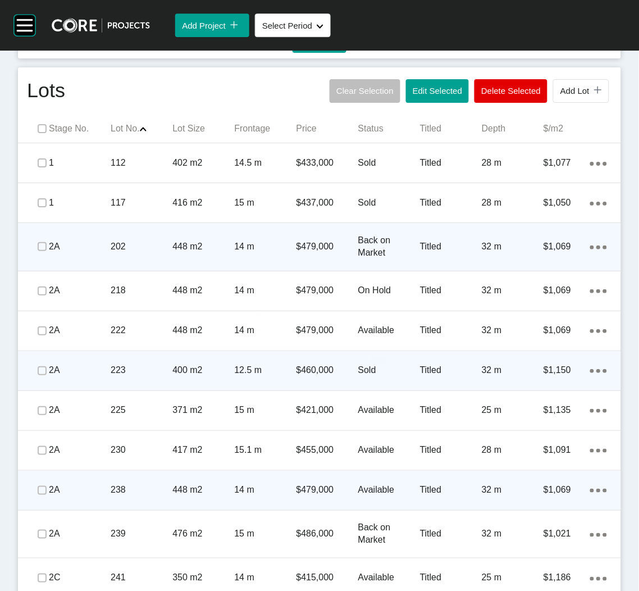
click at [34, 324] on span at bounding box center [42, 330] width 17 height 17
click at [38, 367] on label at bounding box center [42, 370] width 9 height 9
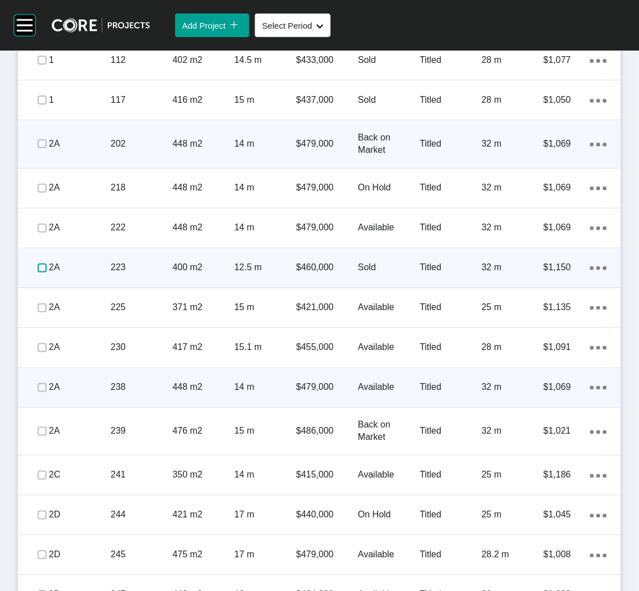
scroll to position [841, 0]
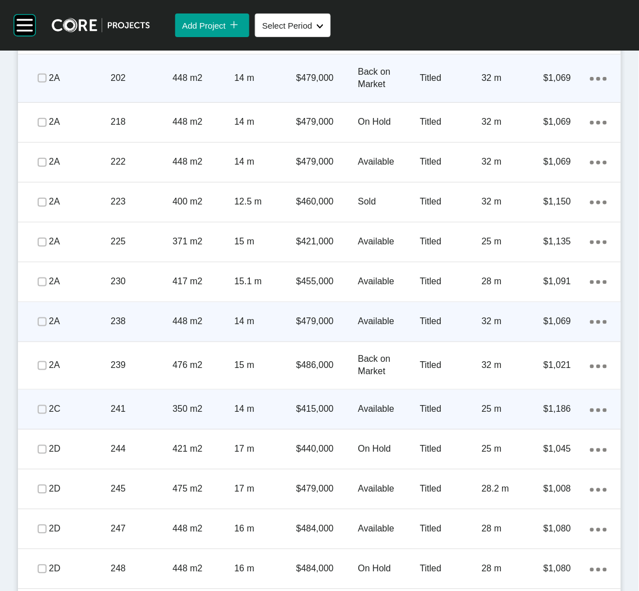
click at [83, 409] on p "2C" at bounding box center [80, 409] width 62 height 12
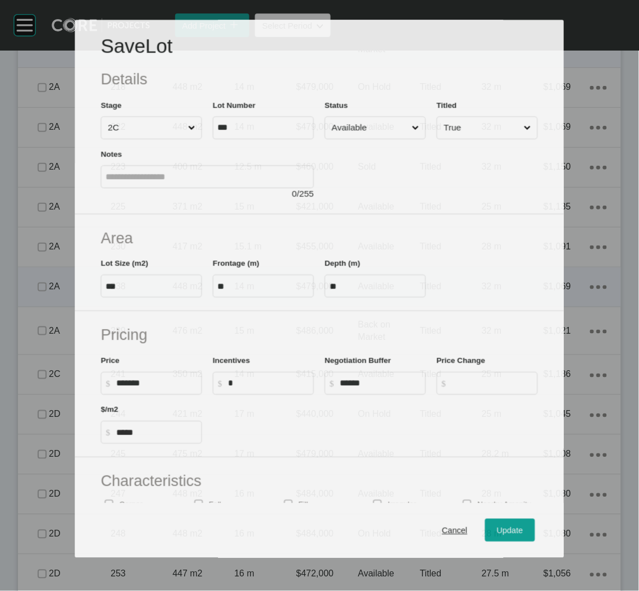
scroll to position [806, 0]
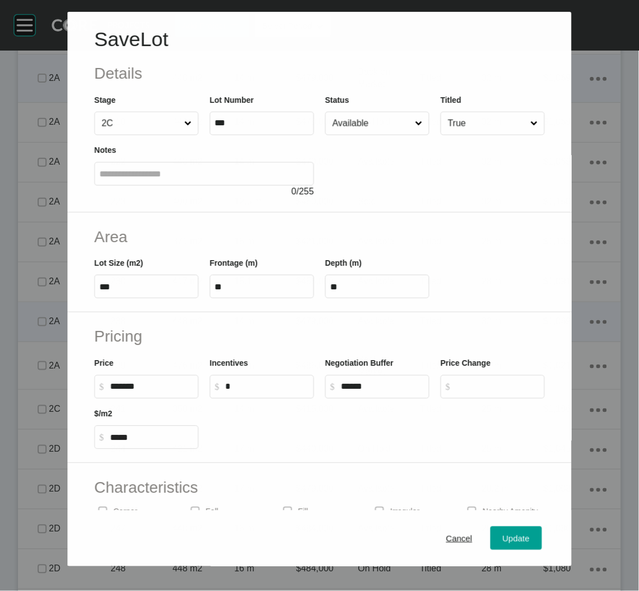
click at [349, 129] on input "Available" at bounding box center [371, 123] width 83 height 22
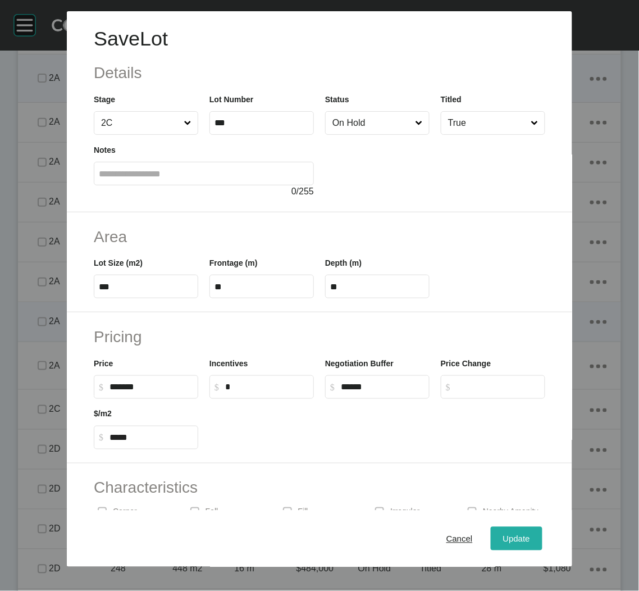
click at [510, 542] on span "Update" at bounding box center [516, 538] width 27 height 10
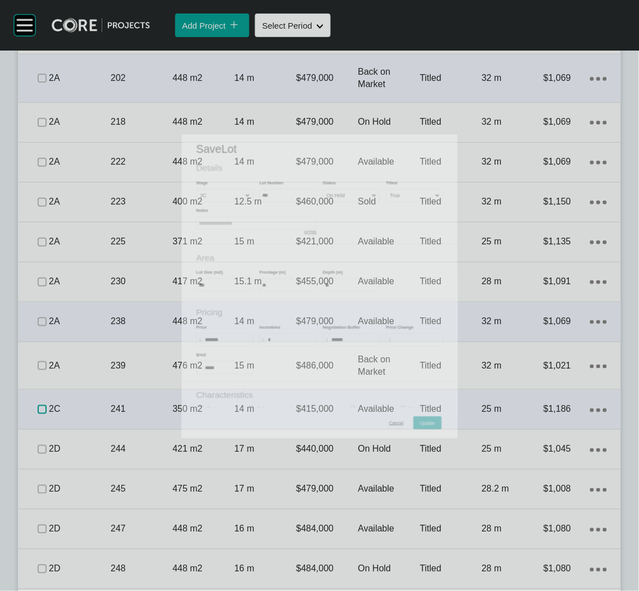
click at [38, 412] on label at bounding box center [42, 409] width 9 height 9
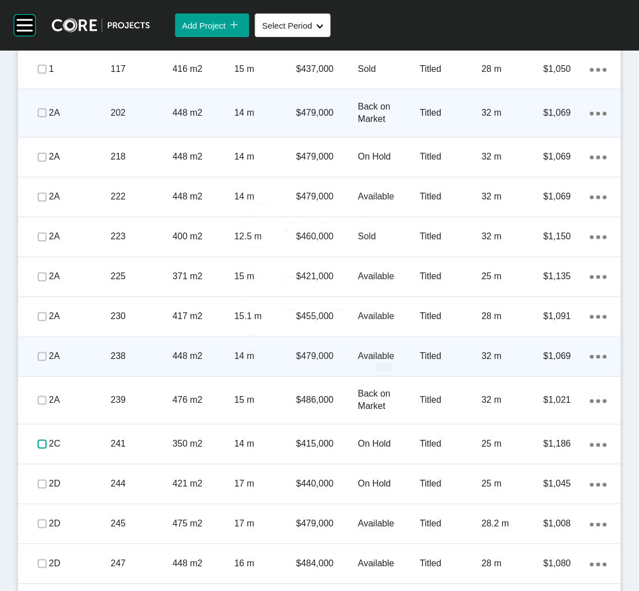
scroll to position [841, 0]
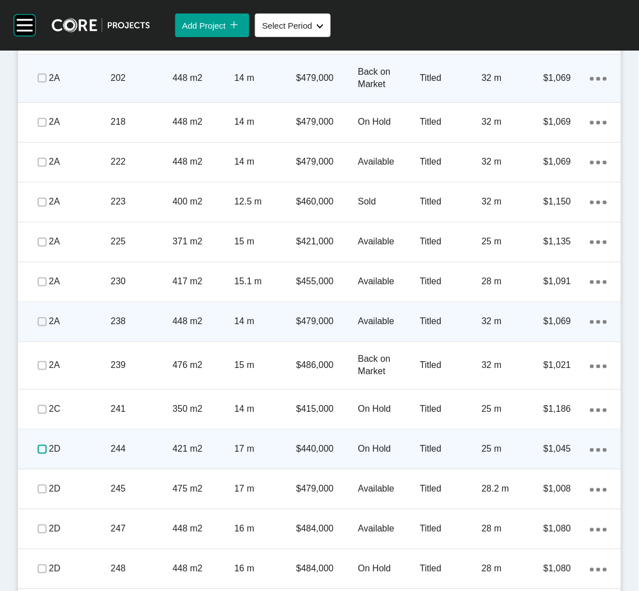
click at [42, 449] on label at bounding box center [42, 449] width 9 height 9
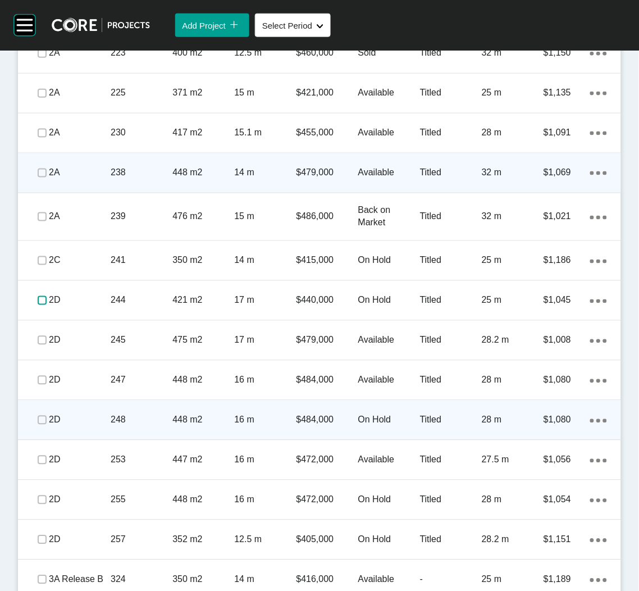
scroll to position [1010, 0]
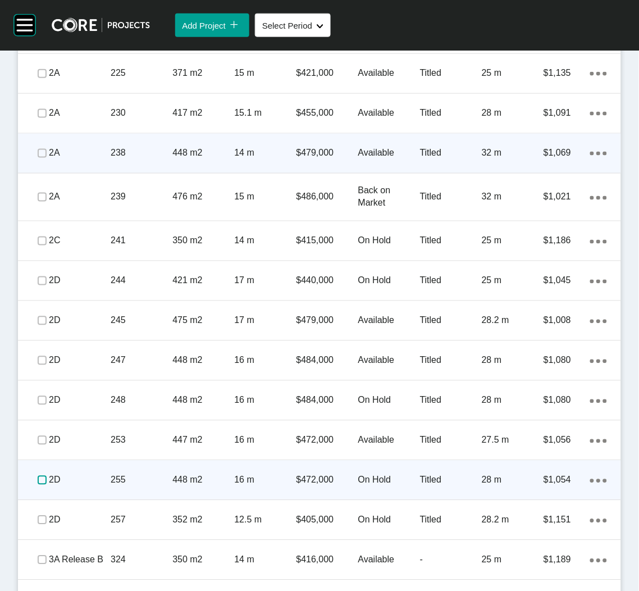
click at [39, 476] on label at bounding box center [42, 480] width 9 height 9
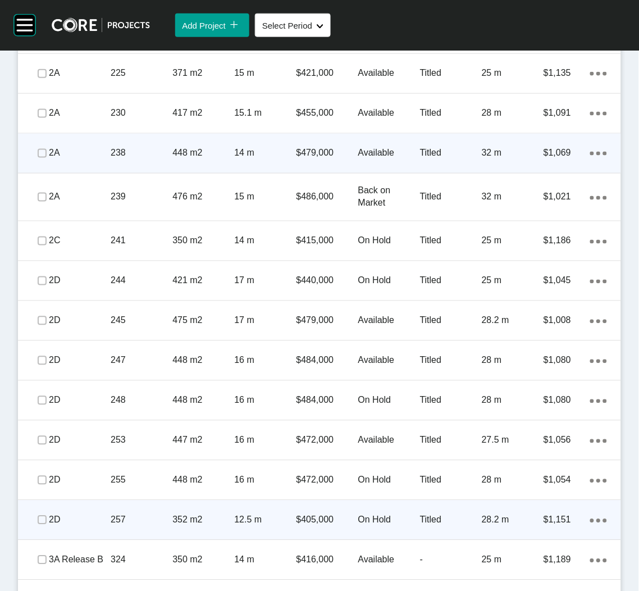
click at [104, 514] on p "2D" at bounding box center [80, 520] width 62 height 12
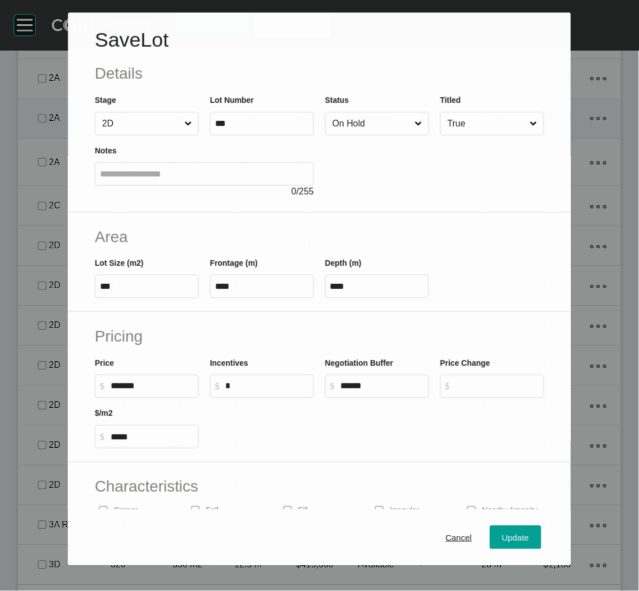
scroll to position [975, 0]
click at [357, 118] on input "On Hold" at bounding box center [371, 123] width 83 height 22
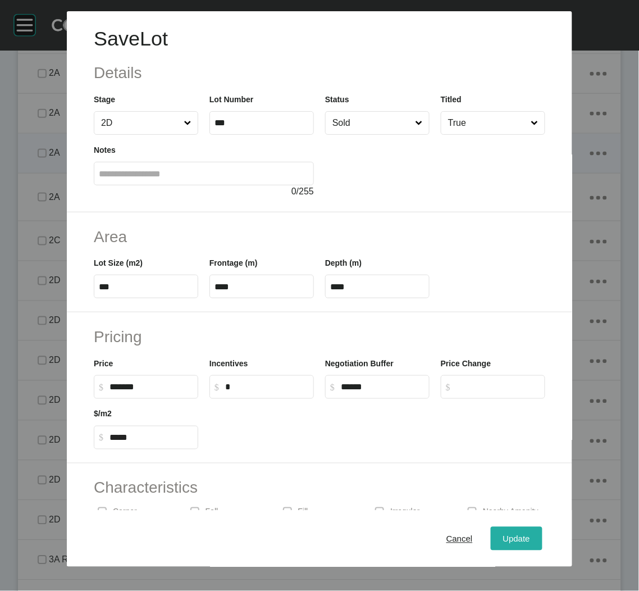
click at [504, 542] on span "Update" at bounding box center [516, 538] width 27 height 10
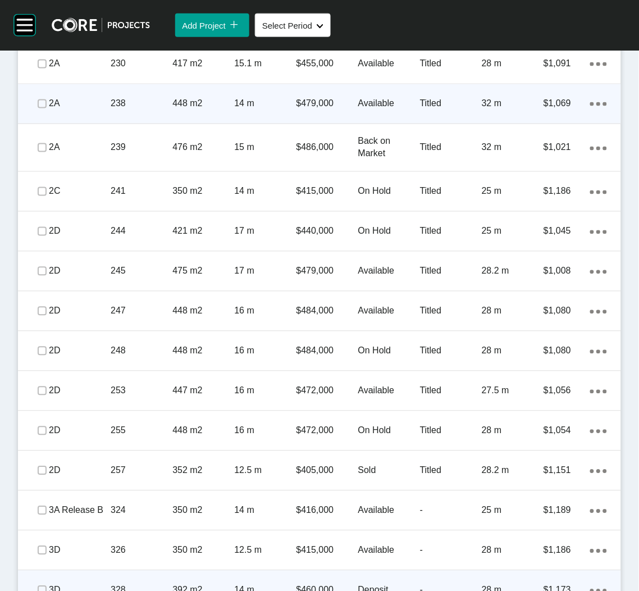
scroll to position [1178, 0]
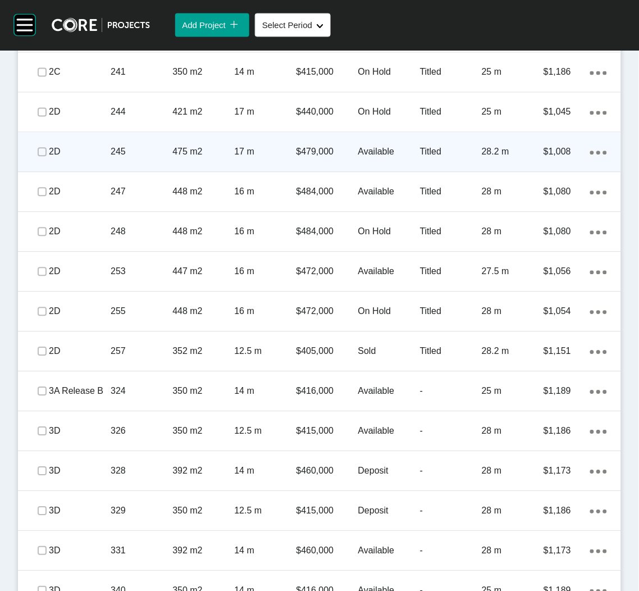
click at [149, 156] on p "245" at bounding box center [142, 152] width 62 height 12
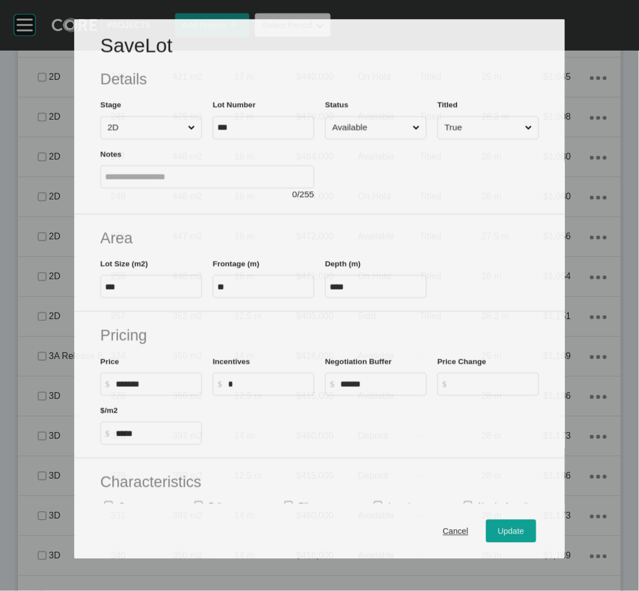
scroll to position [1143, 0]
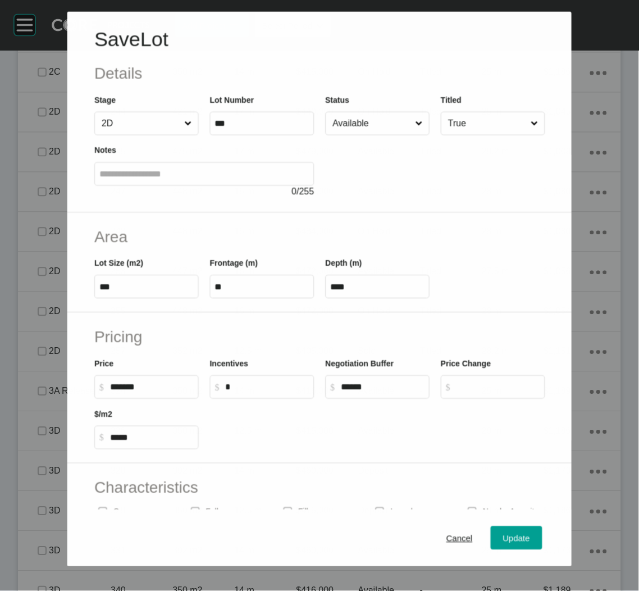
click at [345, 122] on input "Available" at bounding box center [371, 123] width 83 height 22
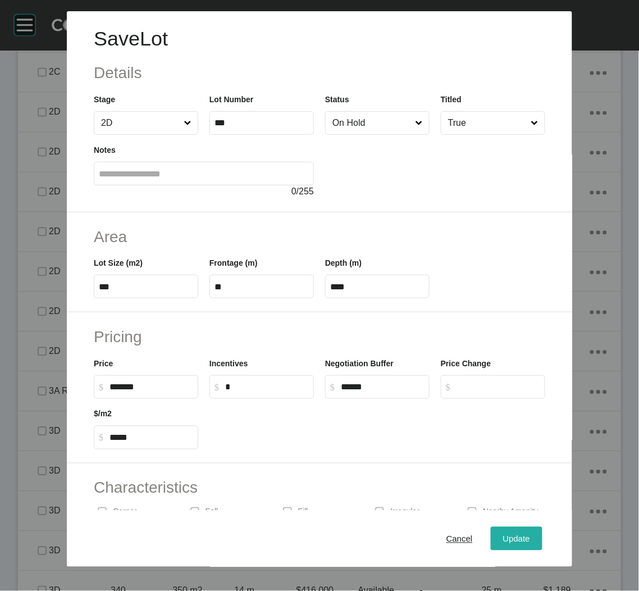
click at [508, 534] on span "Update" at bounding box center [516, 538] width 27 height 10
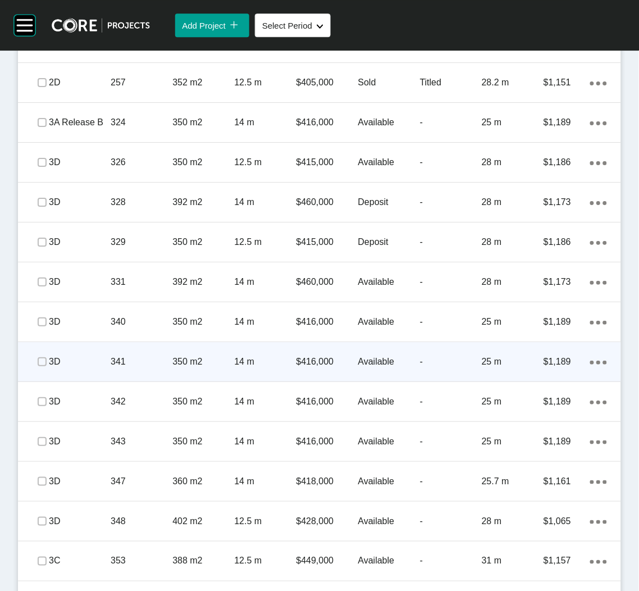
scroll to position [1346, 0]
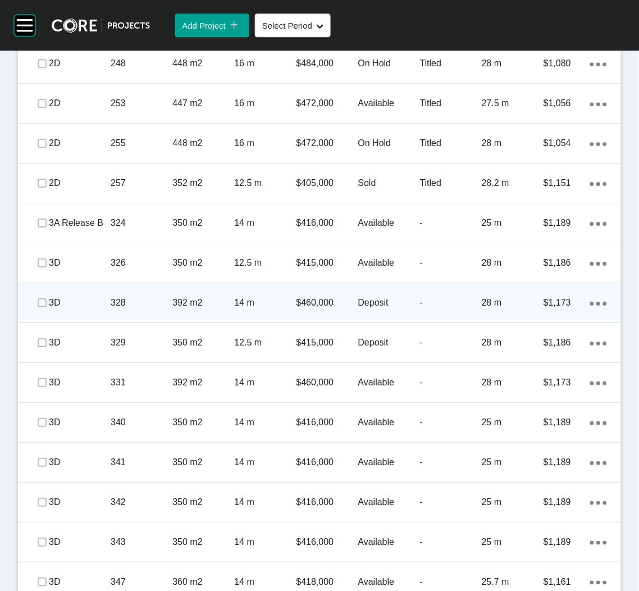
click at [191, 307] on p "392 m2" at bounding box center [203, 302] width 62 height 12
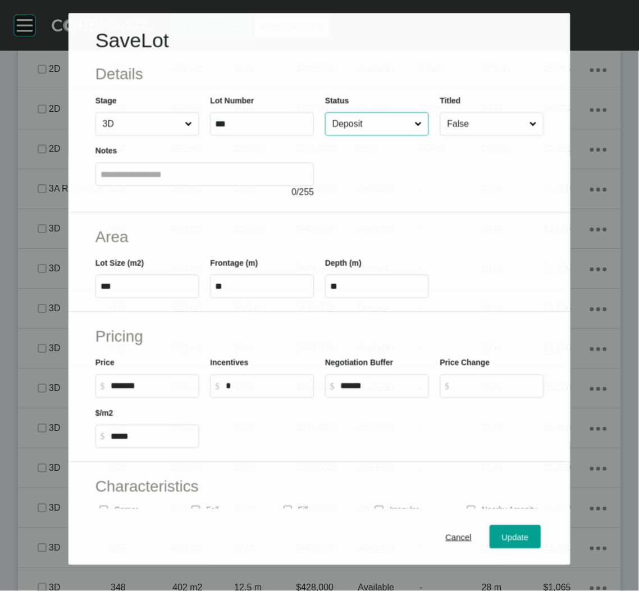
click at [367, 128] on input "Deposit" at bounding box center [371, 124] width 83 height 22
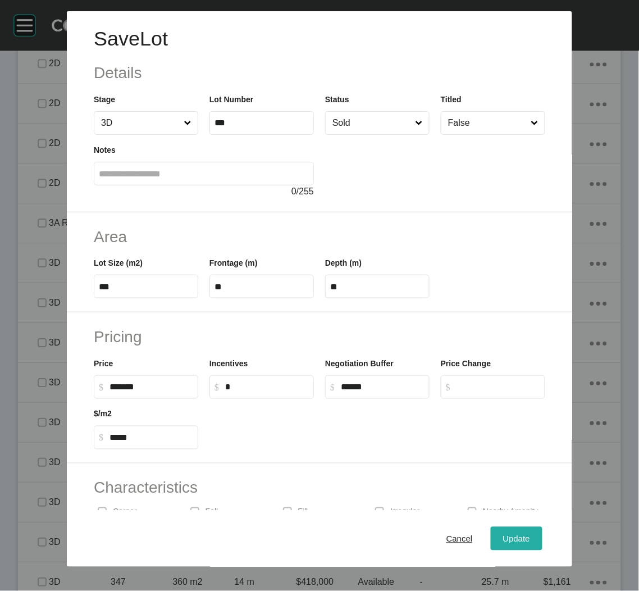
click at [509, 537] on span "Update" at bounding box center [516, 538] width 27 height 10
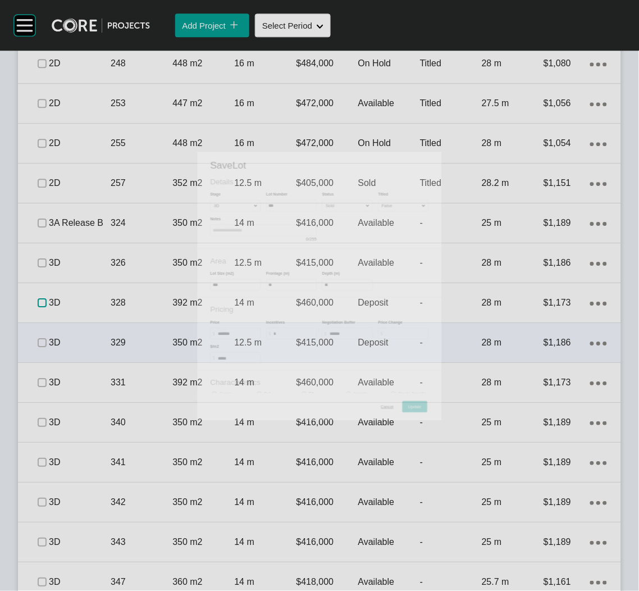
click at [42, 302] on label at bounding box center [42, 302] width 9 height 9
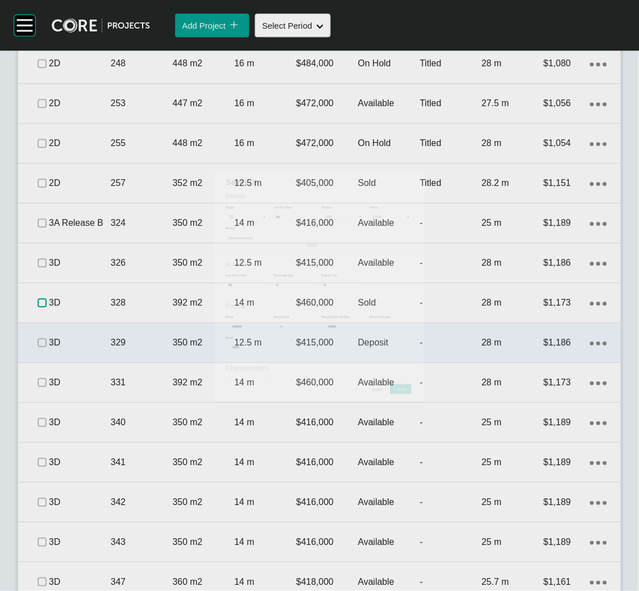
scroll to position [1346, 0]
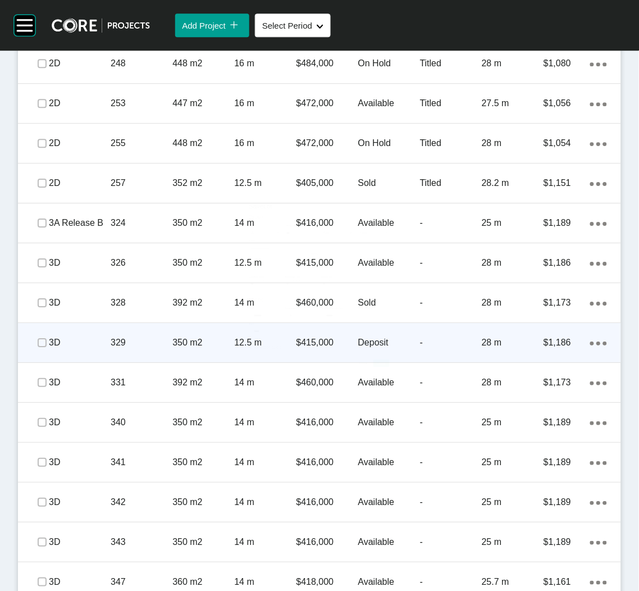
click at [189, 347] on p "350 m2" at bounding box center [203, 342] width 62 height 12
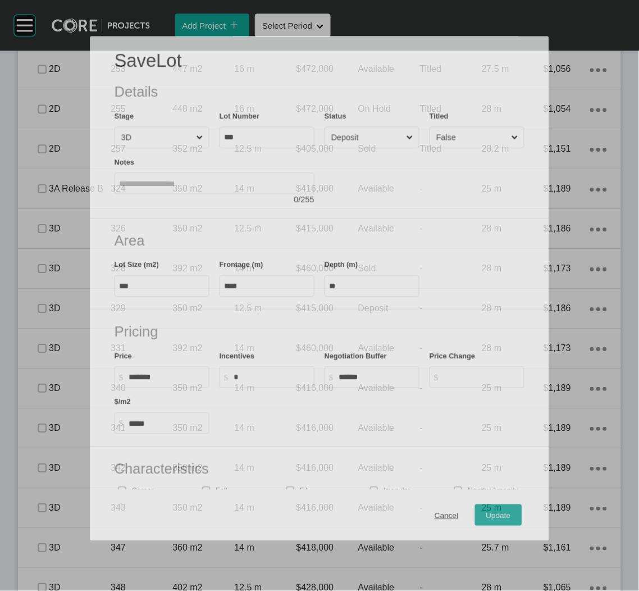
scroll to position [1312, 0]
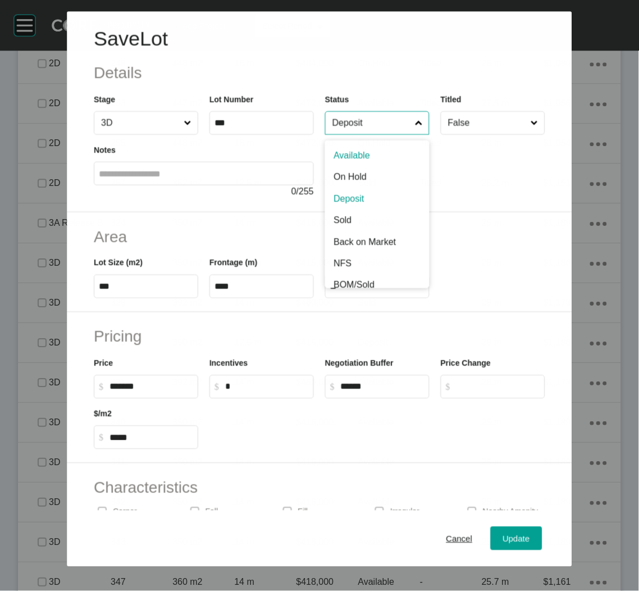
click at [386, 121] on input "Deposit" at bounding box center [371, 123] width 83 height 22
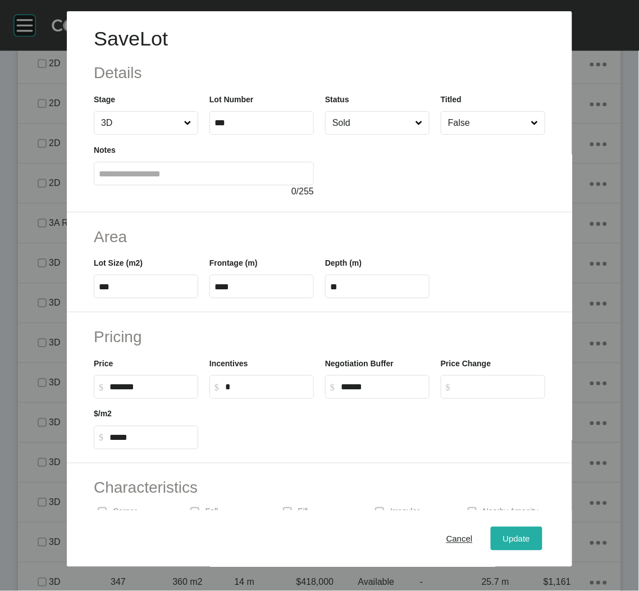
click at [504, 532] on div "Update" at bounding box center [516, 538] width 33 height 15
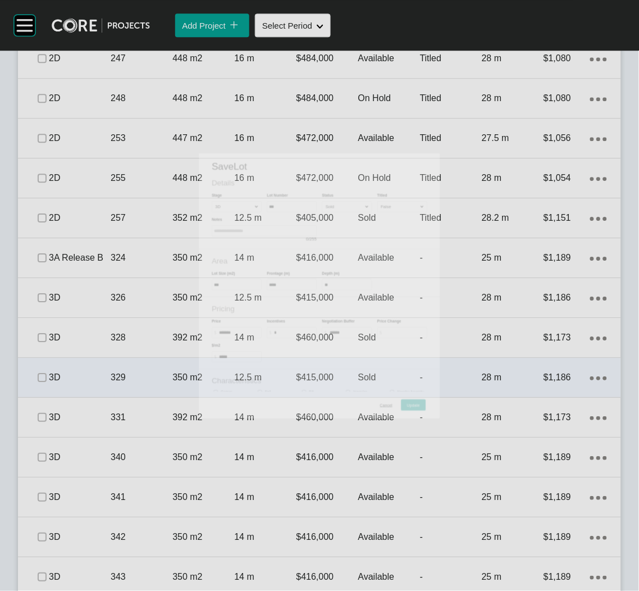
scroll to position [1346, 0]
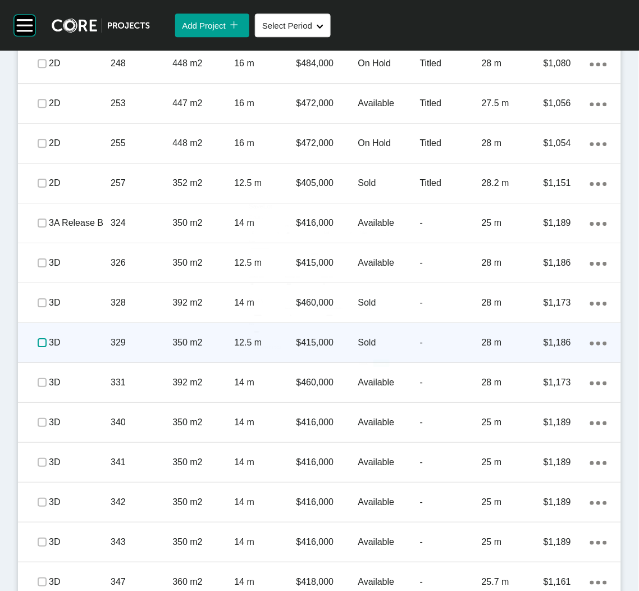
click at [41, 342] on label at bounding box center [42, 342] width 9 height 9
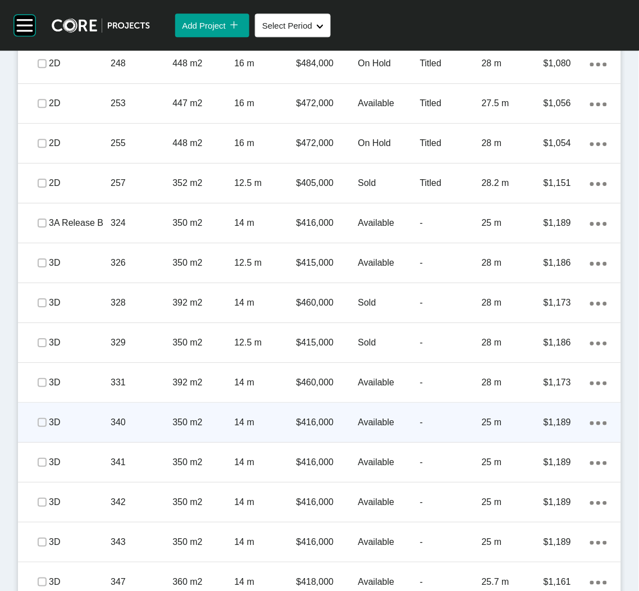
click at [140, 431] on div "340" at bounding box center [142, 422] width 62 height 35
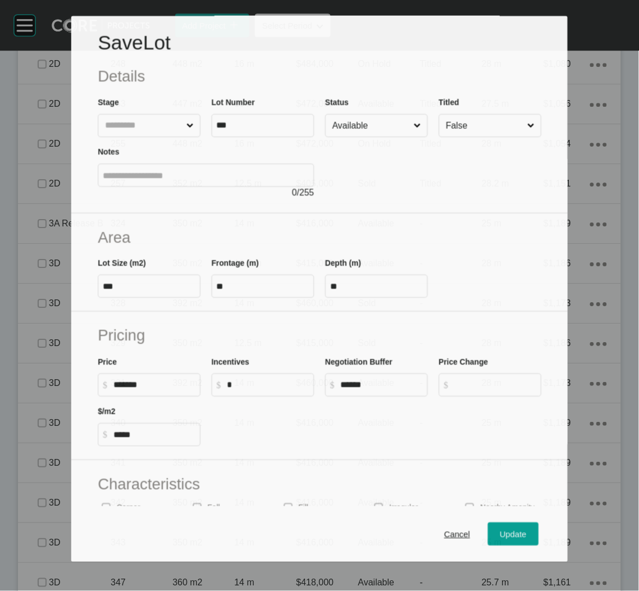
click at [378, 128] on input "Available" at bounding box center [370, 126] width 81 height 22
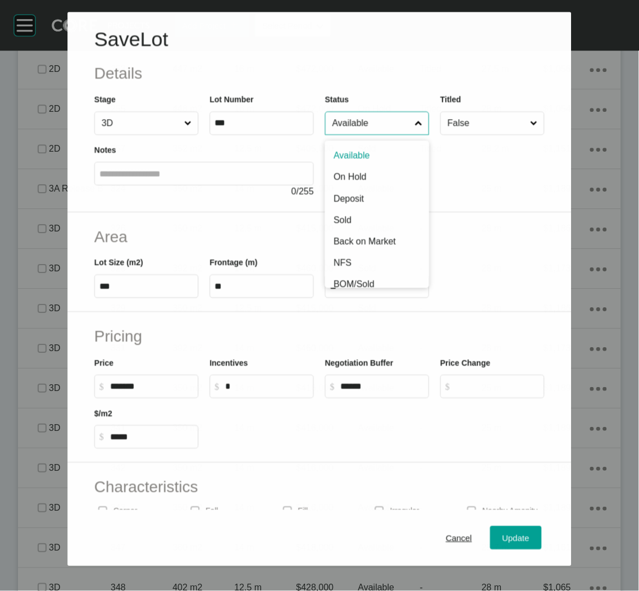
scroll to position [1312, 0]
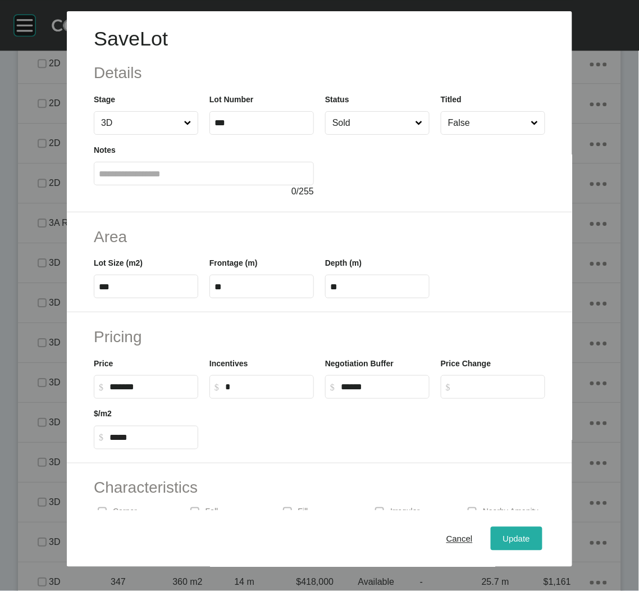
click at [517, 544] on div "Update" at bounding box center [516, 538] width 33 height 15
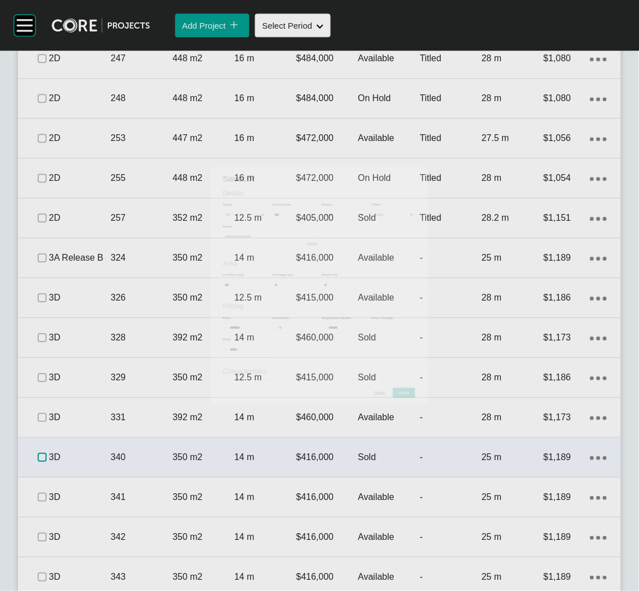
scroll to position [1346, 0]
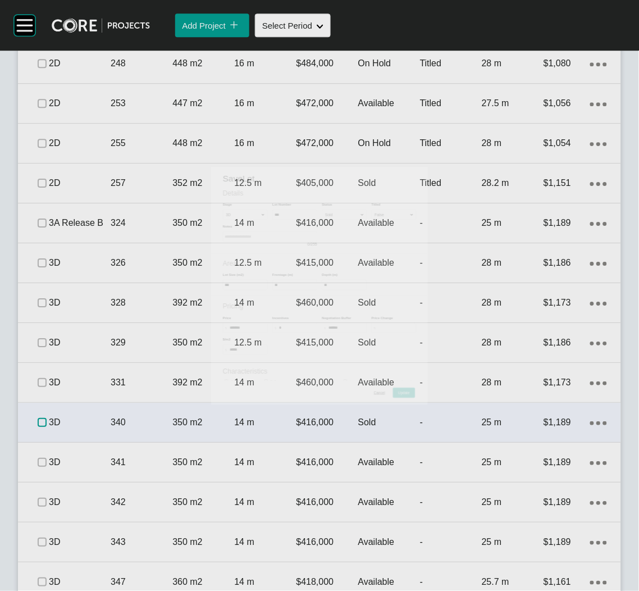
click at [38, 421] on label at bounding box center [42, 422] width 9 height 9
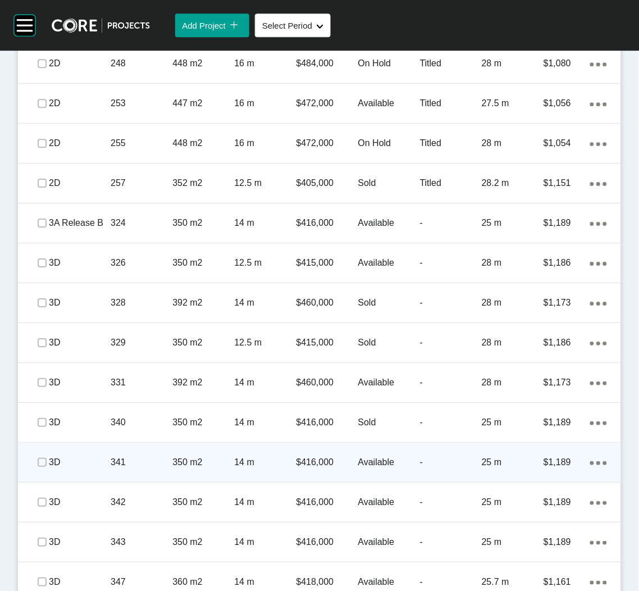
click at [149, 465] on p "341" at bounding box center [142, 462] width 62 height 12
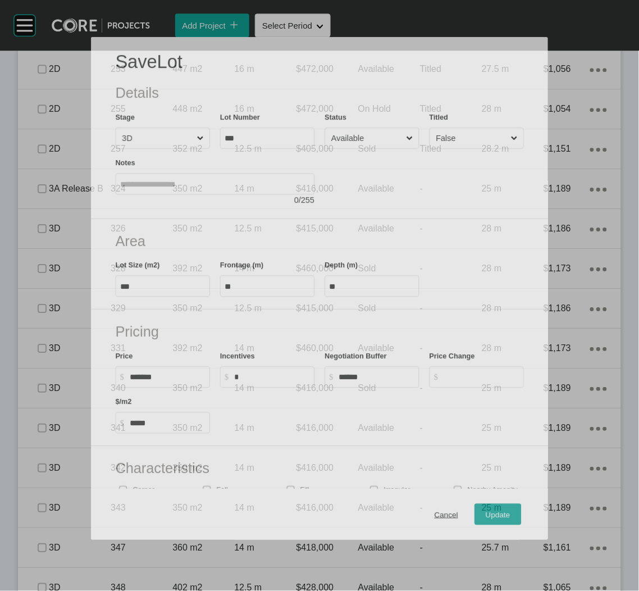
scroll to position [1312, 0]
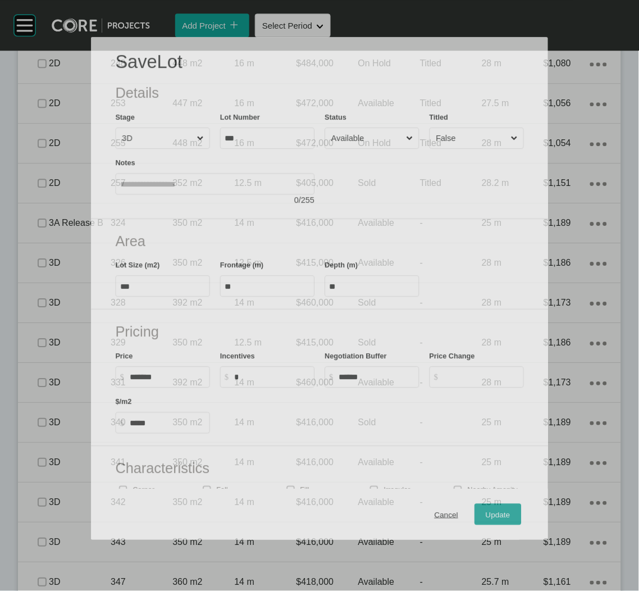
click at [366, 135] on label "Available" at bounding box center [372, 137] width 94 height 21
click at [366, 135] on input "Available" at bounding box center [366, 138] width 75 height 20
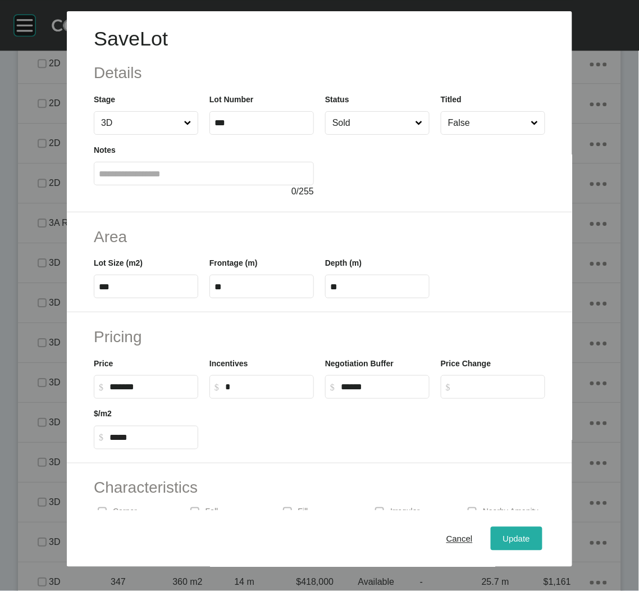
click at [511, 533] on span "Update" at bounding box center [516, 538] width 27 height 10
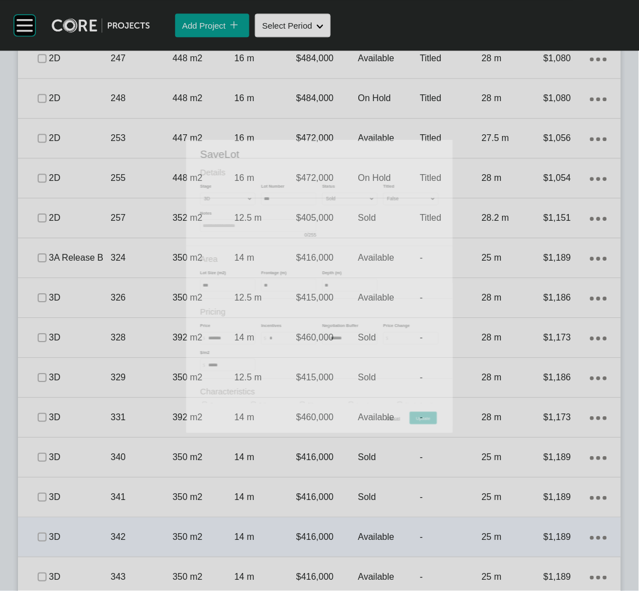
scroll to position [1346, 0]
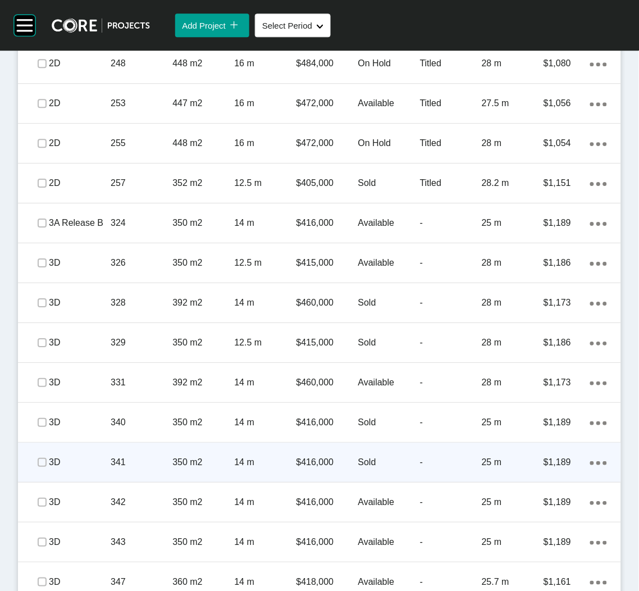
click at [49, 461] on p "3D" at bounding box center [80, 462] width 62 height 12
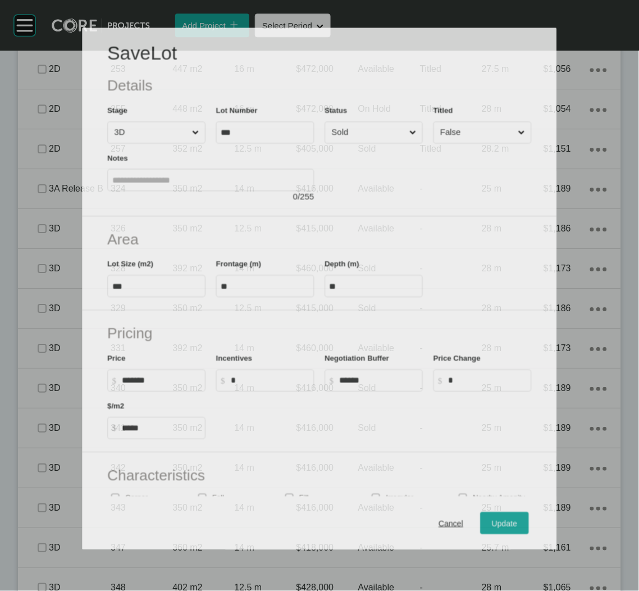
scroll to position [1312, 0]
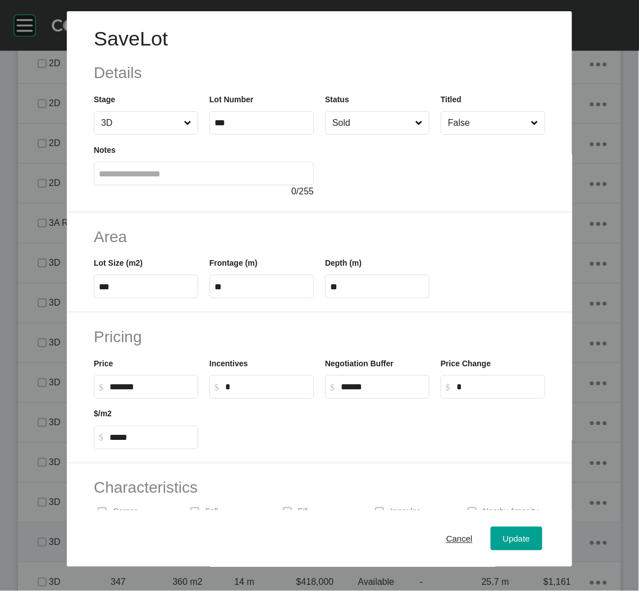
click at [446, 537] on span "Cancel" at bounding box center [459, 538] width 26 height 10
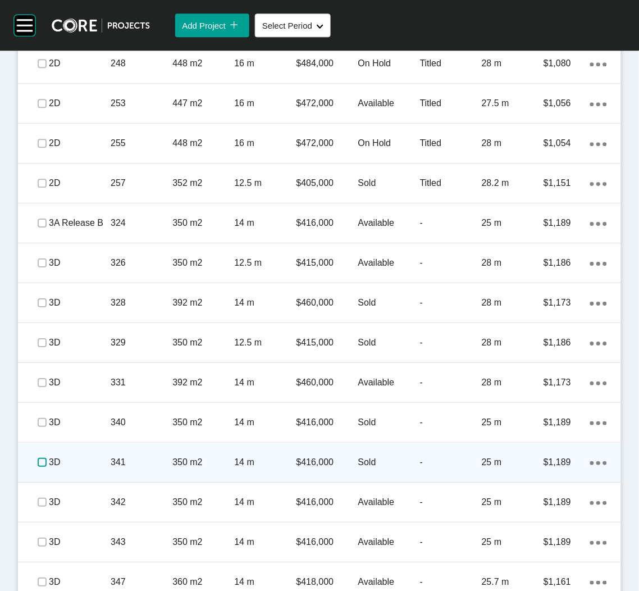
click at [39, 459] on label at bounding box center [42, 462] width 9 height 9
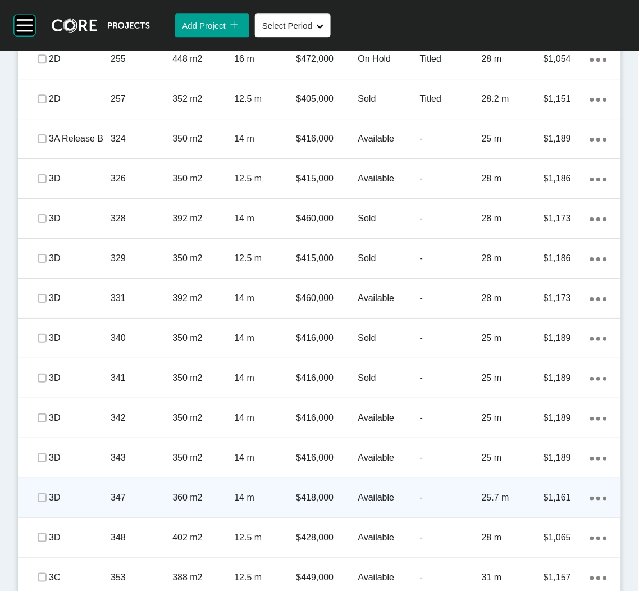
click at [134, 495] on p "347" at bounding box center [142, 497] width 62 height 12
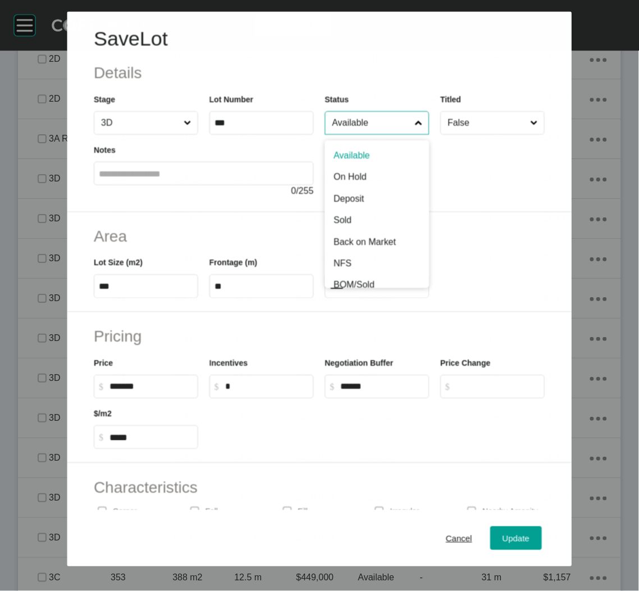
click at [369, 128] on input "Available" at bounding box center [371, 123] width 83 height 22
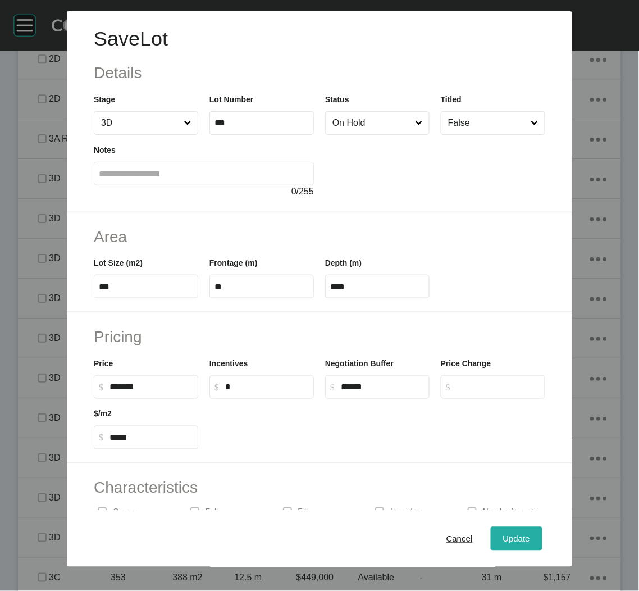
click at [511, 529] on button "Update" at bounding box center [517, 539] width 52 height 24
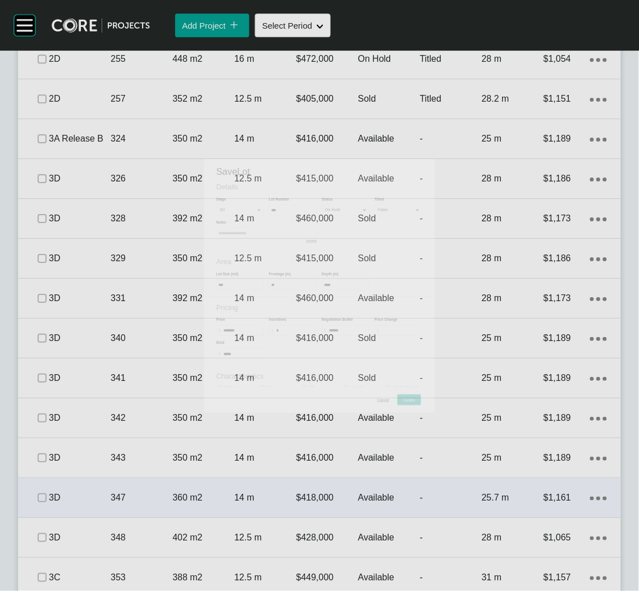
click at [35, 497] on span at bounding box center [42, 497] width 17 height 17
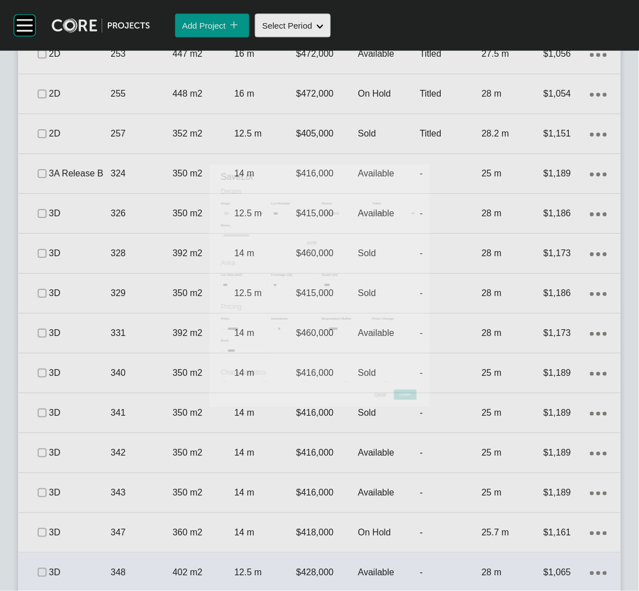
click at [136, 566] on p "348" at bounding box center [142, 572] width 62 height 12
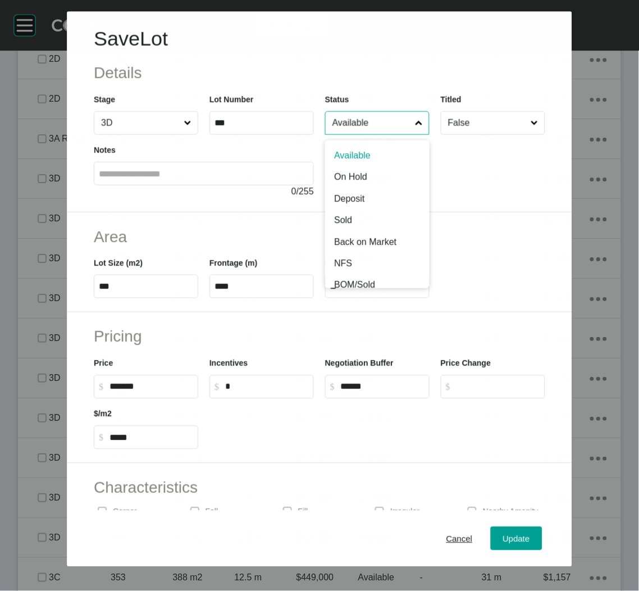
click at [365, 117] on input "Available" at bounding box center [371, 123] width 83 height 22
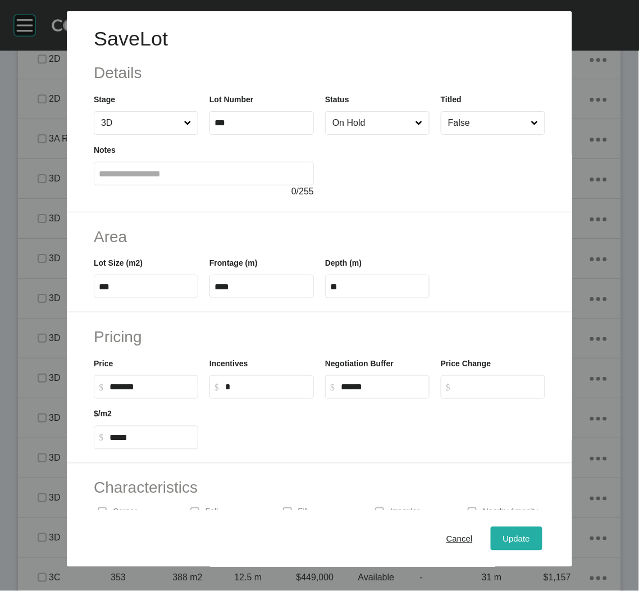
click at [507, 544] on div "Update" at bounding box center [516, 538] width 33 height 15
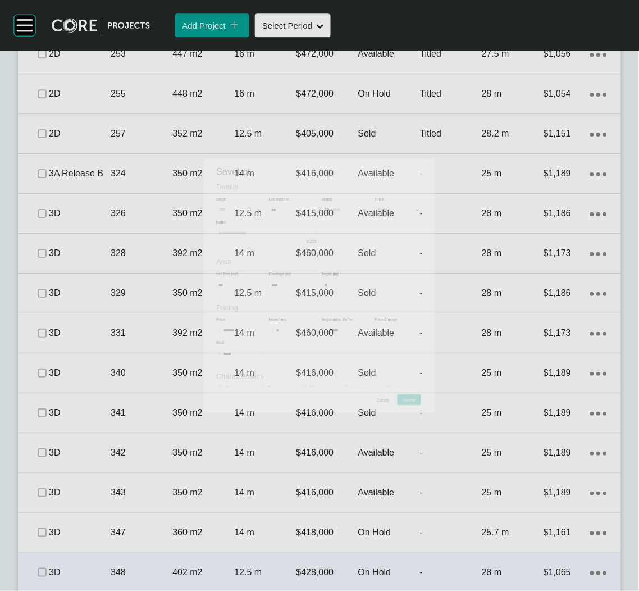
scroll to position [1430, 0]
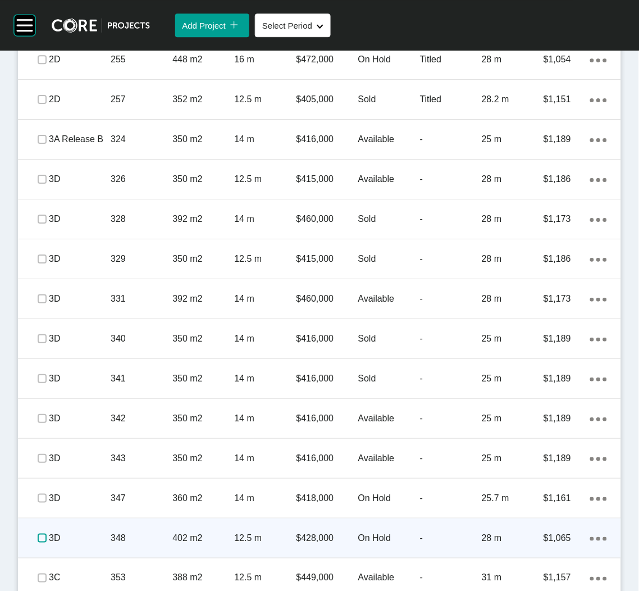
click at [43, 537] on label at bounding box center [42, 537] width 9 height 9
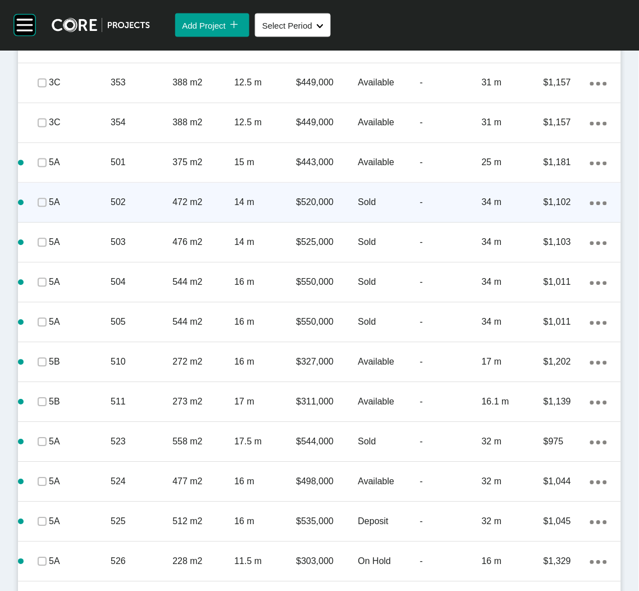
scroll to position [1935, 0]
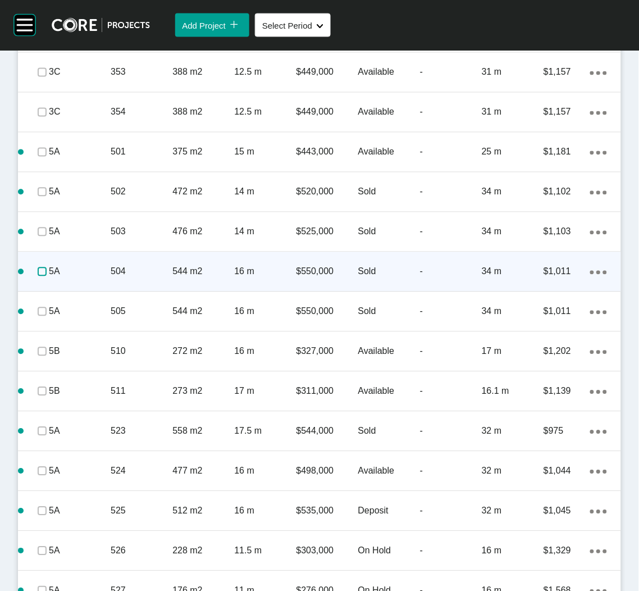
click at [40, 270] on label at bounding box center [42, 271] width 9 height 9
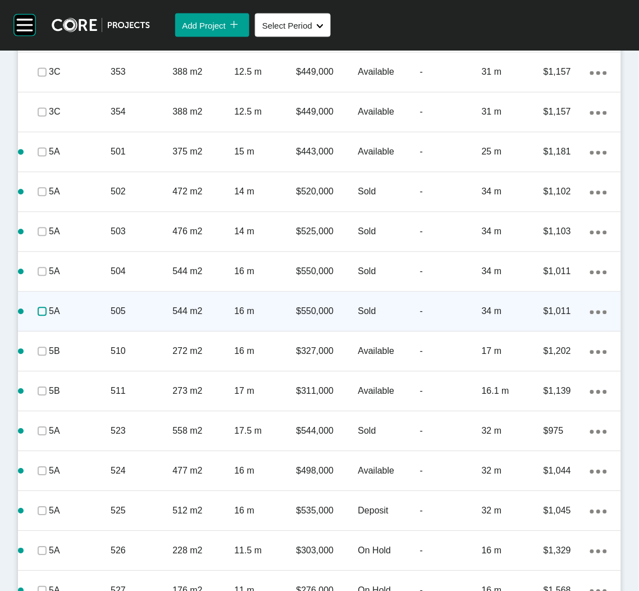
click at [41, 310] on label at bounding box center [42, 311] width 9 height 9
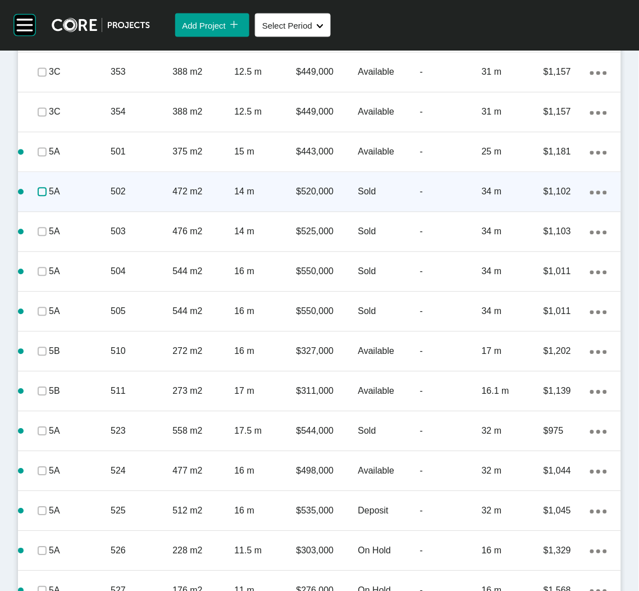
click at [40, 188] on label at bounding box center [42, 192] width 9 height 9
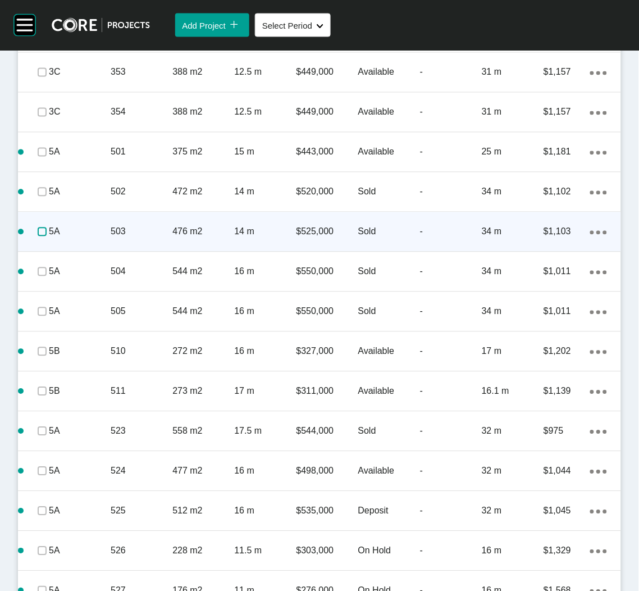
click at [41, 230] on label at bounding box center [42, 231] width 9 height 9
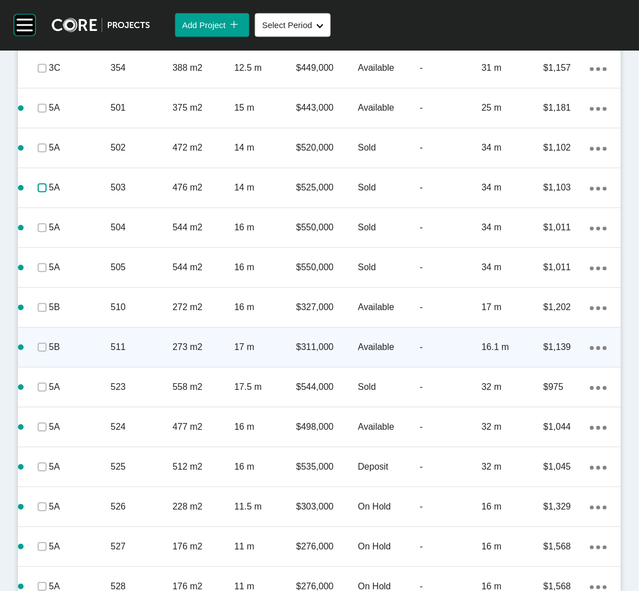
scroll to position [2020, 0]
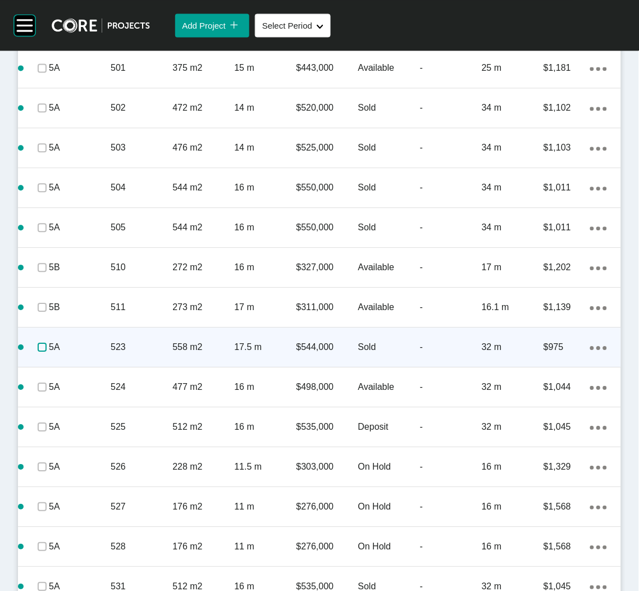
click at [38, 342] on label at bounding box center [42, 346] width 9 height 9
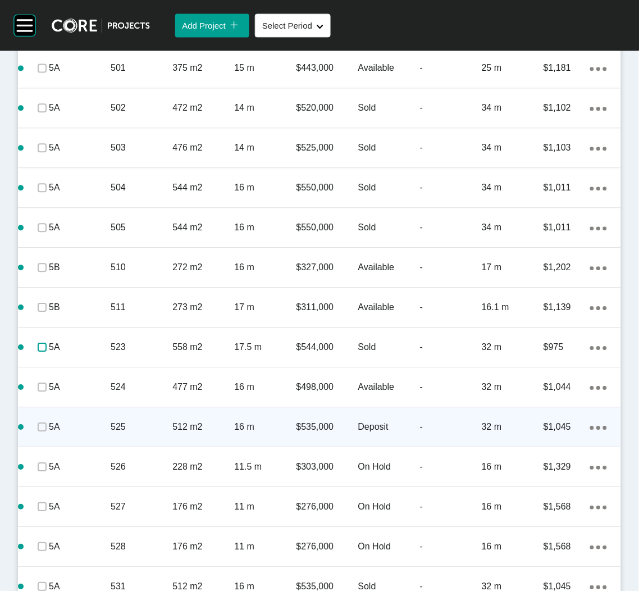
scroll to position [2104, 0]
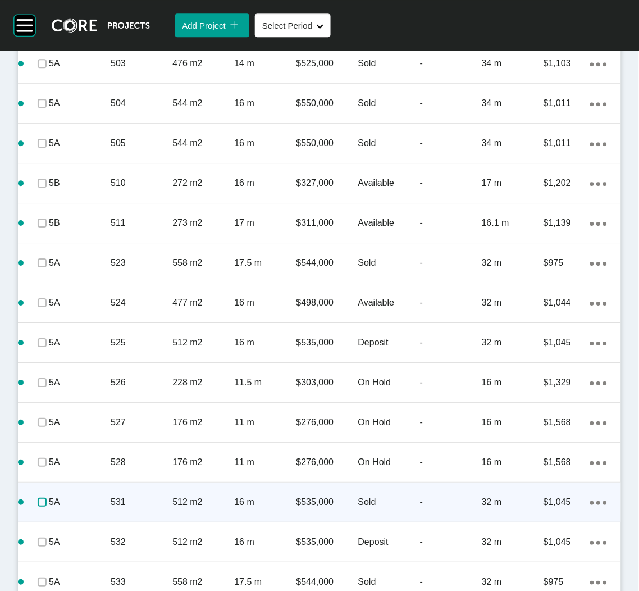
click at [38, 497] on label at bounding box center [42, 501] width 9 height 9
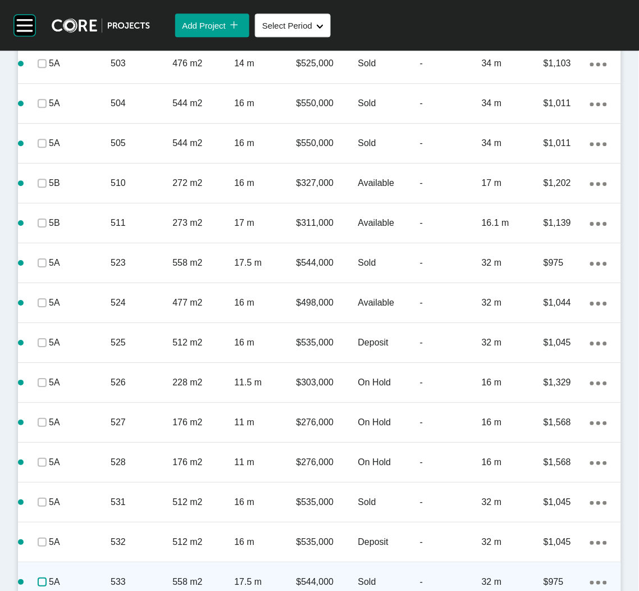
click at [39, 577] on label at bounding box center [42, 581] width 9 height 9
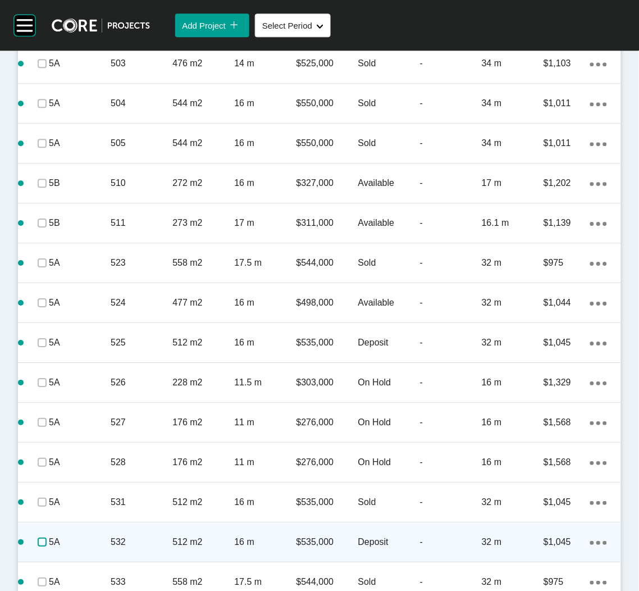
click at [42, 542] on label at bounding box center [42, 541] width 9 height 9
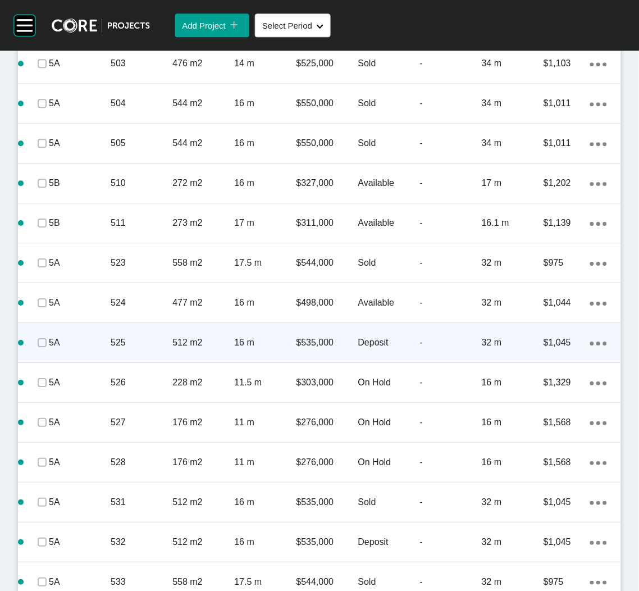
click at [138, 332] on div "525" at bounding box center [142, 342] width 62 height 35
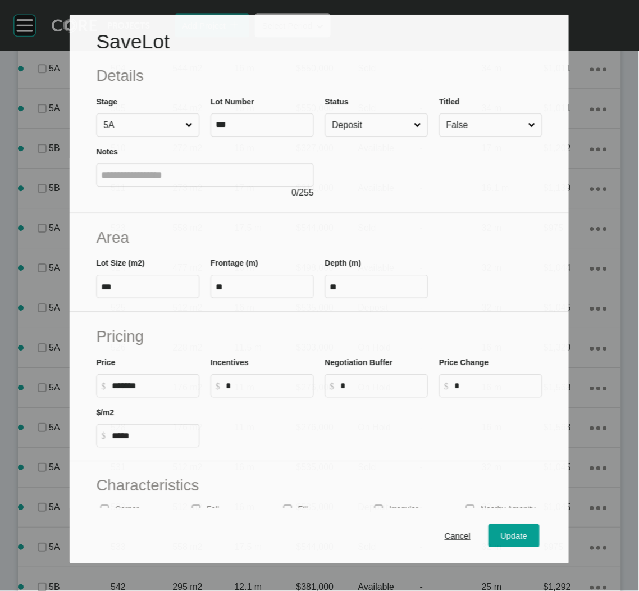
scroll to position [2069, 0]
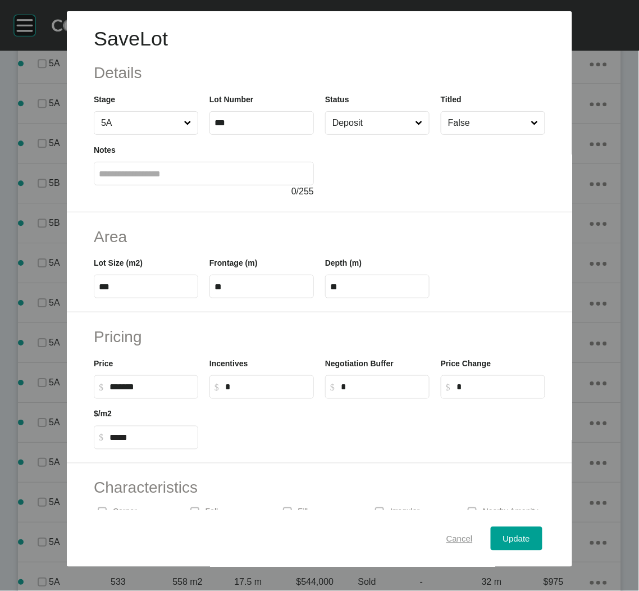
click at [446, 543] on span "Cancel" at bounding box center [459, 538] width 26 height 10
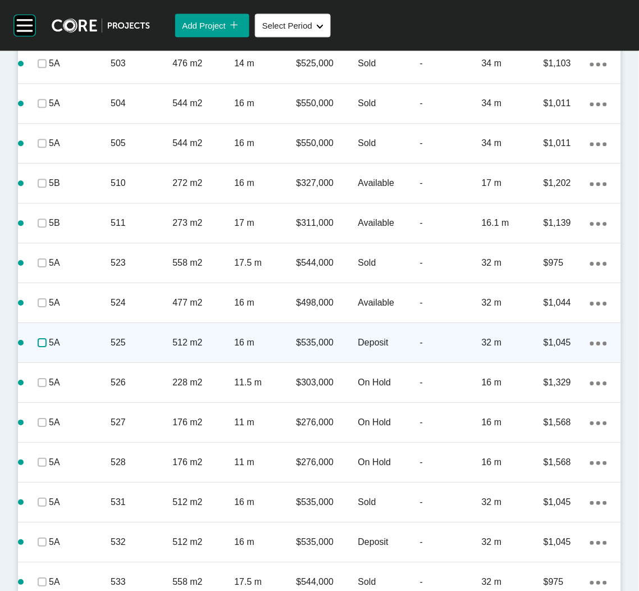
click at [38, 346] on label at bounding box center [42, 342] width 9 height 9
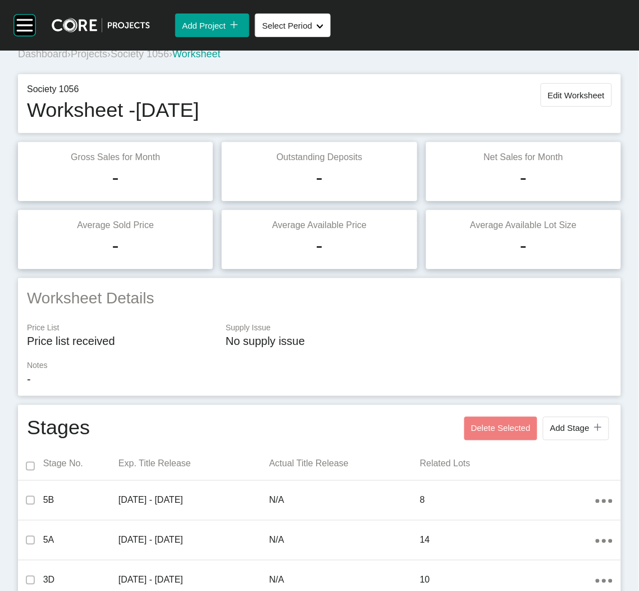
scroll to position [0, 0]
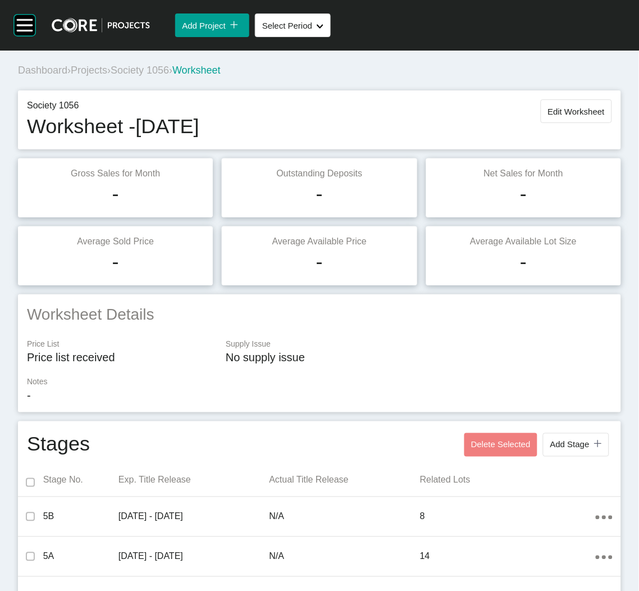
click at [105, 72] on span "Projects" at bounding box center [89, 70] width 36 height 11
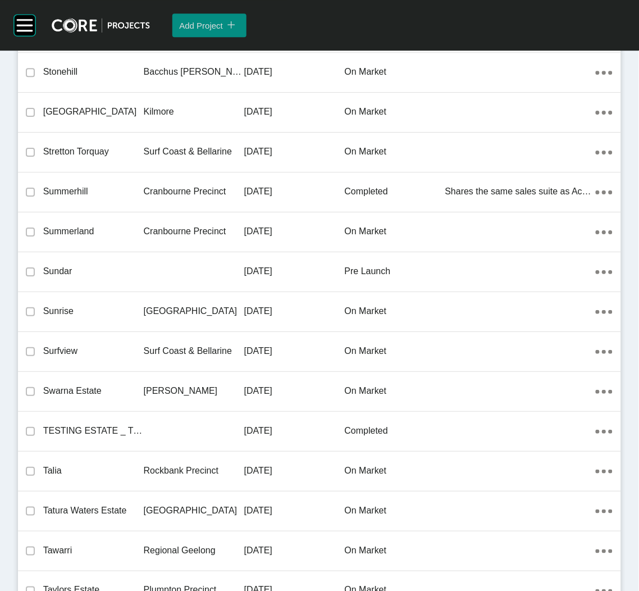
scroll to position [1727, 0]
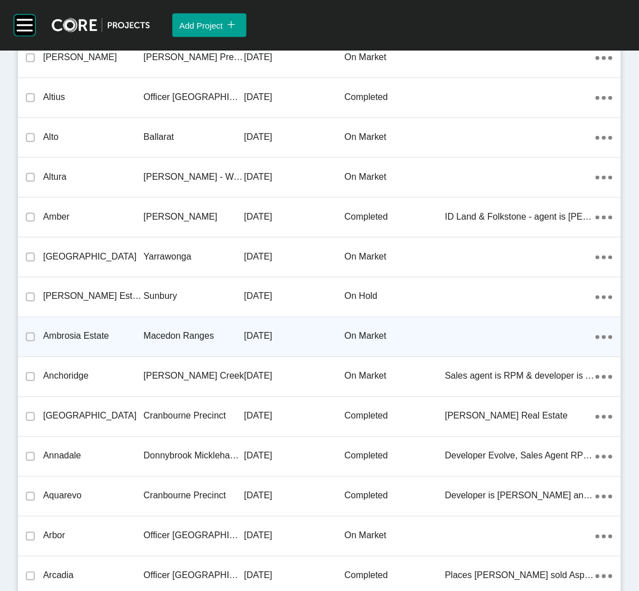
click at [122, 330] on p "Ambrosia Estate" at bounding box center [93, 336] width 101 height 12
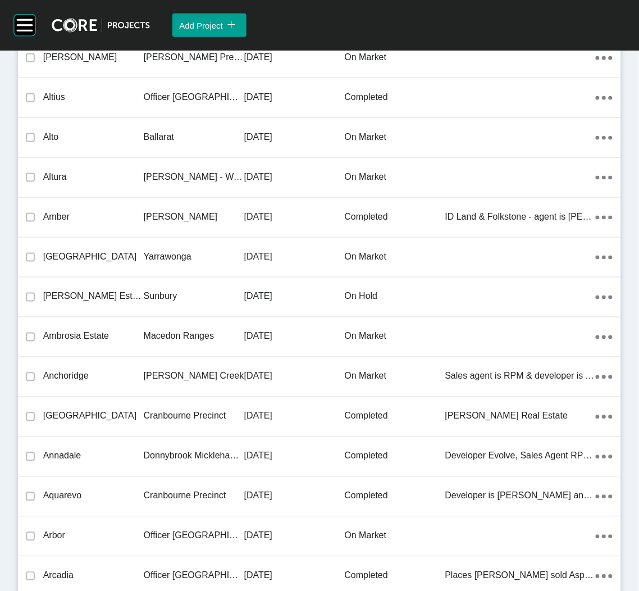
drag, startPoint x: 122, startPoint y: 330, endPoint x: 0, endPoint y: 318, distance: 123.0
click at [122, 330] on div "Group 2 Created with Sketch. . Add Project icon/tick copy 11 Created with Sketc…" at bounding box center [319, 295] width 639 height 591
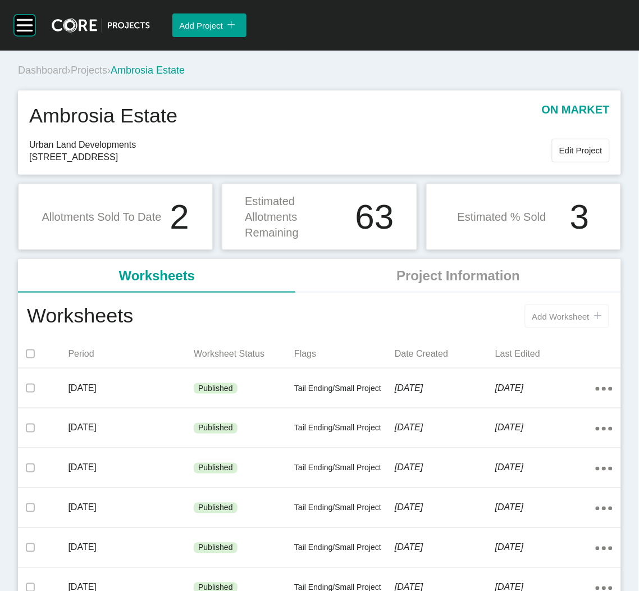
click at [537, 310] on button "Add Worksheet icon/tick copy 11 Created with Sketch." at bounding box center [567, 316] width 84 height 24
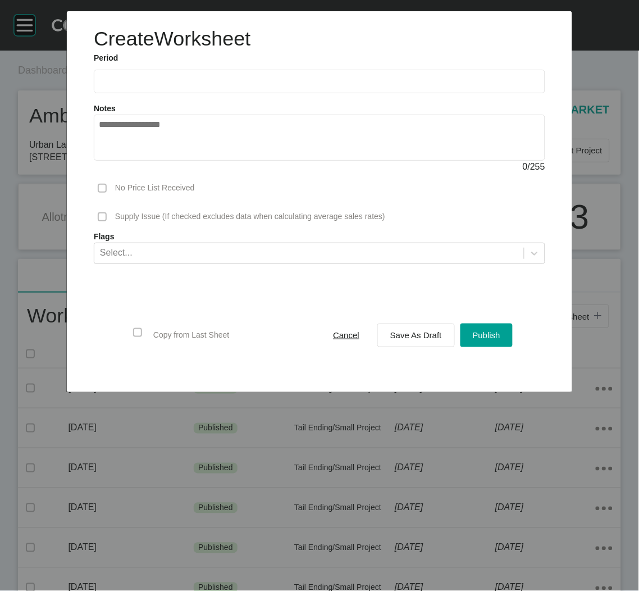
click at [173, 77] on input "text" at bounding box center [319, 81] width 441 height 10
click at [181, 167] on li "Sep" at bounding box center [190, 163] width 38 height 19
type input "**********"
click at [413, 337] on span "Save As Draft" at bounding box center [416, 335] width 52 height 10
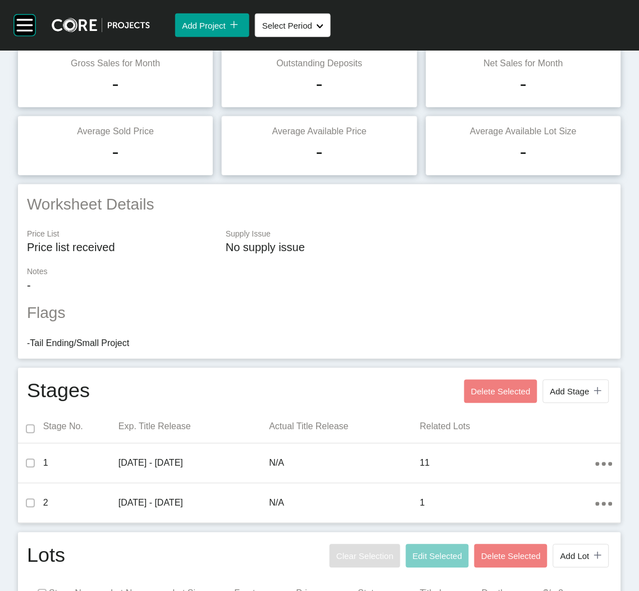
scroll to position [337, 0]
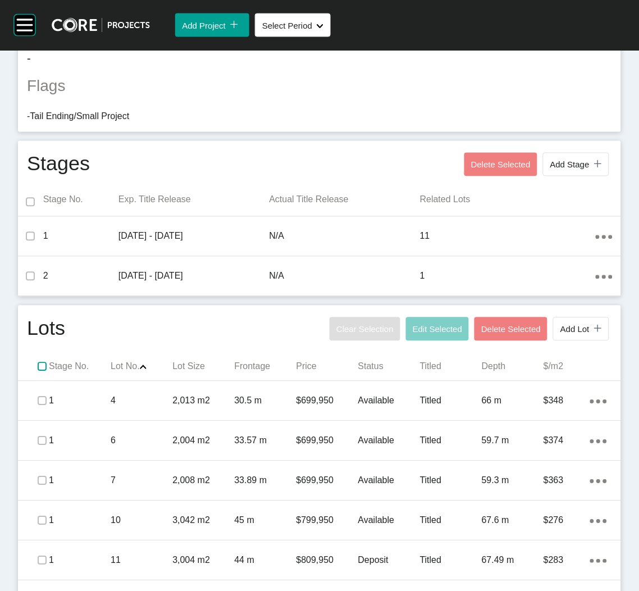
click at [40, 368] on label at bounding box center [42, 366] width 9 height 9
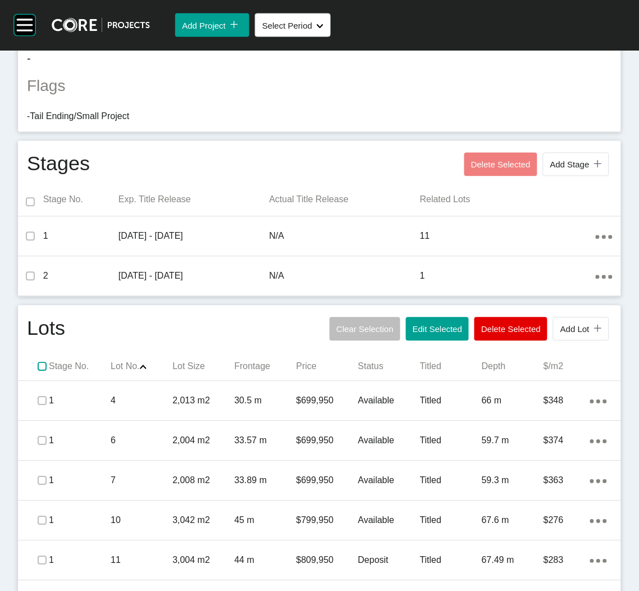
scroll to position [421, 0]
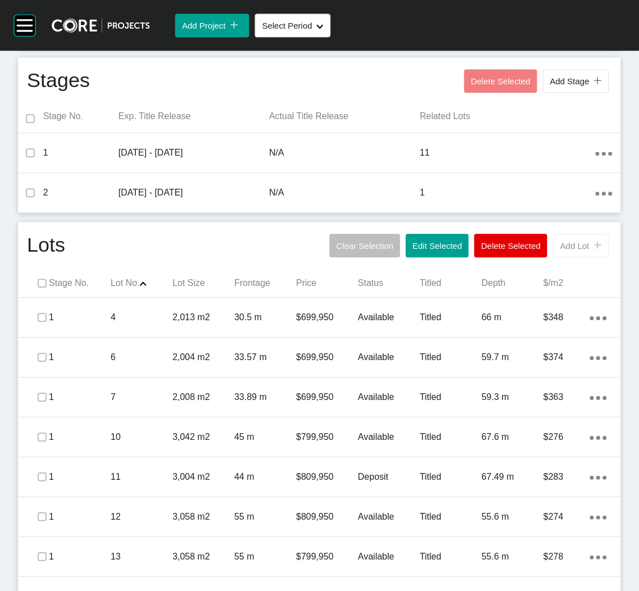
click at [560, 244] on span "Add Lot" at bounding box center [574, 246] width 29 height 10
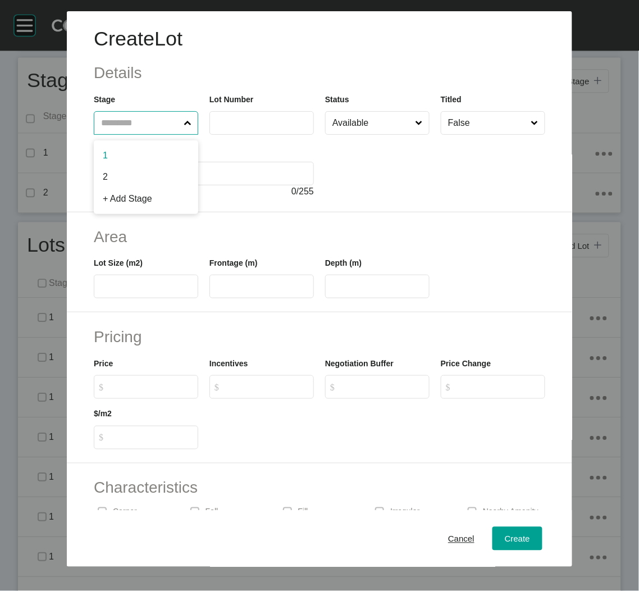
click at [140, 121] on input "text" at bounding box center [140, 123] width 83 height 22
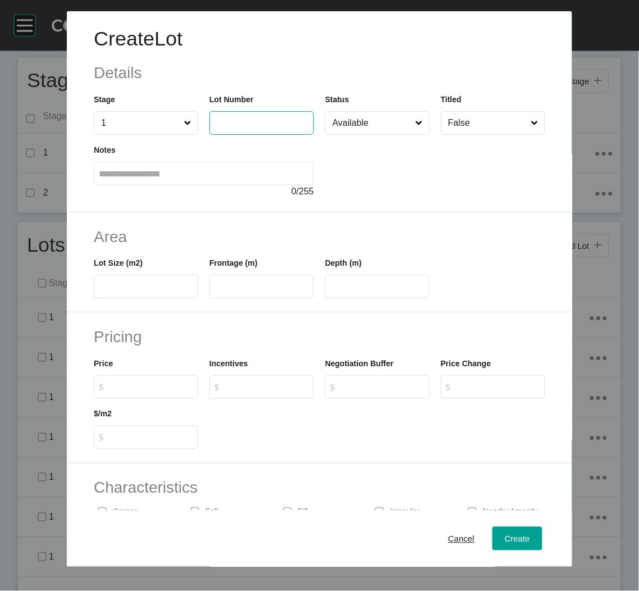
click at [236, 121] on input "text" at bounding box center [261, 123] width 94 height 10
type input "*"
click at [403, 266] on div "Depth (m)" at bounding box center [377, 278] width 104 height 42
click at [166, 284] on input "text" at bounding box center [146, 287] width 94 height 10
type input "****"
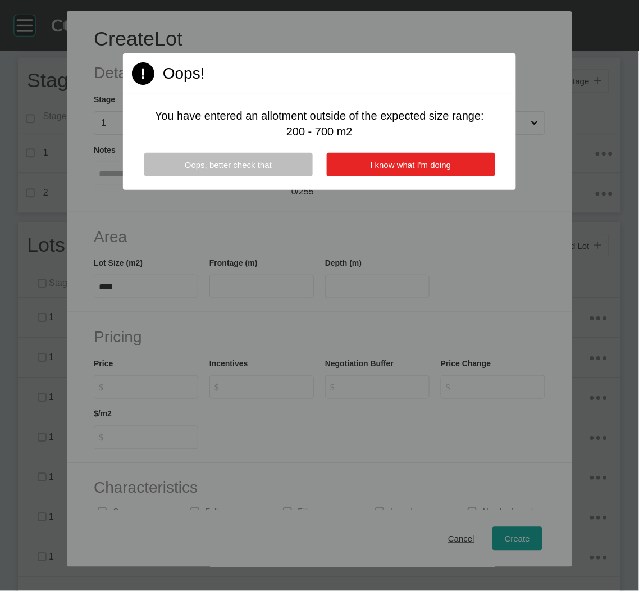
click at [395, 165] on span "I know what I'm doing" at bounding box center [411, 165] width 81 height 10
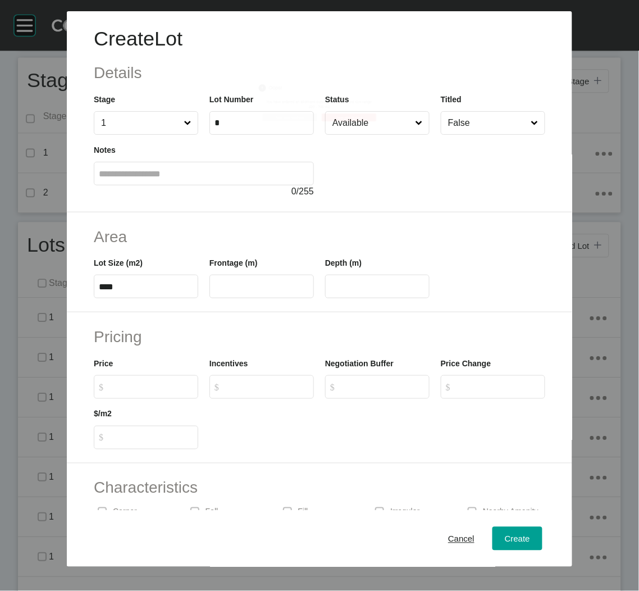
click at [242, 295] on label at bounding box center [261, 287] width 104 height 24
click at [242, 291] on input "text" at bounding box center [261, 287] width 94 height 10
click at [240, 289] on input "text" at bounding box center [261, 287] width 94 height 10
type input "*****"
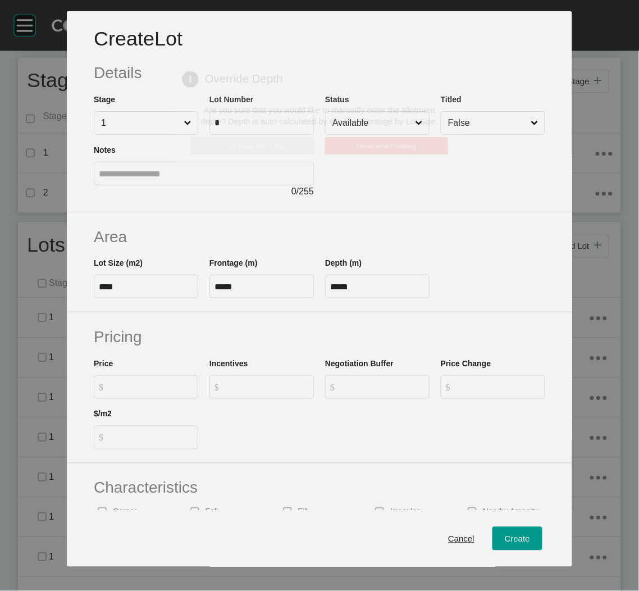
click at [352, 249] on div "Create Lot Details Stage 1 Lot Number * Status Available Titled False Notes 0 /…" at bounding box center [319, 295] width 639 height 591
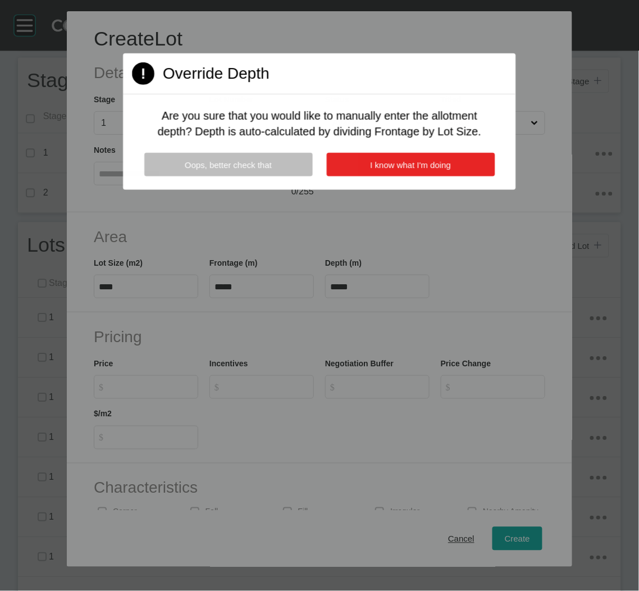
click at [383, 162] on span "I know what I'm doing" at bounding box center [411, 164] width 81 height 10
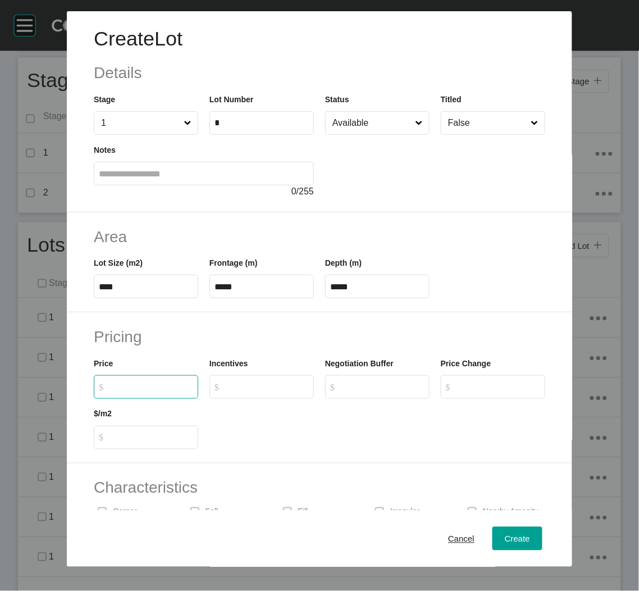
click at [166, 385] on input "$ Created with Sketch. $" at bounding box center [151, 387] width 84 height 10
type input "*******"
click at [263, 441] on div "Create Lot Details Stage 1 Lot Number * Status Available Titled False Notes 0 /…" at bounding box center [319, 295] width 639 height 591
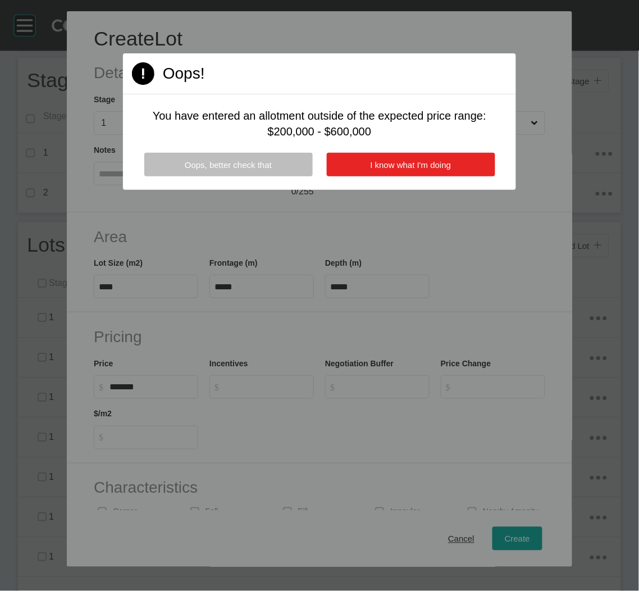
click at [427, 166] on span "I know what I'm doing" at bounding box center [411, 165] width 81 height 10
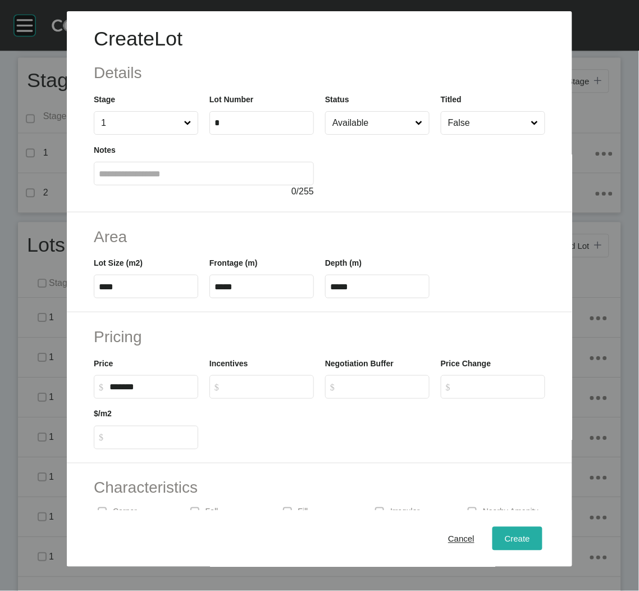
click at [505, 540] on span "Create" at bounding box center [517, 538] width 25 height 10
type input "*"
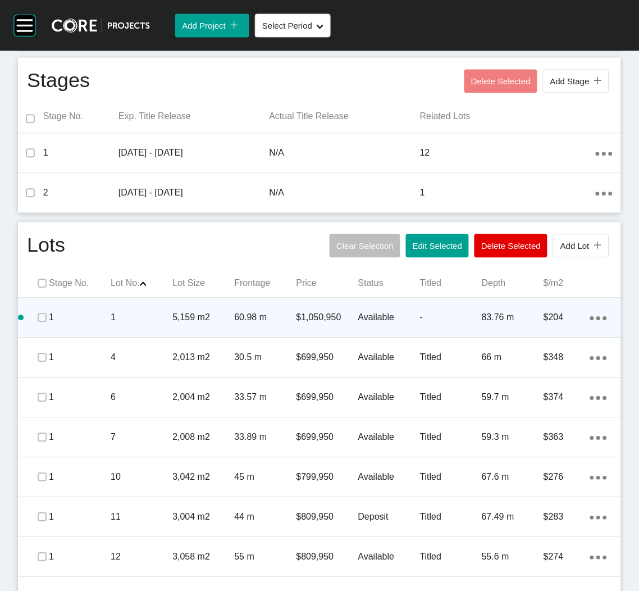
click at [149, 321] on p "1" at bounding box center [142, 317] width 62 height 12
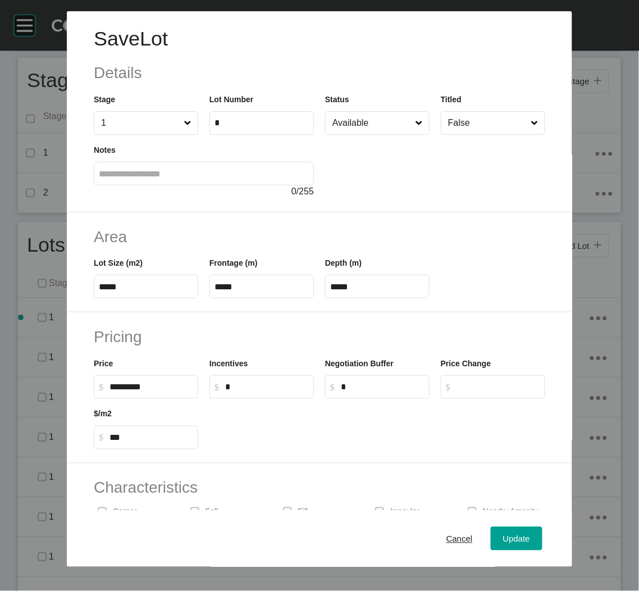
click at [471, 124] on input "False" at bounding box center [487, 123] width 83 height 22
click at [501, 544] on div "Update" at bounding box center [516, 538] width 33 height 15
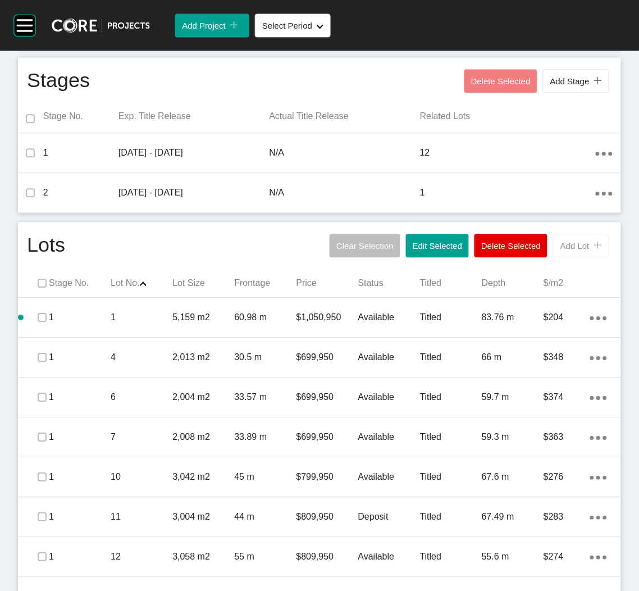
click at [562, 250] on button "Add Lot icon/tick copy 11 Created with Sketch." at bounding box center [581, 246] width 56 height 24
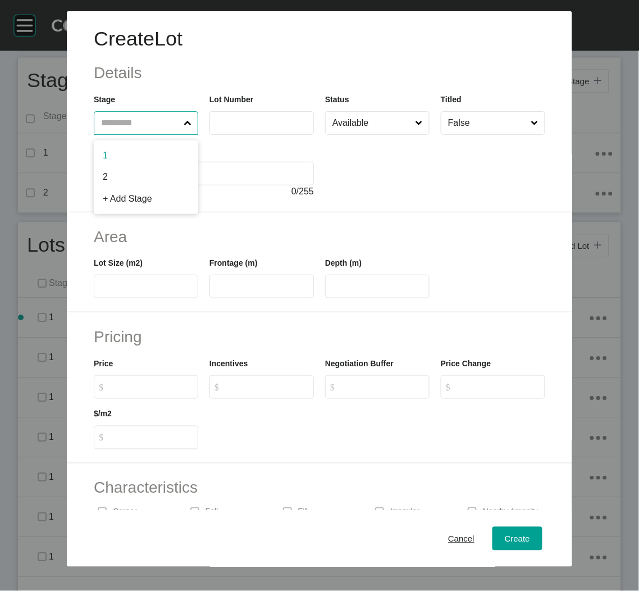
click at [139, 126] on input "text" at bounding box center [140, 123] width 83 height 22
type input "*"
click at [143, 126] on input "2" at bounding box center [140, 123] width 83 height 22
type input "*"
click at [248, 116] on label at bounding box center [261, 123] width 104 height 24
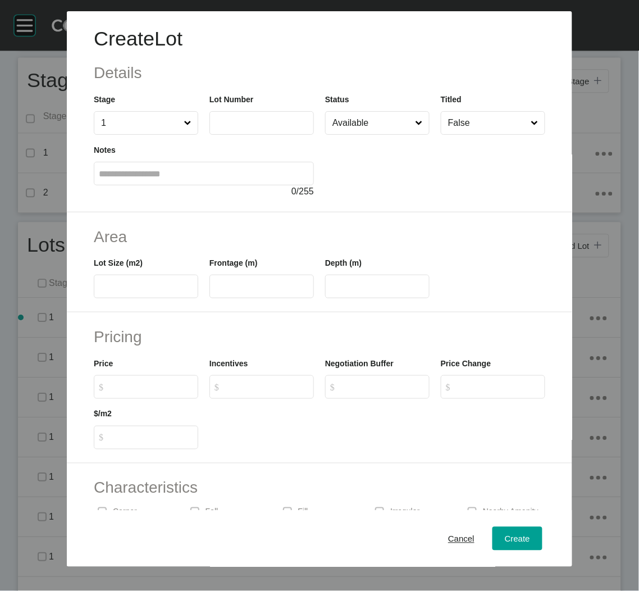
click at [248, 118] on input "text" at bounding box center [261, 123] width 94 height 10
type input "*"
click at [361, 186] on div at bounding box center [435, 166] width 220 height 63
click at [382, 129] on input "Available" at bounding box center [371, 123] width 83 height 22
click at [471, 195] on div at bounding box center [435, 166] width 220 height 63
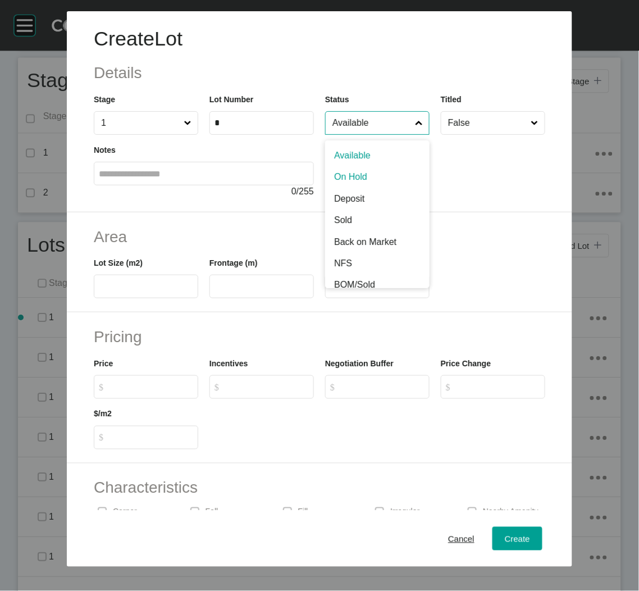
click at [396, 124] on input "Available" at bounding box center [371, 123] width 83 height 22
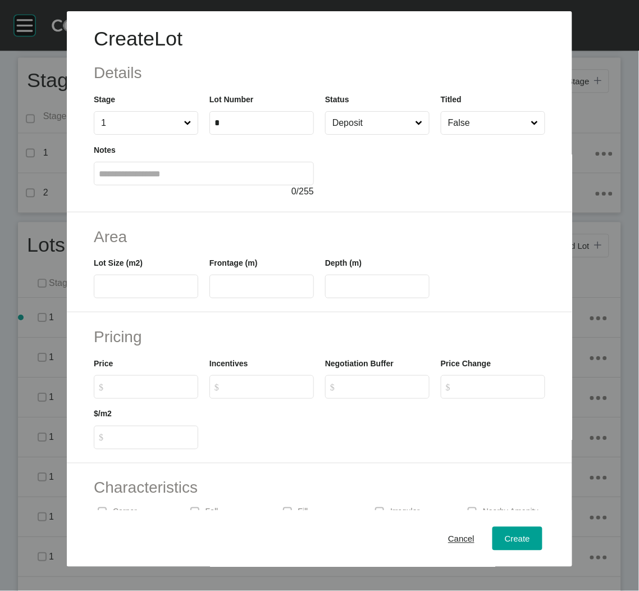
click at [167, 282] on input "text" at bounding box center [146, 287] width 94 height 10
type input "****"
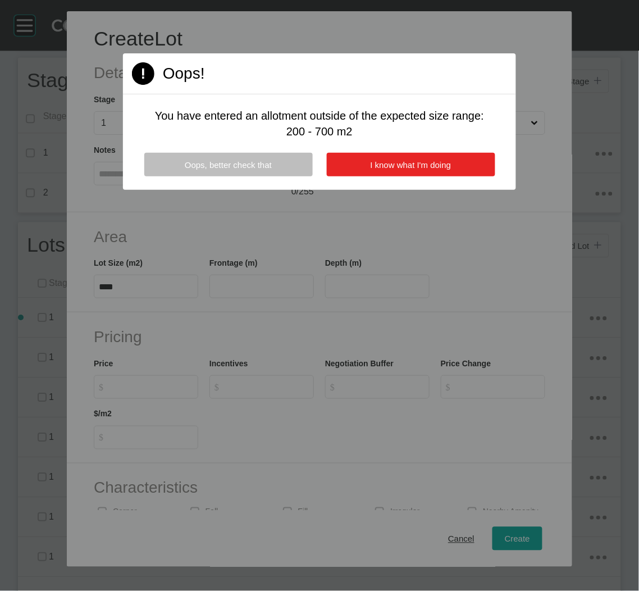
click at [373, 166] on span "I know what I'm doing" at bounding box center [411, 165] width 81 height 10
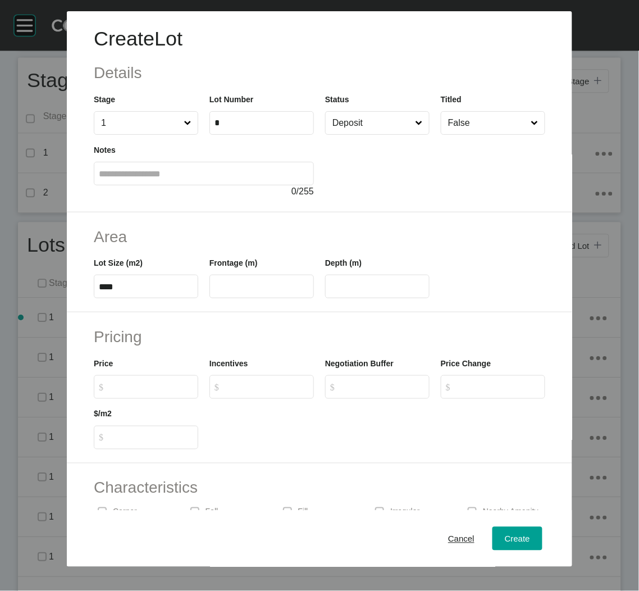
click at [285, 280] on label at bounding box center [261, 287] width 104 height 24
click at [285, 282] on input "text" at bounding box center [261, 287] width 94 height 10
type input "**"
type input "*****"
click at [346, 226] on div "Create Lot Details Stage 1 Lot Number * Status Deposit Titled False Notes 0 / 2…" at bounding box center [319, 295] width 639 height 591
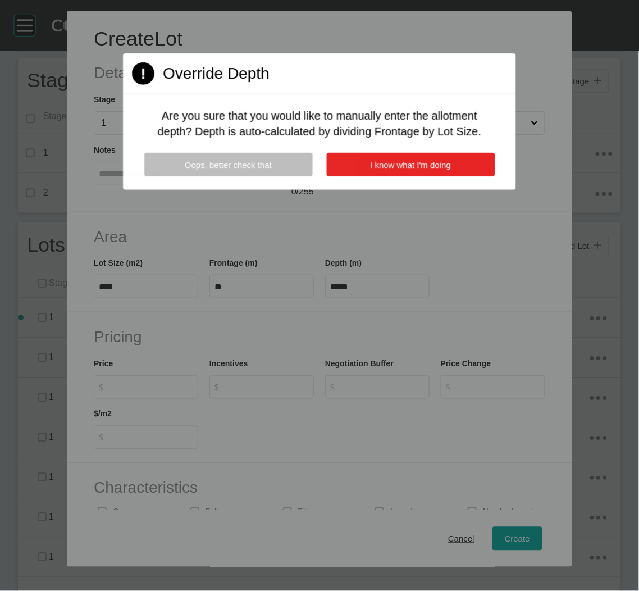
click at [368, 165] on button "I know what I'm doing" at bounding box center [410, 165] width 168 height 24
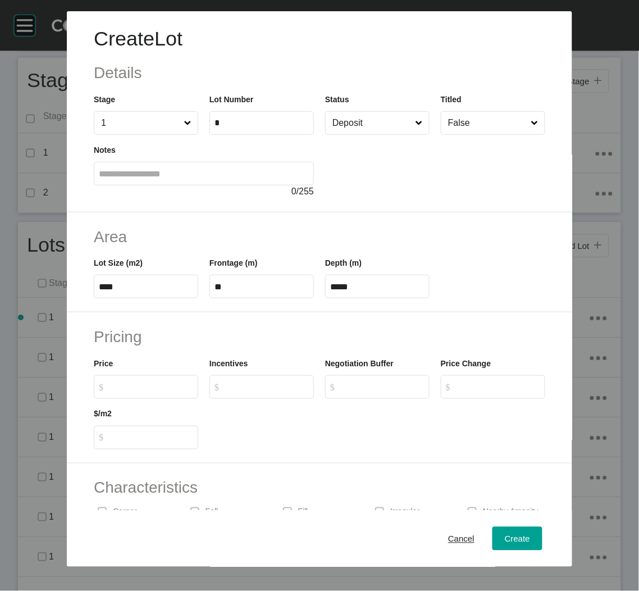
click at [125, 398] on label "$ Created with Sketch. $" at bounding box center [146, 387] width 104 height 24
click at [125, 391] on input "$ Created with Sketch. $" at bounding box center [151, 387] width 84 height 10
type input "******"
click at [280, 414] on div "Create Lot Details Stage 1 Lot Number * Status Deposit Titled False Notes 0 / 2…" at bounding box center [319, 295] width 639 height 591
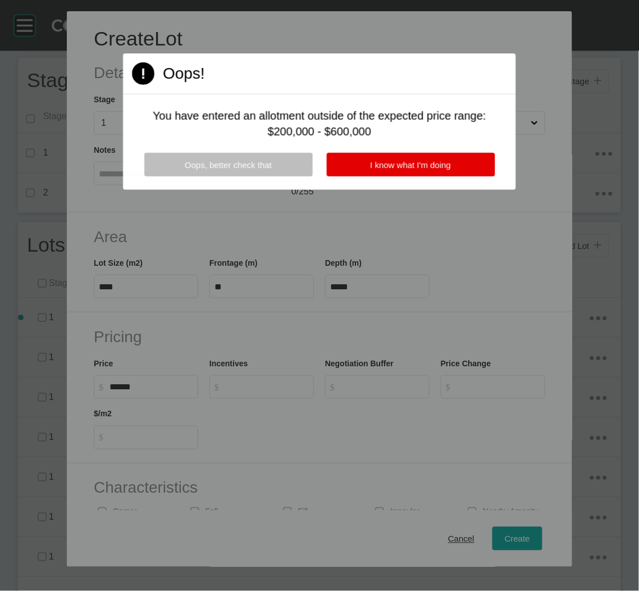
click at [383, 151] on div "Page 1 Created with Sketch. Oops! You have entered an allotment outside of the …" at bounding box center [319, 121] width 393 height 136
click at [383, 165] on span "I know what I'm doing" at bounding box center [411, 165] width 81 height 10
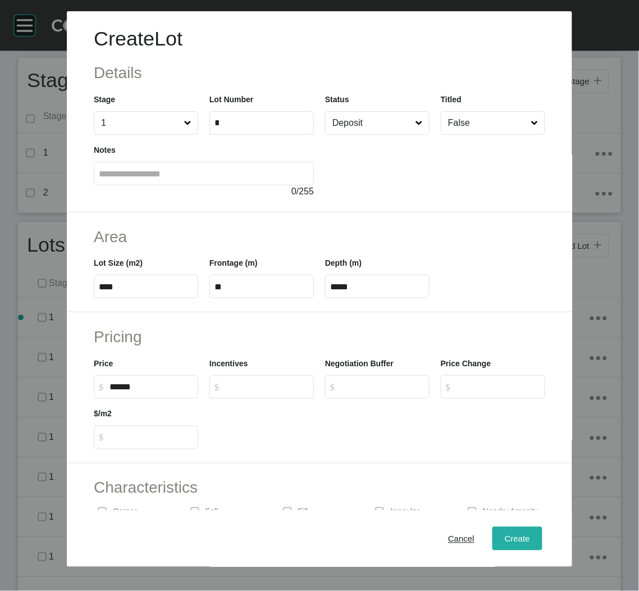
click at [505, 539] on span "Create" at bounding box center [517, 538] width 25 height 10
type input "*"
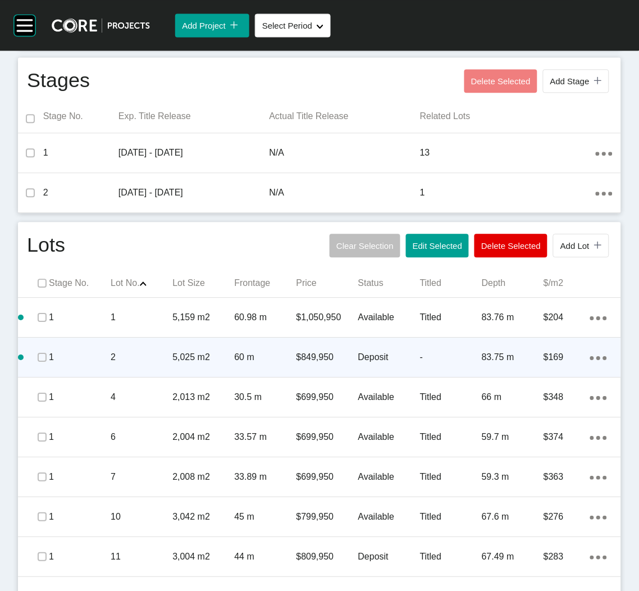
click at [107, 368] on div "1" at bounding box center [80, 357] width 62 height 35
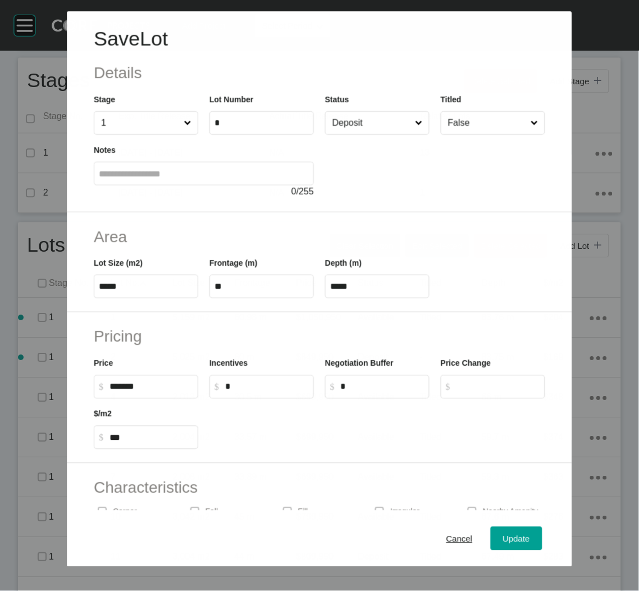
click at [456, 122] on input "False" at bounding box center [487, 123] width 83 height 22
click at [503, 542] on span "Update" at bounding box center [516, 538] width 27 height 10
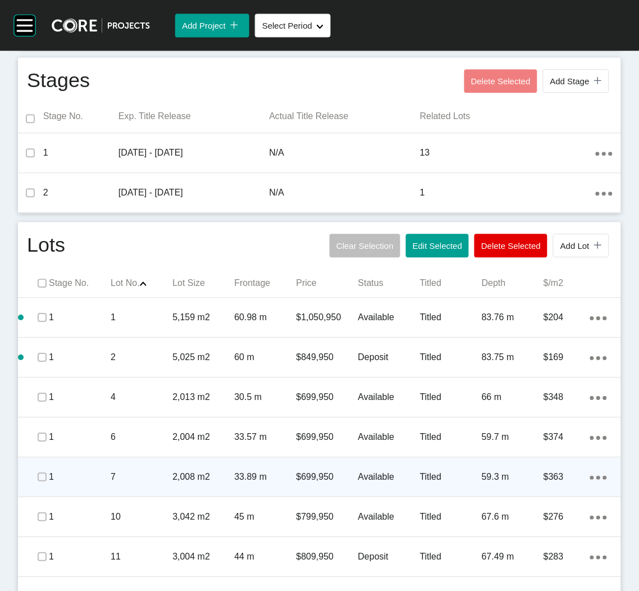
scroll to position [505, 0]
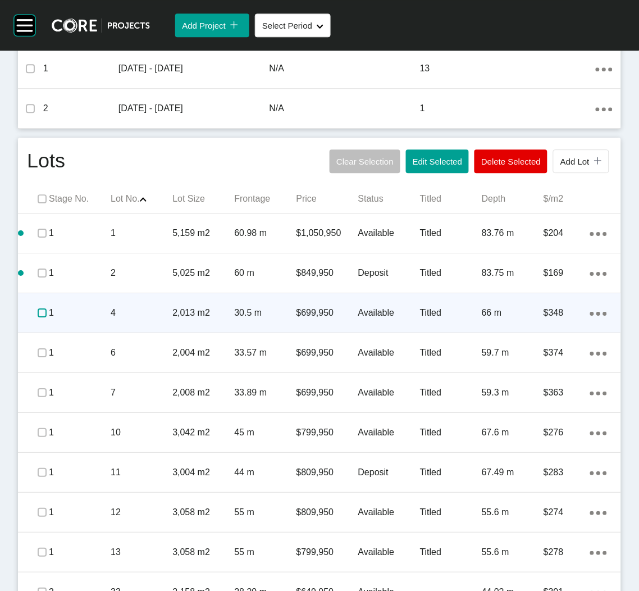
click at [38, 314] on label at bounding box center [42, 312] width 9 height 9
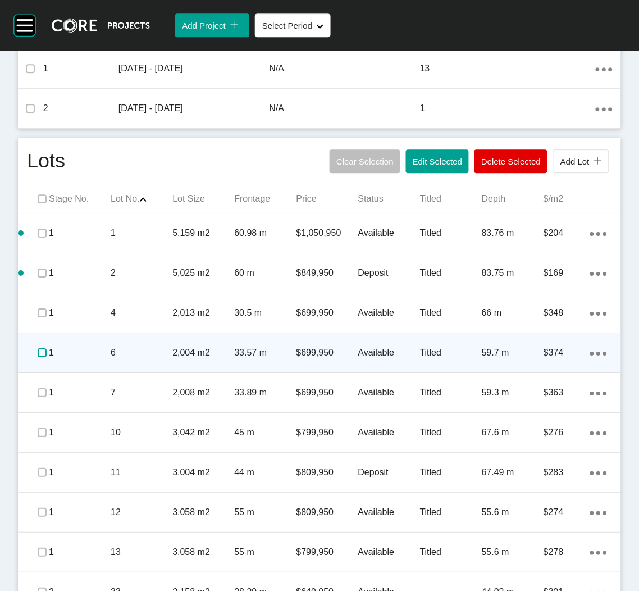
click at [38, 354] on label at bounding box center [42, 352] width 9 height 9
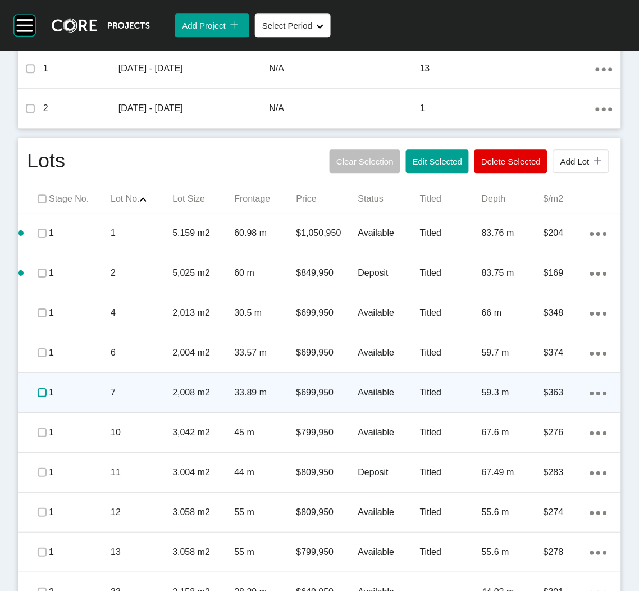
click at [38, 390] on label at bounding box center [42, 392] width 9 height 9
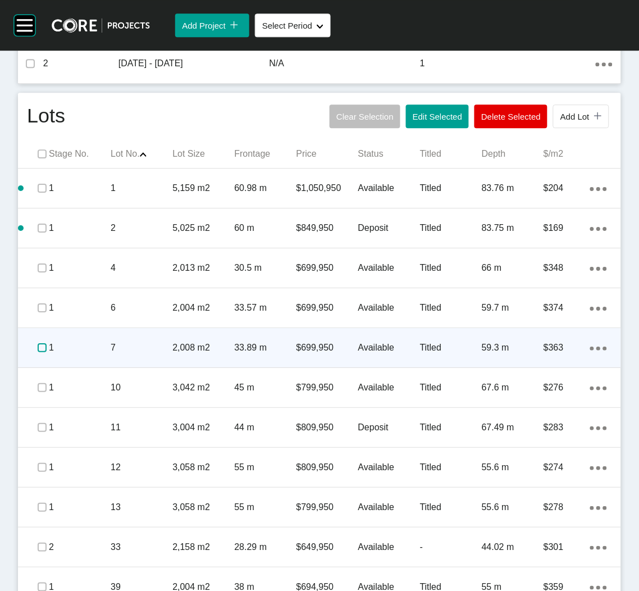
scroll to position [590, 0]
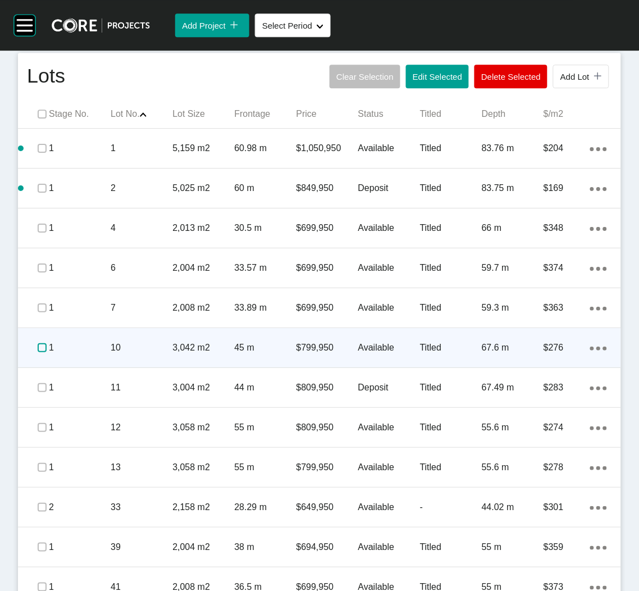
click at [43, 350] on label at bounding box center [42, 347] width 9 height 9
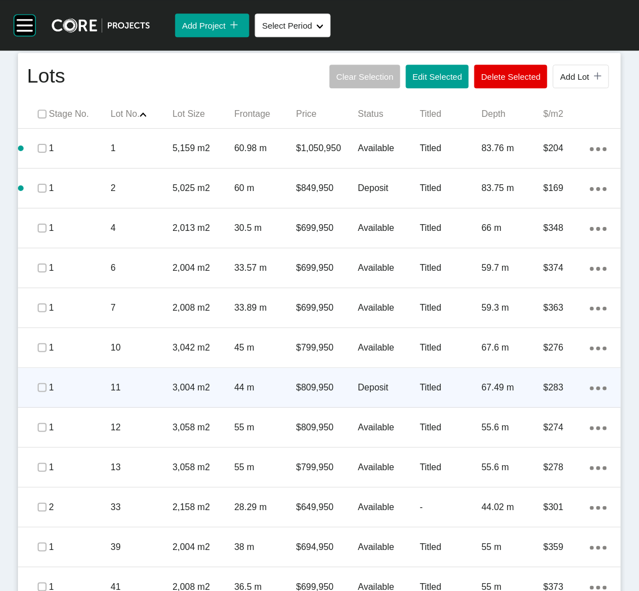
click at [66, 384] on p "1" at bounding box center [80, 387] width 62 height 12
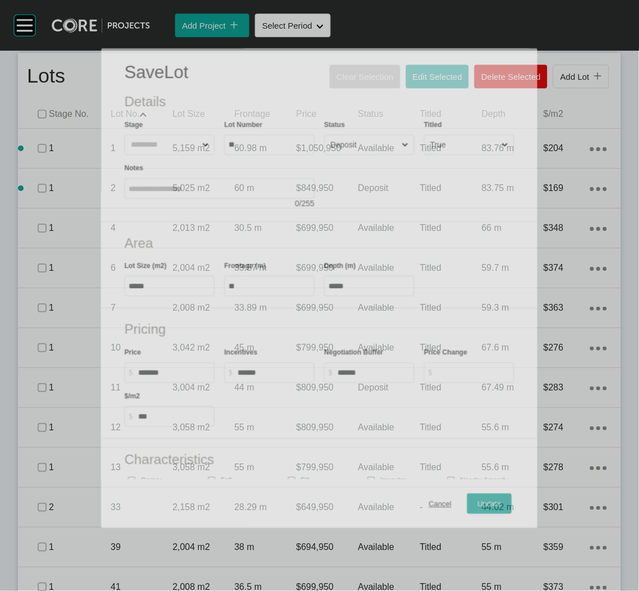
click at [359, 135] on input "Deposit" at bounding box center [363, 145] width 71 height 20
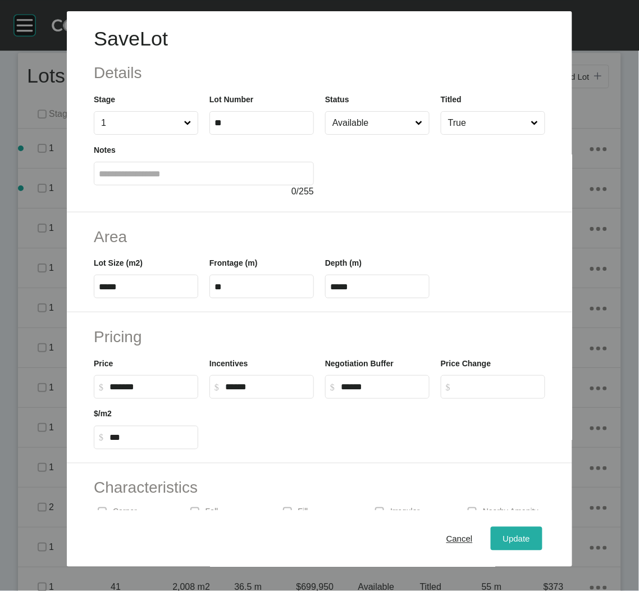
click at [503, 537] on span "Update" at bounding box center [516, 538] width 27 height 10
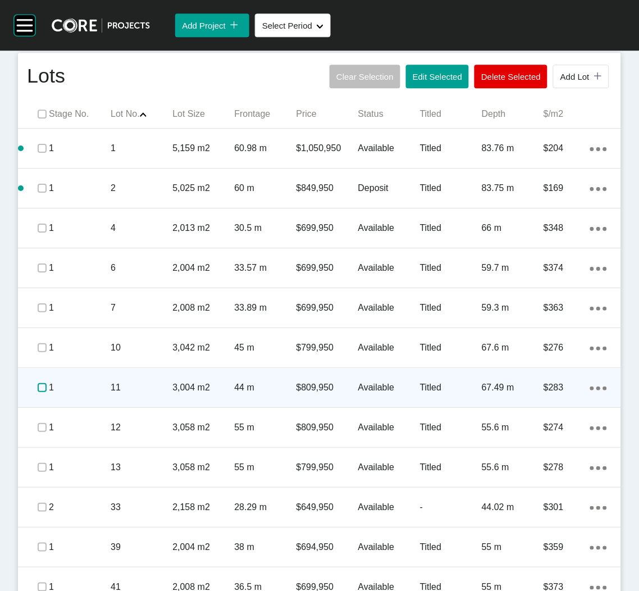
click at [39, 387] on label at bounding box center [42, 387] width 9 height 9
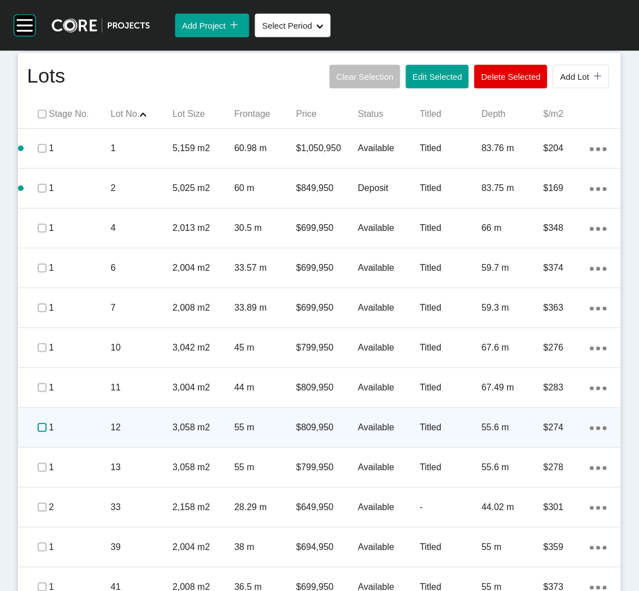
click at [39, 428] on label at bounding box center [42, 427] width 9 height 9
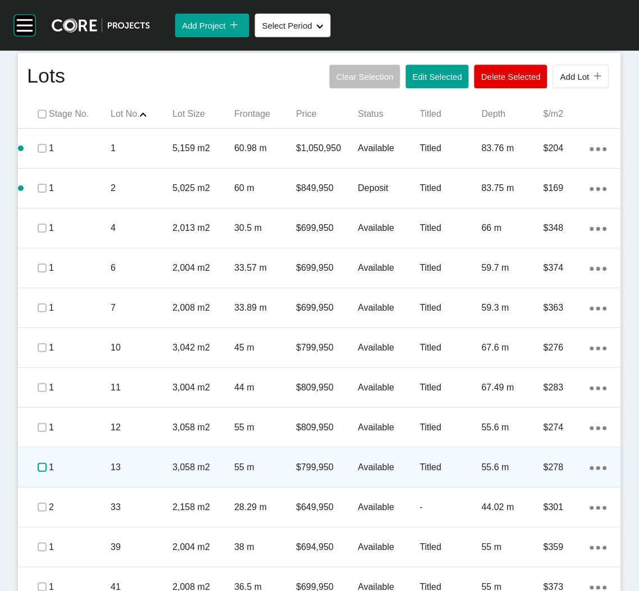
click at [43, 467] on label at bounding box center [42, 467] width 9 height 9
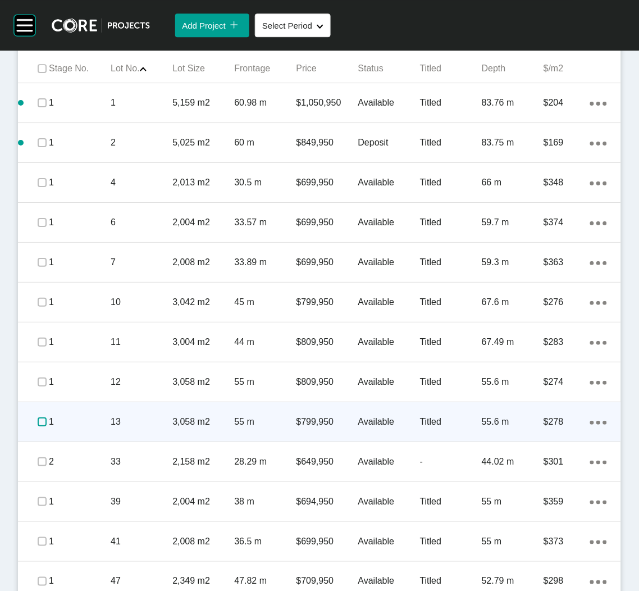
scroll to position [674, 0]
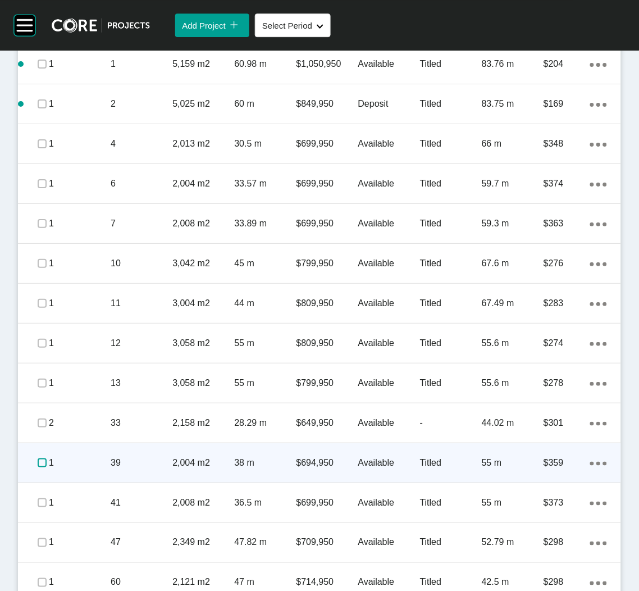
click at [40, 462] on label at bounding box center [42, 462] width 9 height 9
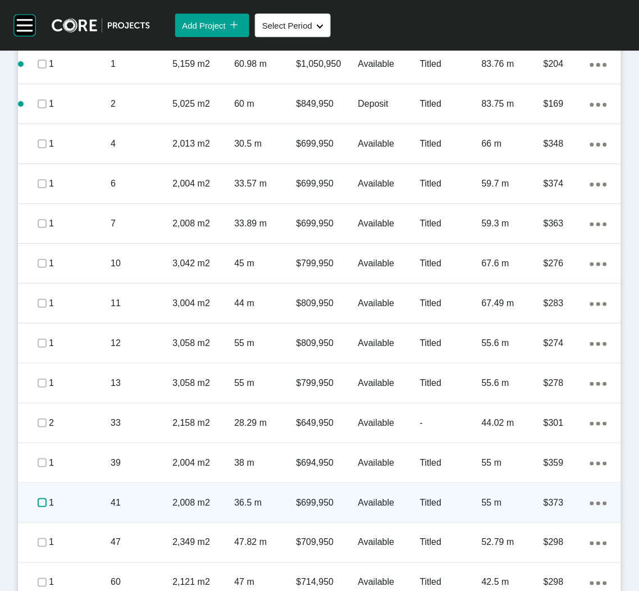
click at [38, 501] on label at bounding box center [42, 502] width 9 height 9
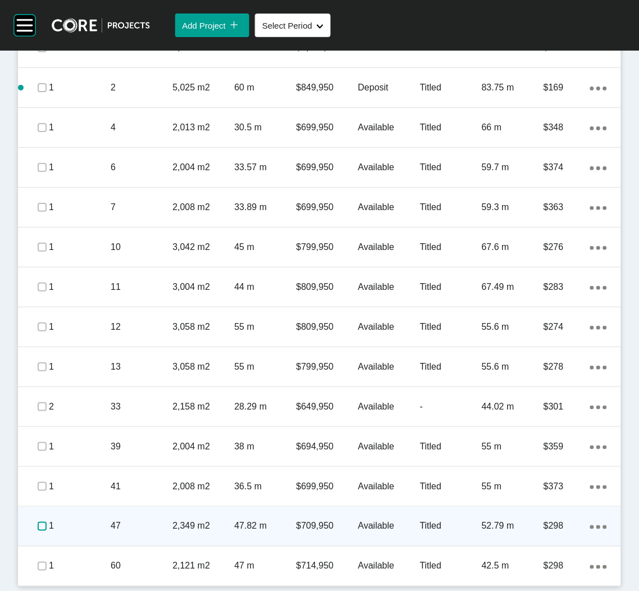
click at [40, 523] on label at bounding box center [42, 526] width 9 height 9
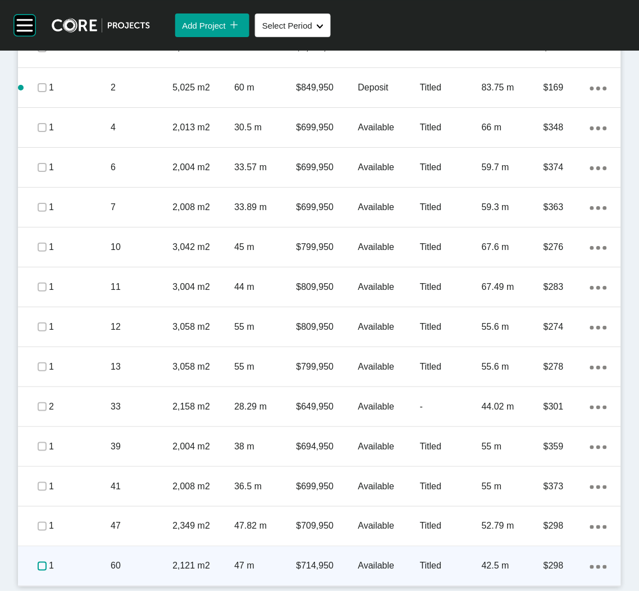
click at [38, 566] on label at bounding box center [42, 565] width 9 height 9
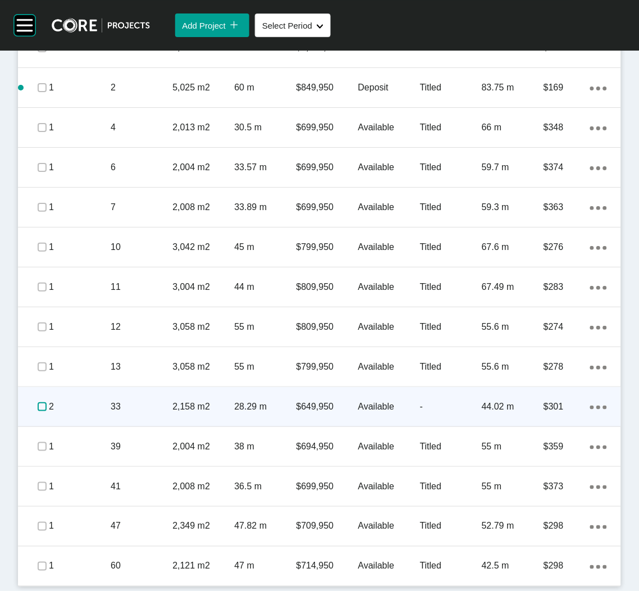
click at [38, 403] on label at bounding box center [42, 406] width 9 height 9
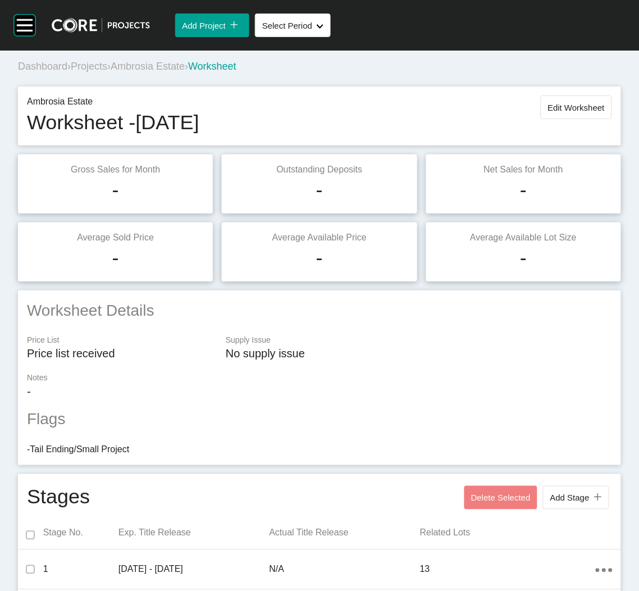
scroll to position [0, 0]
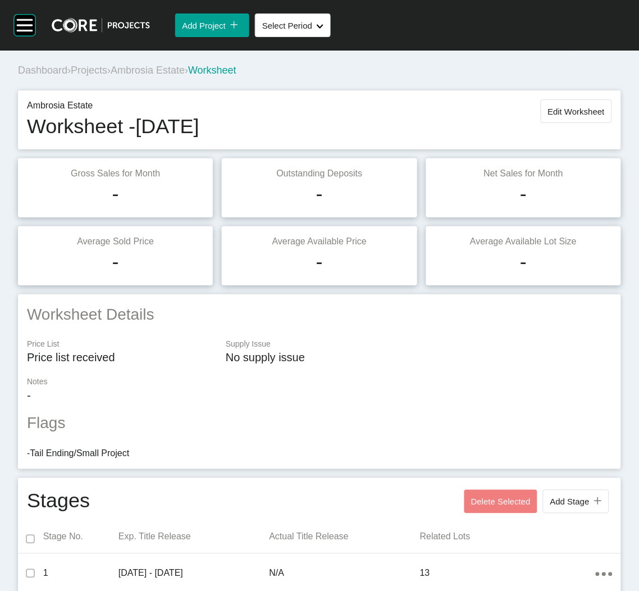
click at [97, 71] on span "Projects" at bounding box center [89, 70] width 36 height 11
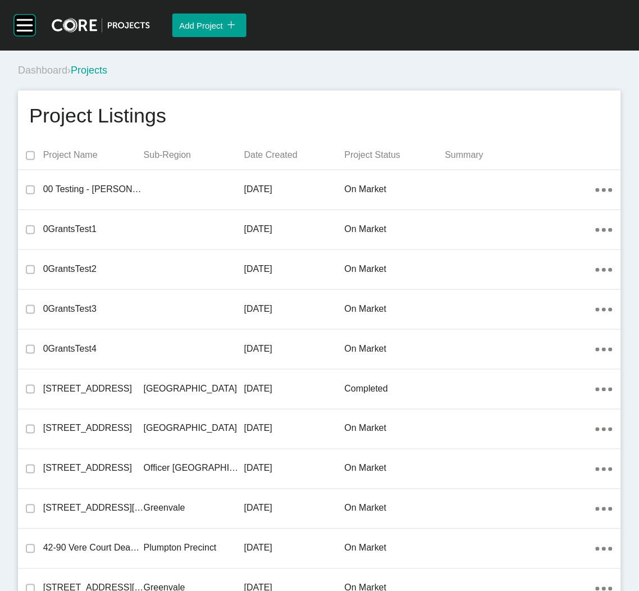
scroll to position [1727, 0]
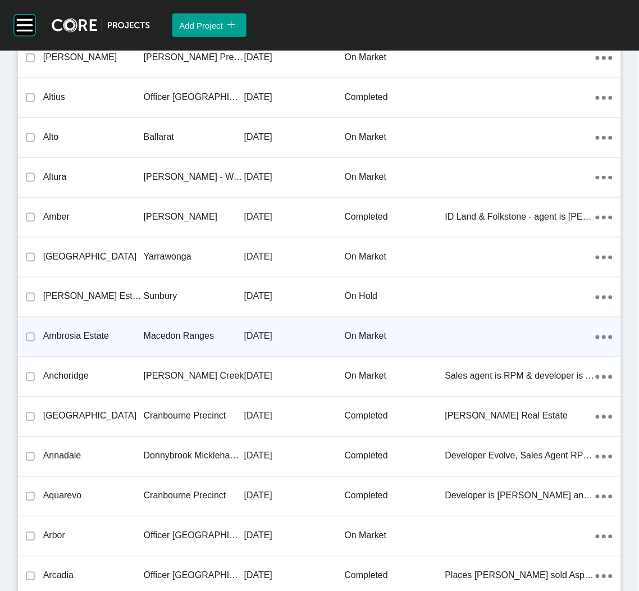
click at [187, 334] on p "Macedon Ranges" at bounding box center [194, 336] width 101 height 12
click at [187, 334] on div "Group 2 Created with Sketch. . Add Project icon/tick copy 11 Created with Sketc…" at bounding box center [319, 295] width 639 height 591
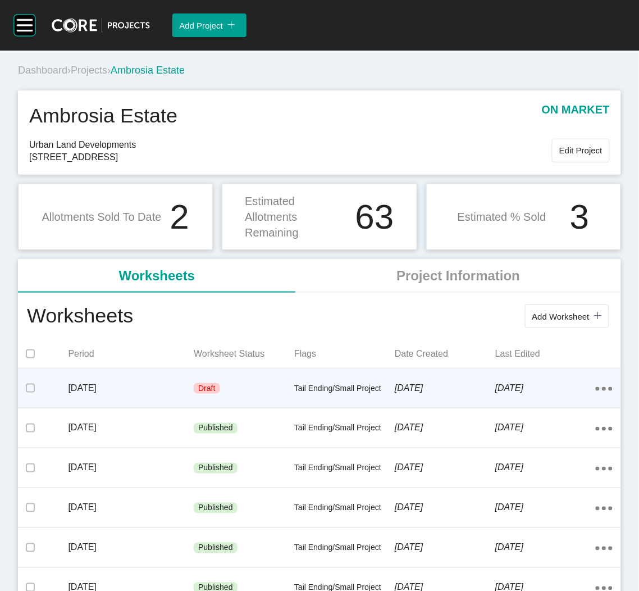
drag, startPoint x: 190, startPoint y: 344, endPoint x: 255, endPoint y: 396, distance: 83.0
click at [255, 396] on div "Draft" at bounding box center [244, 389] width 101 height 34
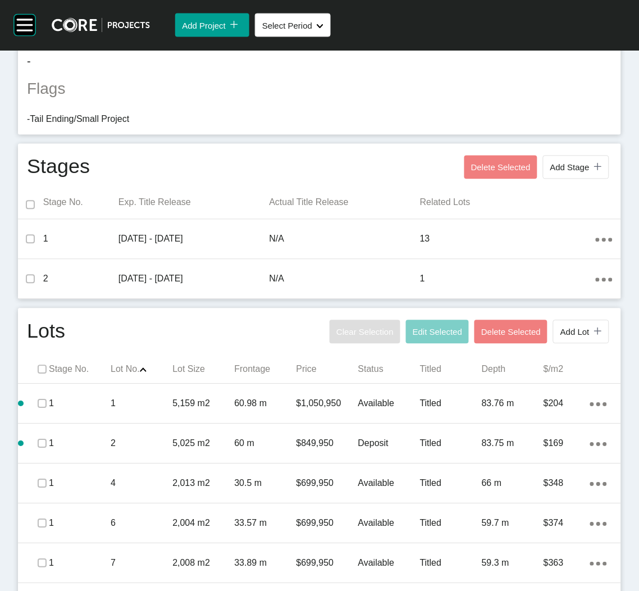
scroll to position [337, 0]
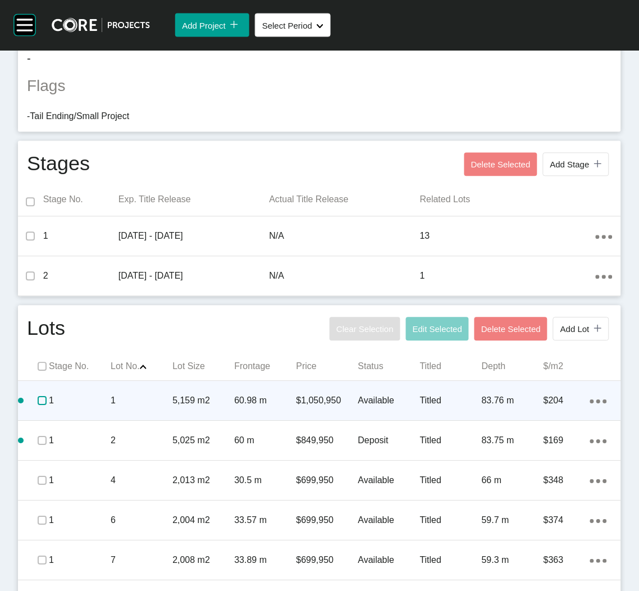
click at [45, 401] on label at bounding box center [42, 400] width 9 height 9
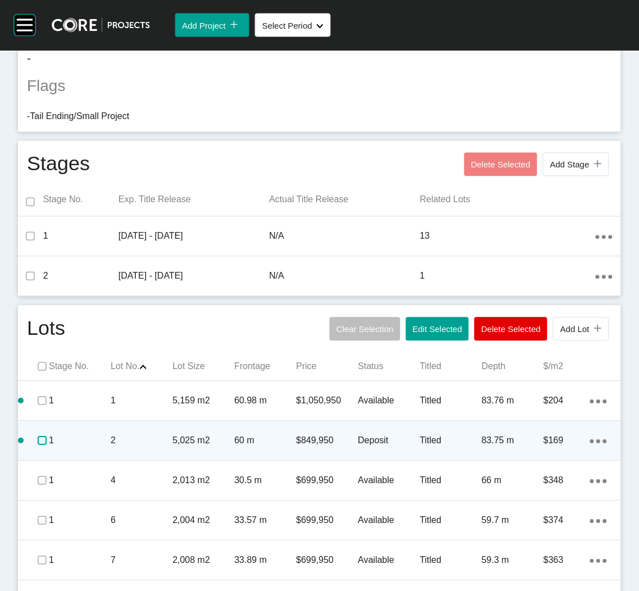
click at [45, 441] on label at bounding box center [42, 440] width 9 height 9
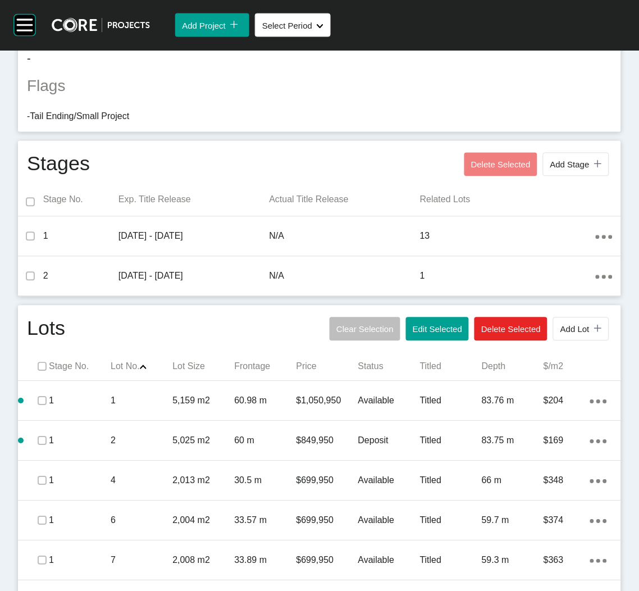
click at [481, 332] on span "Delete Selected" at bounding box center [511, 330] width 60 height 10
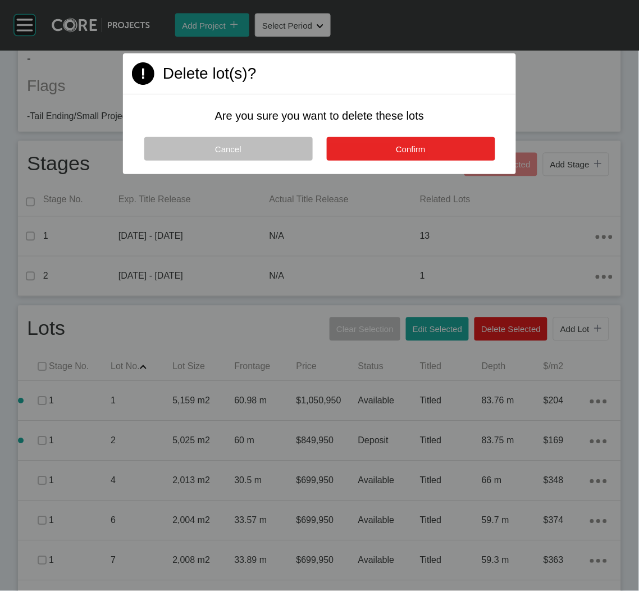
click at [386, 145] on button "Confirm" at bounding box center [411, 149] width 168 height 24
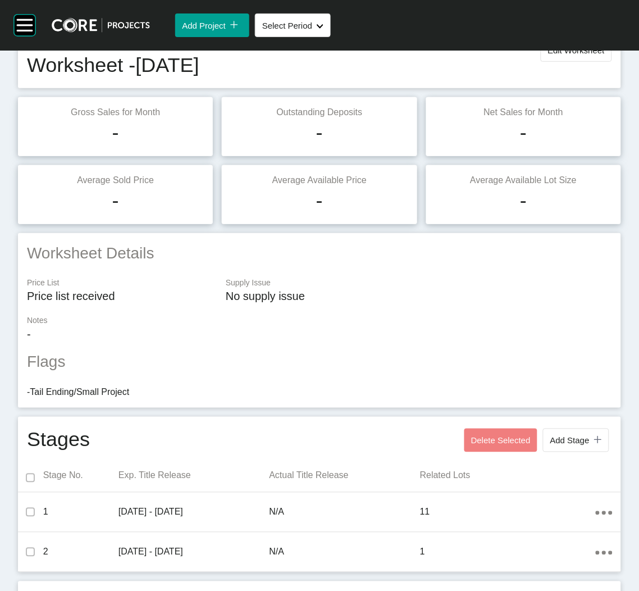
scroll to position [0, 0]
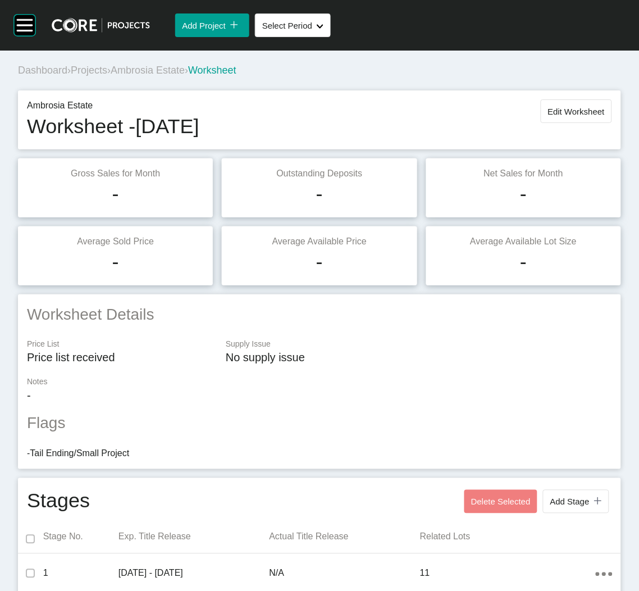
click at [87, 67] on span "Projects" at bounding box center [89, 70] width 36 height 11
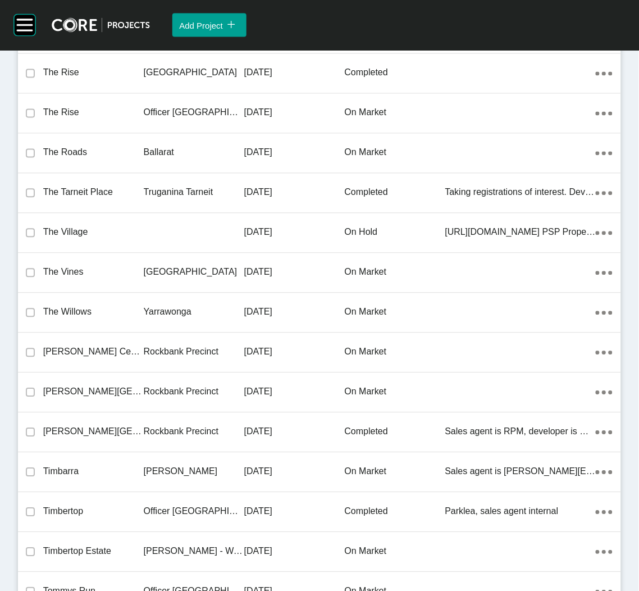
scroll to position [26345, 0]
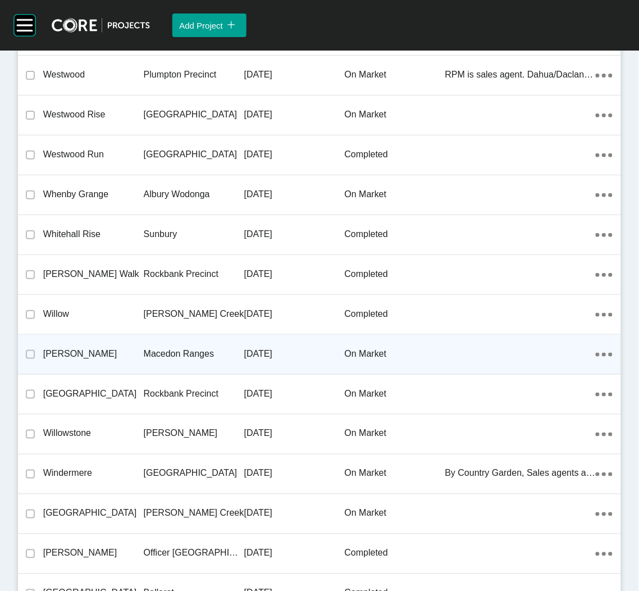
click at [173, 343] on div "Macedon Ranges" at bounding box center [194, 353] width 101 height 35
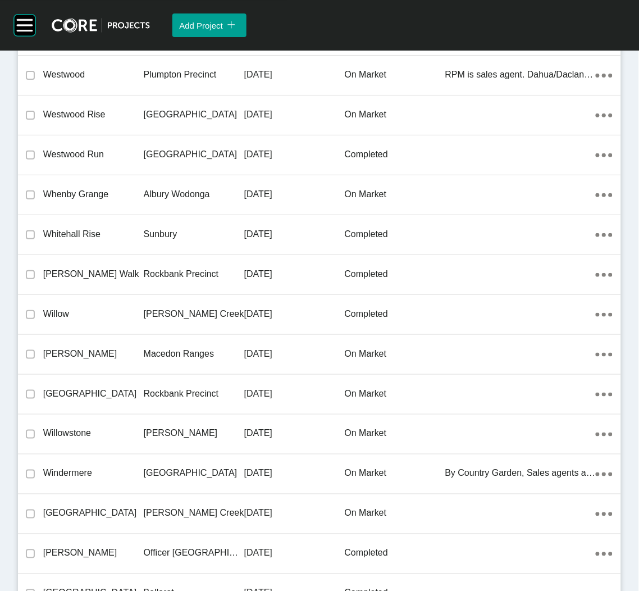
click at [173, 342] on div "Group 2 Created with Sketch. . Add Project icon/tick copy 11 Created with Sketc…" at bounding box center [319, 295] width 639 height 591
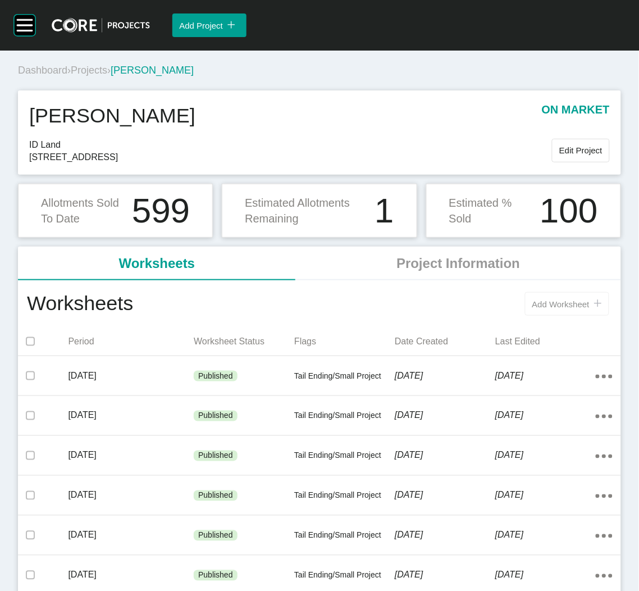
click at [561, 308] on span "Add Worksheet" at bounding box center [560, 304] width 57 height 10
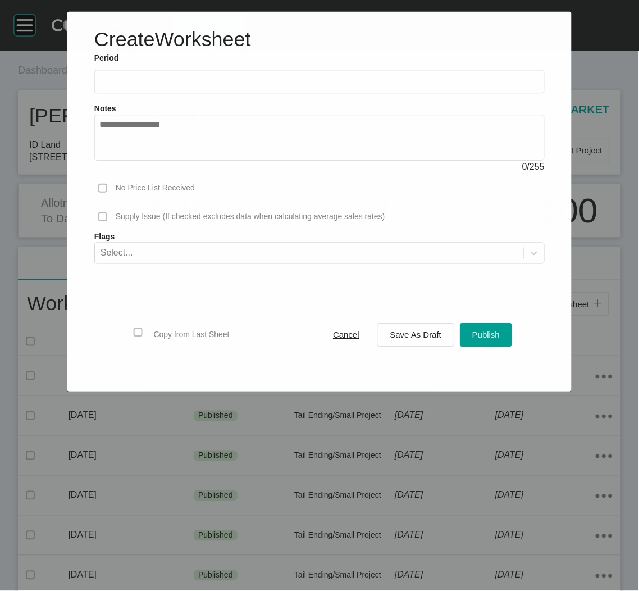
click at [230, 85] on input "text" at bounding box center [319, 82] width 440 height 10
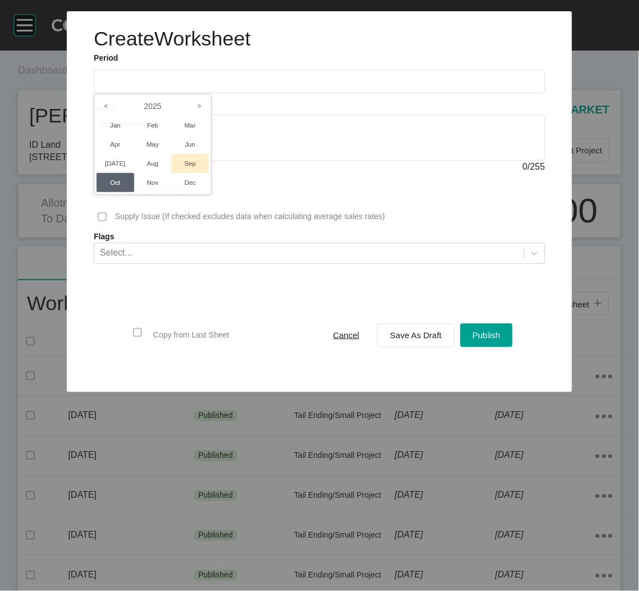
click at [186, 162] on li "Sep" at bounding box center [190, 163] width 38 height 19
type input "**********"
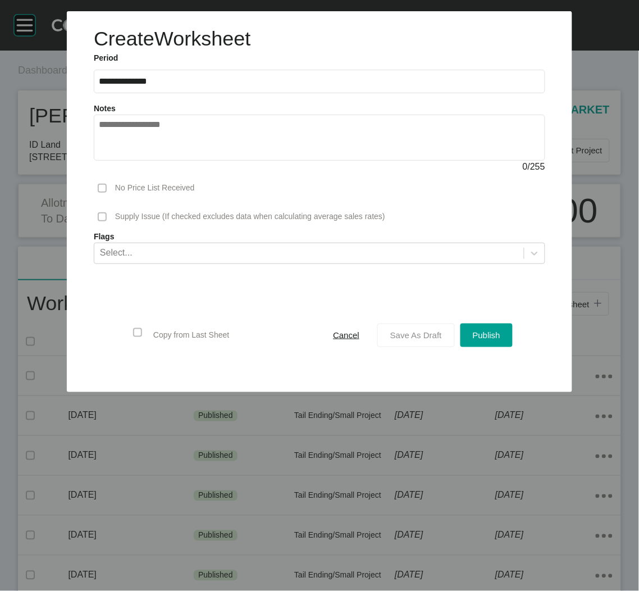
click at [410, 341] on div "Save As Draft" at bounding box center [415, 334] width 57 height 15
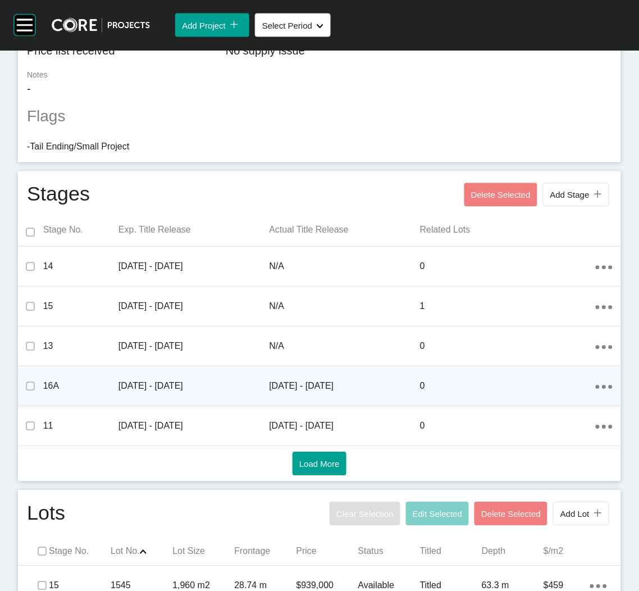
scroll to position [327, 0]
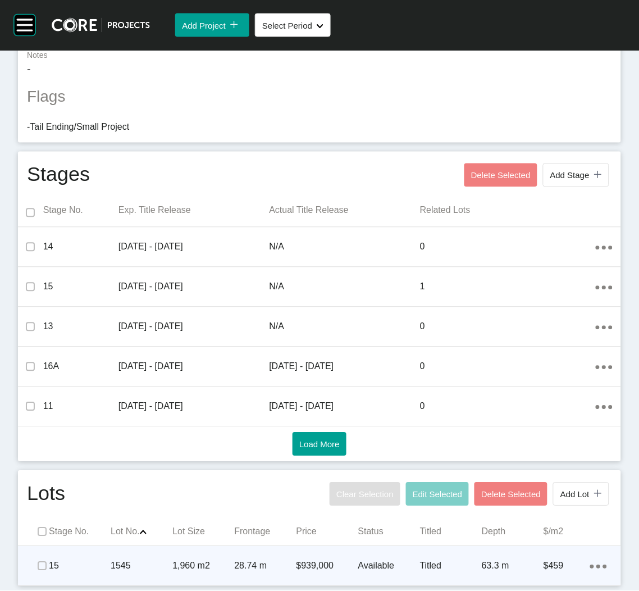
click at [221, 560] on p "1,960 m2" at bounding box center [203, 566] width 62 height 12
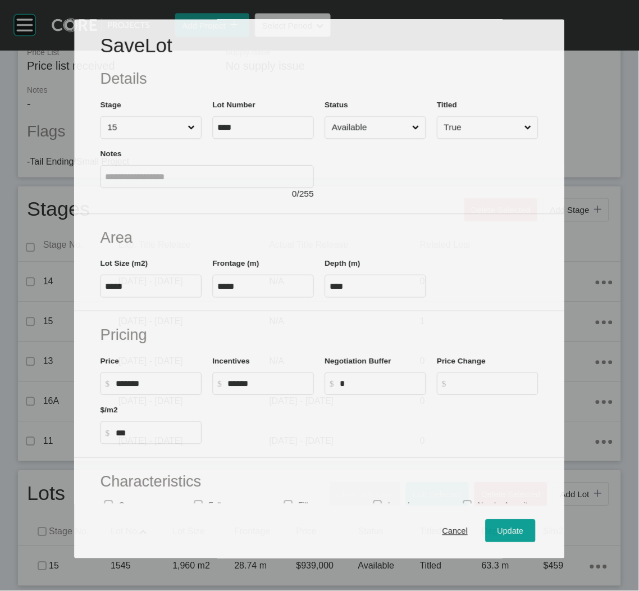
scroll to position [291, 0]
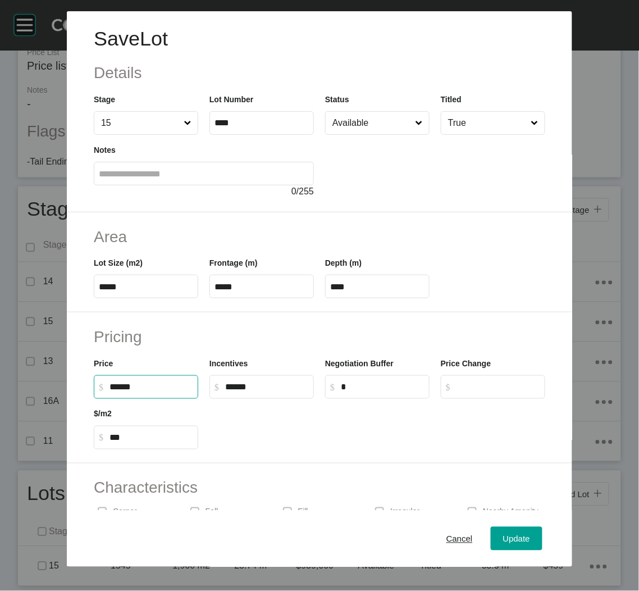
click at [109, 385] on input "******" at bounding box center [151, 387] width 84 height 10
type input "******"
click at [257, 455] on div "Save Lot Details Stage 15 Lot Number **** Status Available Titled True Notes 0 …" at bounding box center [319, 295] width 639 height 591
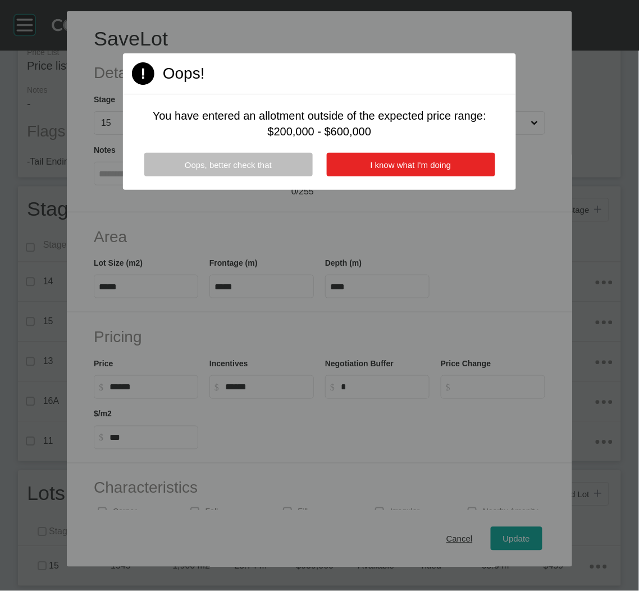
click at [403, 159] on button "I know what I'm doing" at bounding box center [411, 165] width 168 height 24
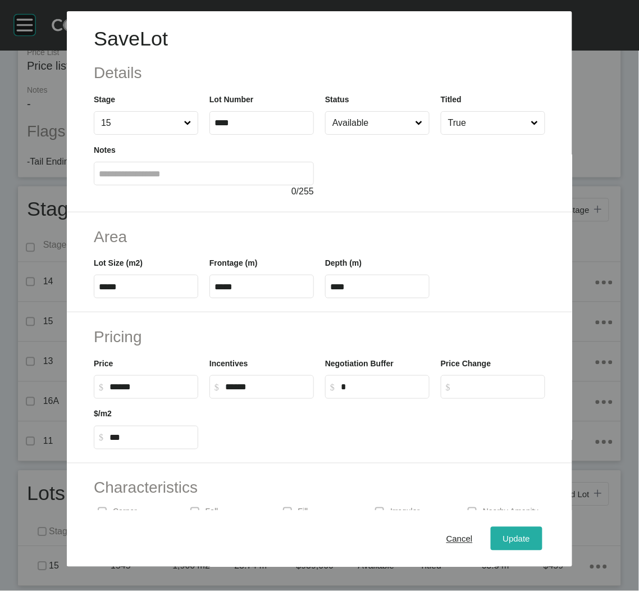
click at [503, 540] on span "Update" at bounding box center [516, 538] width 27 height 10
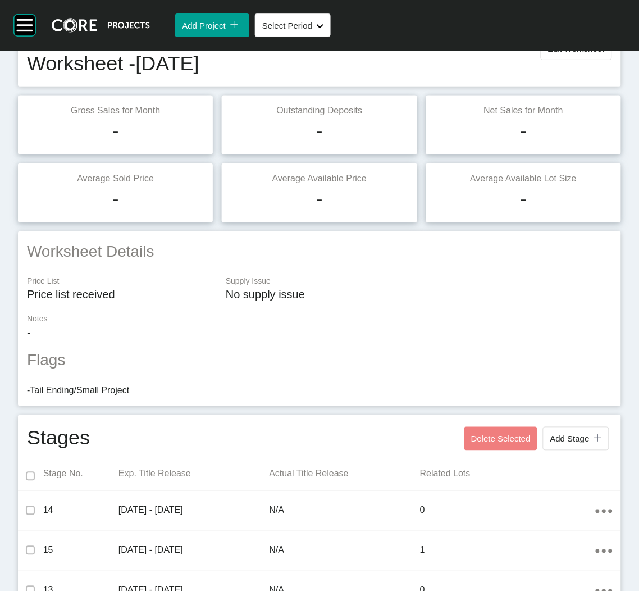
scroll to position [0, 0]
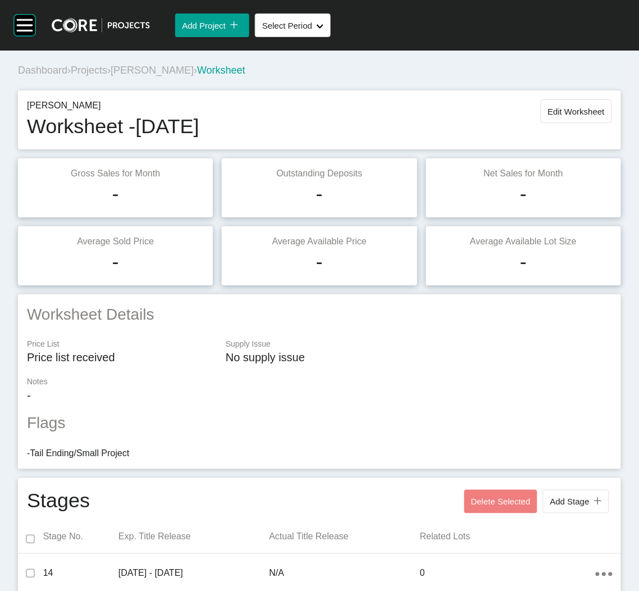
click at [103, 72] on span "Projects" at bounding box center [89, 70] width 36 height 11
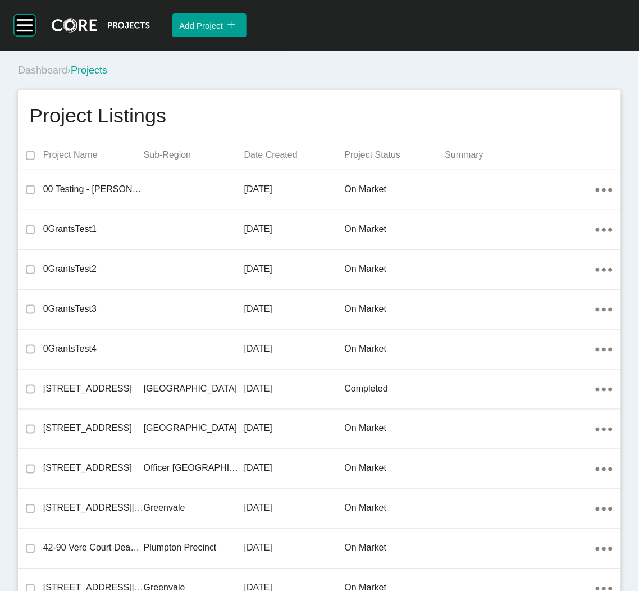
scroll to position [5033, 0]
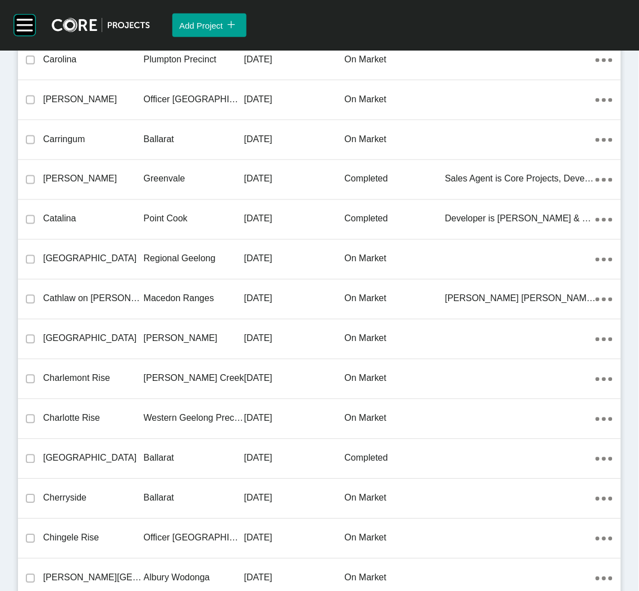
click at [177, 293] on p "Macedon Ranges" at bounding box center [194, 299] width 101 height 12
click at [177, 293] on div "Group 2 Created with Sketch. . Add Project icon/tick copy 11 Created with Sketc…" at bounding box center [319, 295] width 639 height 591
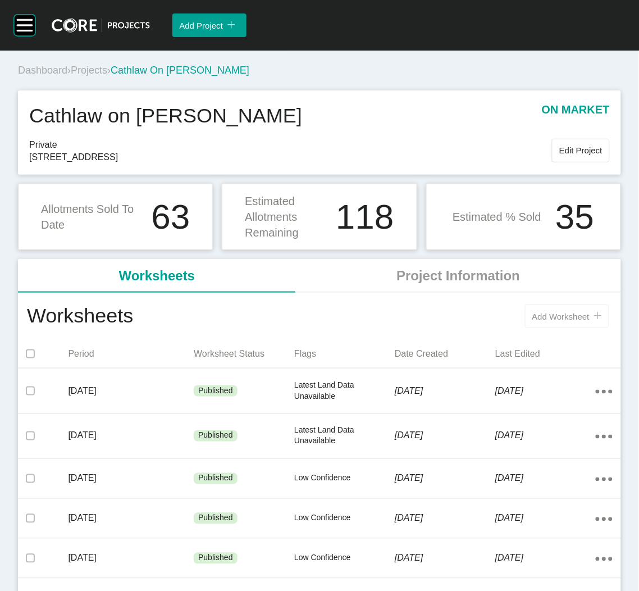
click at [543, 316] on span "Add Worksheet" at bounding box center [560, 317] width 57 height 10
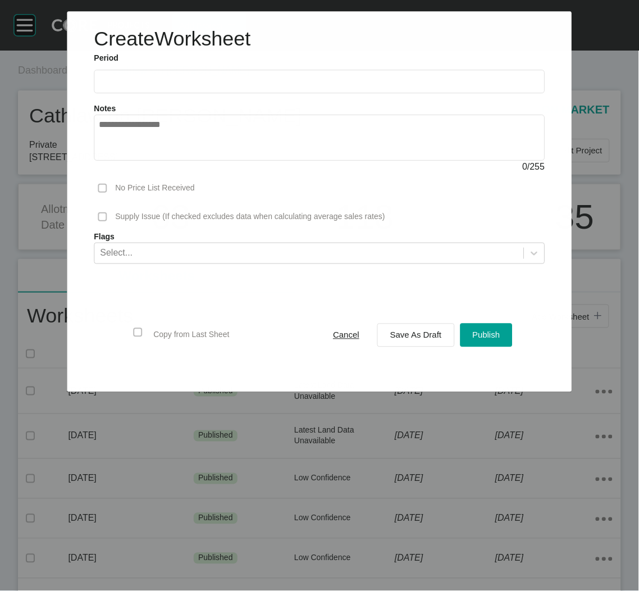
click at [197, 88] on label at bounding box center [319, 82] width 451 height 24
click at [197, 86] on input "text" at bounding box center [319, 82] width 441 height 10
click at [185, 160] on li "Sep" at bounding box center [190, 163] width 38 height 19
type input "**********"
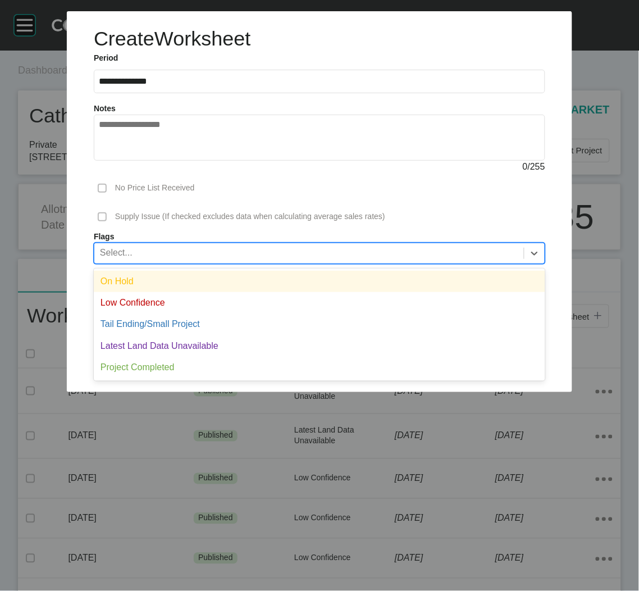
click at [367, 248] on div "Select..." at bounding box center [309, 252] width 430 height 19
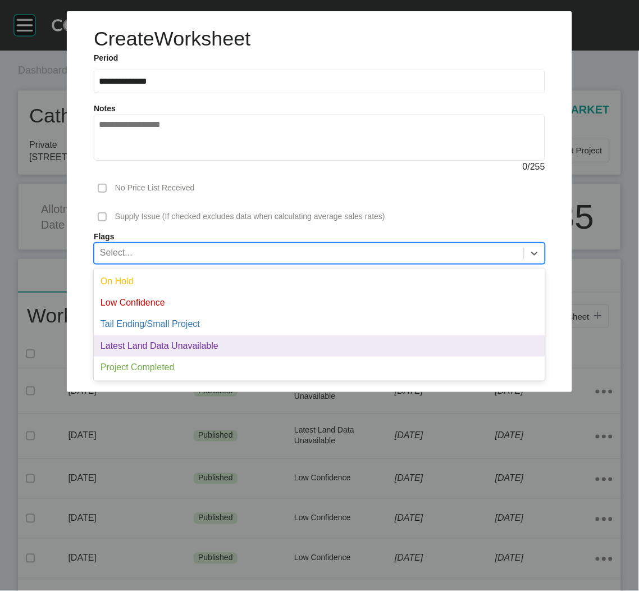
click at [298, 343] on div "Latest Land Data Unavailable" at bounding box center [319, 345] width 451 height 21
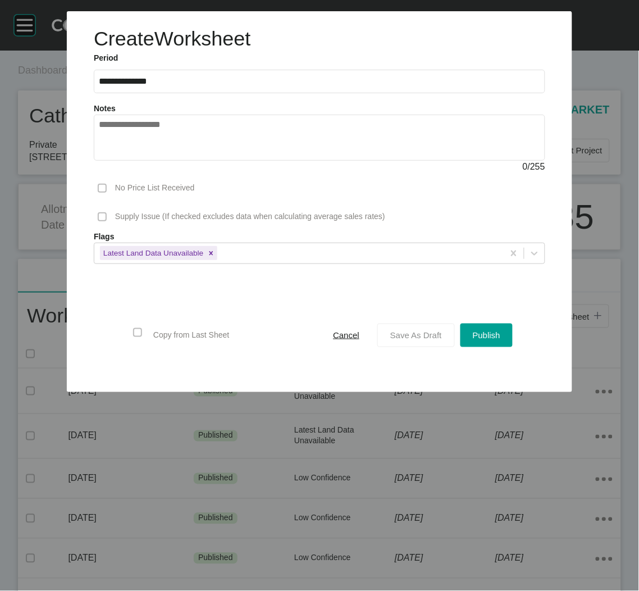
click at [401, 343] on button "Save As Draft" at bounding box center [415, 335] width 77 height 24
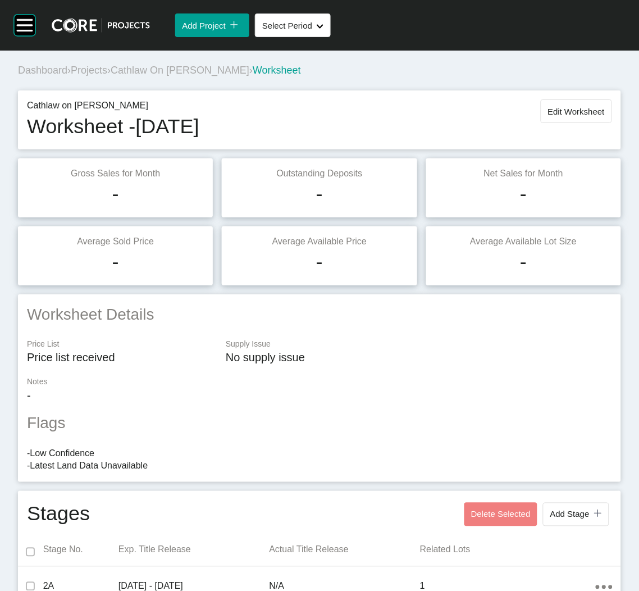
click at [93, 75] on span "Projects" at bounding box center [89, 70] width 36 height 11
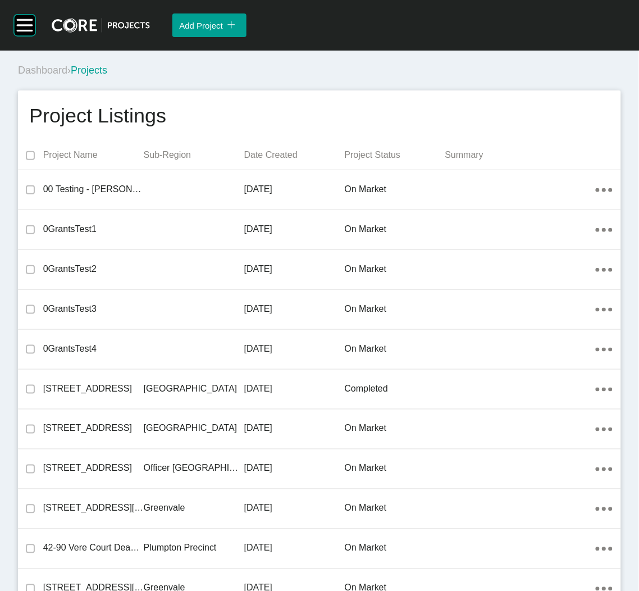
scroll to position [15630, 0]
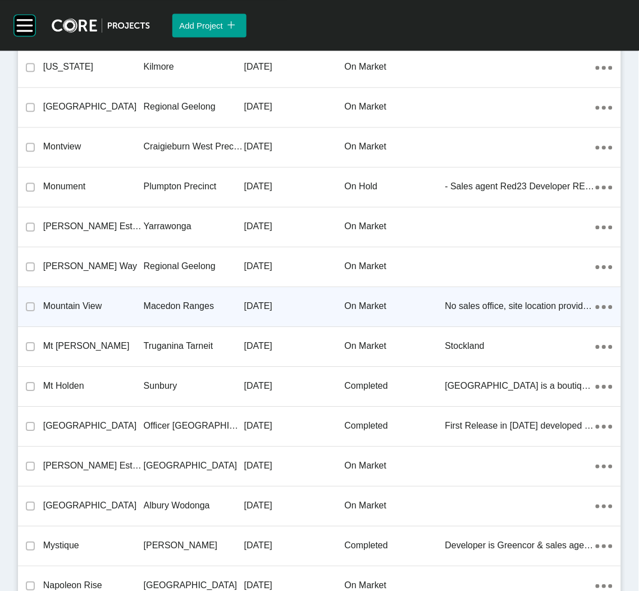
click at [238, 300] on p "Macedon Ranges" at bounding box center [194, 306] width 101 height 12
click at [238, 289] on div "Group 2 Created with Sketch. . Add Project icon/tick copy 11 Created with Sketc…" at bounding box center [319, 295] width 639 height 591
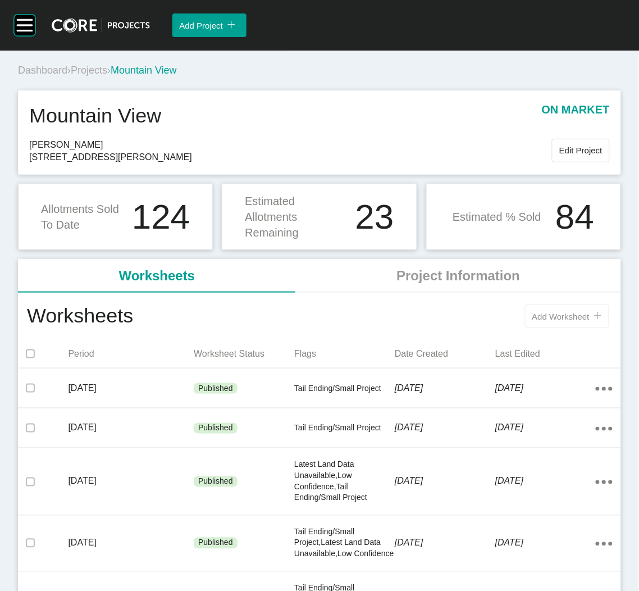
click at [532, 321] on span "Add Worksheet" at bounding box center [560, 317] width 57 height 10
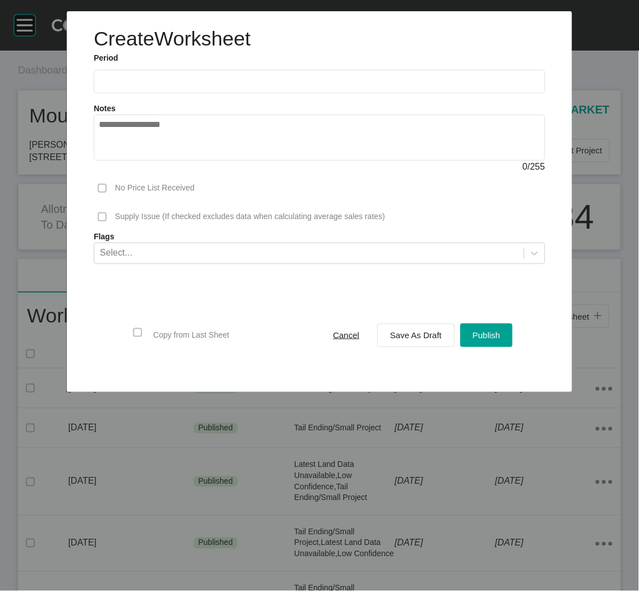
click at [249, 74] on label at bounding box center [319, 82] width 451 height 24
click at [249, 76] on input "text" at bounding box center [319, 81] width 441 height 10
click at [173, 165] on li "Sep" at bounding box center [190, 163] width 38 height 19
type input "**********"
click at [404, 331] on span "Save As Draft" at bounding box center [416, 335] width 52 height 10
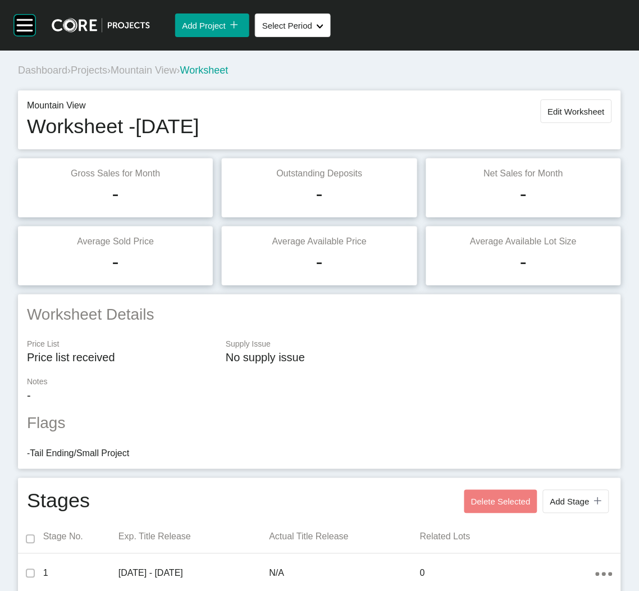
click at [90, 72] on span "Projects" at bounding box center [89, 70] width 36 height 11
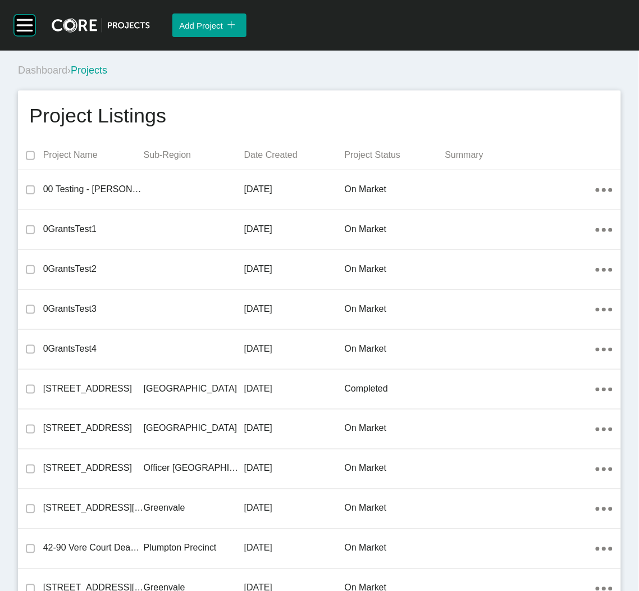
scroll to position [20888, 0]
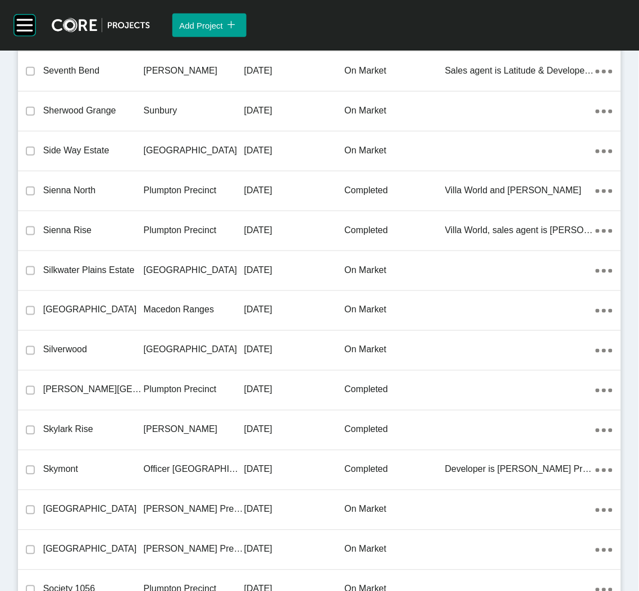
click at [159, 304] on p "Macedon Ranges" at bounding box center [194, 310] width 101 height 12
click at [159, 294] on div "Group 2 Created with Sketch. . Add Project icon/tick copy 11 Created with Sketc…" at bounding box center [319, 295] width 639 height 591
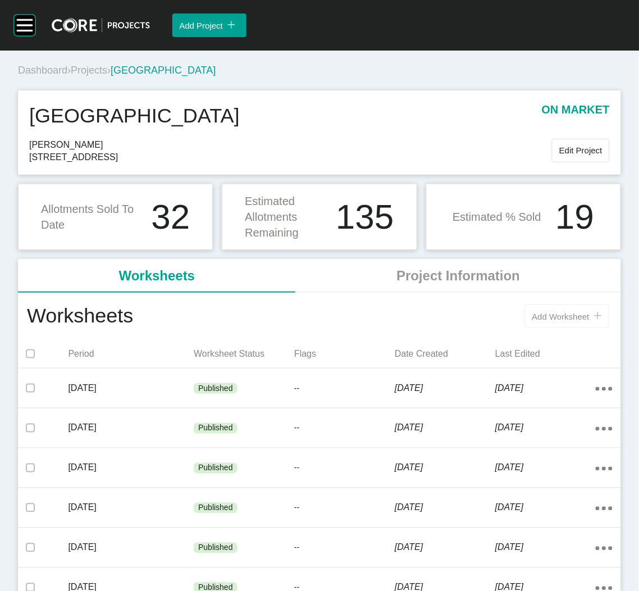
click at [572, 317] on span "Add Worksheet" at bounding box center [560, 317] width 57 height 10
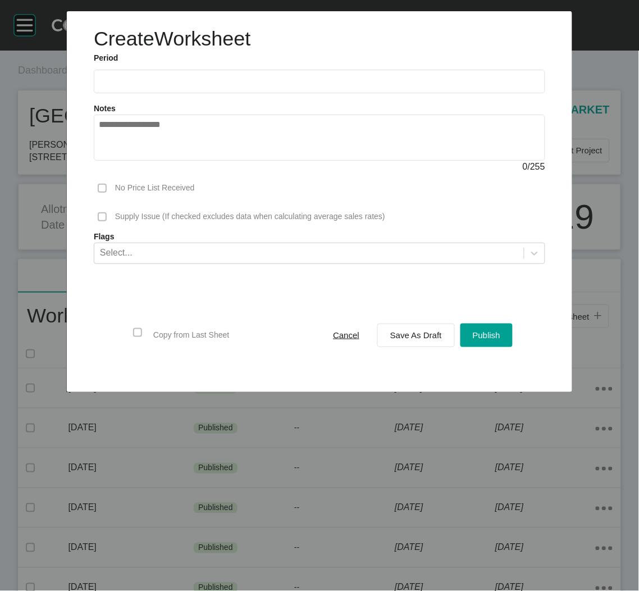
click at [161, 74] on label at bounding box center [319, 82] width 451 height 24
click at [161, 76] on input "text" at bounding box center [319, 81] width 441 height 10
click at [184, 156] on li "Sep" at bounding box center [190, 163] width 38 height 19
type input "**********"
click at [423, 345] on button "Save As Draft" at bounding box center [415, 335] width 77 height 24
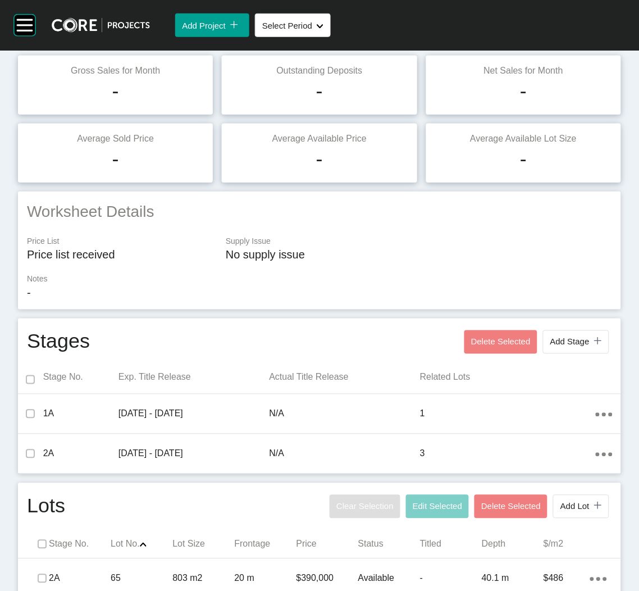
scroll to position [235, 0]
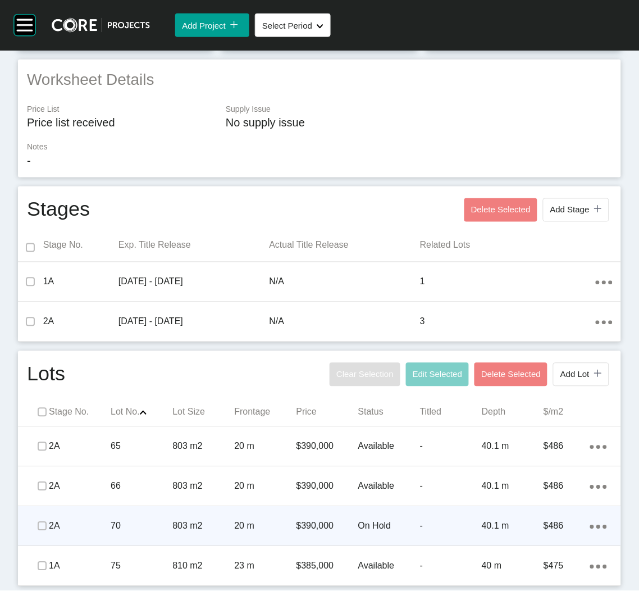
click at [111, 529] on p "70" at bounding box center [142, 526] width 62 height 12
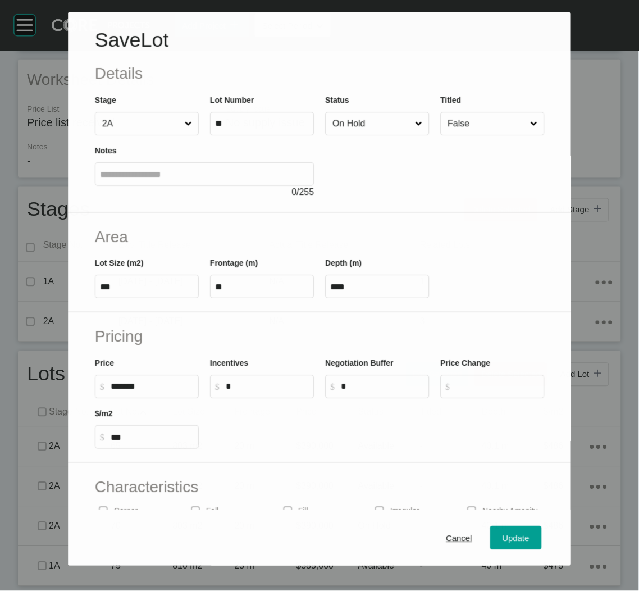
click at [383, 131] on input "On Hold" at bounding box center [371, 123] width 83 height 22
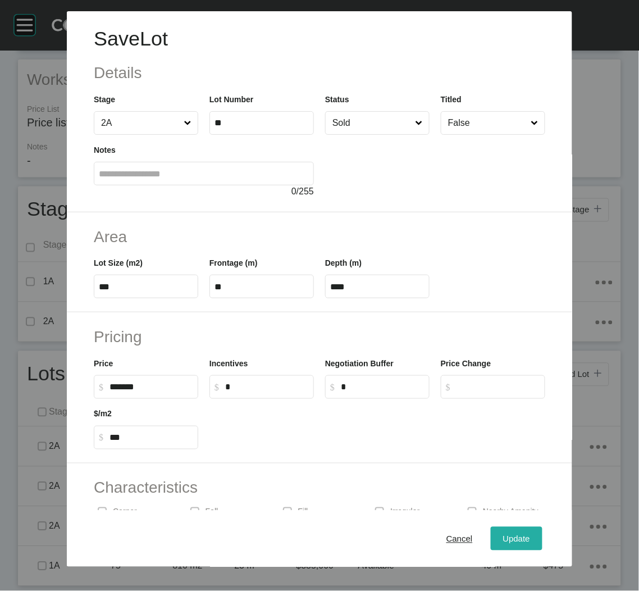
click at [505, 529] on button "Update" at bounding box center [517, 539] width 52 height 24
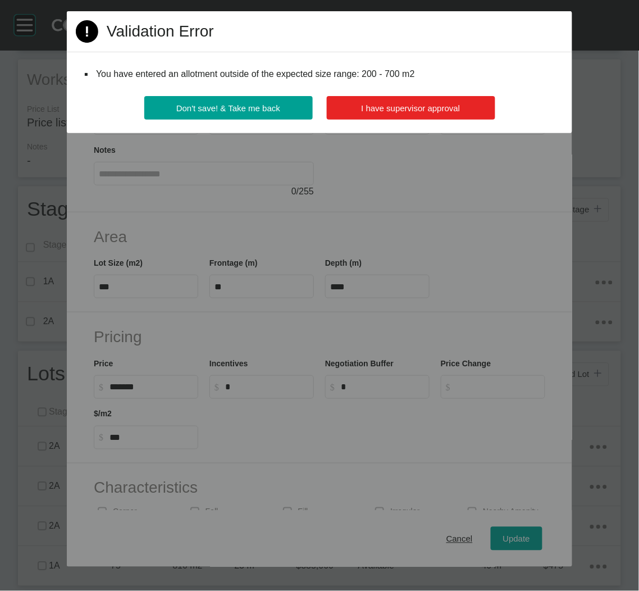
click at [386, 98] on button "I have supervisor approval" at bounding box center [411, 108] width 168 height 24
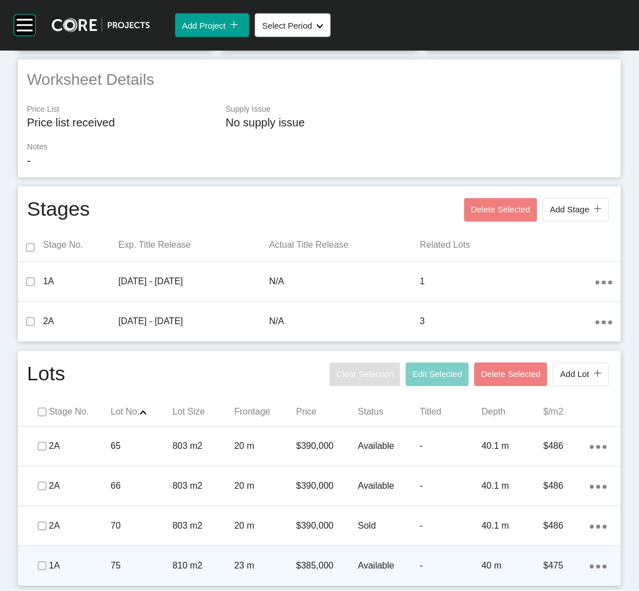
click at [163, 571] on p "75" at bounding box center [142, 566] width 62 height 12
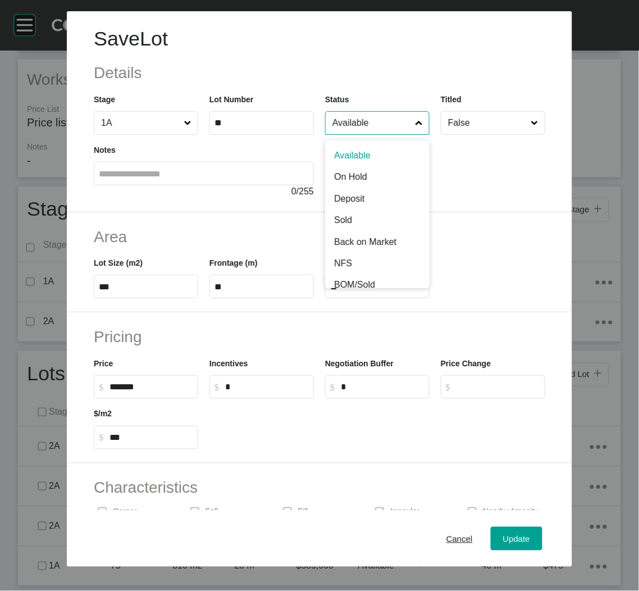
click at [342, 124] on input "Available" at bounding box center [371, 123] width 83 height 22
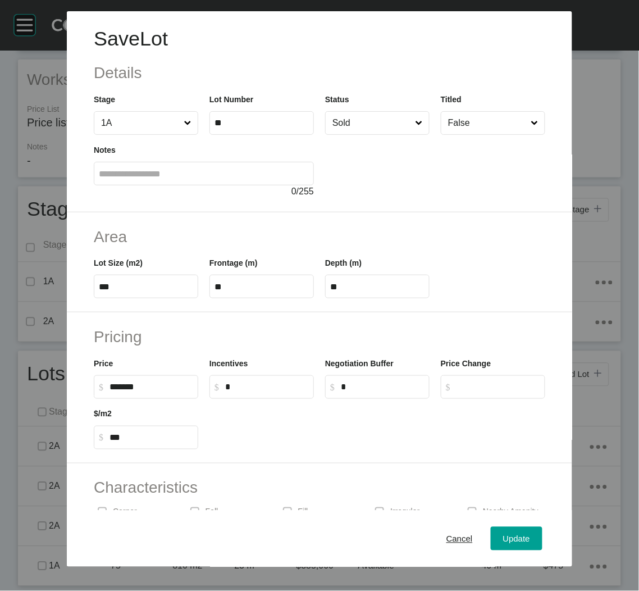
click at [393, 122] on input "Sold" at bounding box center [371, 123] width 83 height 22
click at [508, 533] on div "Update" at bounding box center [516, 538] width 33 height 15
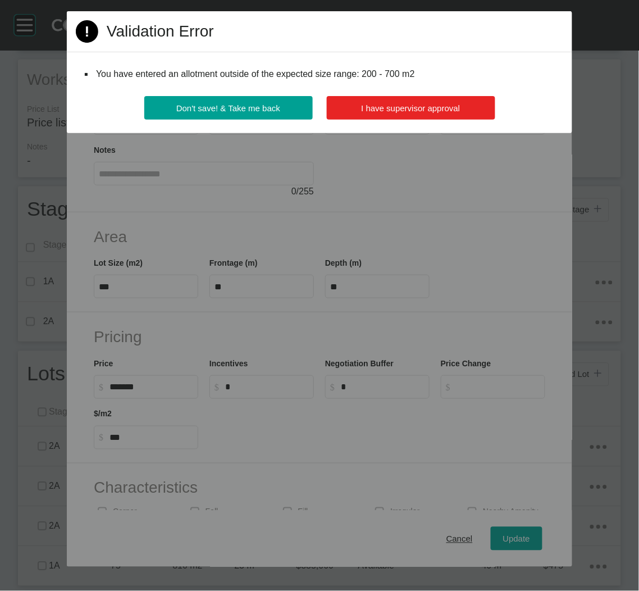
click at [377, 112] on span "I have supervisor approval" at bounding box center [411, 108] width 99 height 10
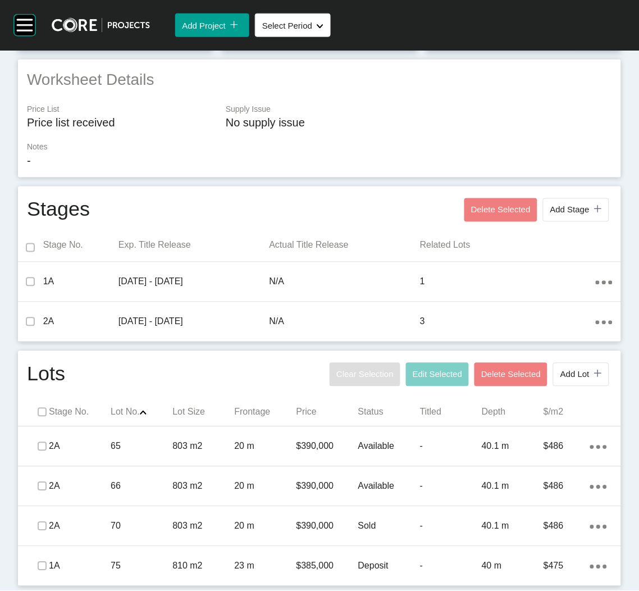
click at [619, 281] on div "Dashboard › Projects › [GEOGRAPHIC_DATA] › Worksheet Silverdale Worksheet - [DA…" at bounding box center [319, 203] width 639 height 775
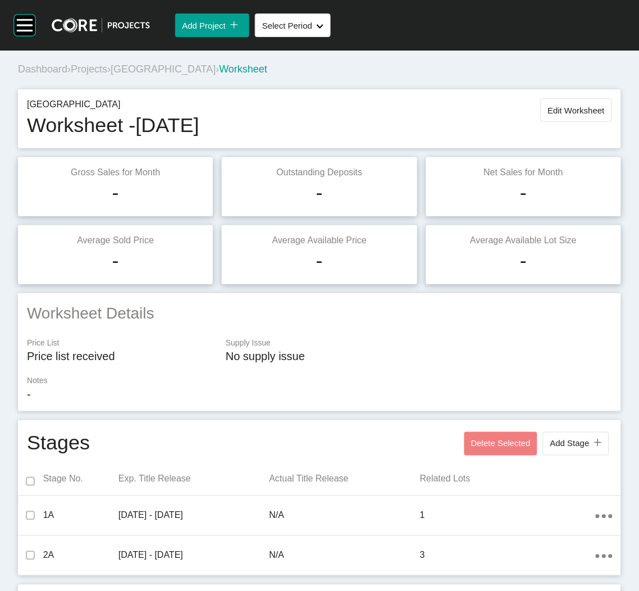
scroll to position [0, 0]
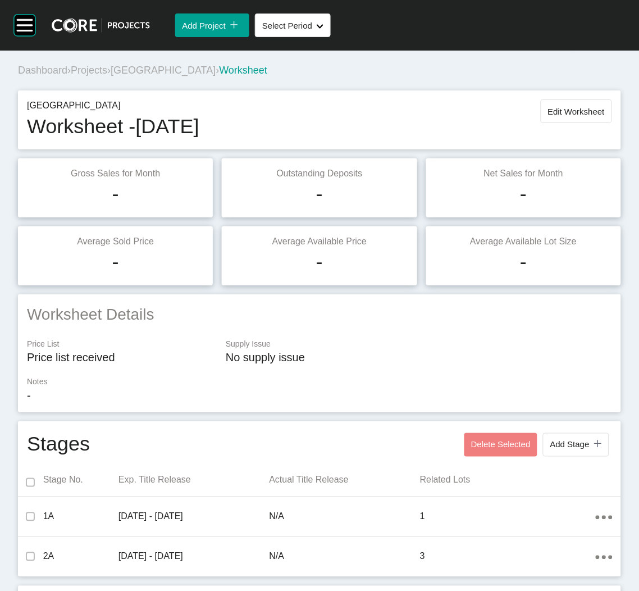
click at [99, 71] on span "Projects" at bounding box center [89, 70] width 36 height 11
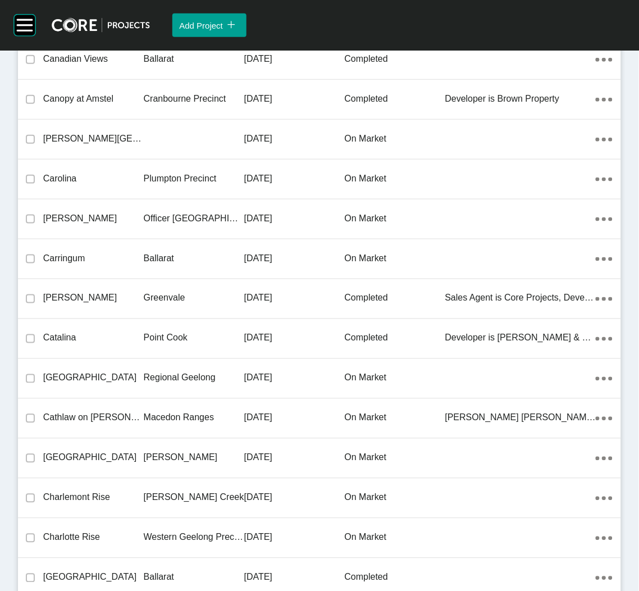
scroll to position [4865, 0]
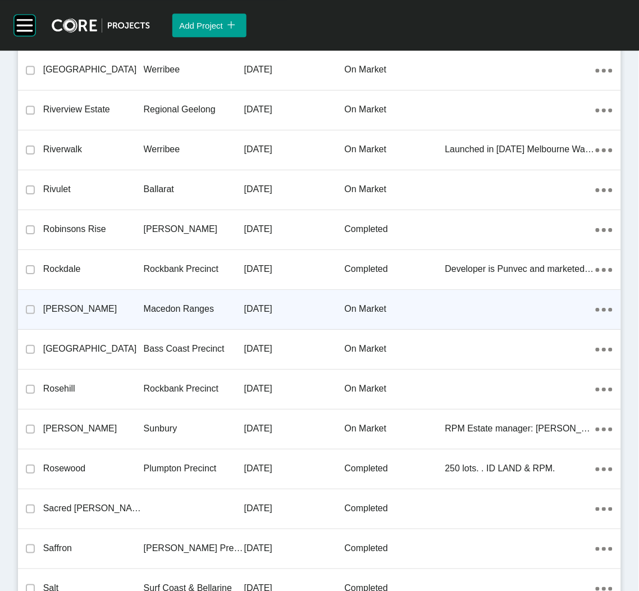
click at [332, 303] on p "[DATE]" at bounding box center [294, 309] width 101 height 12
click at [332, 298] on div "Group 2 Created with Sketch. . Add Project icon/tick copy 11 Created with Sketc…" at bounding box center [319, 295] width 639 height 591
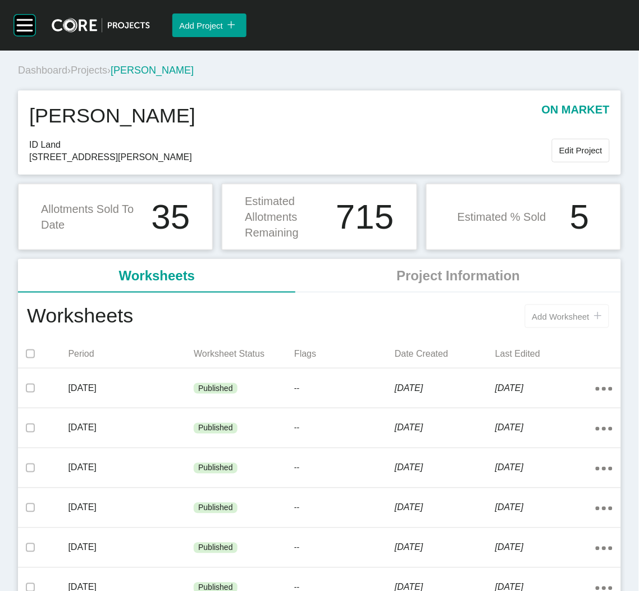
click at [553, 314] on span "Add Worksheet" at bounding box center [560, 317] width 57 height 10
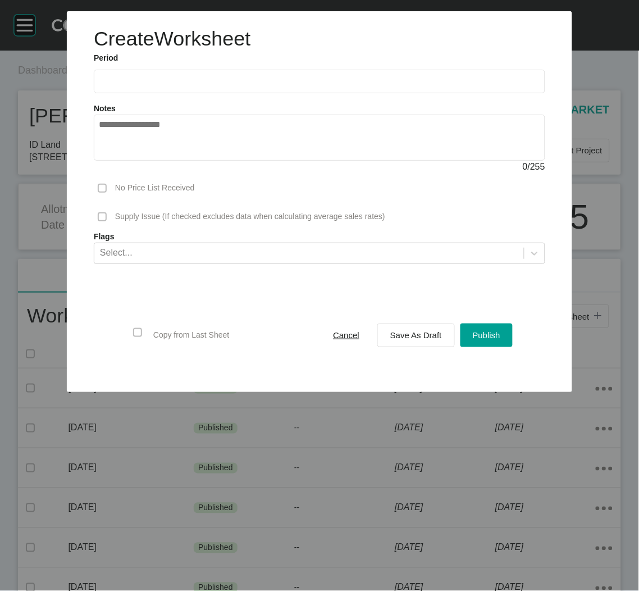
click at [239, 84] on input "text" at bounding box center [319, 81] width 441 height 10
click at [193, 158] on li "Sep" at bounding box center [190, 163] width 38 height 19
type input "**********"
click at [414, 335] on span "Save As Draft" at bounding box center [416, 335] width 52 height 10
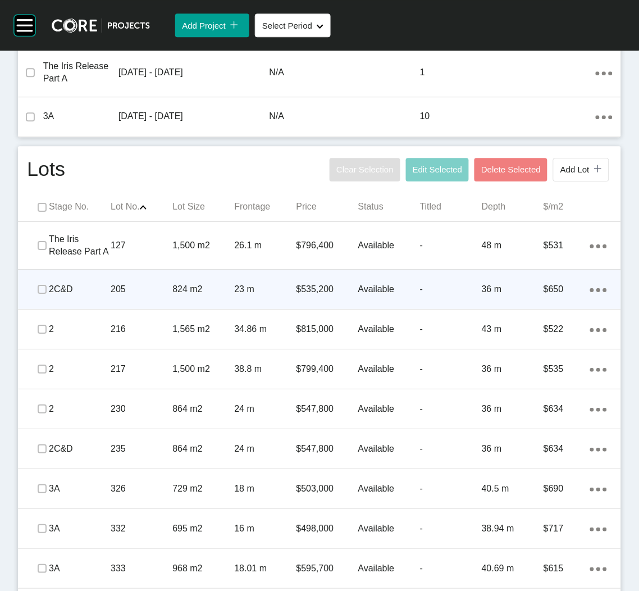
scroll to position [590, 0]
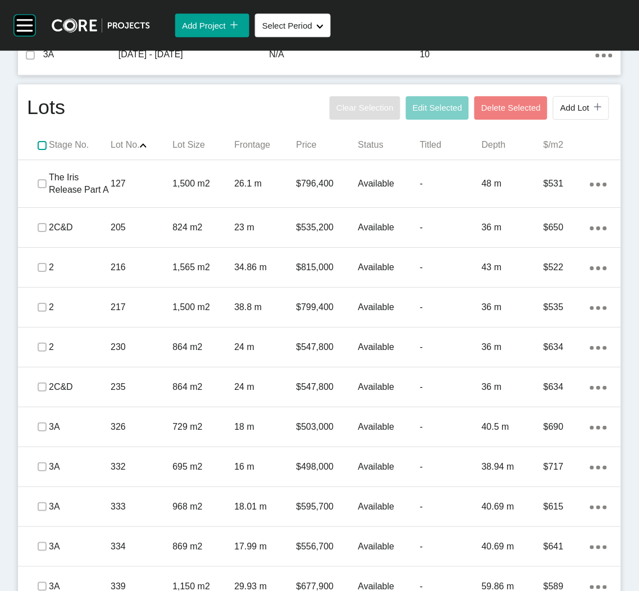
click at [38, 147] on label at bounding box center [42, 145] width 9 height 9
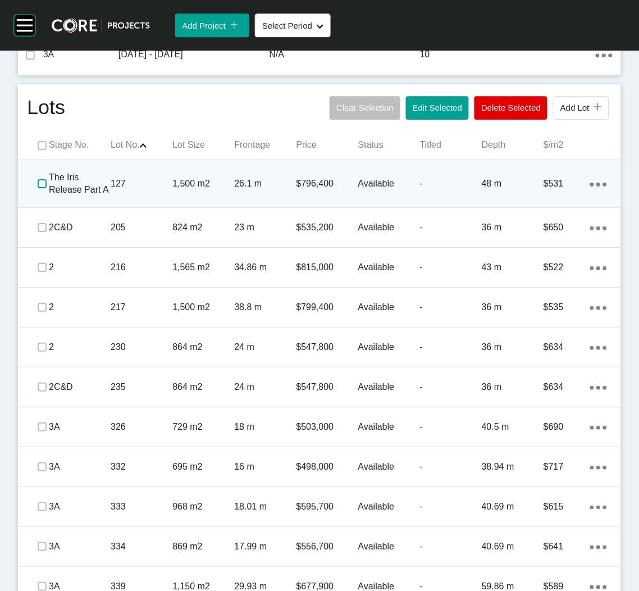
click at [38, 184] on label at bounding box center [42, 183] width 9 height 9
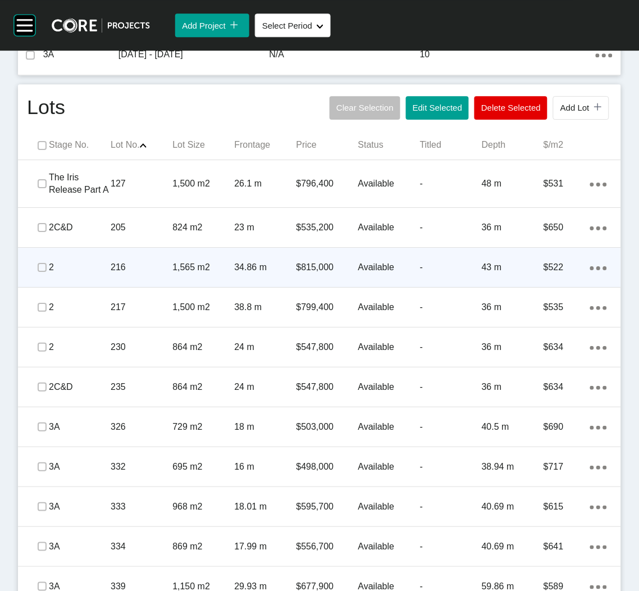
click at [36, 276] on div at bounding box center [42, 267] width 16 height 39
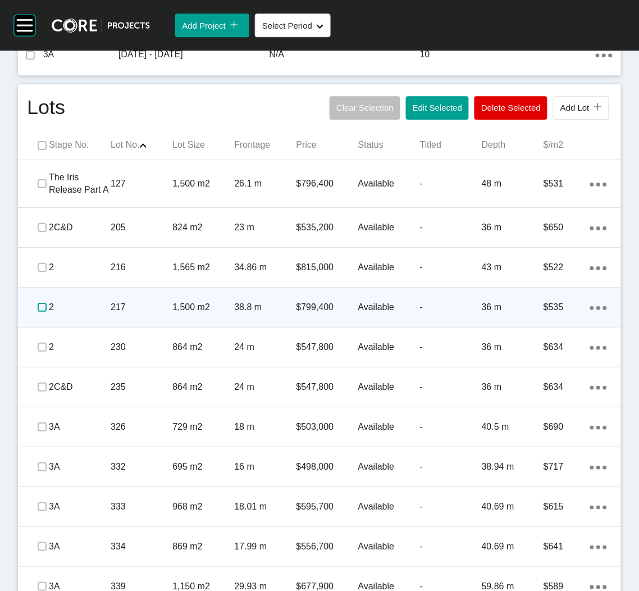
click at [39, 308] on label at bounding box center [42, 307] width 9 height 9
click at [39, 307] on label at bounding box center [42, 307] width 9 height 9
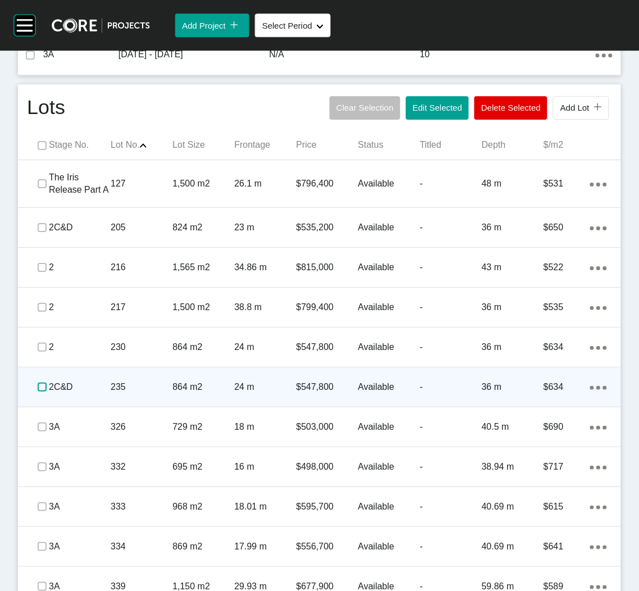
click at [39, 390] on label at bounding box center [42, 386] width 9 height 9
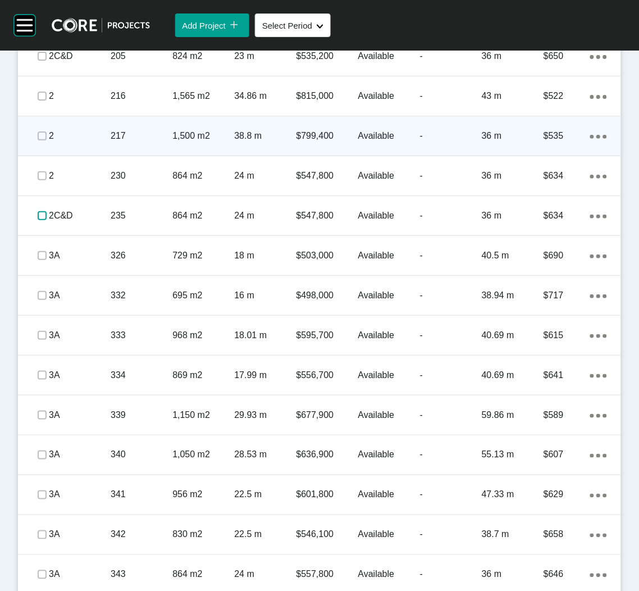
scroll to position [809, 0]
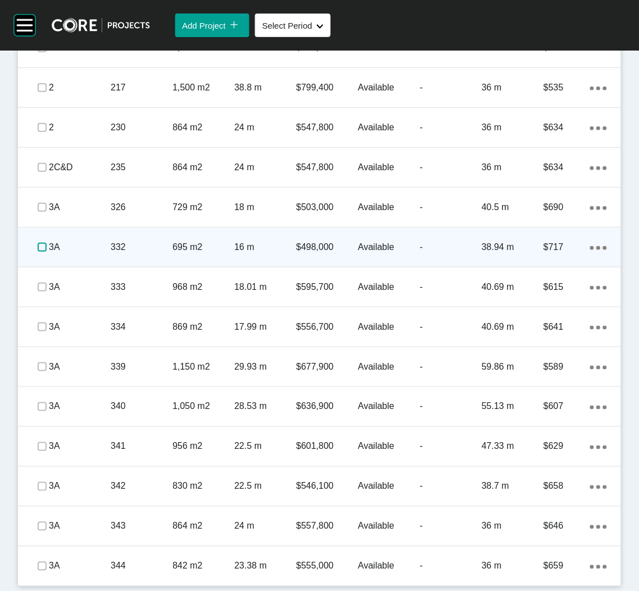
click at [39, 248] on label at bounding box center [42, 247] width 9 height 9
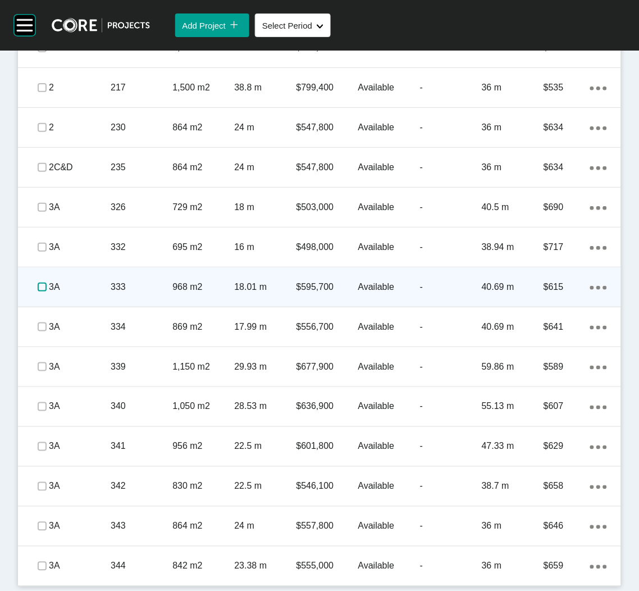
click at [38, 287] on label at bounding box center [42, 286] width 9 height 9
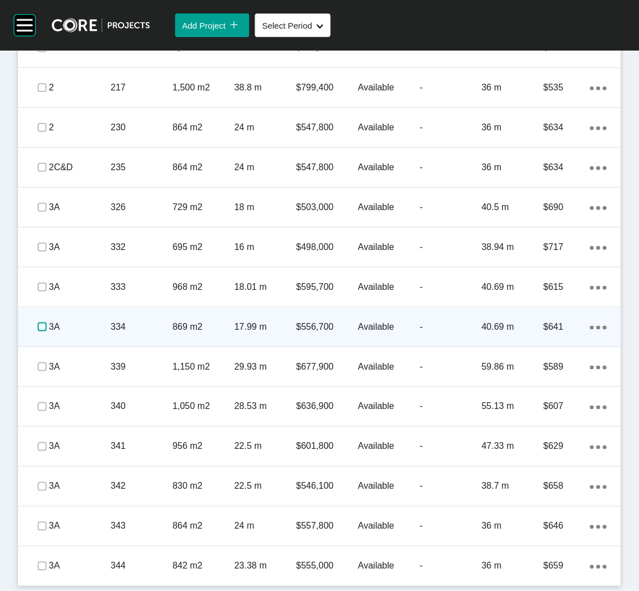
click at [38, 327] on label at bounding box center [42, 326] width 9 height 9
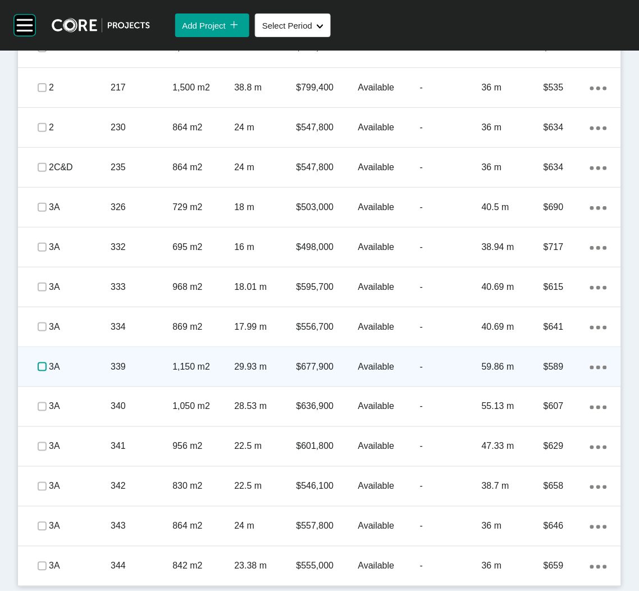
click at [42, 369] on label at bounding box center [42, 366] width 9 height 9
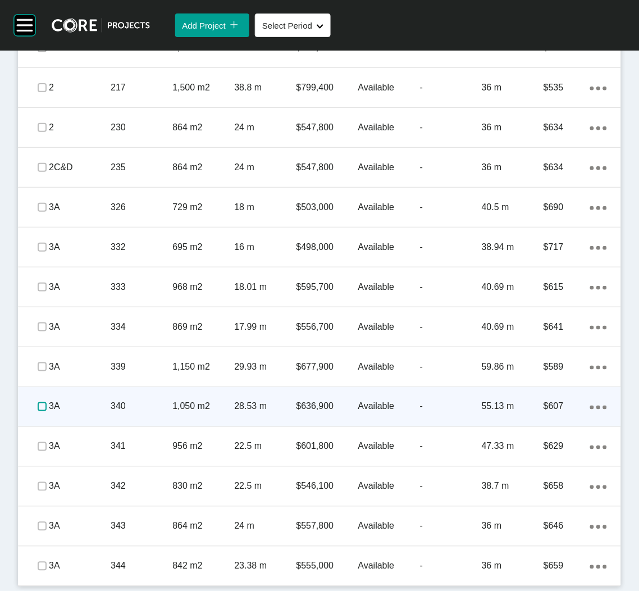
click at [39, 407] on label at bounding box center [42, 406] width 9 height 9
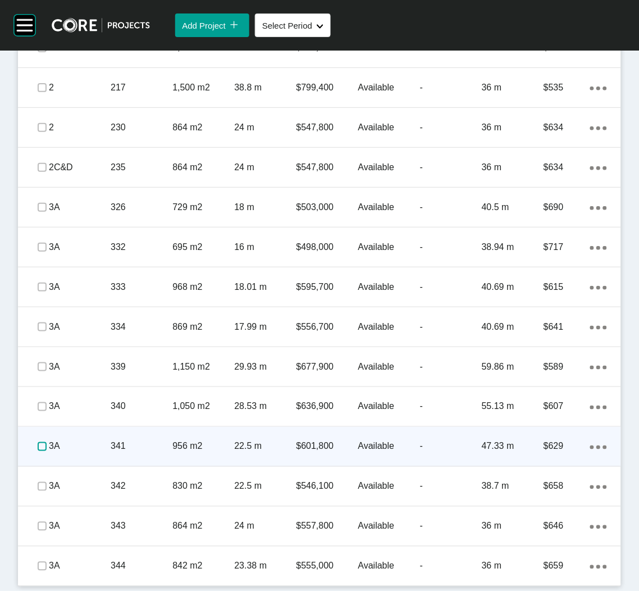
click at [41, 445] on label at bounding box center [42, 446] width 9 height 9
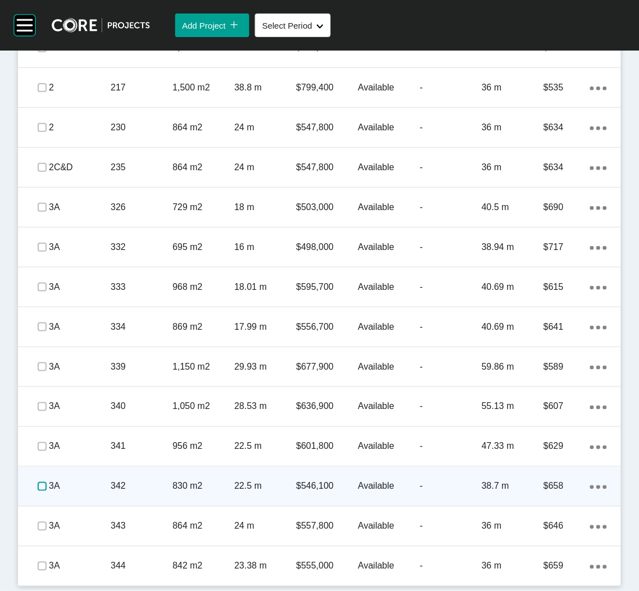
click at [43, 486] on label at bounding box center [42, 486] width 9 height 9
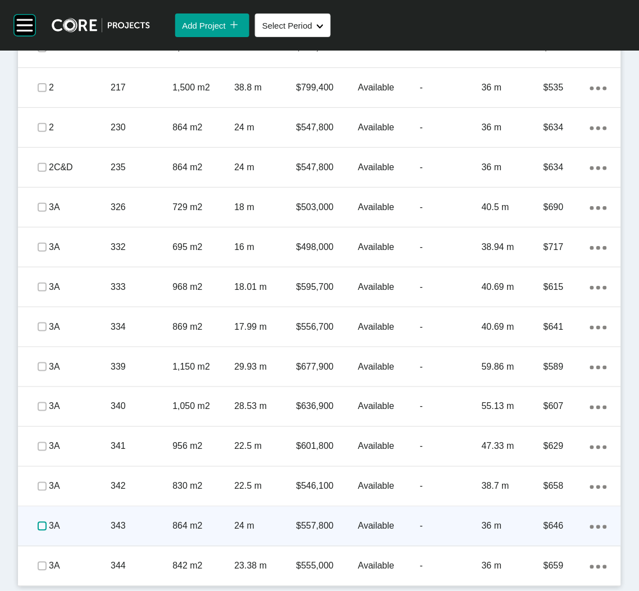
click at [44, 526] on label at bounding box center [42, 526] width 9 height 9
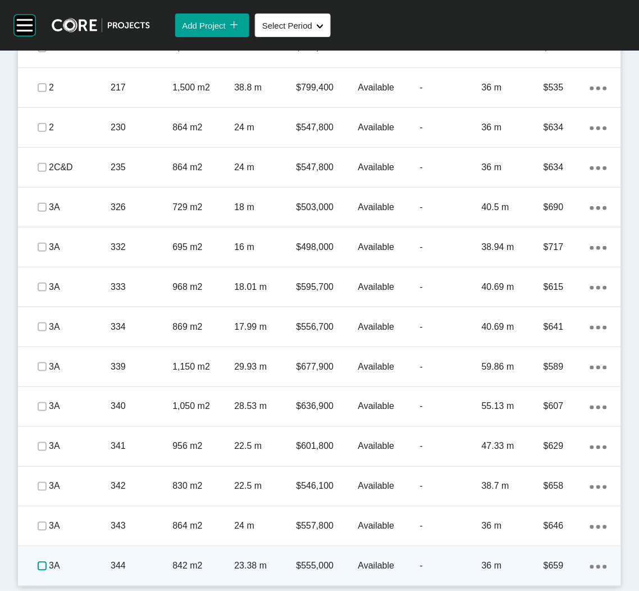
click at [38, 569] on label at bounding box center [42, 565] width 9 height 9
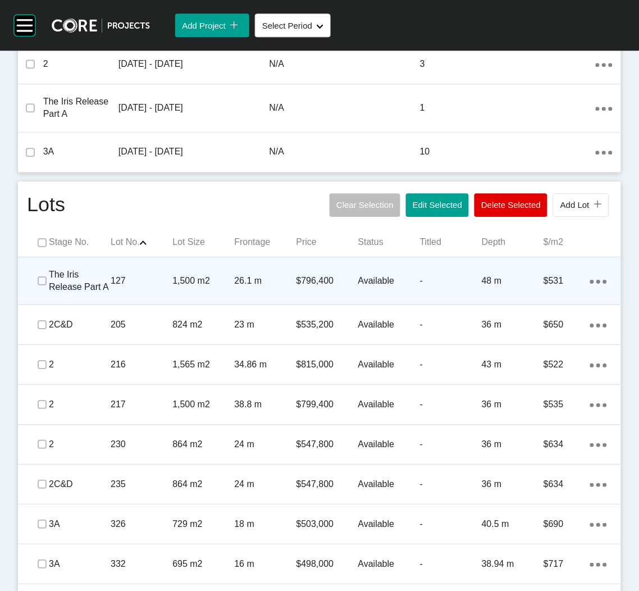
scroll to position [505, 0]
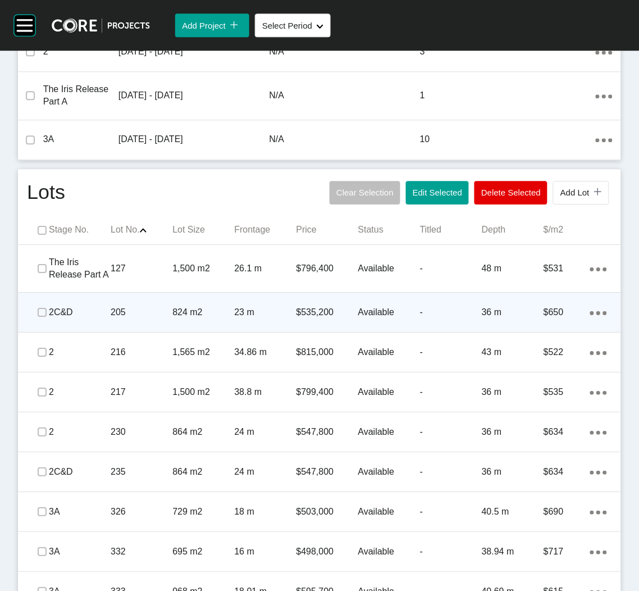
click at [213, 321] on div "824 m2" at bounding box center [203, 312] width 62 height 35
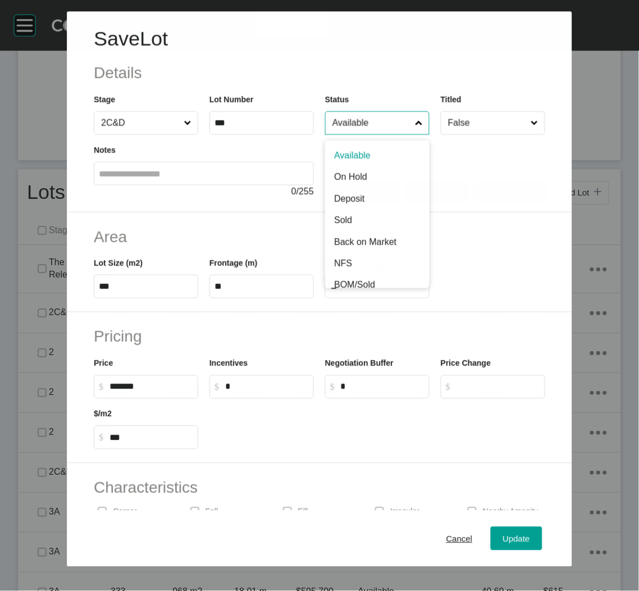
click at [374, 126] on input "Available" at bounding box center [371, 123] width 83 height 22
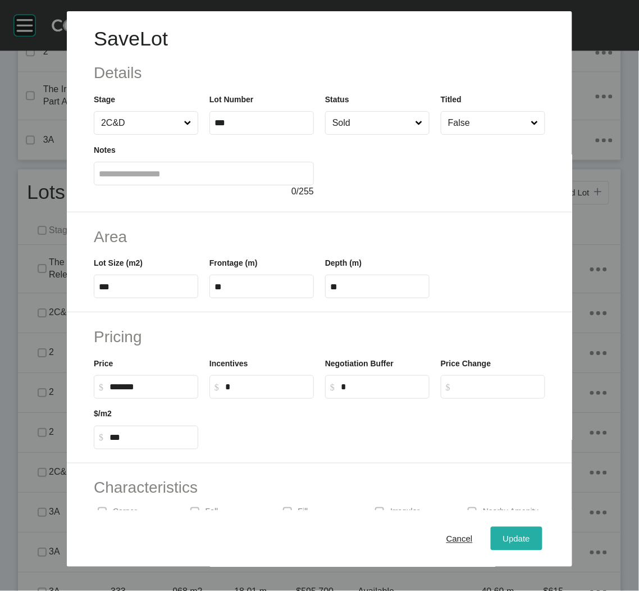
click at [508, 533] on div "Update" at bounding box center [516, 538] width 33 height 15
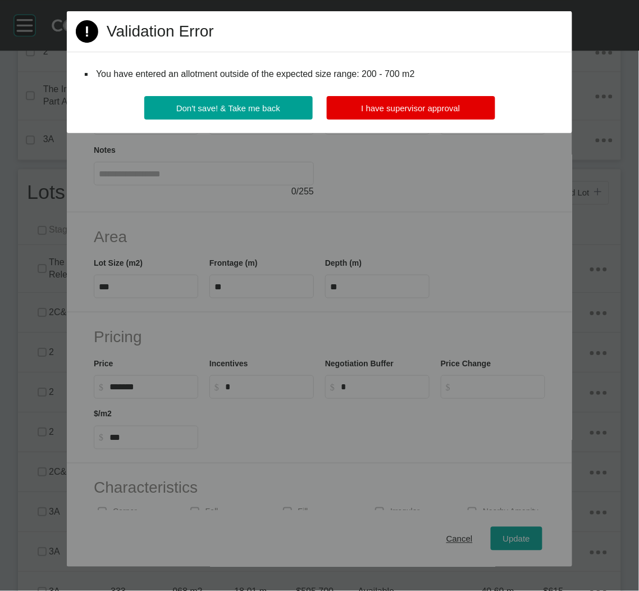
click at [358, 120] on div "Don't save! & Take me back I have supervisor approval" at bounding box center [319, 114] width 505 height 37
click at [358, 111] on button "I have supervisor approval" at bounding box center [411, 108] width 168 height 24
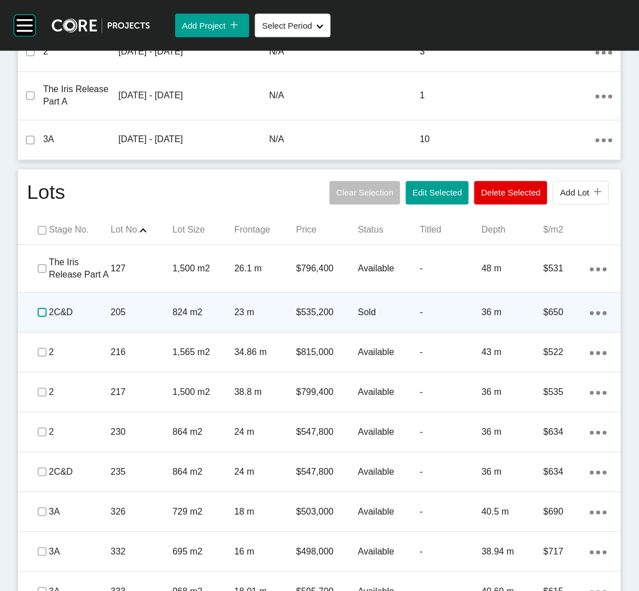
click at [38, 310] on label at bounding box center [42, 312] width 9 height 9
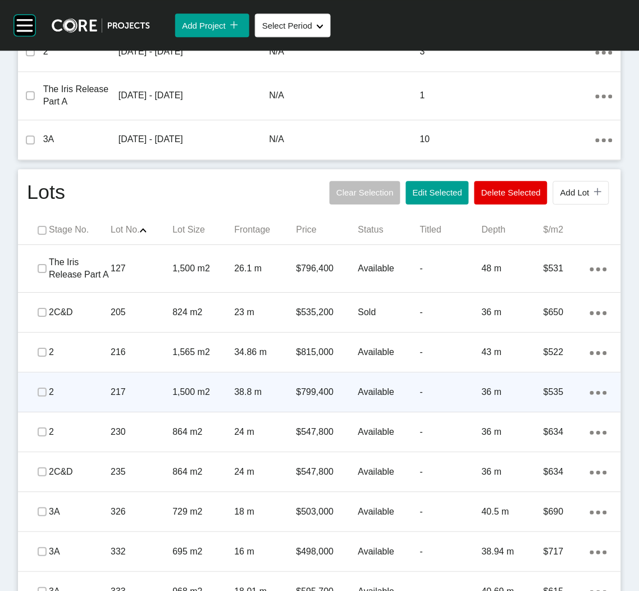
click at [258, 392] on p "38.8 m" at bounding box center [265, 392] width 62 height 12
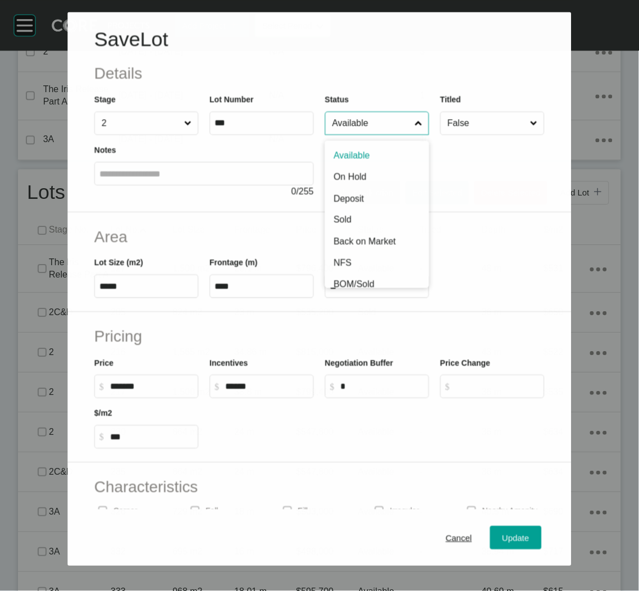
click at [398, 121] on input "Available" at bounding box center [371, 123] width 83 height 22
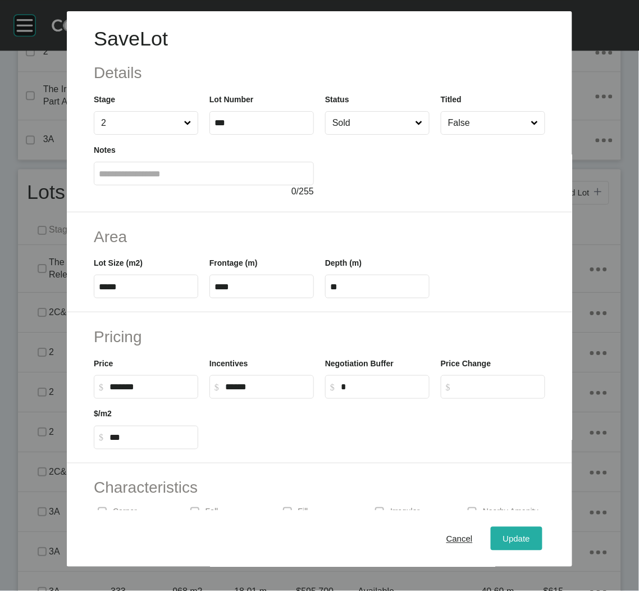
click at [508, 531] on div "Update" at bounding box center [516, 538] width 33 height 15
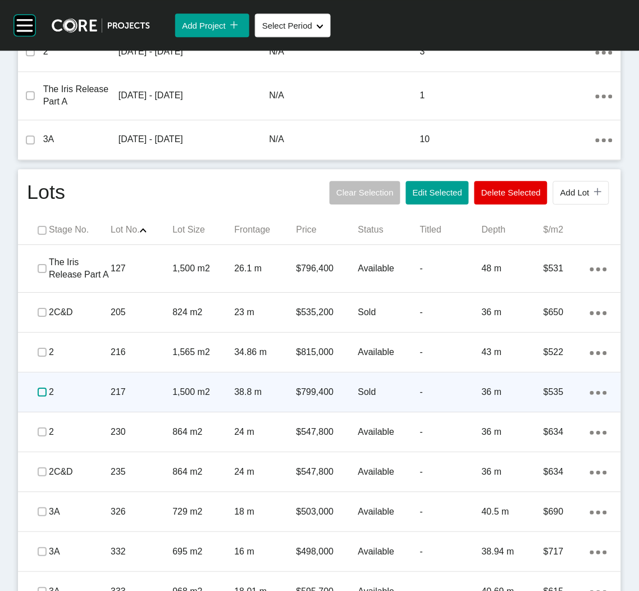
click at [41, 396] on label at bounding box center [42, 391] width 9 height 9
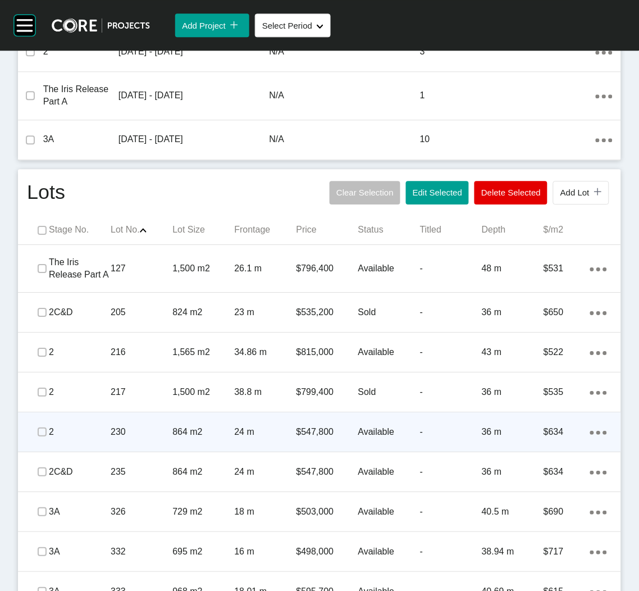
click at [96, 439] on div "2" at bounding box center [80, 431] width 62 height 35
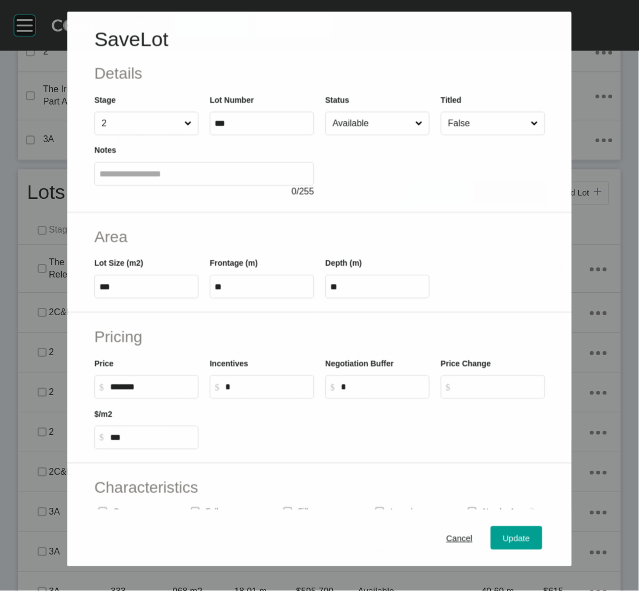
click at [373, 131] on input "Available" at bounding box center [371, 123] width 83 height 22
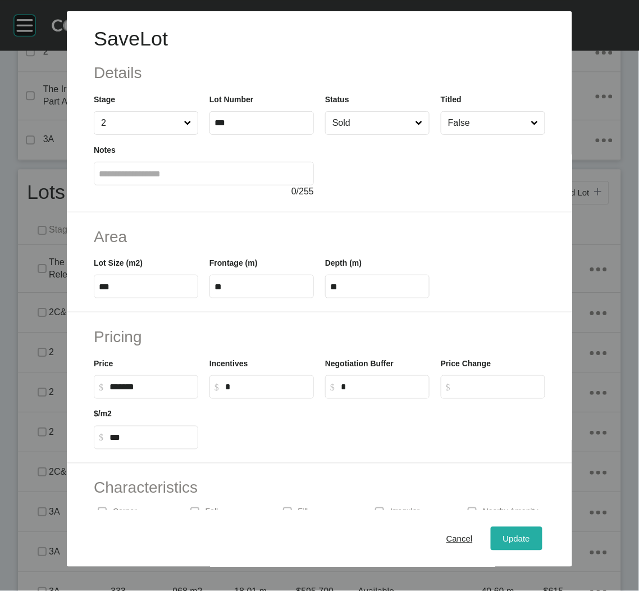
click at [500, 531] on div "Update" at bounding box center [516, 538] width 33 height 15
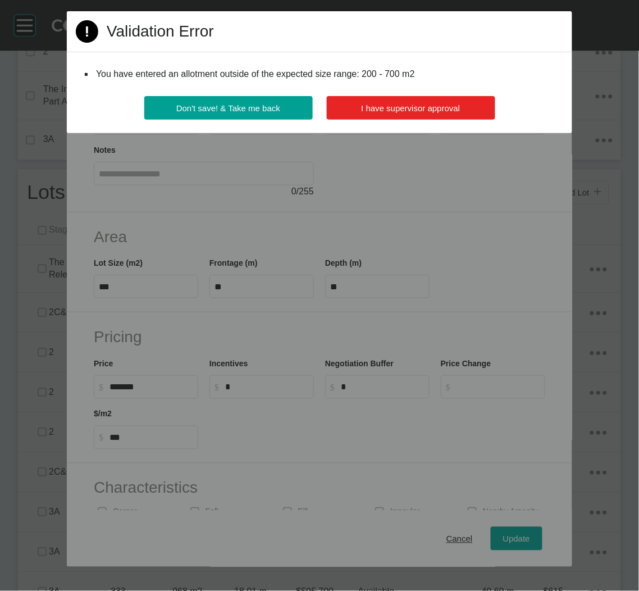
click at [389, 115] on button "I have supervisor approval" at bounding box center [411, 108] width 168 height 24
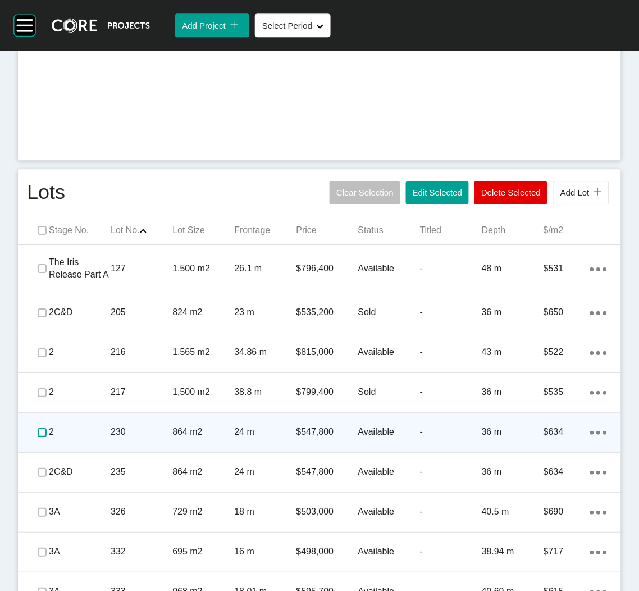
click at [42, 431] on label at bounding box center [42, 432] width 9 height 9
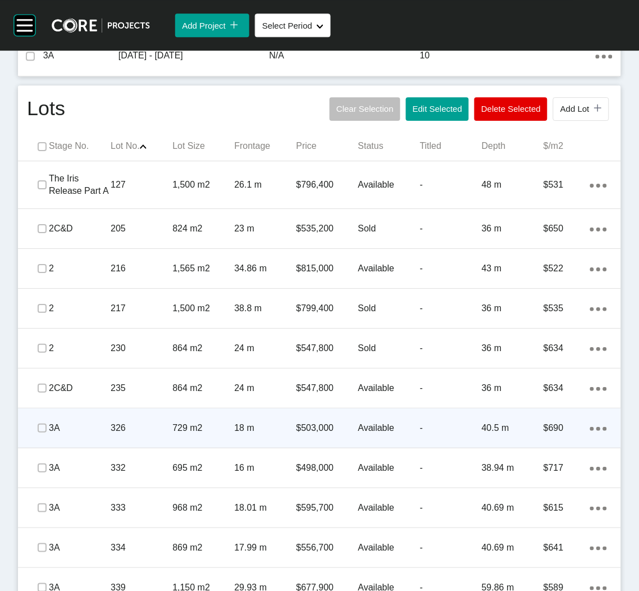
scroll to position [590, 0]
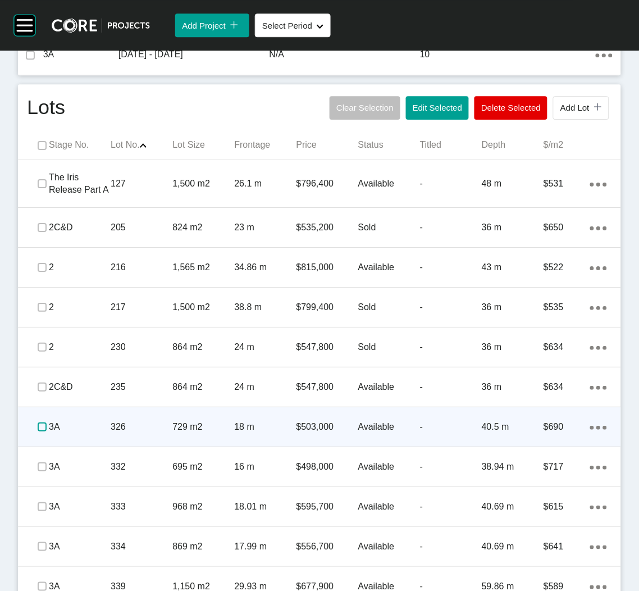
click at [38, 427] on label at bounding box center [42, 426] width 9 height 9
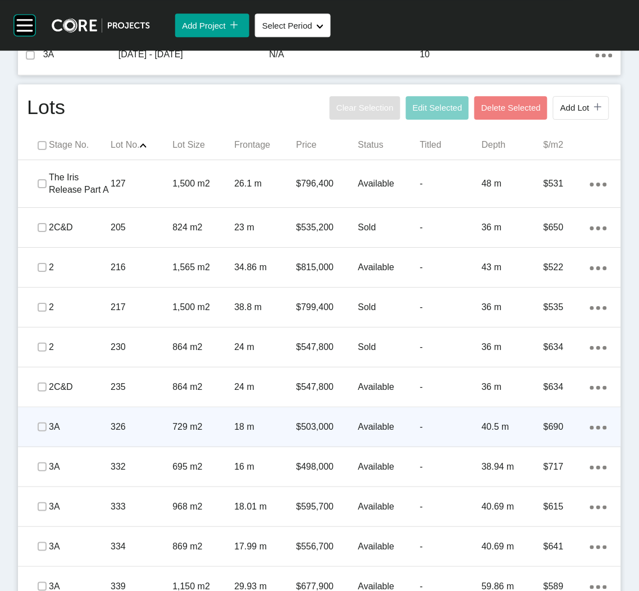
click at [136, 439] on div "326" at bounding box center [142, 426] width 62 height 35
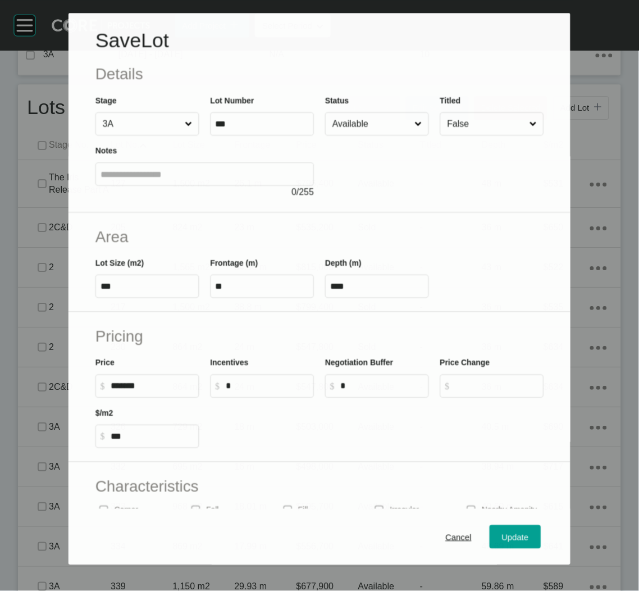
click at [375, 128] on input "Available" at bounding box center [371, 124] width 83 height 22
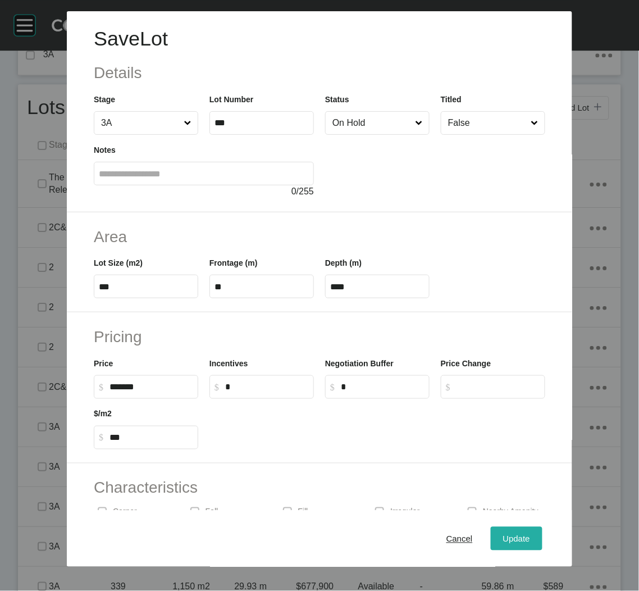
click at [505, 534] on span "Update" at bounding box center [516, 538] width 27 height 10
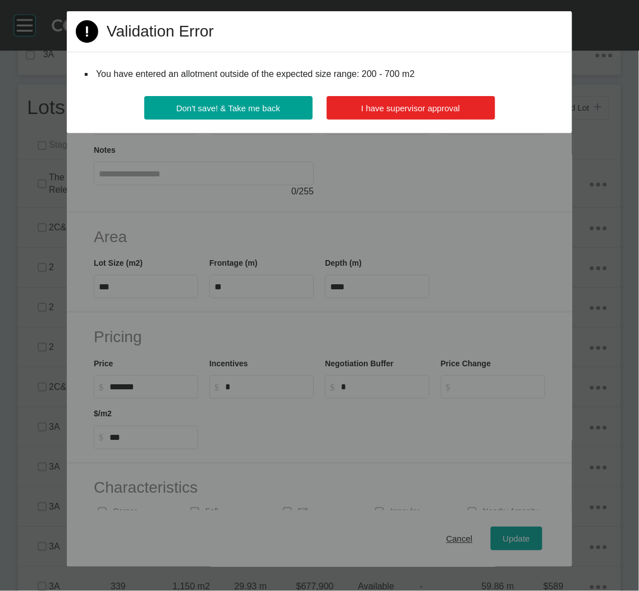
click at [380, 113] on button "I have supervisor approval" at bounding box center [411, 108] width 168 height 24
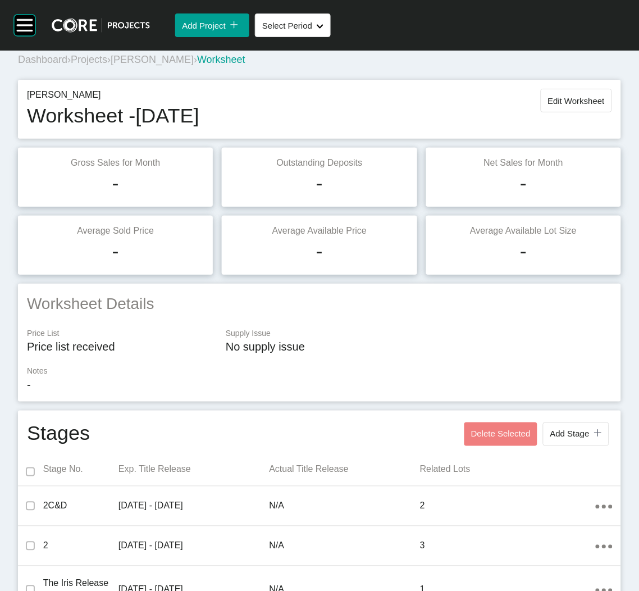
scroll to position [0, 0]
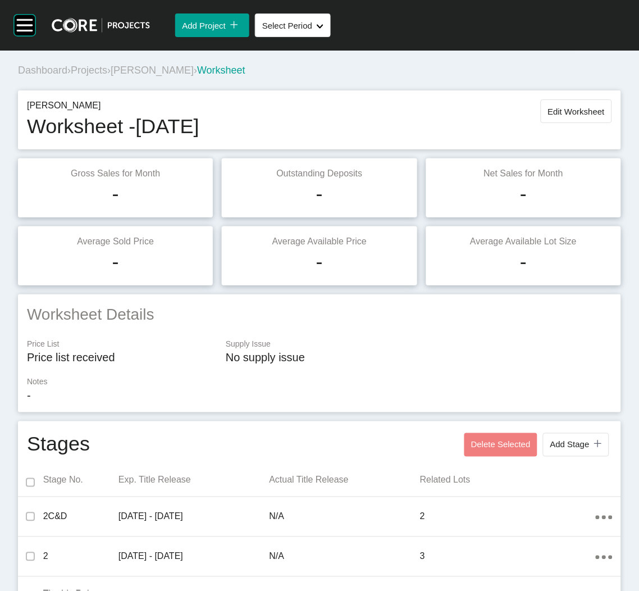
click at [97, 67] on span "Projects" at bounding box center [89, 70] width 36 height 11
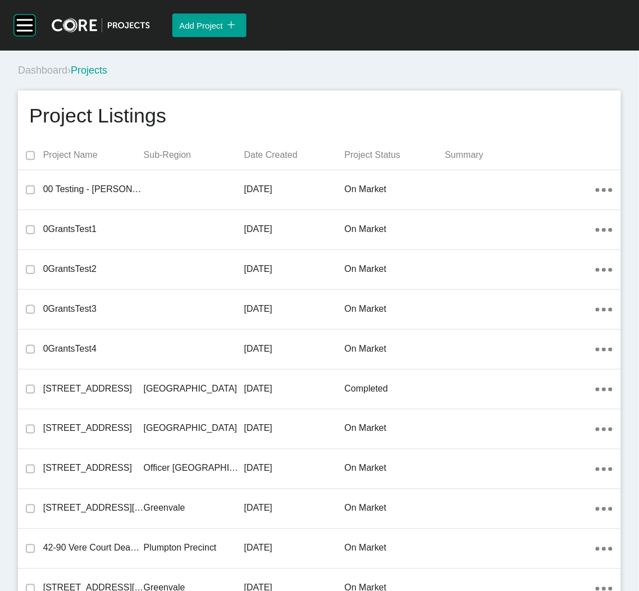
scroll to position [12841, 0]
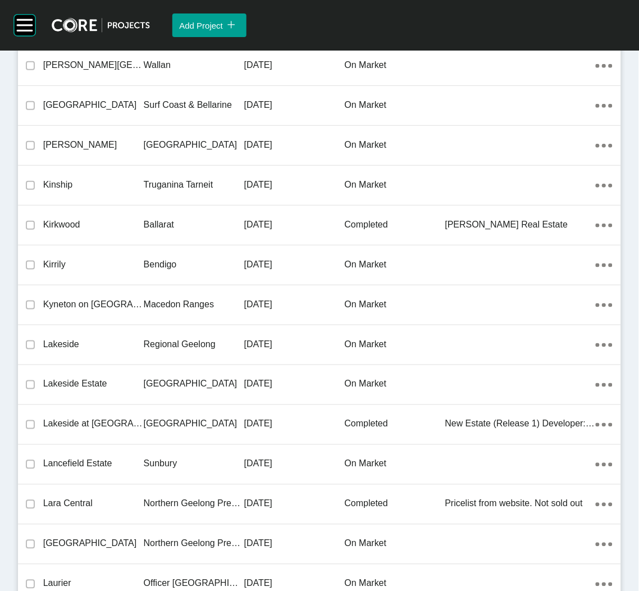
click at [130, 298] on p "Kyneton on [GEOGRAPHIC_DATA]" at bounding box center [93, 304] width 101 height 12
click at [130, 297] on div "Group 2 Created with Sketch. . Add Project icon/tick copy 11 Created with Sketc…" at bounding box center [319, 295] width 639 height 591
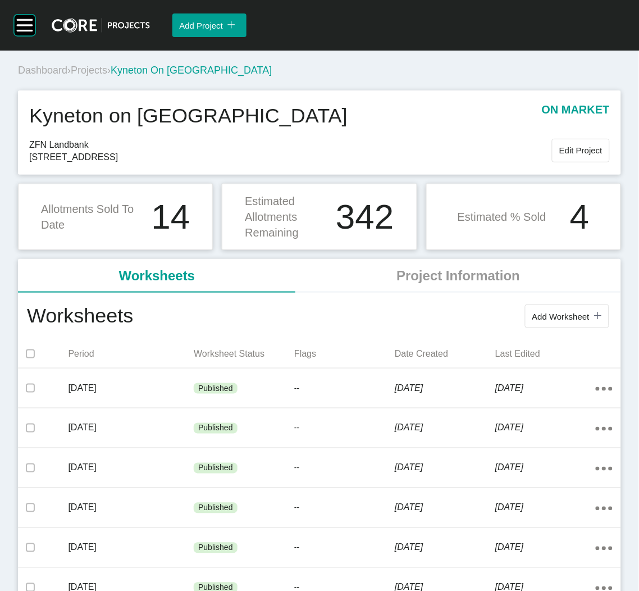
click at [558, 317] on span "Add Worksheet" at bounding box center [560, 317] width 57 height 10
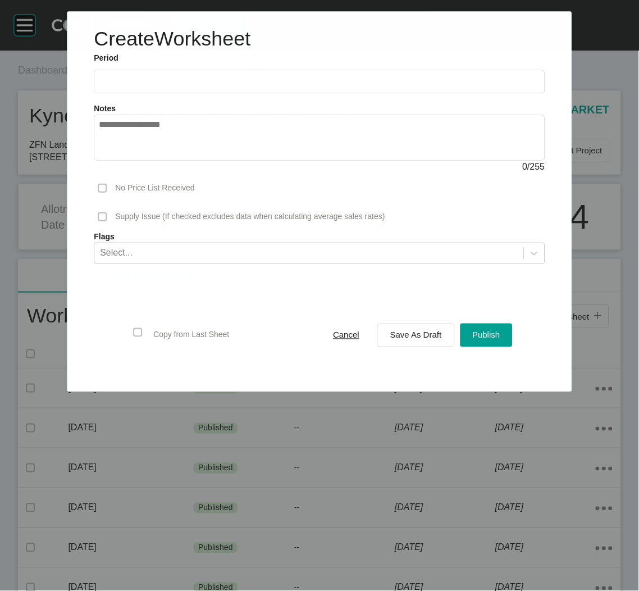
click at [180, 84] on input "text" at bounding box center [319, 82] width 441 height 10
click at [195, 166] on li "Sep" at bounding box center [190, 163] width 38 height 19
type input "**********"
click at [398, 342] on div "Save As Draft" at bounding box center [415, 334] width 57 height 15
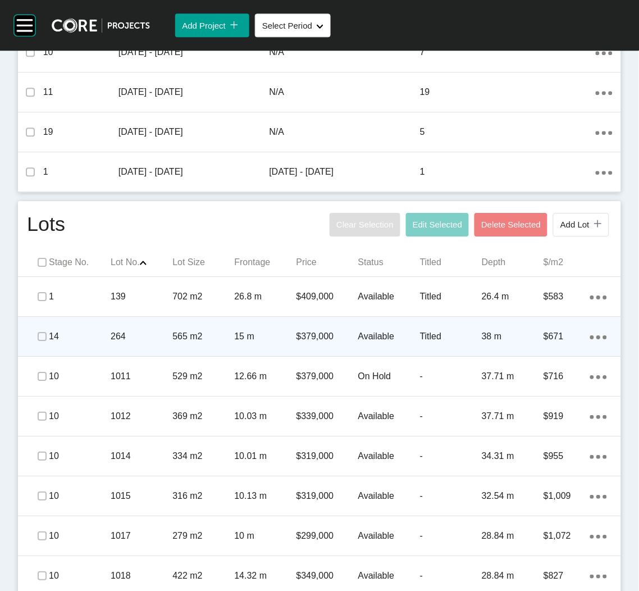
scroll to position [505, 0]
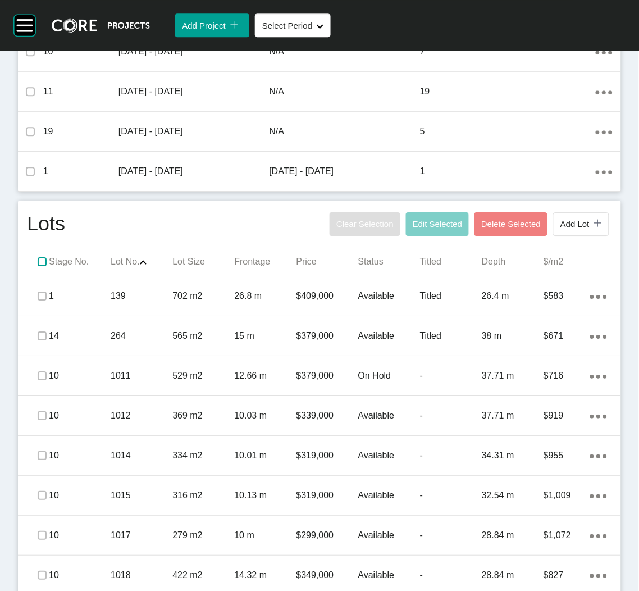
drag, startPoint x: 42, startPoint y: 263, endPoint x: 3, endPoint y: 251, distance: 40.5
click at [42, 262] on label at bounding box center [42, 261] width 9 height 9
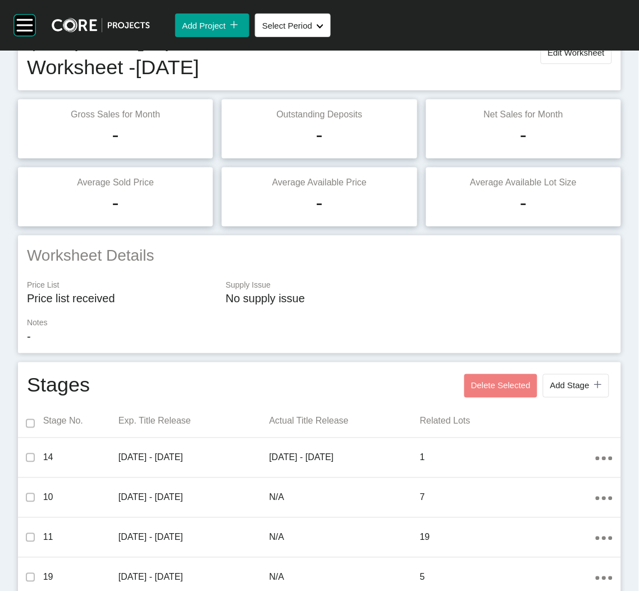
scroll to position [0, 0]
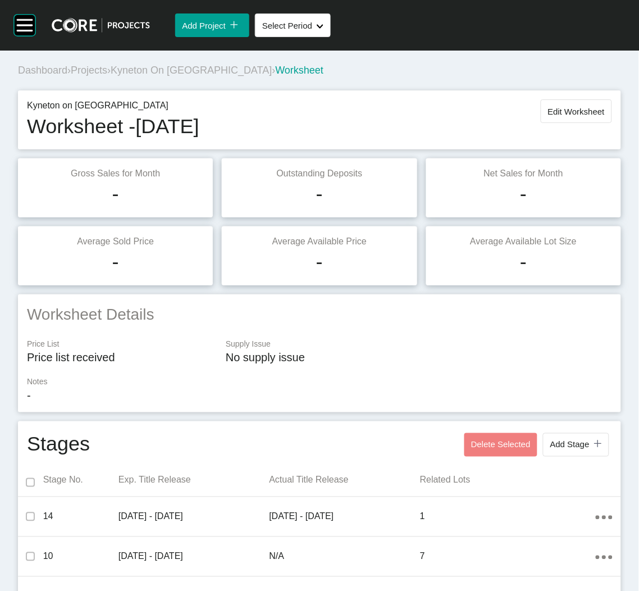
click at [99, 71] on span "Projects" at bounding box center [89, 70] width 36 height 11
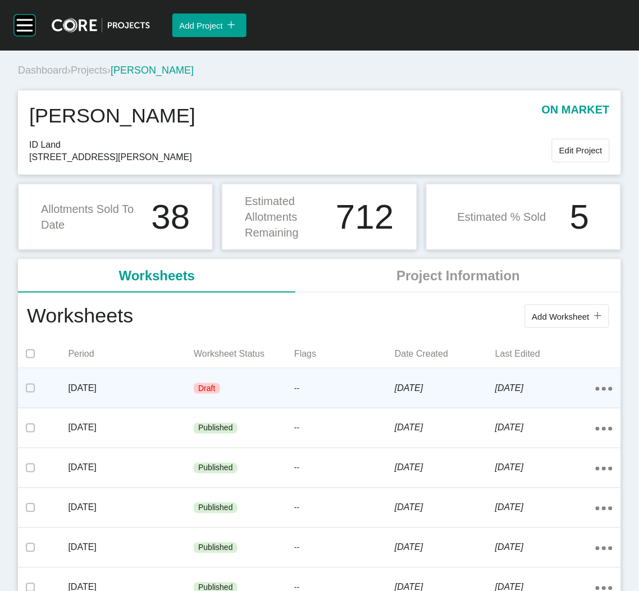
click at [227, 394] on div "Draft" at bounding box center [244, 389] width 101 height 34
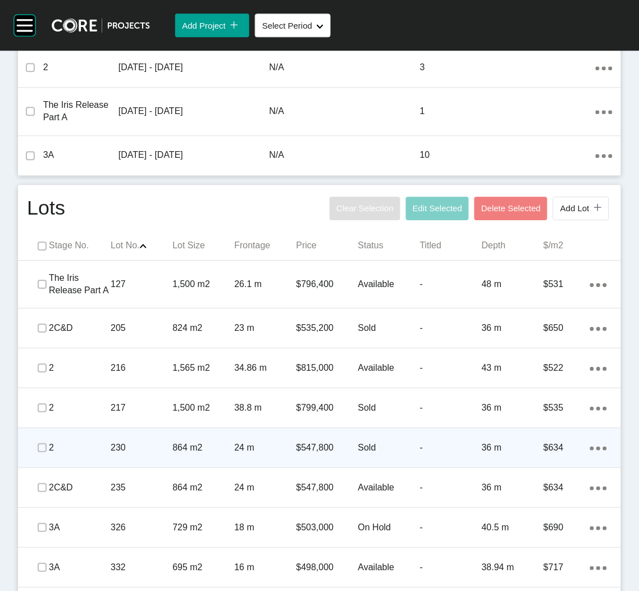
scroll to position [505, 0]
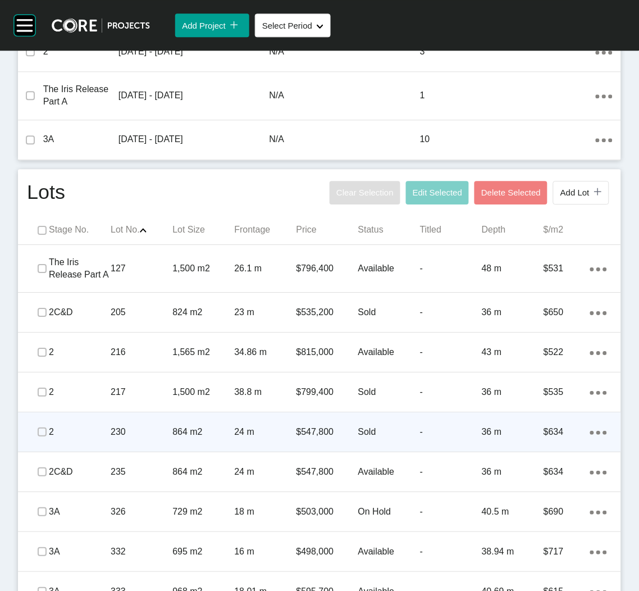
click at [571, 429] on p "$634" at bounding box center [566, 432] width 47 height 12
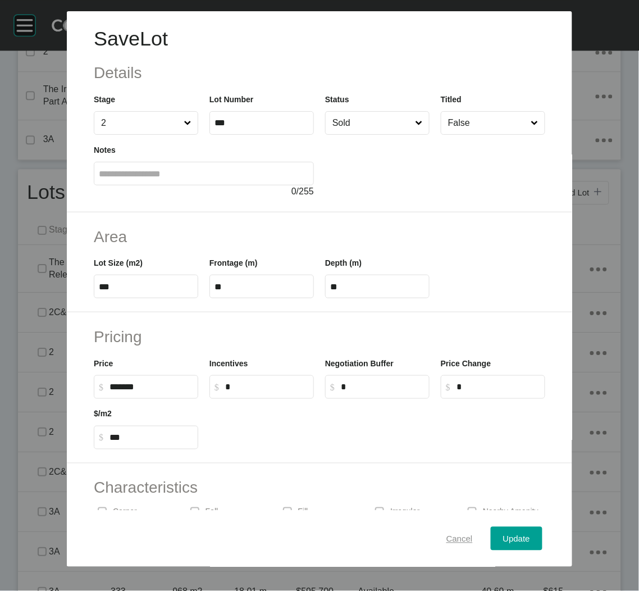
click at [444, 531] on div "Cancel" at bounding box center [460, 538] width 32 height 15
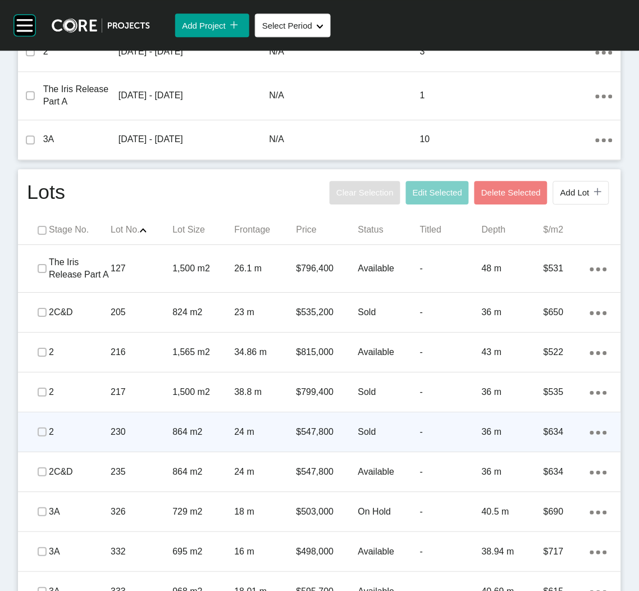
click at [592, 428] on div "Action Menu Dots Copy 6 Created with Sketch." at bounding box center [598, 432] width 17 height 12
click at [547, 431] on link "Duplicate" at bounding box center [540, 434] width 42 height 17
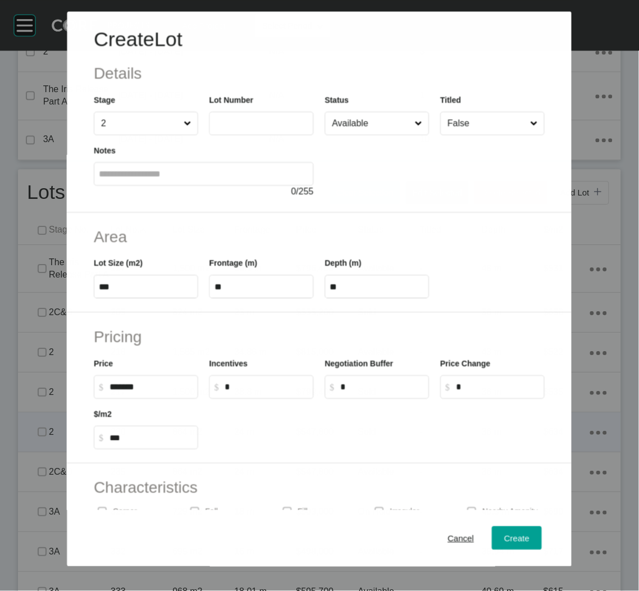
click at [278, 116] on label at bounding box center [261, 123] width 104 height 24
click at [278, 118] on input "text" at bounding box center [261, 123] width 94 height 10
type input "***"
click at [362, 180] on div at bounding box center [435, 166] width 220 height 63
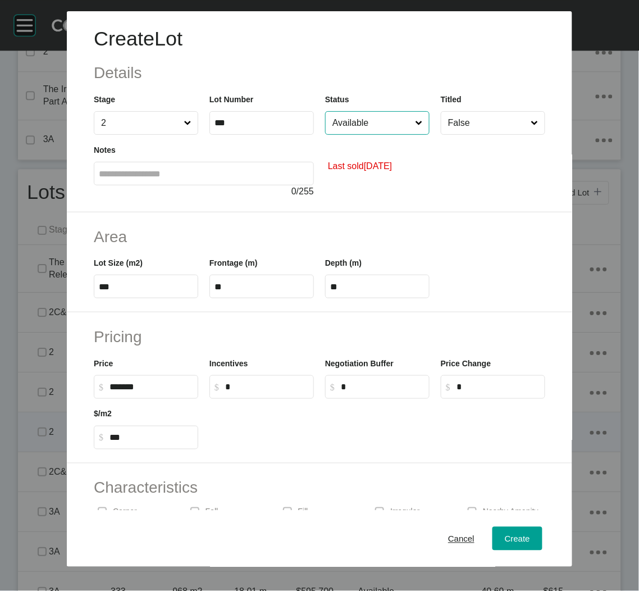
click at [376, 129] on input "Available" at bounding box center [371, 123] width 83 height 22
click at [505, 535] on span "Create" at bounding box center [517, 538] width 25 height 10
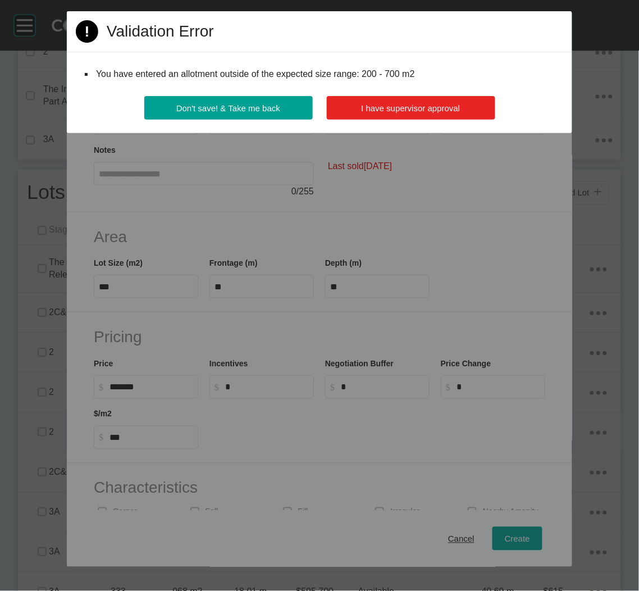
click at [410, 107] on span "I have supervisor approval" at bounding box center [411, 108] width 99 height 10
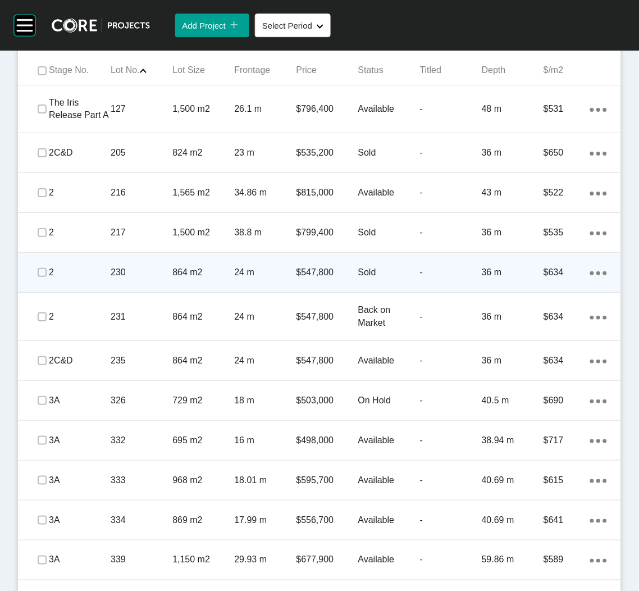
scroll to position [605, 0]
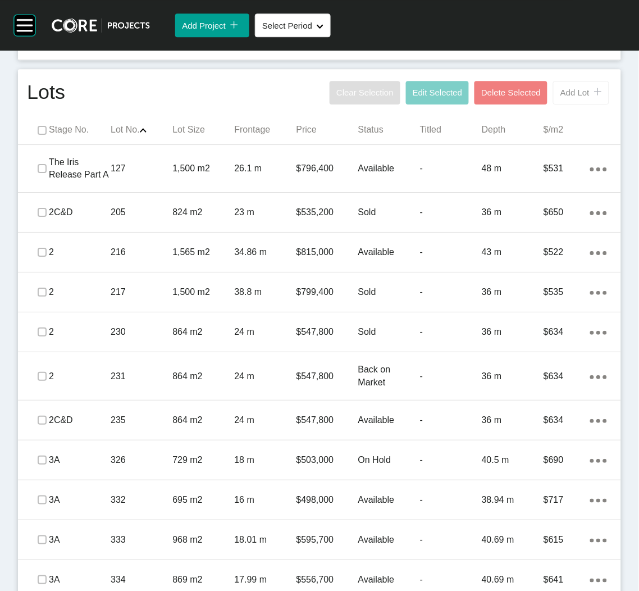
click at [560, 95] on span "Add Lot" at bounding box center [574, 93] width 29 height 10
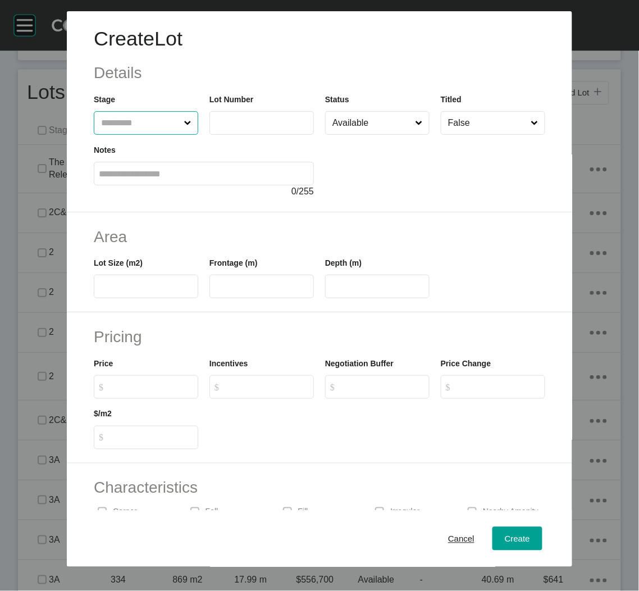
click at [149, 121] on input "text" at bounding box center [140, 123] width 83 height 22
click at [136, 115] on input "*" at bounding box center [140, 123] width 83 height 22
type input "*"
click at [239, 124] on input "text" at bounding box center [261, 123] width 94 height 10
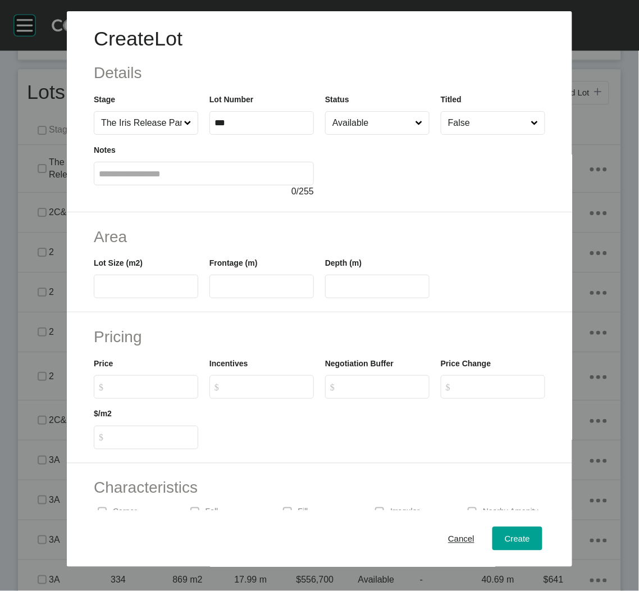
click at [341, 149] on div at bounding box center [435, 166] width 220 height 63
click at [271, 124] on input "***" at bounding box center [261, 123] width 94 height 10
type input "***"
click at [302, 144] on div "Notes 0 / 255" at bounding box center [204, 171] width 220 height 54
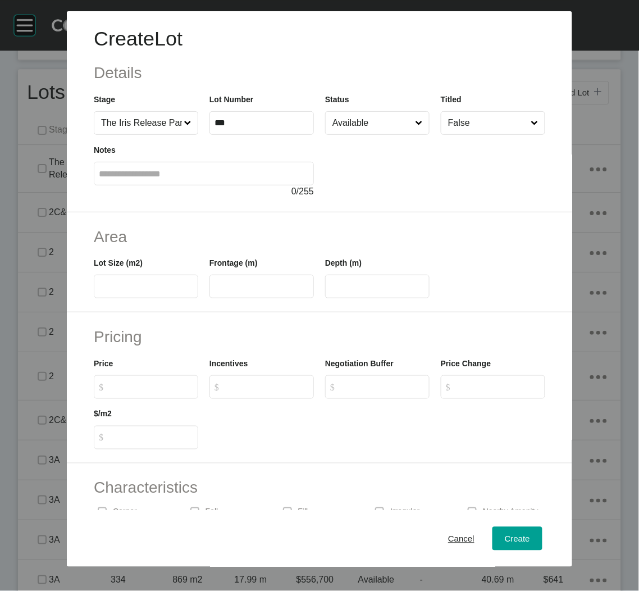
click at [130, 280] on label at bounding box center [146, 287] width 104 height 24
click at [130, 282] on input "text" at bounding box center [146, 287] width 94 height 10
type input "***"
click at [253, 286] on input "text" at bounding box center [261, 287] width 94 height 10
type input "**"
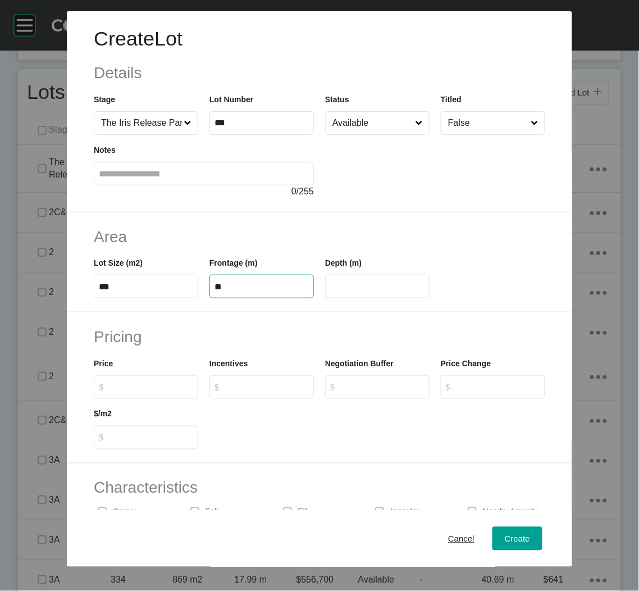
type input "**"
click at [287, 326] on h2 "Pricing" at bounding box center [319, 337] width 451 height 22
click at [154, 386] on input "$ Created with Sketch. $" at bounding box center [151, 387] width 84 height 10
type input "*******"
type input "***"
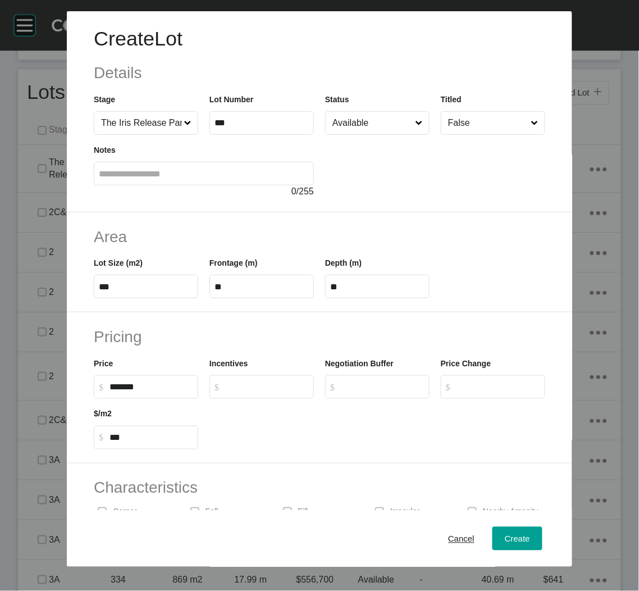
click at [332, 424] on div at bounding box center [377, 424] width 347 height 51
click at [505, 541] on span "Create" at bounding box center [517, 538] width 25 height 10
type input "*"
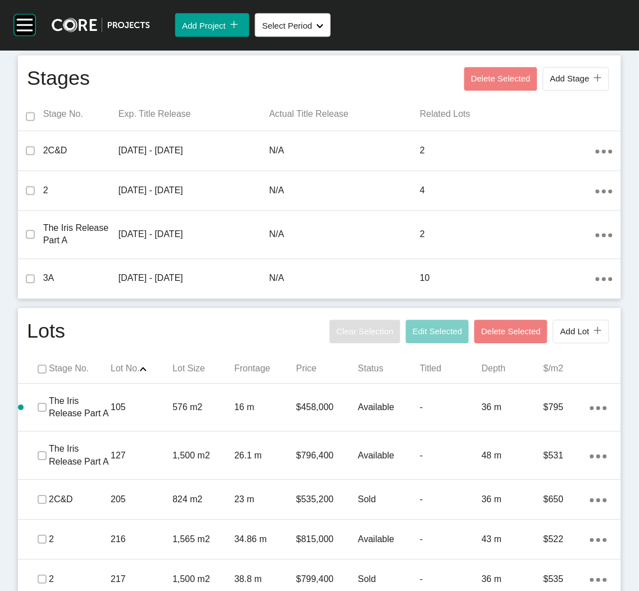
scroll to position [400, 0]
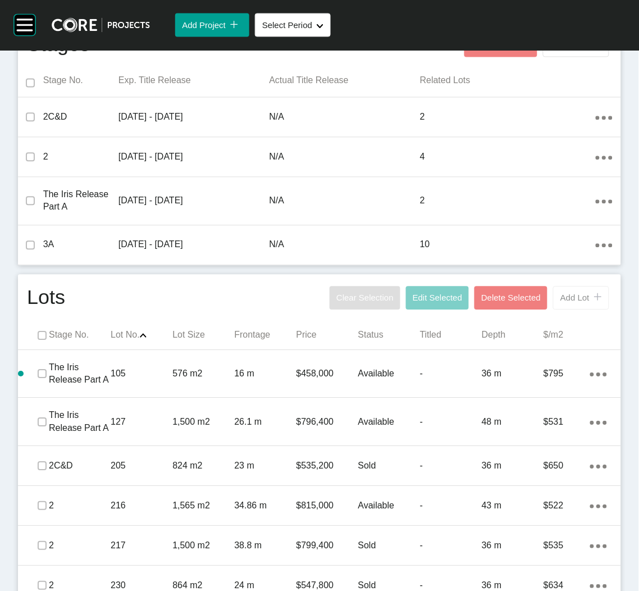
click at [553, 303] on button "Add Lot icon/tick copy 11 Created with Sketch." at bounding box center [581, 298] width 56 height 24
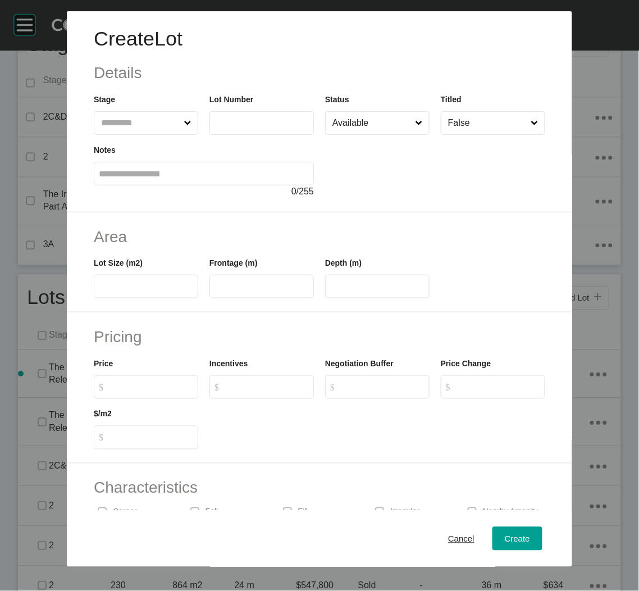
click at [150, 117] on input "text" at bounding box center [140, 123] width 83 height 22
click at [227, 127] on input "text" at bounding box center [261, 123] width 94 height 10
type input "****"
click at [319, 168] on div at bounding box center [434, 166] width 231 height 63
click at [110, 291] on input "text" at bounding box center [146, 287] width 94 height 10
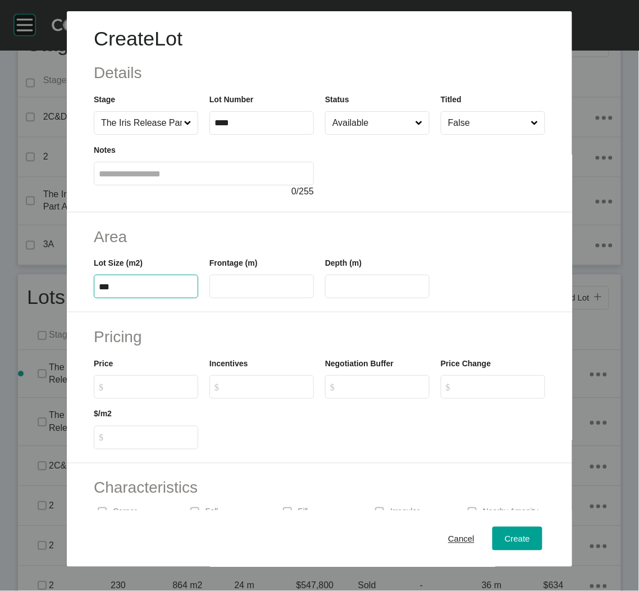
type input "***"
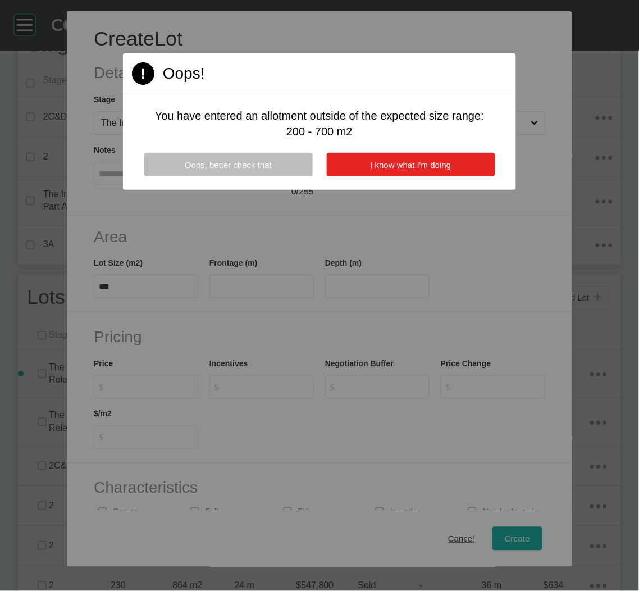
click at [362, 170] on button "I know what I'm doing" at bounding box center [411, 165] width 168 height 24
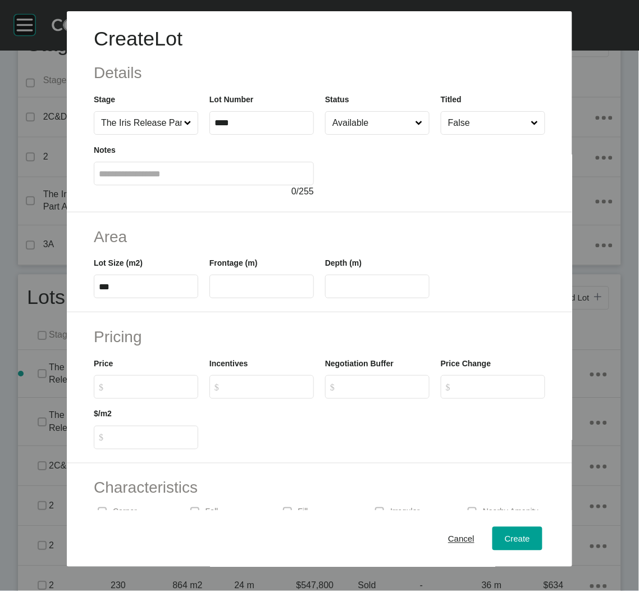
click at [268, 284] on input "text" at bounding box center [261, 287] width 94 height 10
type input "**"
click at [246, 307] on div "Area Lot Size (m2) *** Frontage (m) ** Depth (m) **" at bounding box center [319, 262] width 505 height 101
click at [158, 382] on input "$ Created with Sketch. $" at bounding box center [151, 387] width 84 height 10
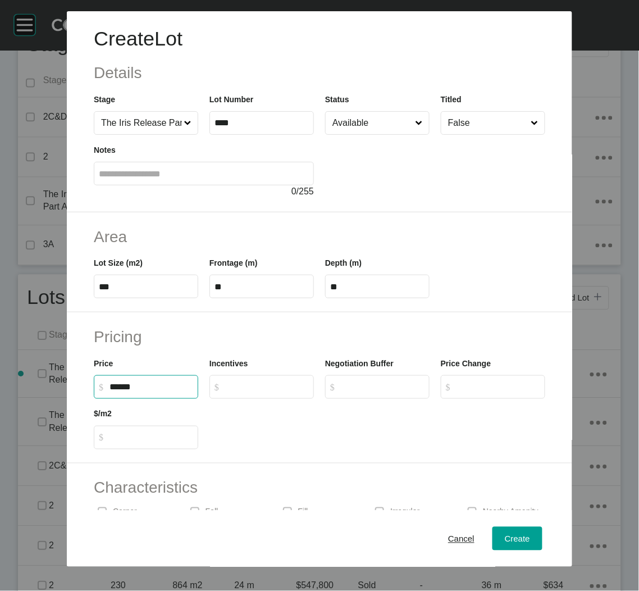
type input "*******"
type input "***"
drag, startPoint x: 326, startPoint y: 421, endPoint x: 331, endPoint y: 426, distance: 7.2
click at [326, 422] on div at bounding box center [377, 424] width 347 height 51
click at [505, 537] on span "Create" at bounding box center [517, 538] width 25 height 10
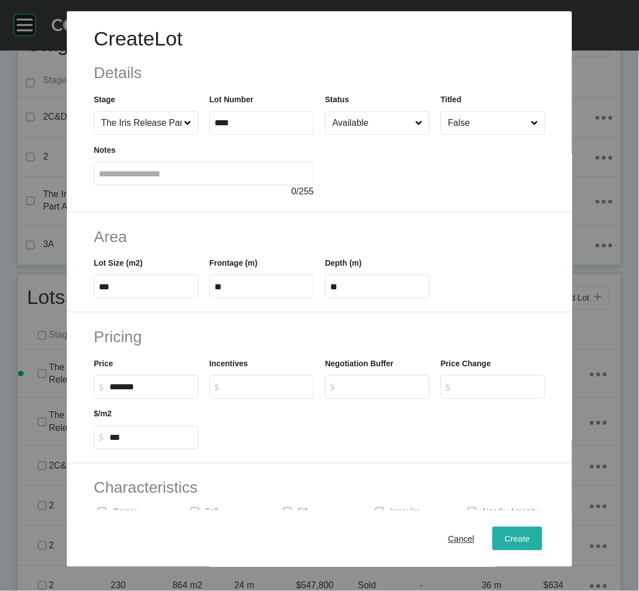
type input "*"
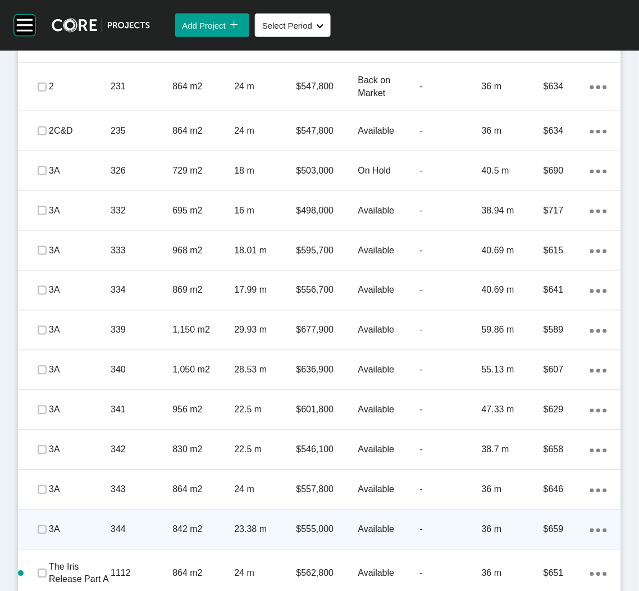
scroll to position [953, 0]
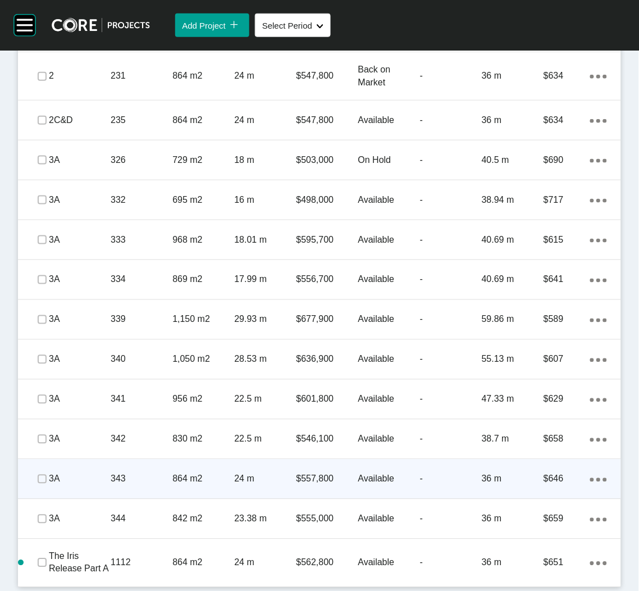
click at [144, 476] on p "343" at bounding box center [142, 479] width 62 height 12
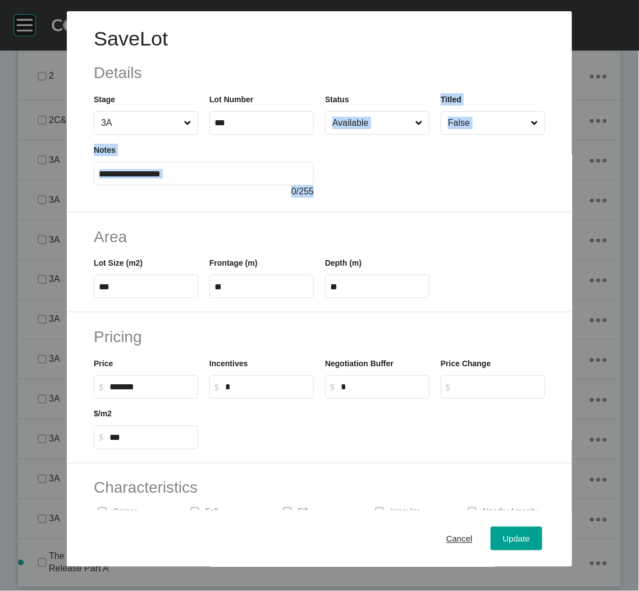
click at [370, 131] on div "Save Lot Details Stage 3A Lot Number *** Status Available Titled False Notes 0 …" at bounding box center [319, 111] width 505 height 201
click at [368, 120] on input "Available" at bounding box center [371, 123] width 83 height 22
click at [508, 540] on span "Update" at bounding box center [516, 538] width 27 height 10
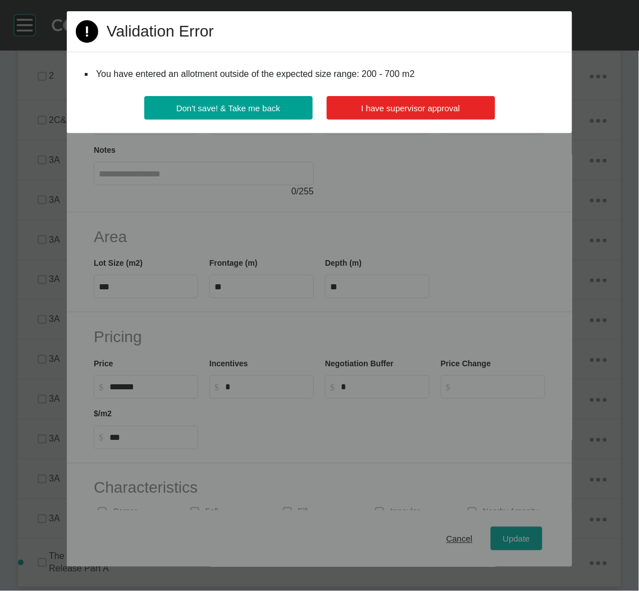
click at [362, 99] on button "I have supervisor approval" at bounding box center [411, 108] width 168 height 24
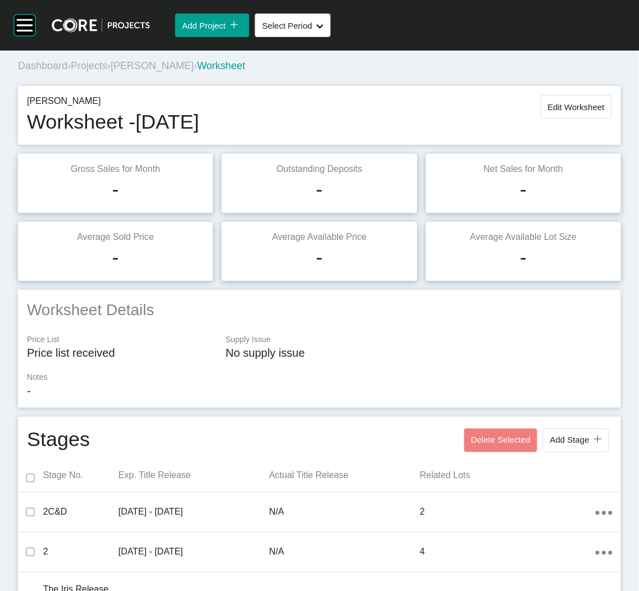
scroll to position [0, 0]
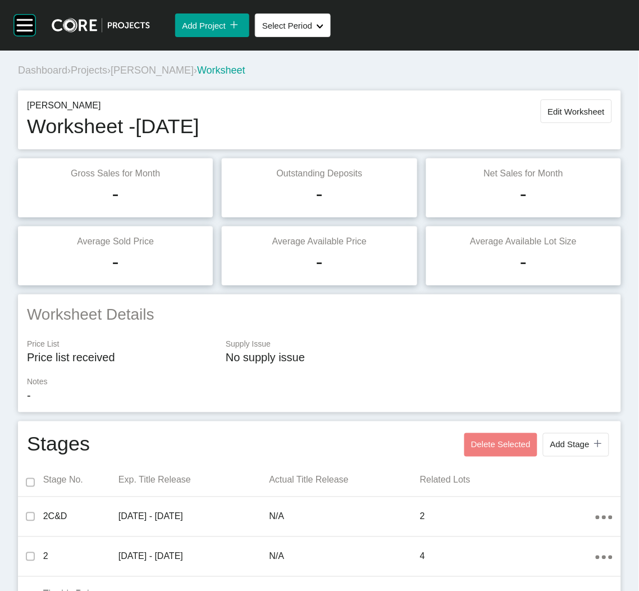
click at [89, 72] on span "Projects" at bounding box center [89, 70] width 36 height 11
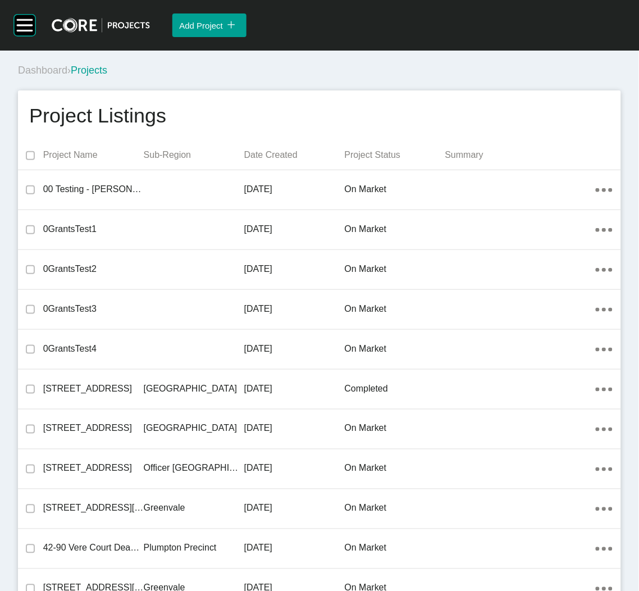
scroll to position [1727, 0]
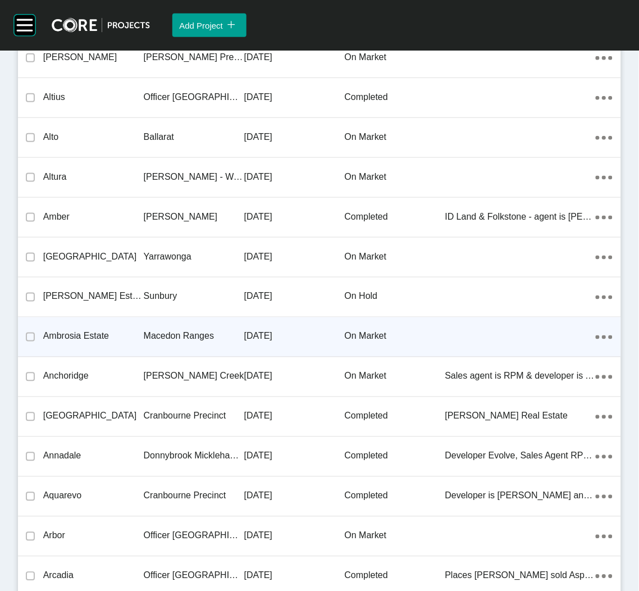
click at [235, 338] on p "Macedon Ranges" at bounding box center [194, 336] width 101 height 12
click at [235, 338] on div "Group 2 Created with Sketch. . Add Project icon/tick copy 11 Created with Sketc…" at bounding box center [319, 295] width 639 height 591
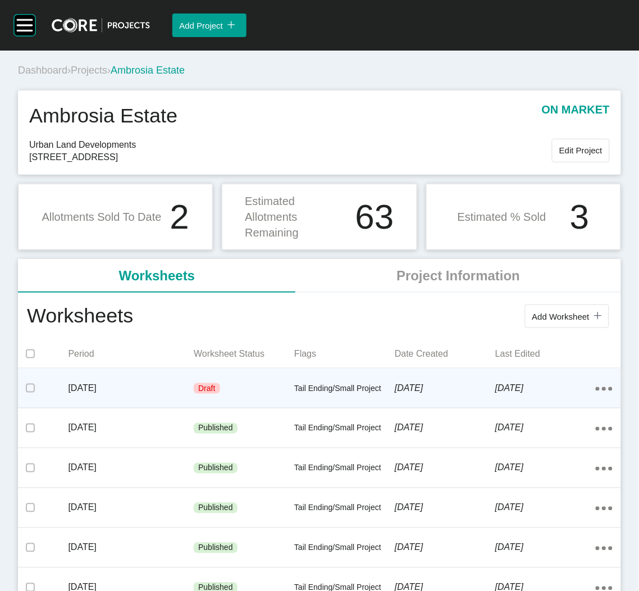
drag, startPoint x: 194, startPoint y: 338, endPoint x: 248, endPoint y: 389, distance: 74.3
click at [248, 389] on div "Draft" at bounding box center [244, 389] width 101 height 34
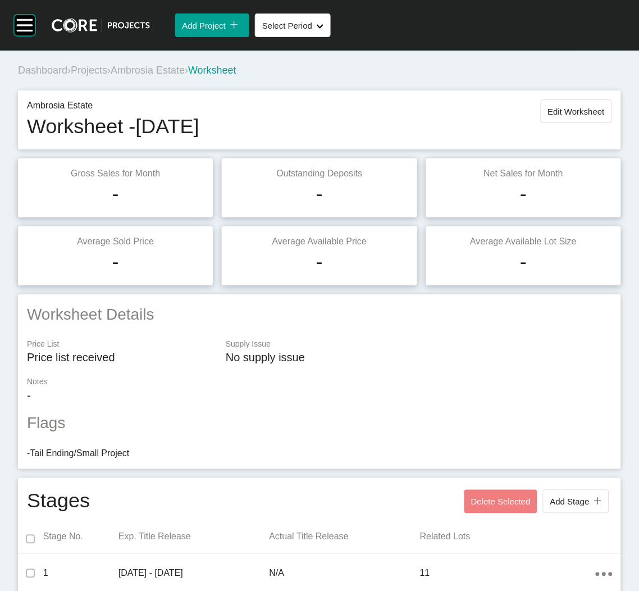
click at [99, 67] on span "Projects" at bounding box center [89, 70] width 36 height 11
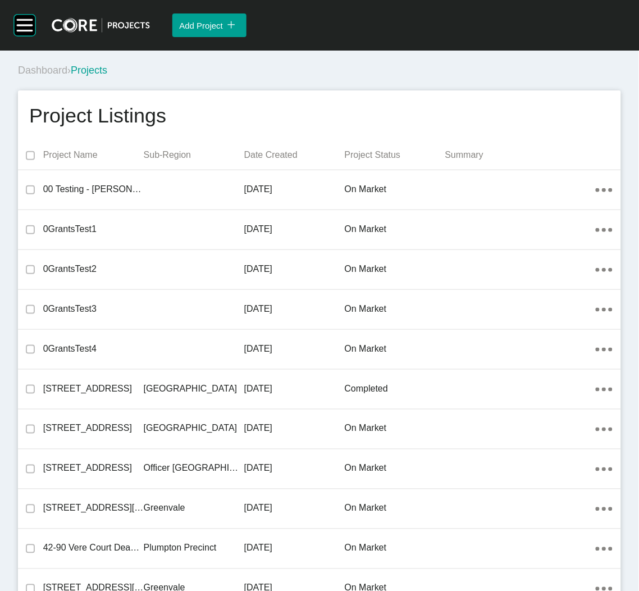
scroll to position [9455, 0]
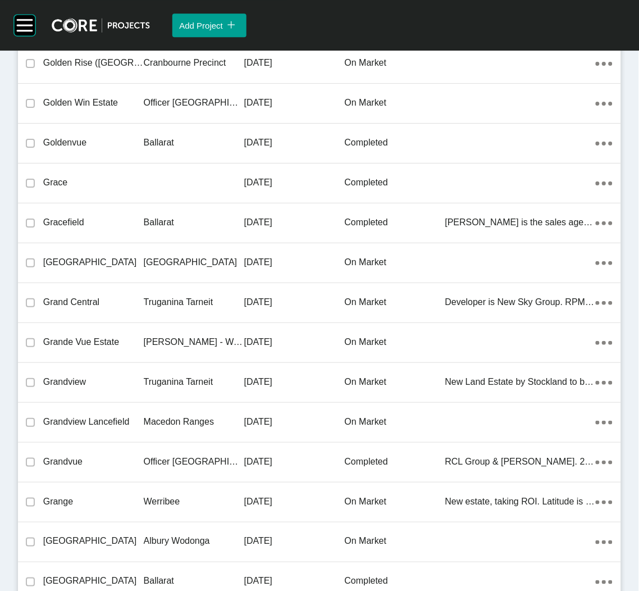
click at [164, 382] on div "Truganina Tarneit" at bounding box center [194, 381] width 101 height 35
click at [164, 382] on div "Group 2 Created with Sketch. . Add Project icon/tick copy 11 Created with Sketc…" at bounding box center [319, 295] width 639 height 591
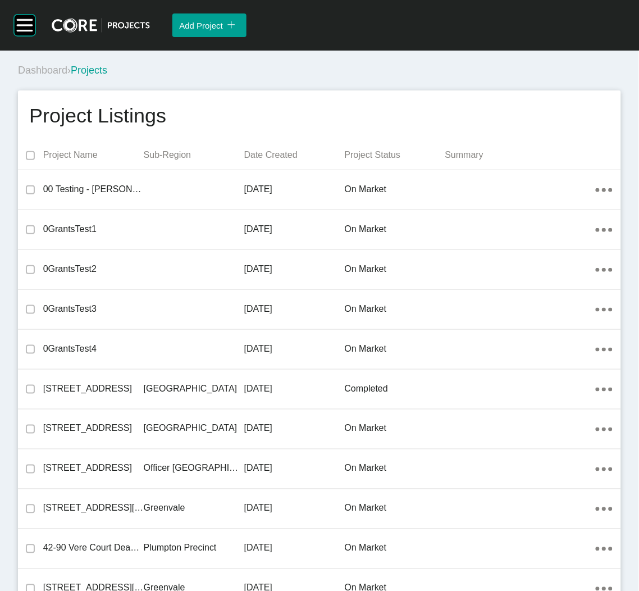
scroll to position [9575, 0]
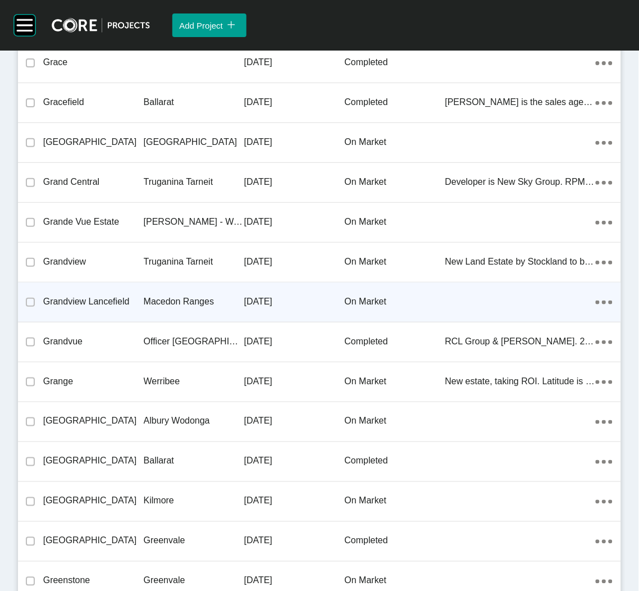
click at [162, 300] on p "Macedon Ranges" at bounding box center [194, 301] width 101 height 12
click at [162, 300] on div "Group 2 Created with Sketch. . Add Project icon/tick copy 11 Created with Sketc…" at bounding box center [319, 295] width 639 height 591
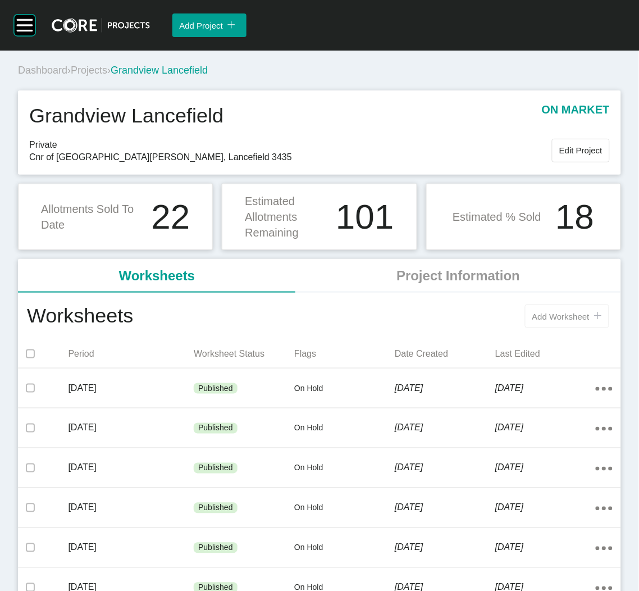
click at [555, 312] on span "Add Worksheet" at bounding box center [560, 317] width 57 height 10
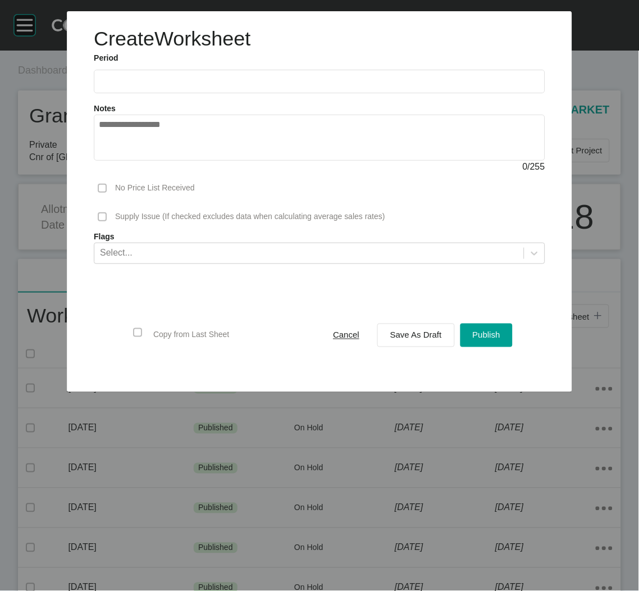
click at [234, 79] on input "text" at bounding box center [319, 82] width 441 height 10
click at [189, 163] on li "Sep" at bounding box center [190, 163] width 38 height 19
type input "**********"
click at [247, 259] on div "Select..." at bounding box center [309, 252] width 430 height 19
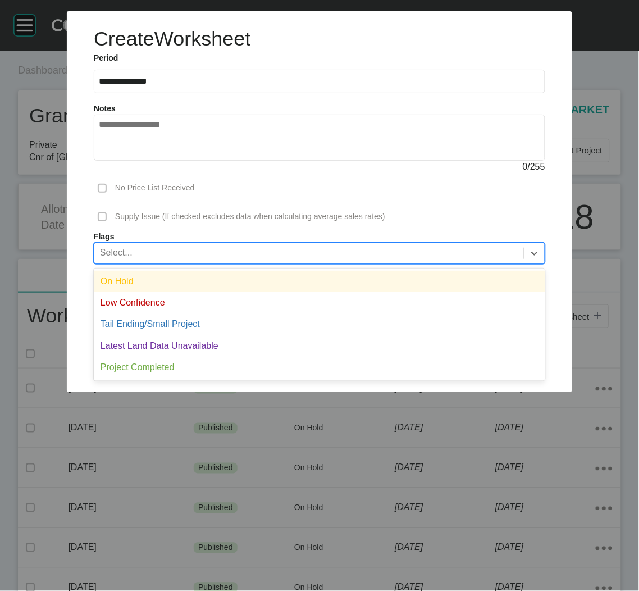
click at [215, 275] on div "On Hold" at bounding box center [319, 281] width 451 height 21
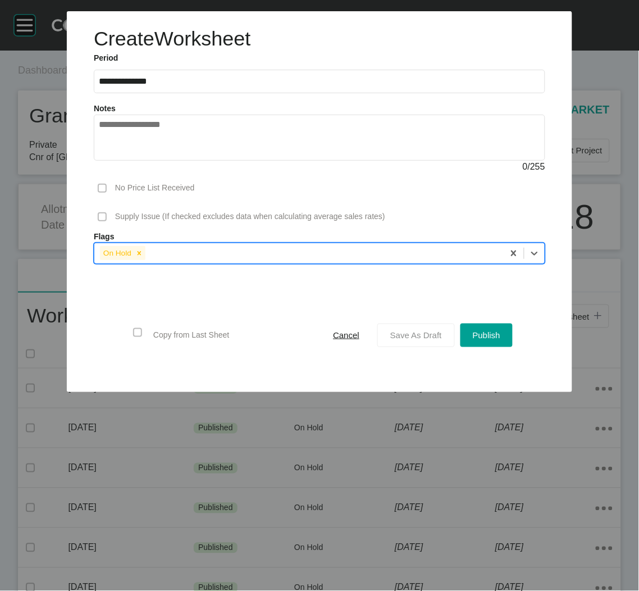
click at [441, 337] on span "Save As Draft" at bounding box center [416, 335] width 52 height 10
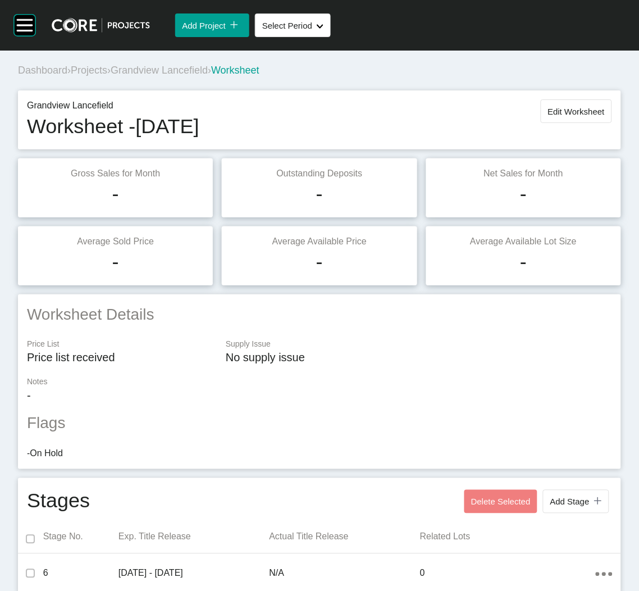
click at [95, 67] on span "Projects" at bounding box center [89, 70] width 36 height 11
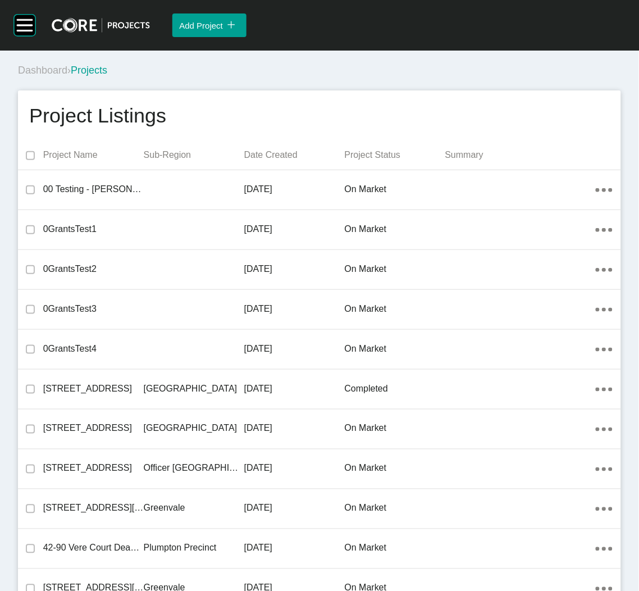
scroll to position [12841, 0]
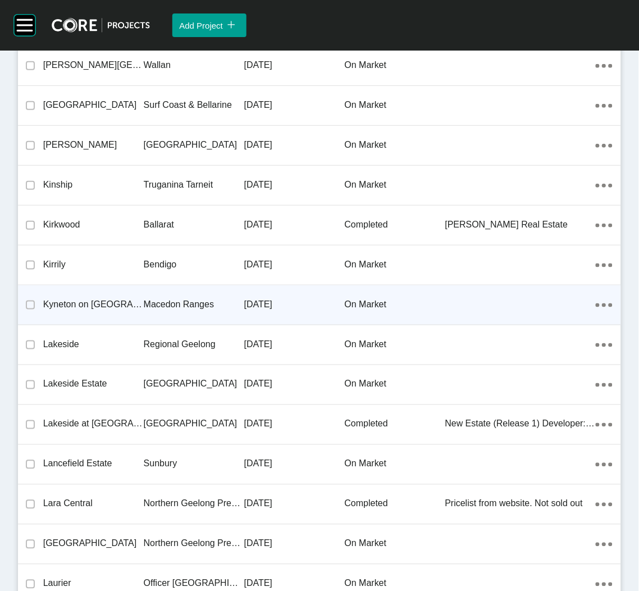
click at [176, 287] on div "Macedon Ranges" at bounding box center [194, 304] width 101 height 35
click at [176, 285] on div "Group 2 Created with Sketch. . Add Project icon/tick copy 11 Created with Sketc…" at bounding box center [319, 295] width 639 height 591
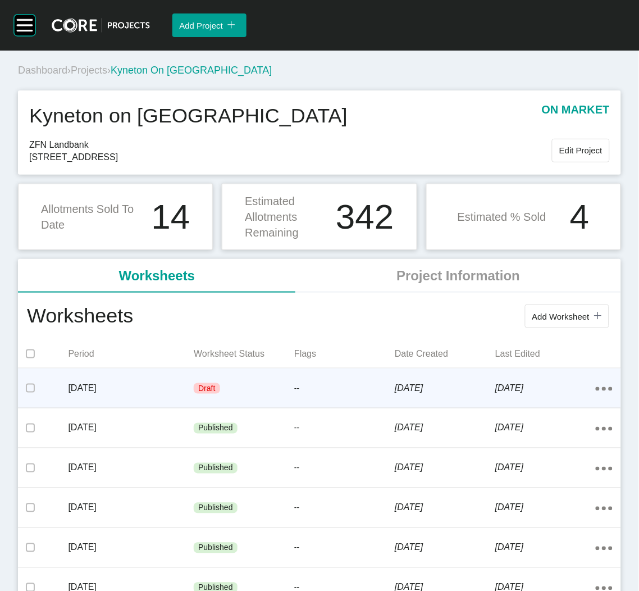
click at [244, 387] on div "Draft" at bounding box center [244, 389] width 101 height 34
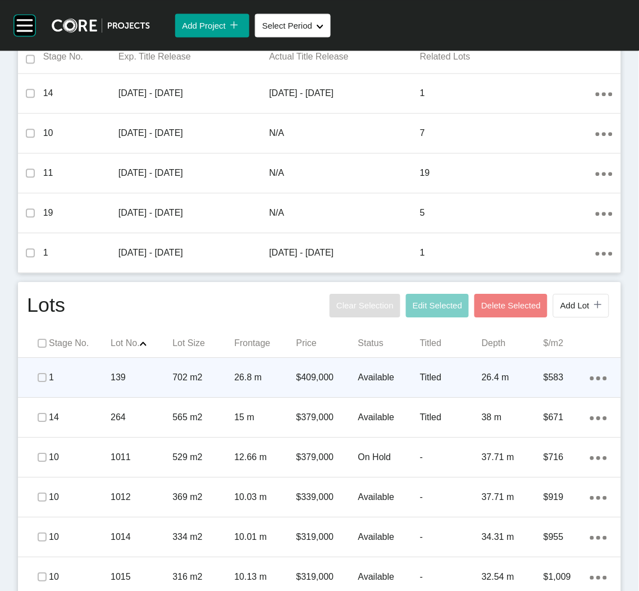
scroll to position [505, 0]
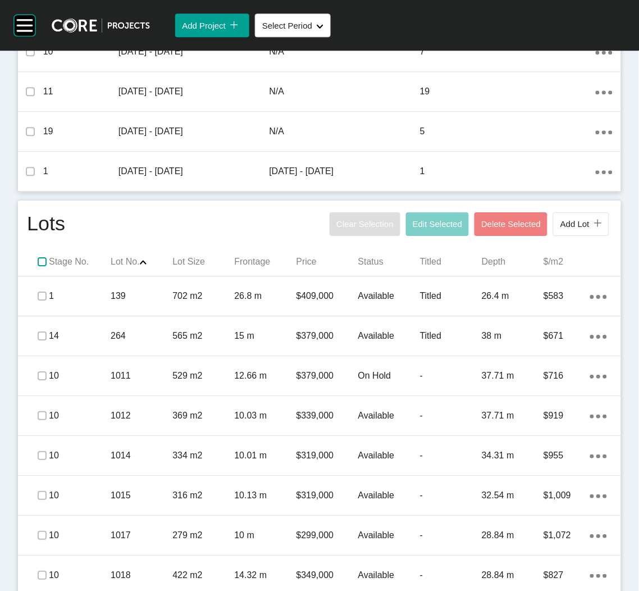
click at [47, 263] on label at bounding box center [42, 261] width 9 height 9
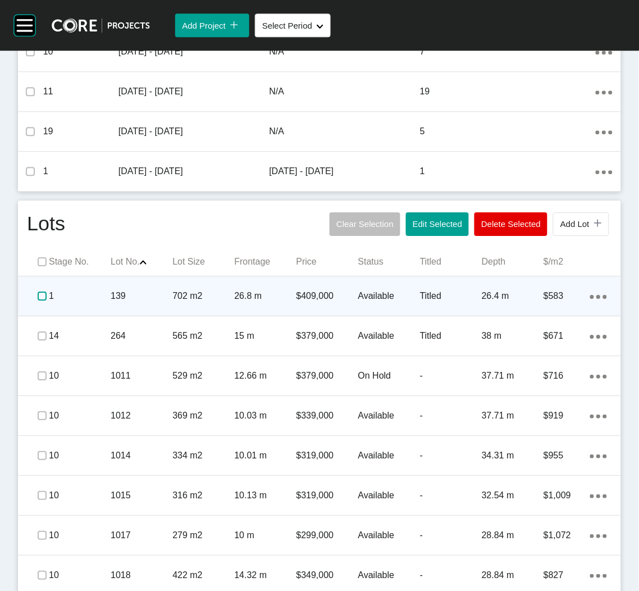
click at [38, 294] on label at bounding box center [42, 295] width 9 height 9
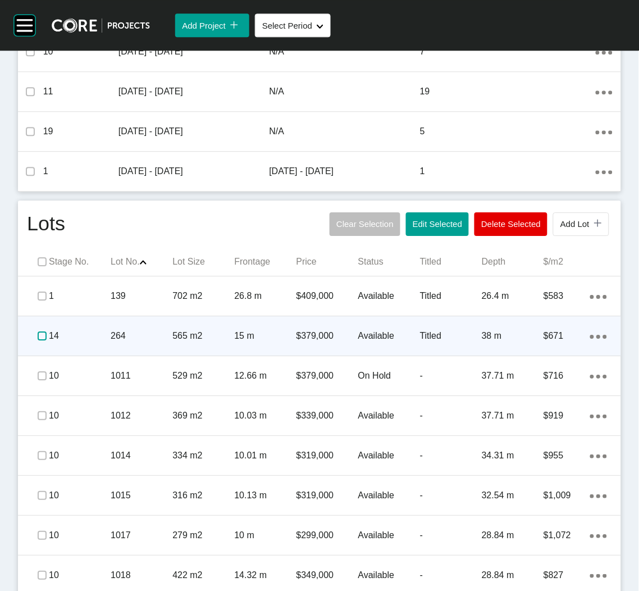
click at [42, 335] on label at bounding box center [42, 335] width 9 height 9
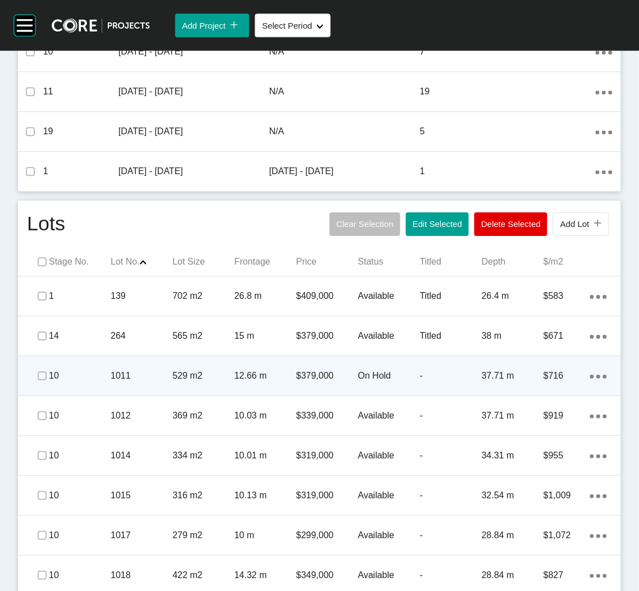
click at [208, 372] on p "529 m2" at bounding box center [203, 375] width 62 height 12
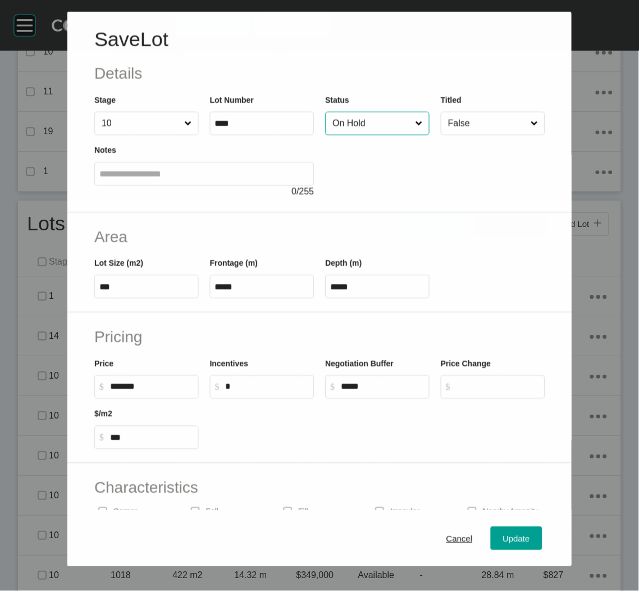
click at [380, 122] on input "On Hold" at bounding box center [371, 123] width 83 height 22
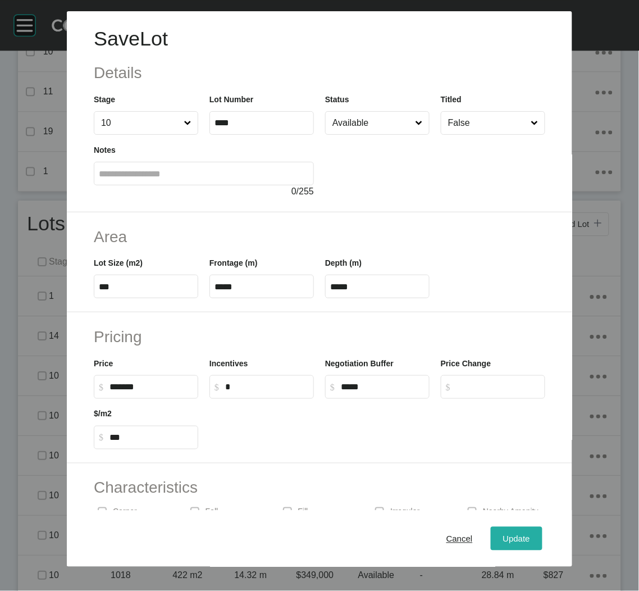
click at [513, 534] on span "Update" at bounding box center [516, 538] width 27 height 10
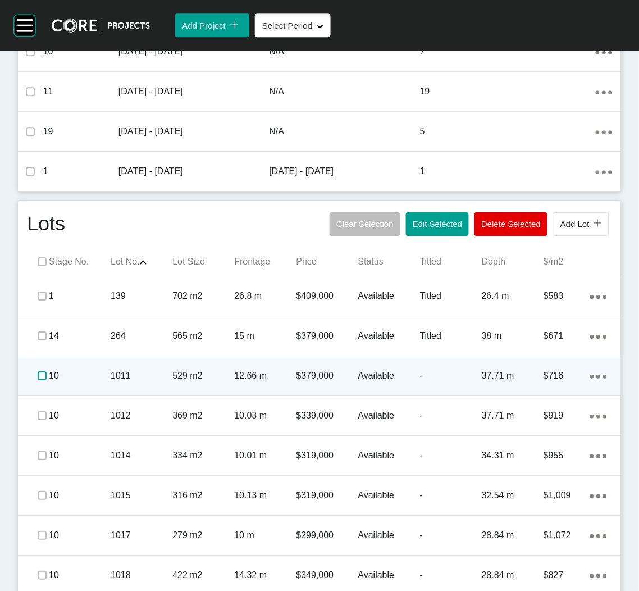
click at [39, 373] on label at bounding box center [42, 375] width 9 height 9
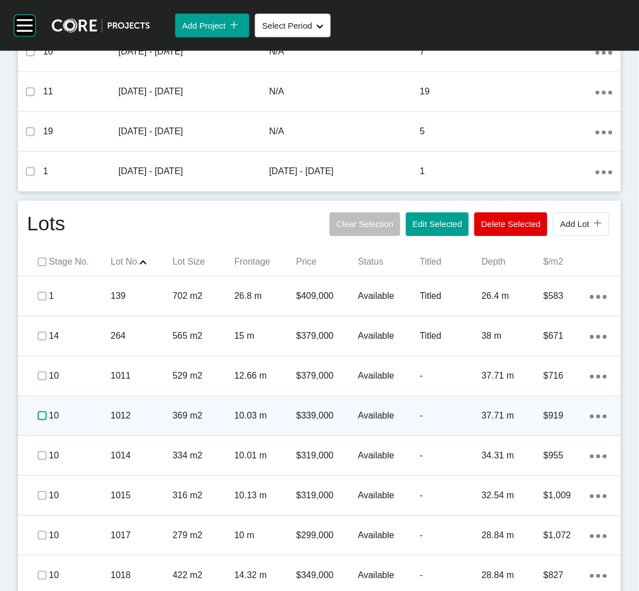
click at [38, 416] on label at bounding box center [42, 415] width 9 height 9
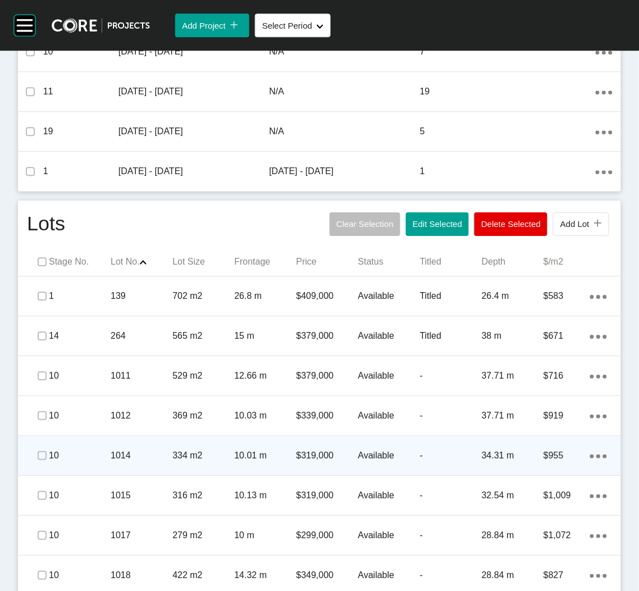
click at [164, 463] on div "1014" at bounding box center [142, 455] width 62 height 35
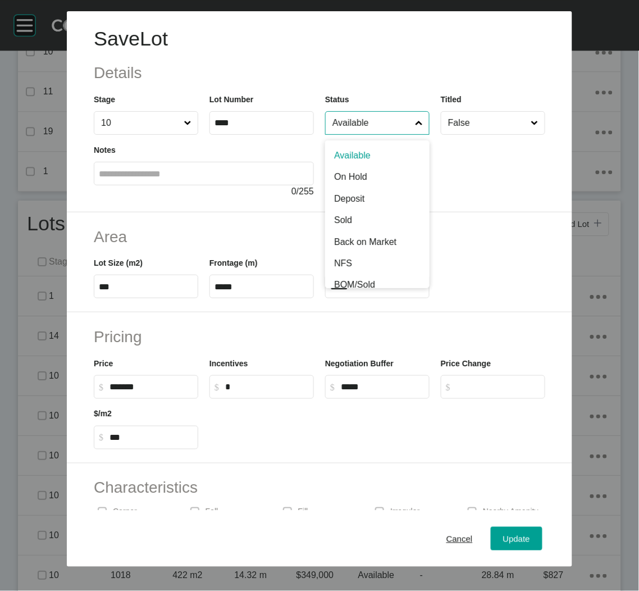
drag, startPoint x: 364, startPoint y: 129, endPoint x: 365, endPoint y: 149, distance: 19.7
click at [364, 130] on input "Available" at bounding box center [371, 123] width 83 height 22
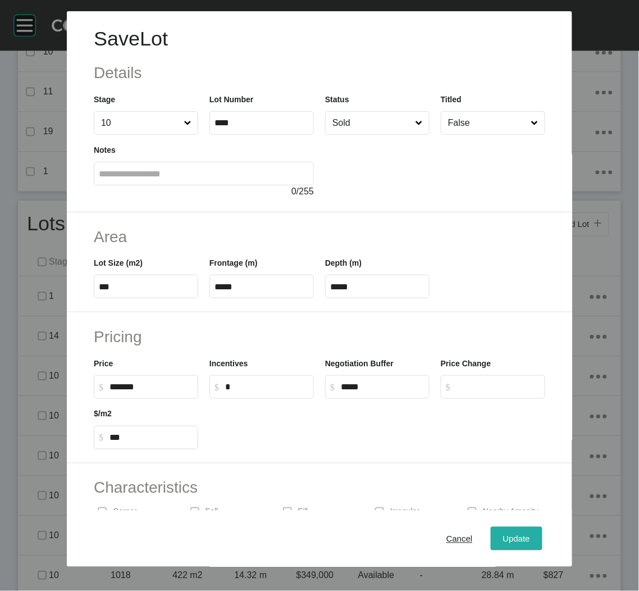
click at [503, 531] on div "Update" at bounding box center [516, 538] width 33 height 15
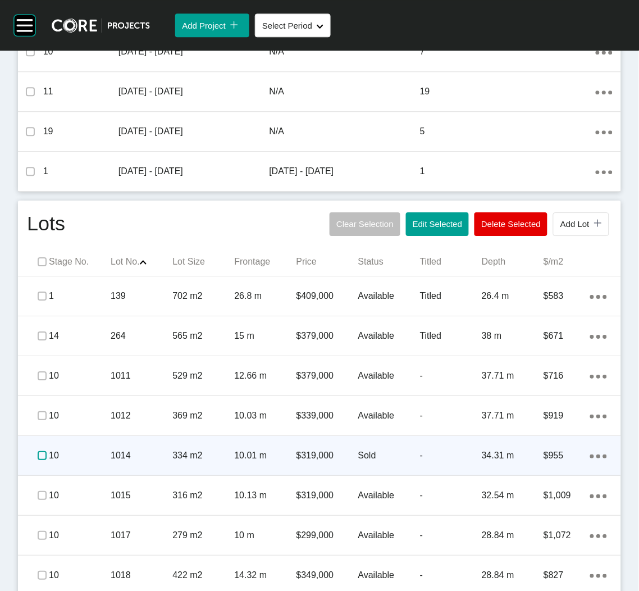
click at [41, 455] on label at bounding box center [42, 455] width 9 height 9
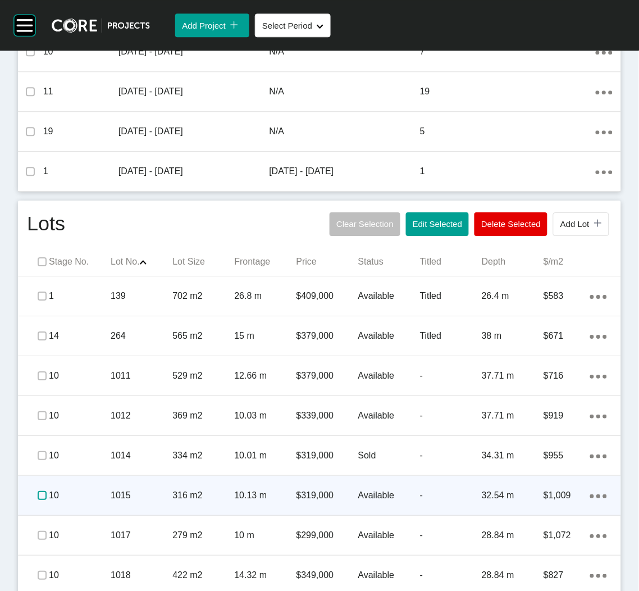
click at [38, 494] on label at bounding box center [42, 495] width 9 height 9
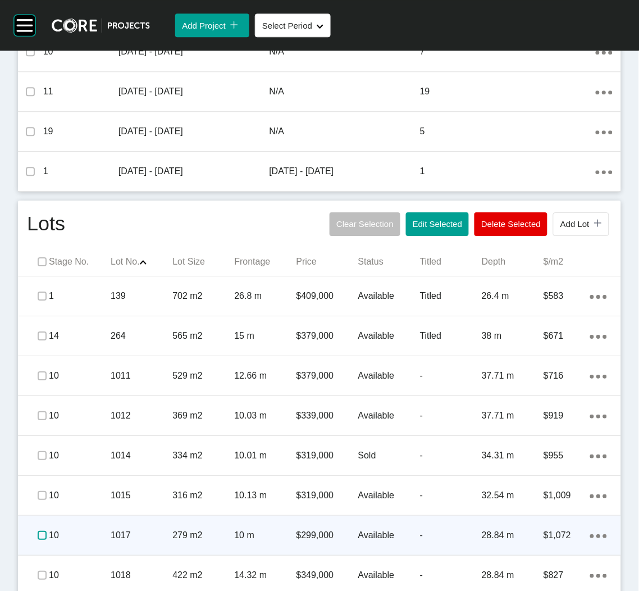
click at [41, 537] on label at bounding box center [42, 535] width 9 height 9
click at [191, 545] on div "279 m2" at bounding box center [203, 535] width 62 height 35
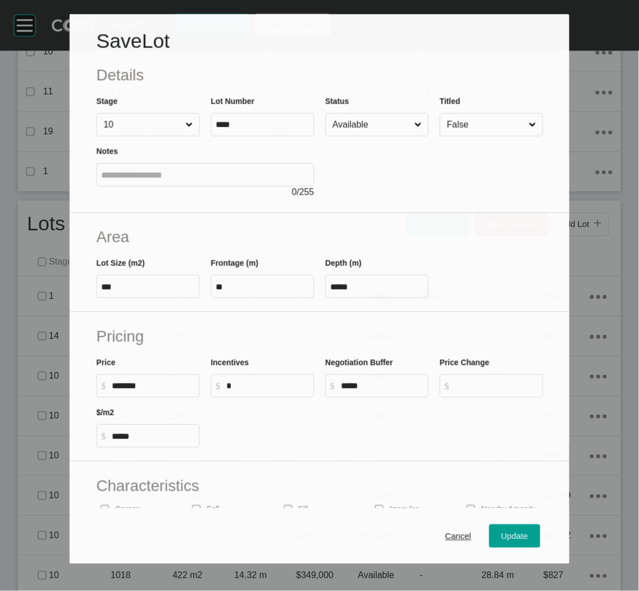
click at [376, 126] on input "Available" at bounding box center [371, 124] width 82 height 22
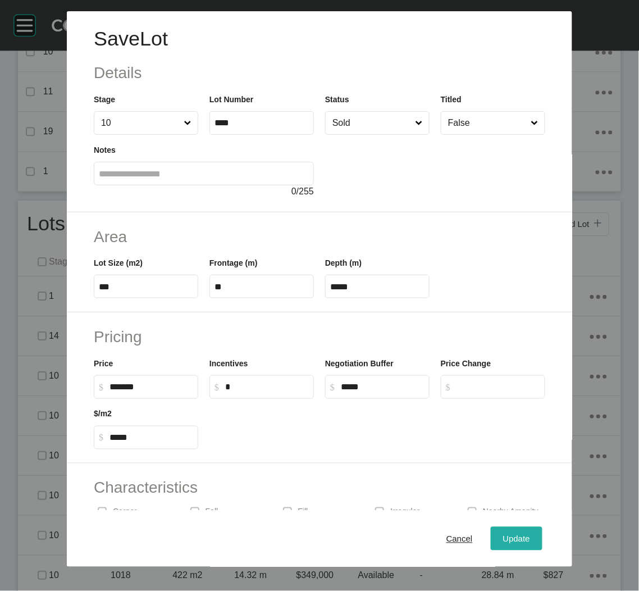
click at [501, 532] on div "Update" at bounding box center [516, 538] width 33 height 15
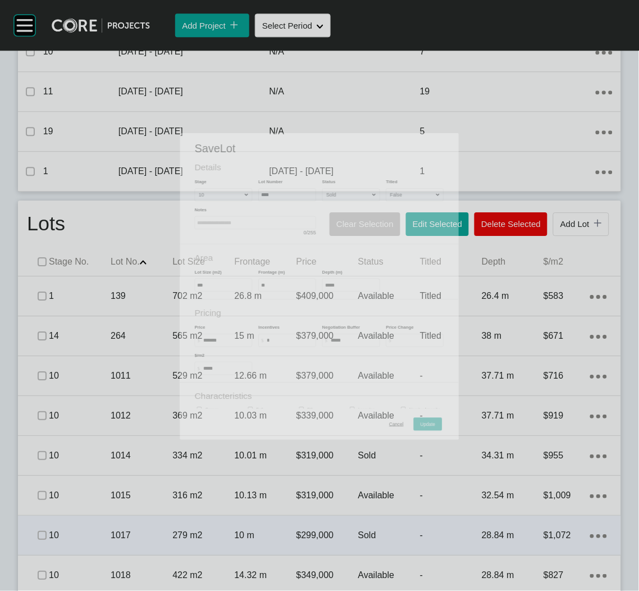
scroll to position [590, 0]
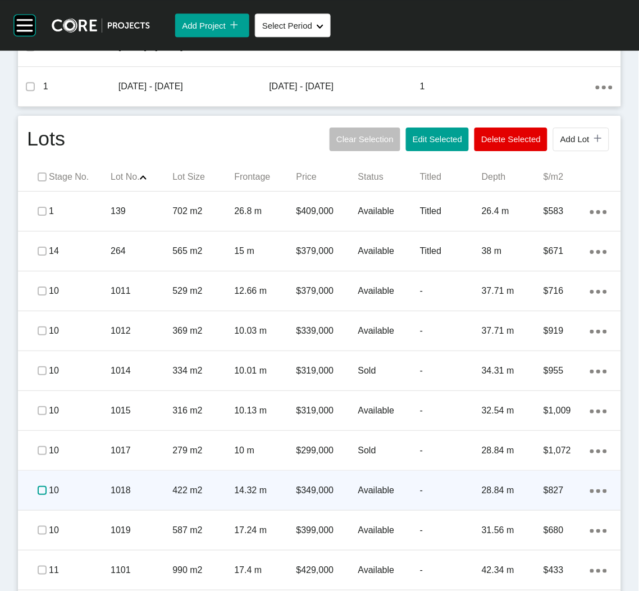
click at [38, 488] on label at bounding box center [42, 490] width 9 height 9
click at [148, 497] on div "1018" at bounding box center [142, 490] width 62 height 35
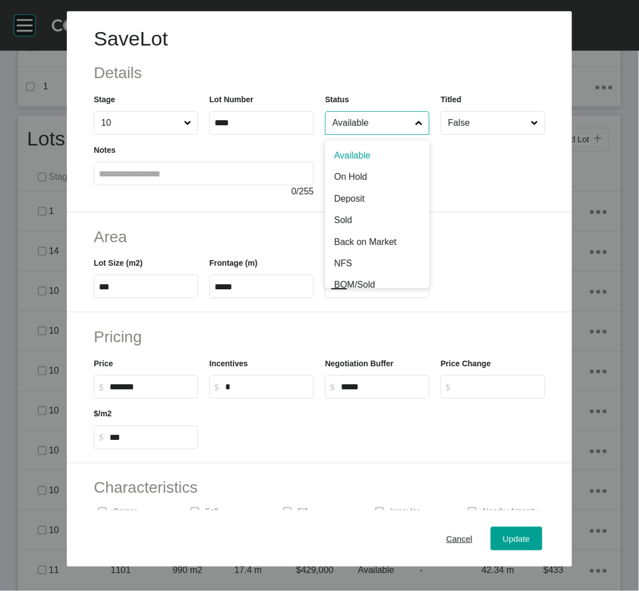
click at [378, 121] on input "Available" at bounding box center [371, 123] width 83 height 22
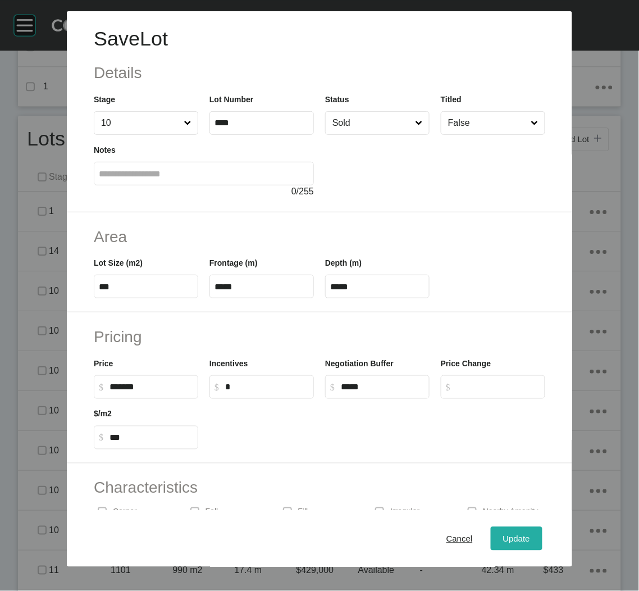
click at [504, 533] on span "Update" at bounding box center [516, 538] width 27 height 10
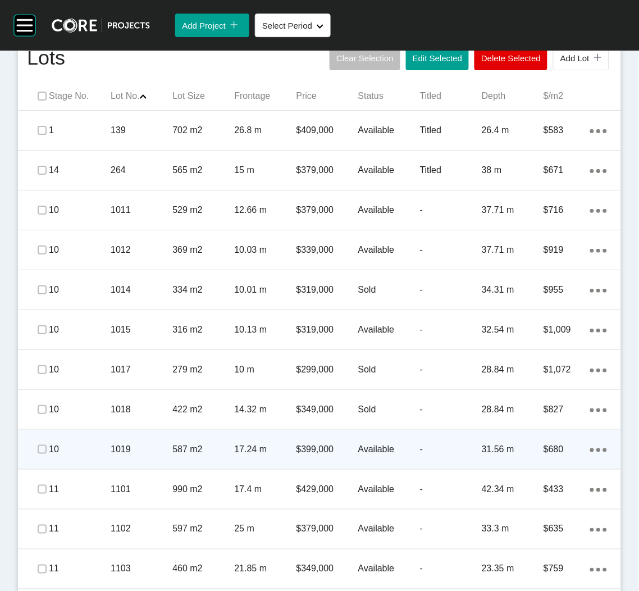
scroll to position [674, 0]
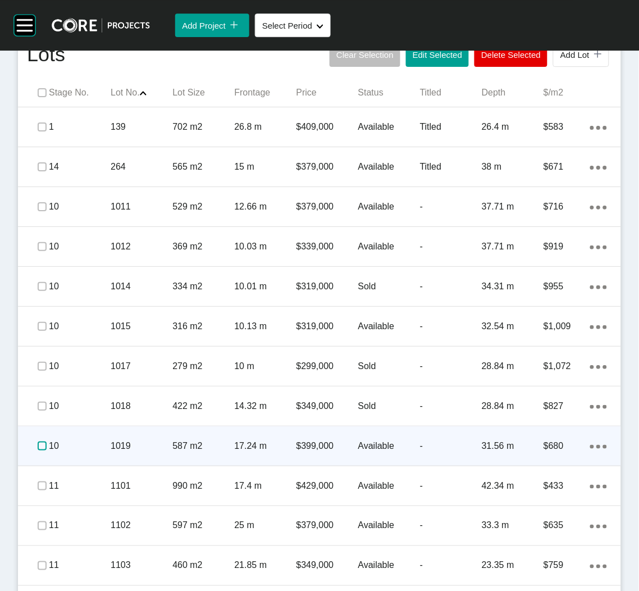
click at [41, 448] on label at bounding box center [42, 445] width 9 height 9
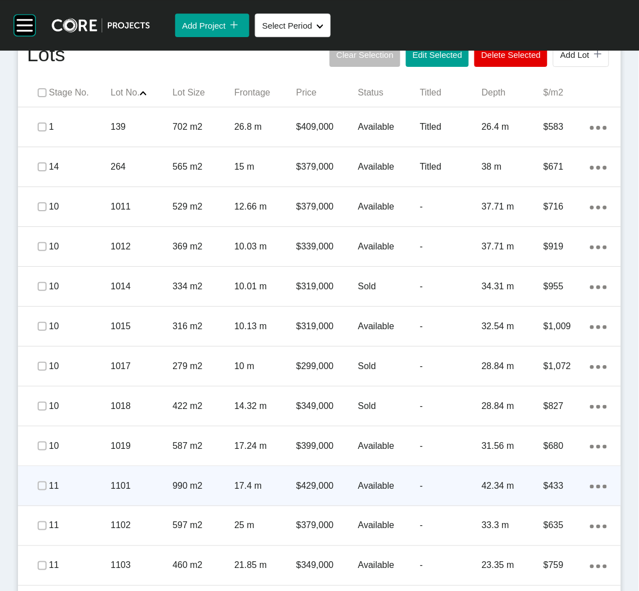
click at [89, 487] on p "11" at bounding box center [80, 485] width 62 height 12
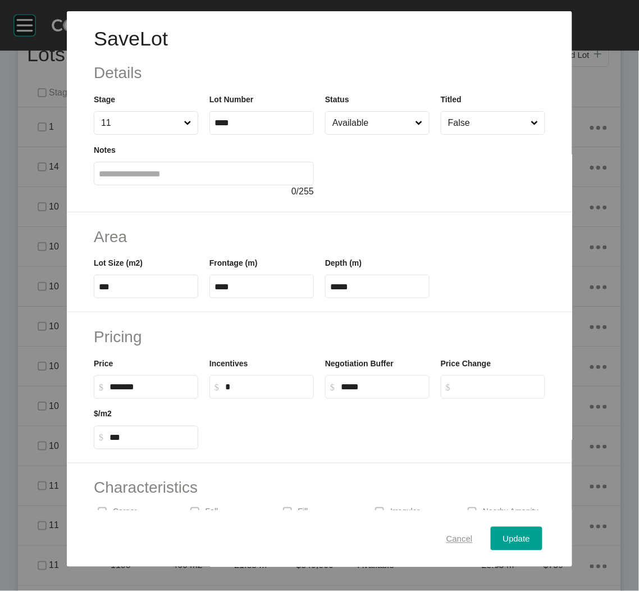
click at [434, 542] on button "Cancel" at bounding box center [459, 539] width 51 height 24
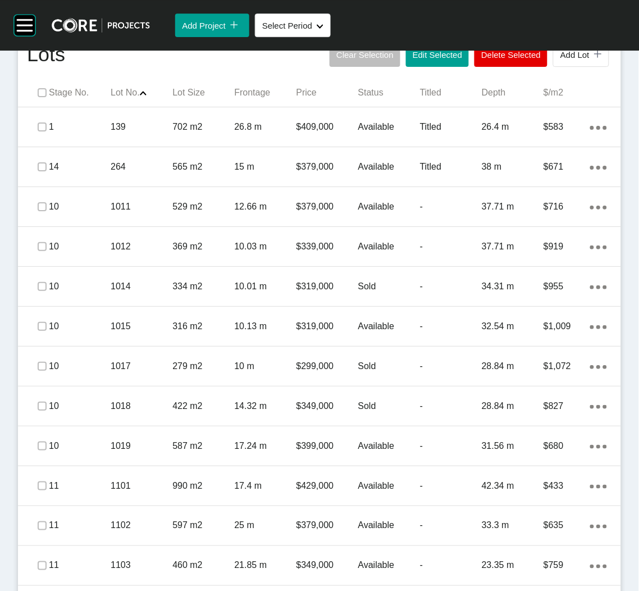
drag, startPoint x: 34, startPoint y: 485, endPoint x: 48, endPoint y: 506, distance: 24.8
click at [31, 485] on div "11 1101 990 m2 17.4 m $429,000 Available - 42.34 m $433 Action Menu Dots Copy 6…" at bounding box center [319, 485] width 603 height 39
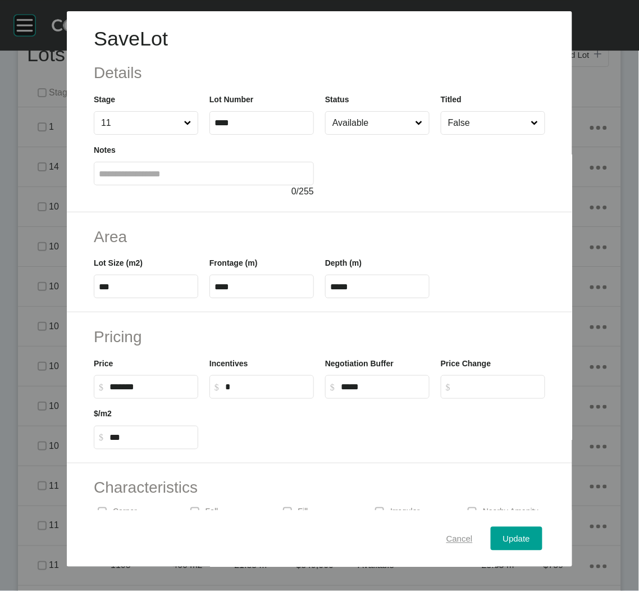
click at [449, 540] on span "Cancel" at bounding box center [459, 538] width 26 height 10
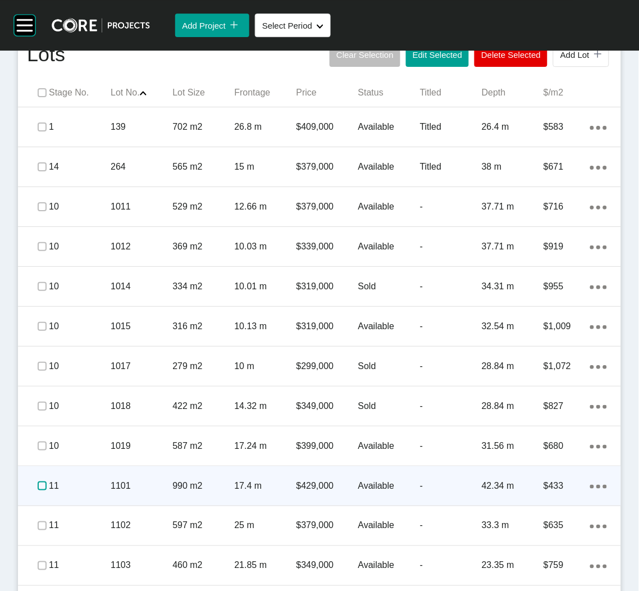
click at [45, 485] on label at bounding box center [42, 485] width 9 height 9
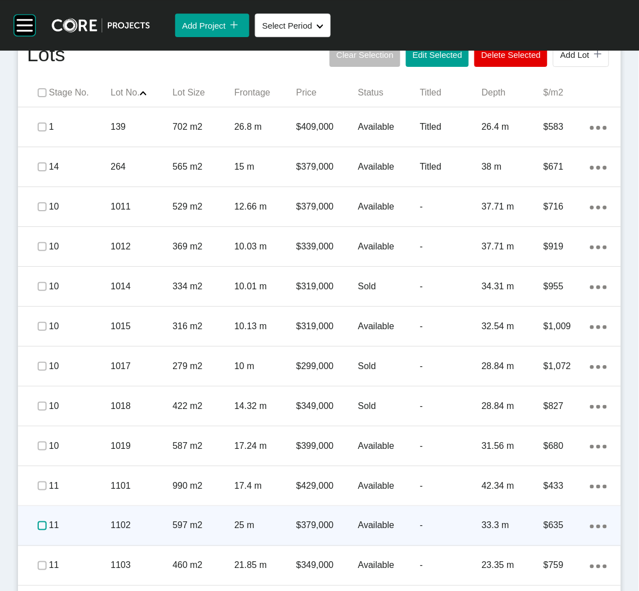
click at [38, 523] on label at bounding box center [42, 525] width 9 height 9
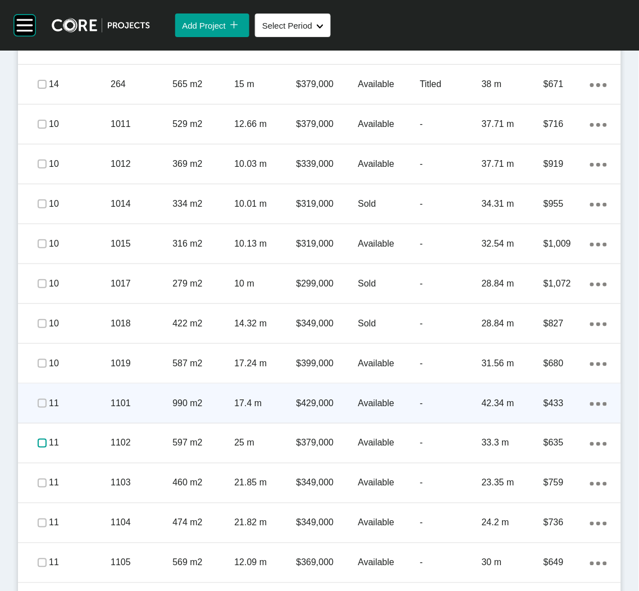
scroll to position [757, 0]
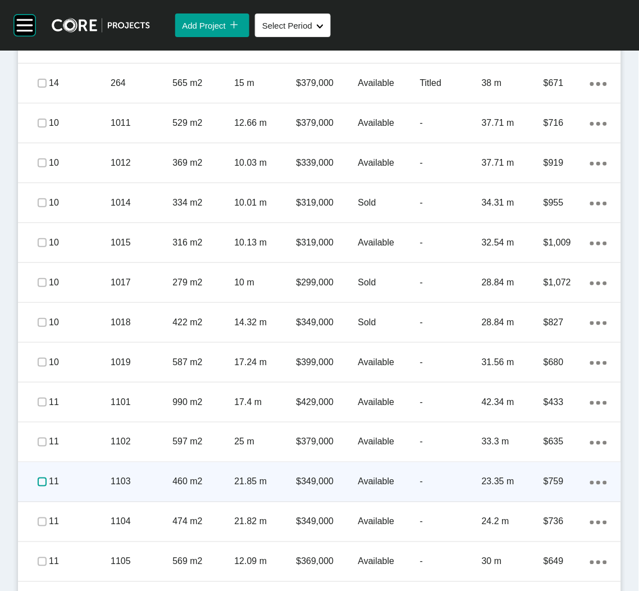
click at [39, 482] on label at bounding box center [42, 481] width 9 height 9
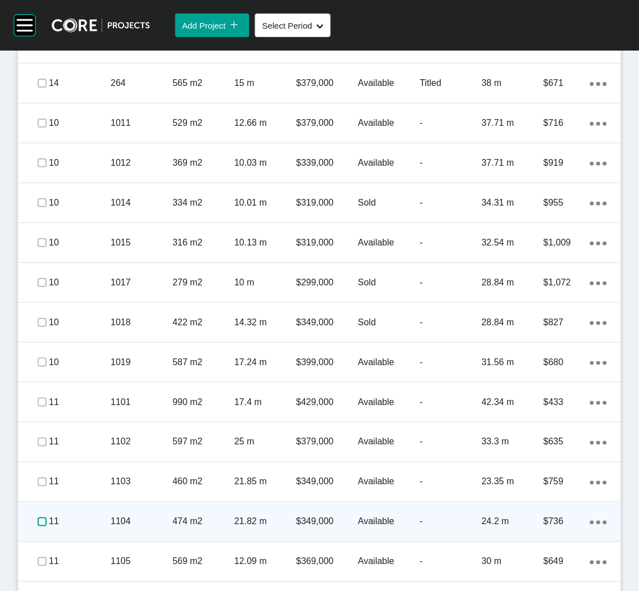
click at [39, 525] on label at bounding box center [42, 521] width 9 height 9
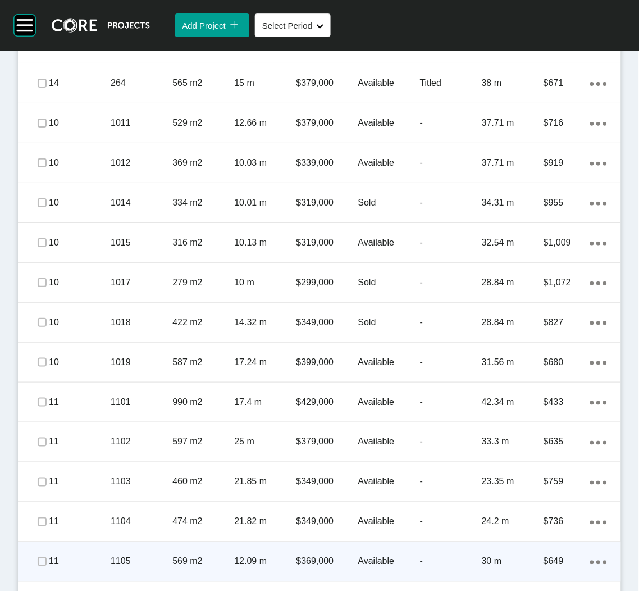
click at [72, 558] on p "11" at bounding box center [80, 561] width 62 height 12
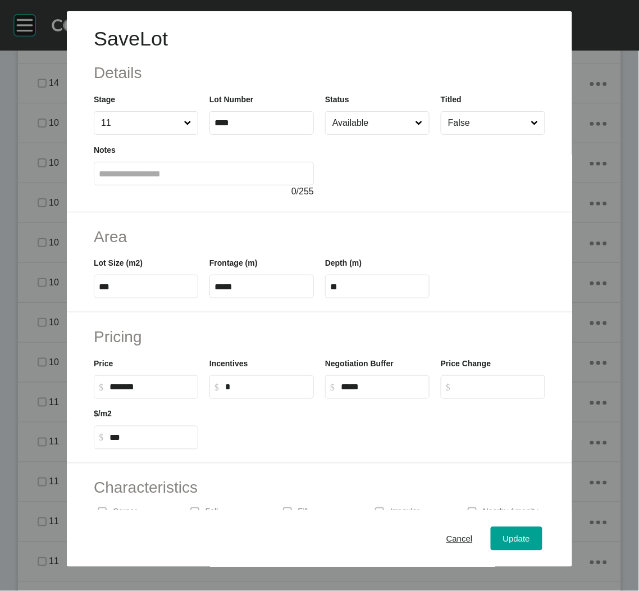
click at [373, 152] on div at bounding box center [435, 166] width 220 height 63
click at [382, 126] on input "Available" at bounding box center [371, 123] width 83 height 22
click at [503, 536] on span "Update" at bounding box center [516, 538] width 27 height 10
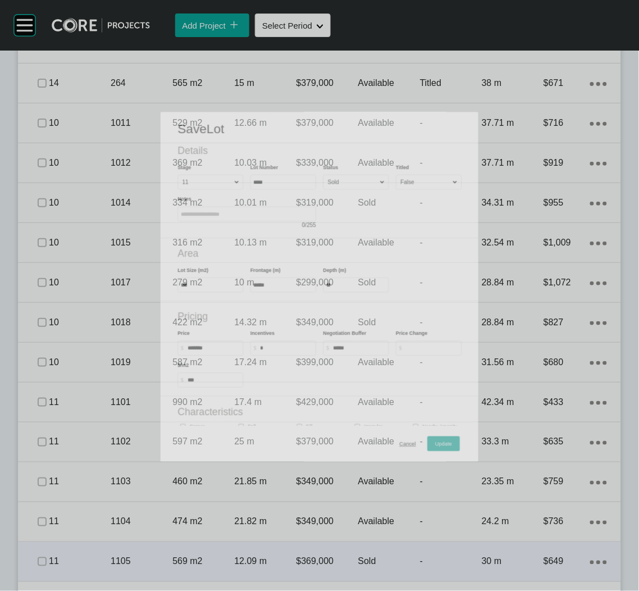
scroll to position [842, 0]
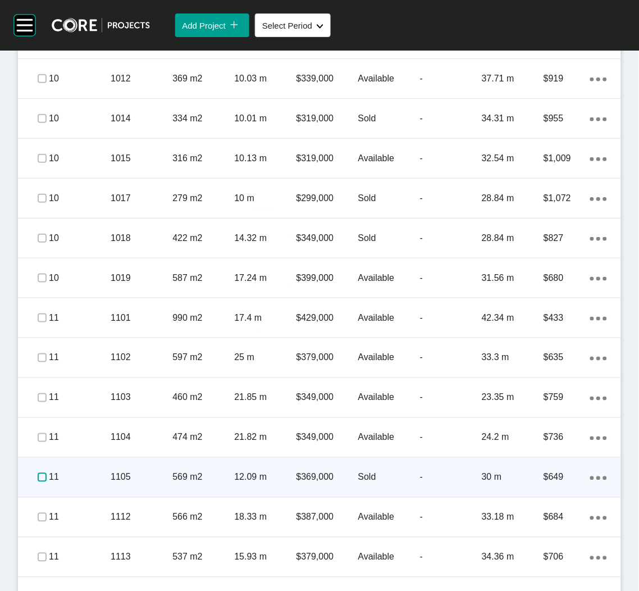
click at [39, 476] on label at bounding box center [42, 477] width 9 height 9
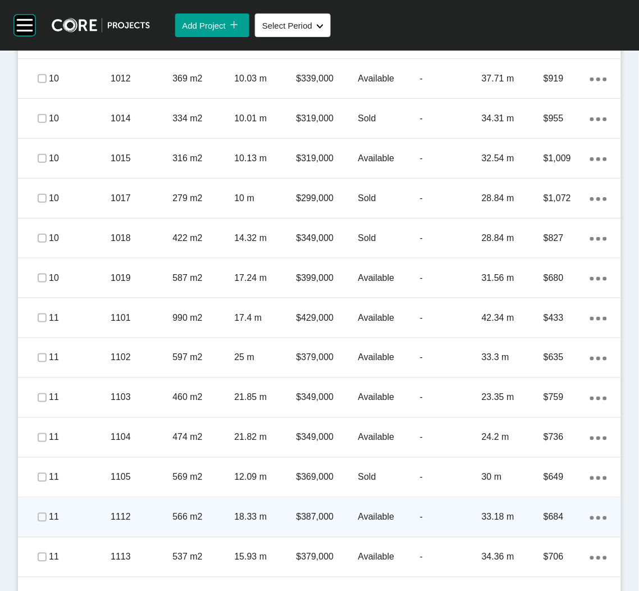
click at [75, 518] on p "11" at bounding box center [80, 517] width 62 height 12
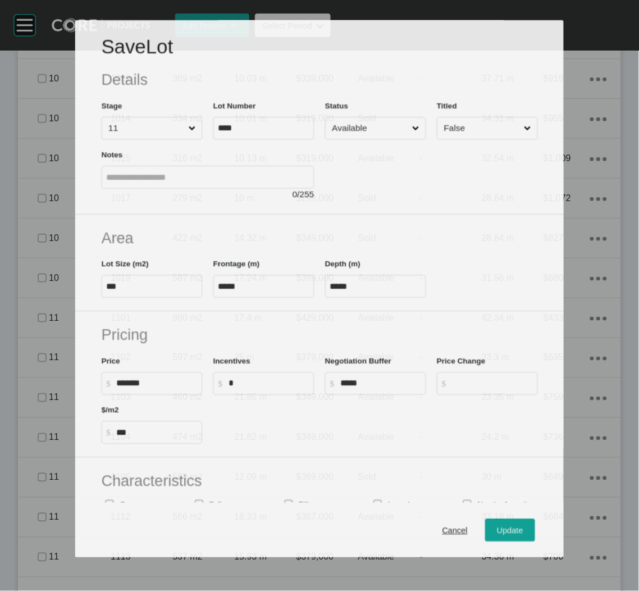
click at [359, 125] on input "Available" at bounding box center [370, 128] width 80 height 22
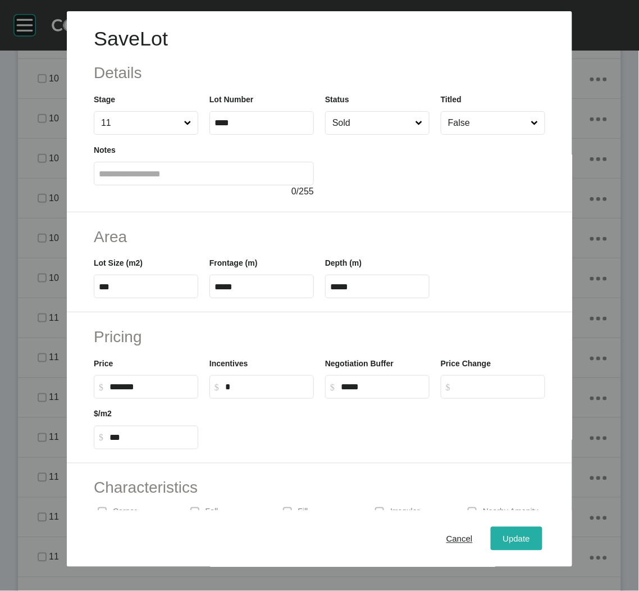
click at [516, 528] on button "Update" at bounding box center [517, 539] width 52 height 24
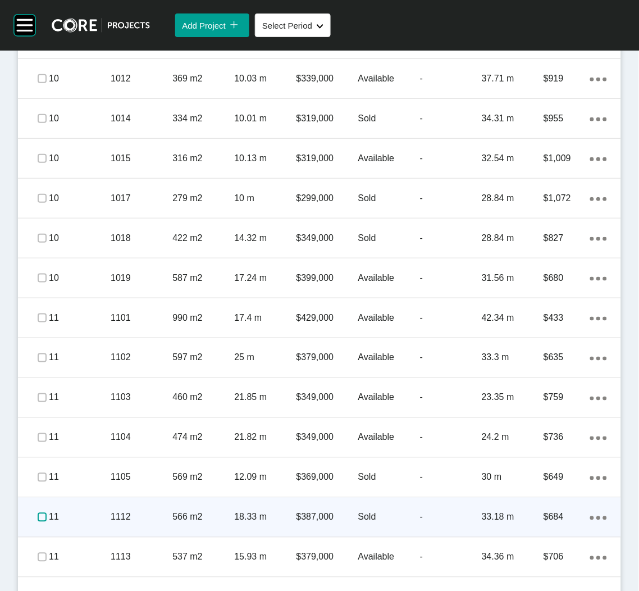
click at [38, 515] on label at bounding box center [42, 517] width 9 height 9
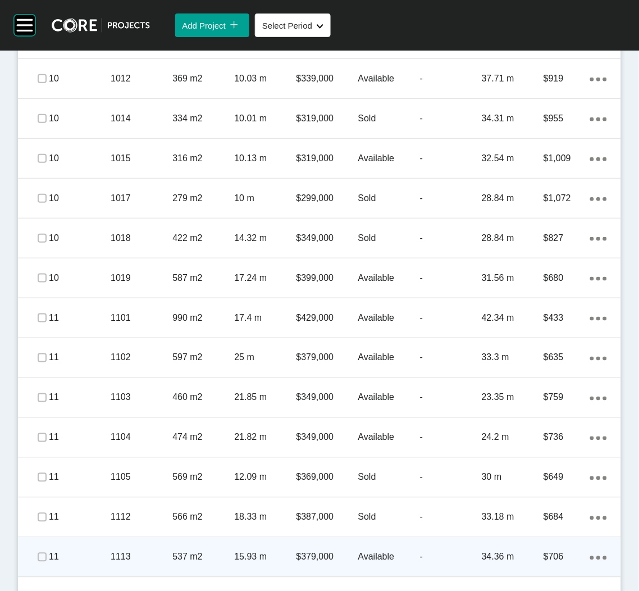
click at [152, 563] on div "1113" at bounding box center [142, 557] width 62 height 35
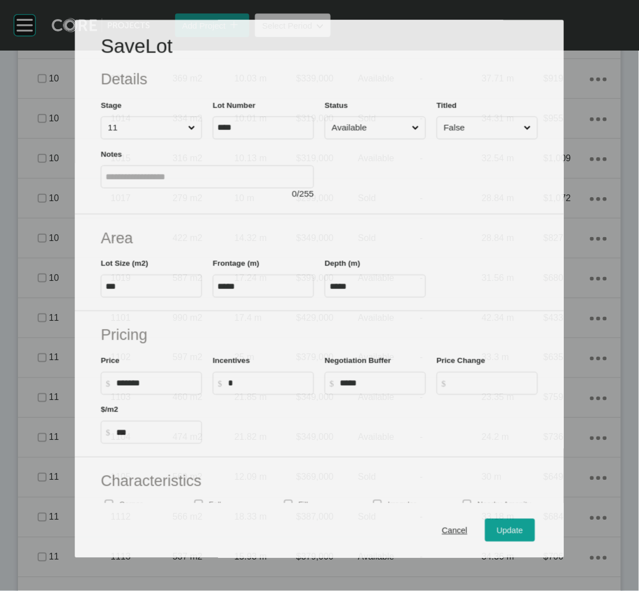
click at [360, 131] on input "Available" at bounding box center [370, 128] width 80 height 22
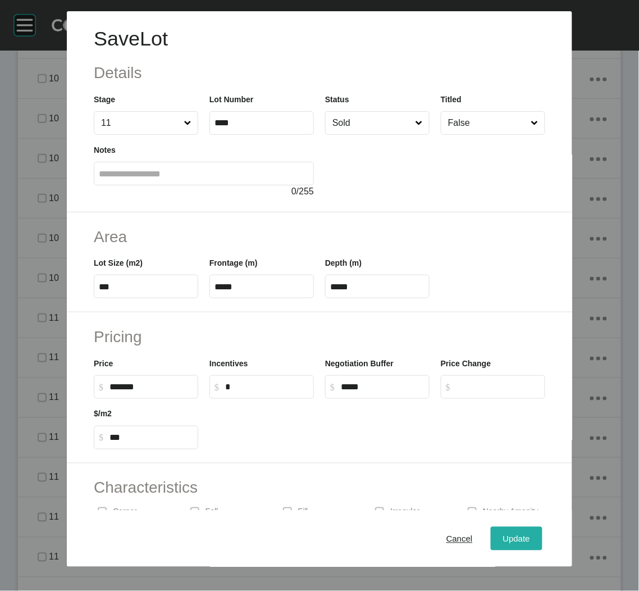
click at [491, 529] on button "Update" at bounding box center [517, 539] width 52 height 24
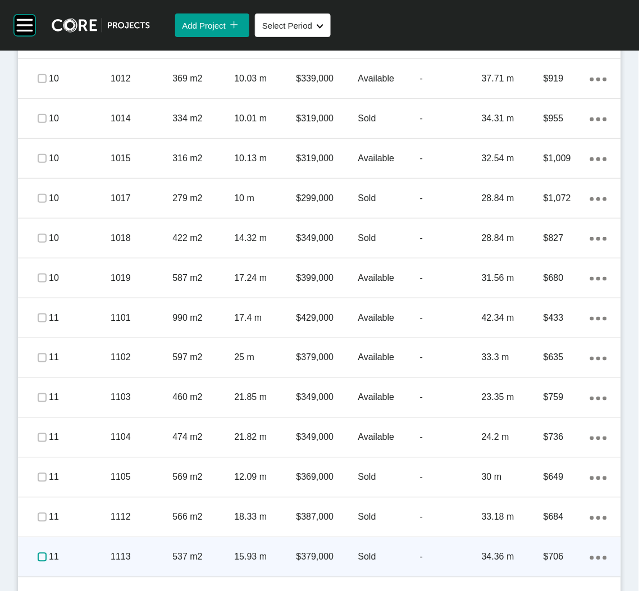
click at [43, 552] on label at bounding box center [42, 556] width 9 height 9
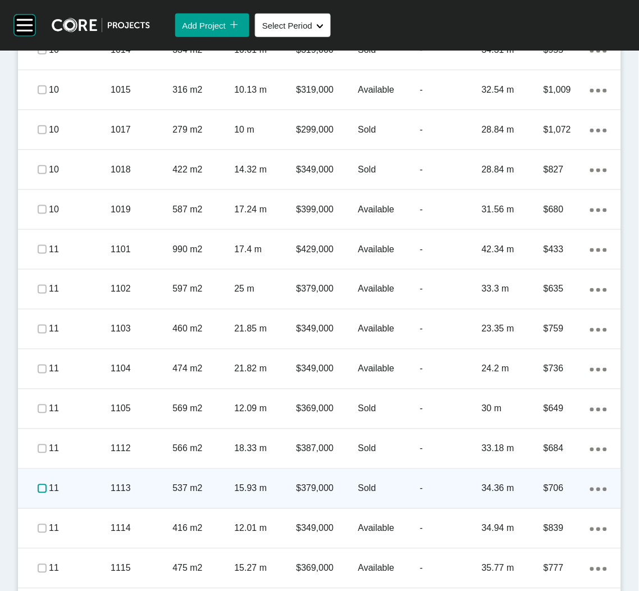
scroll to position [926, 0]
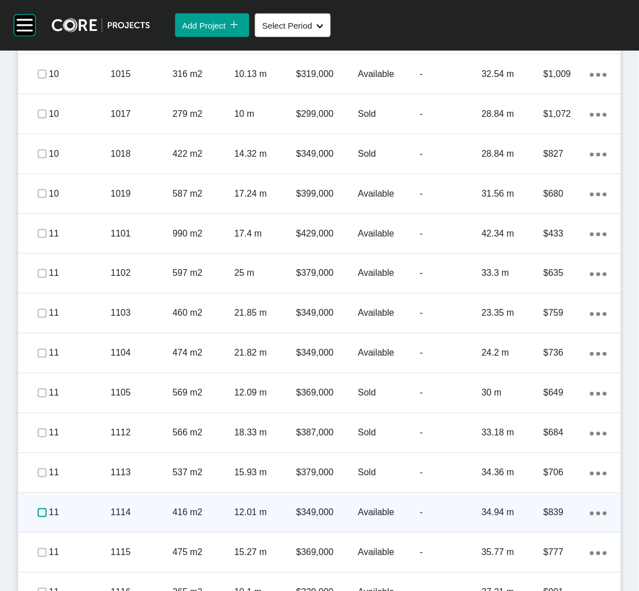
click at [44, 510] on label at bounding box center [42, 512] width 9 height 9
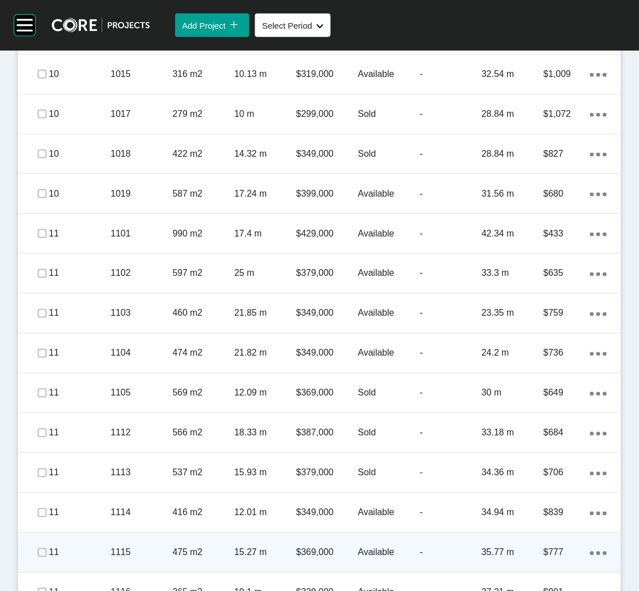
click at [98, 556] on p "11" at bounding box center [80, 552] width 62 height 12
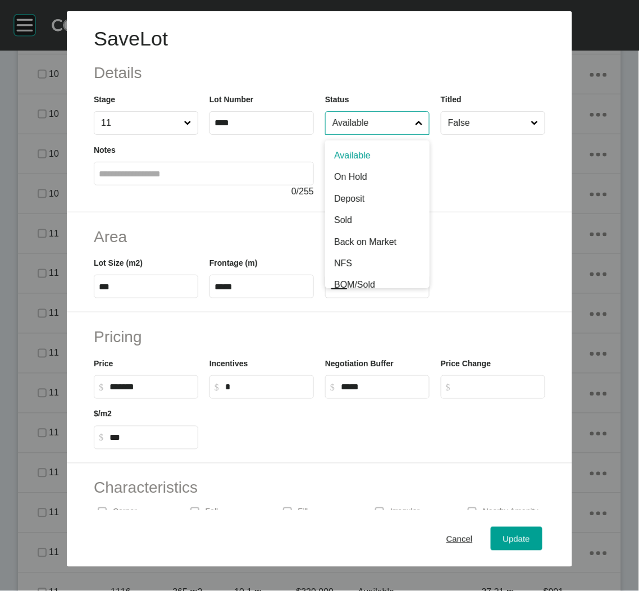
click at [362, 132] on input "Available" at bounding box center [371, 123] width 83 height 22
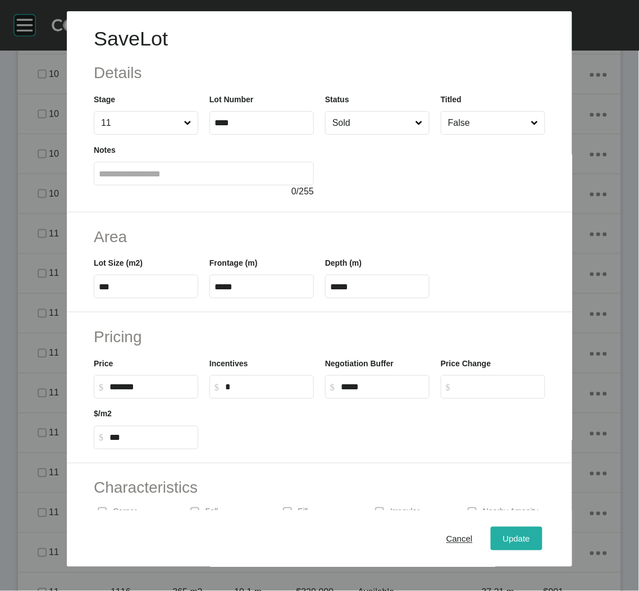
click at [503, 537] on span "Update" at bounding box center [516, 538] width 27 height 10
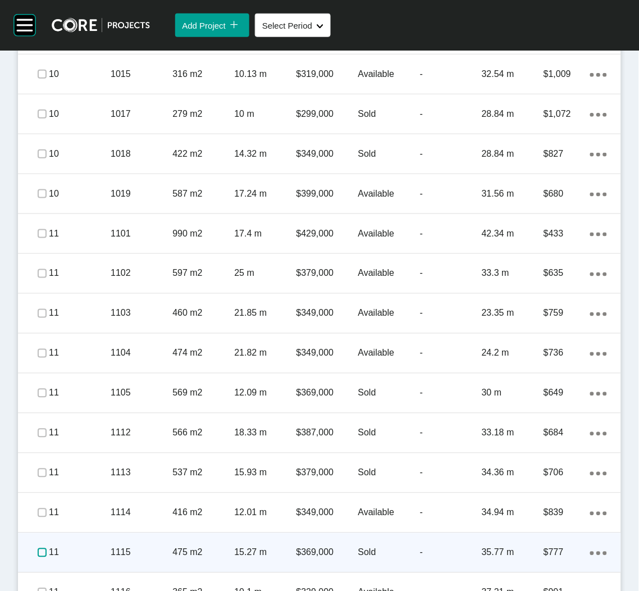
click at [42, 552] on label at bounding box center [42, 552] width 9 height 9
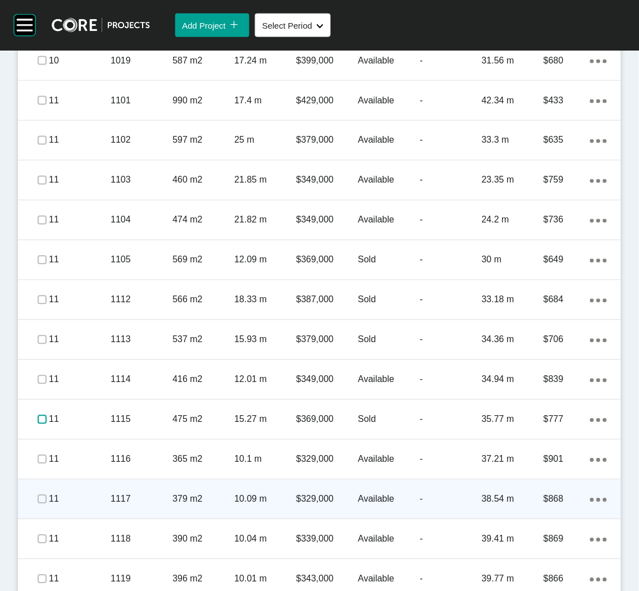
scroll to position [1094, 0]
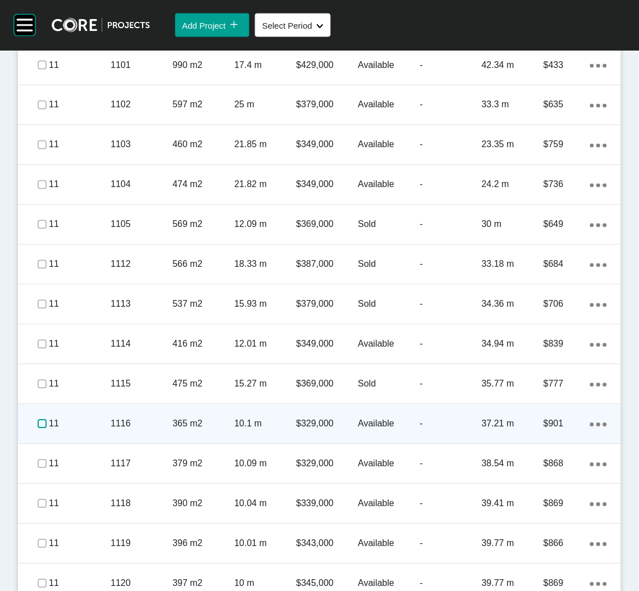
click at [40, 419] on label at bounding box center [42, 423] width 9 height 9
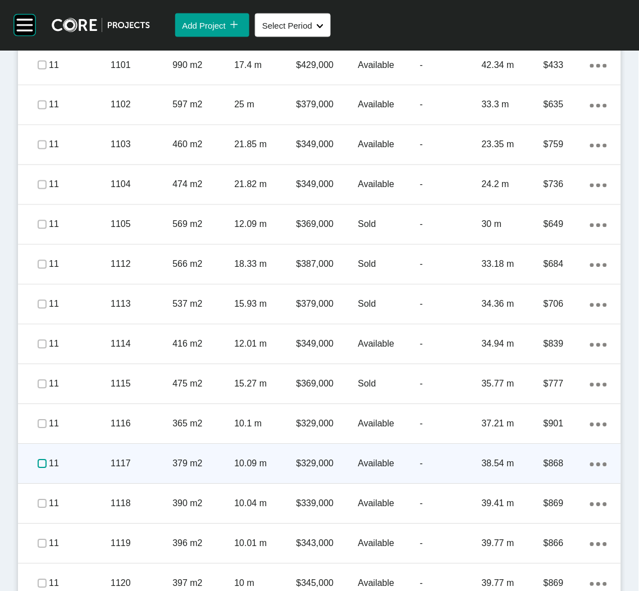
click at [38, 462] on label at bounding box center [42, 463] width 9 height 9
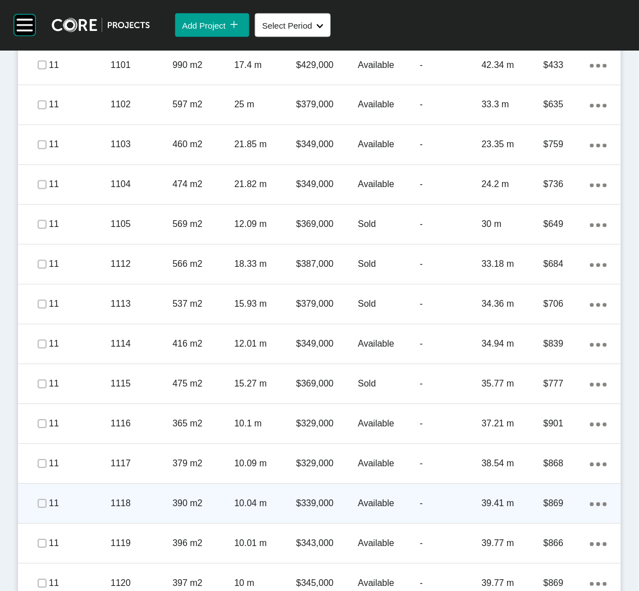
click at [34, 503] on span at bounding box center [42, 503] width 17 height 17
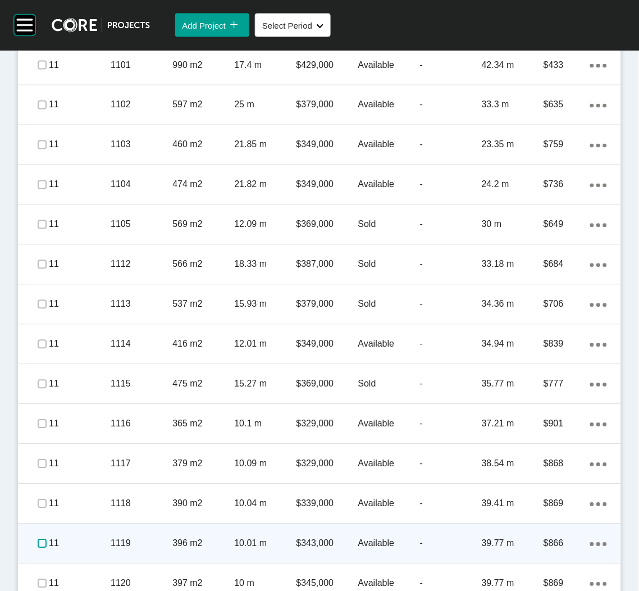
click at [41, 546] on label at bounding box center [42, 543] width 9 height 9
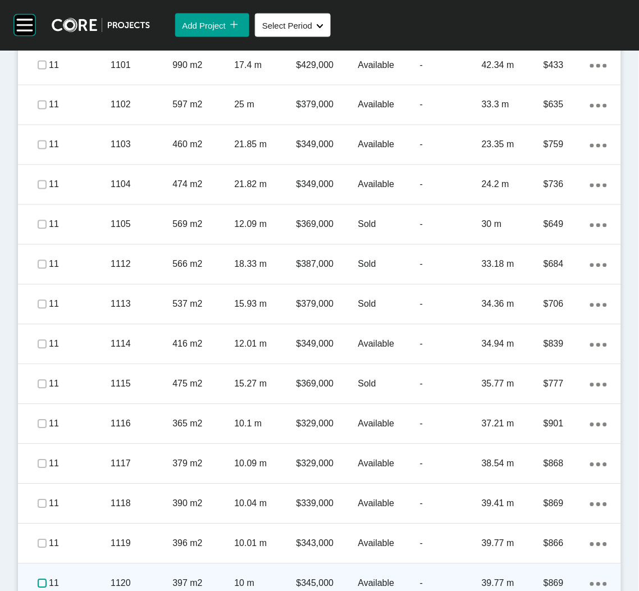
click at [38, 579] on label at bounding box center [42, 583] width 9 height 9
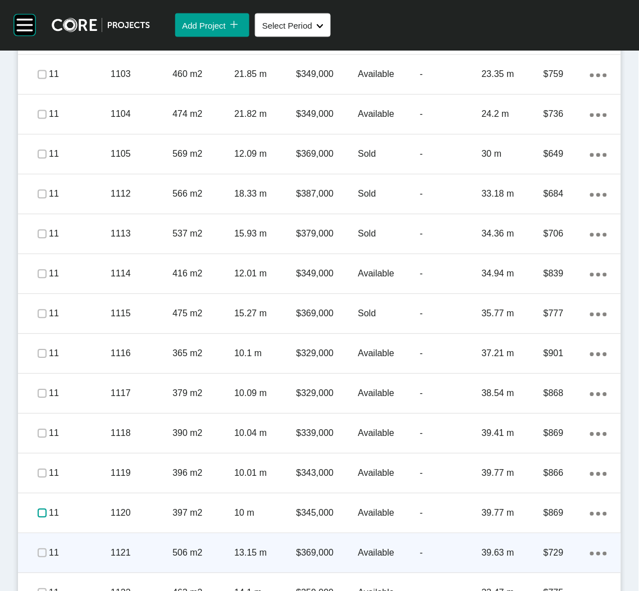
scroll to position [1263, 0]
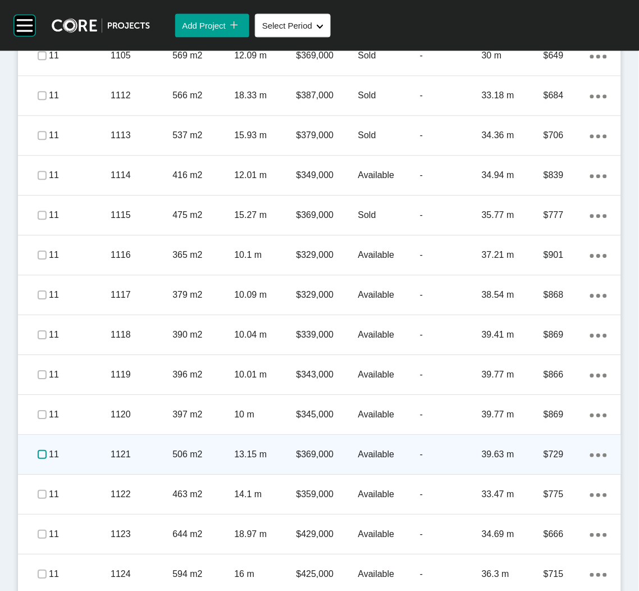
click at [46, 451] on label at bounding box center [42, 454] width 9 height 9
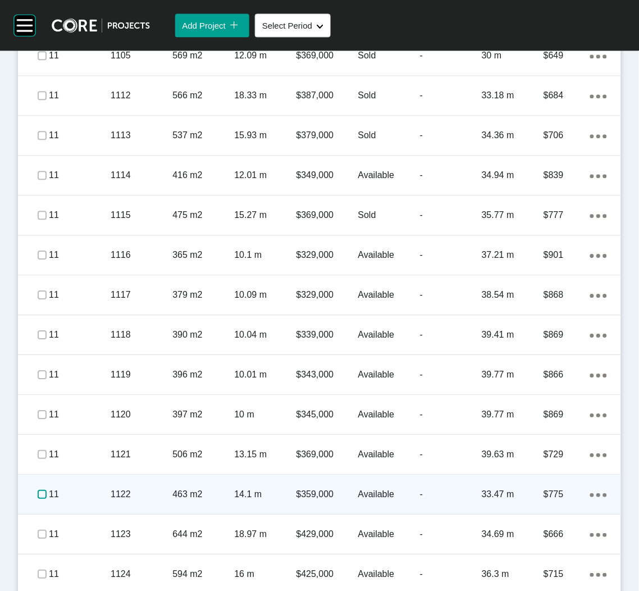
click at [42, 493] on label at bounding box center [42, 494] width 9 height 9
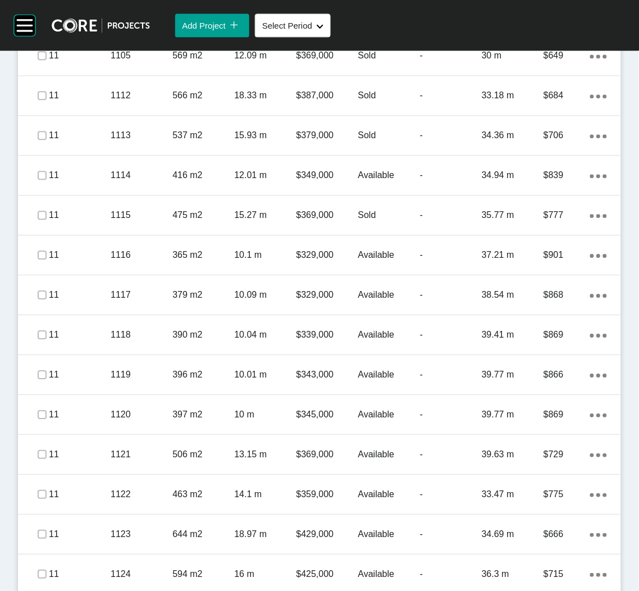
drag, startPoint x: 89, startPoint y: 533, endPoint x: 113, endPoint y: 491, distance: 48.3
click at [90, 533] on p "11" at bounding box center [80, 534] width 62 height 12
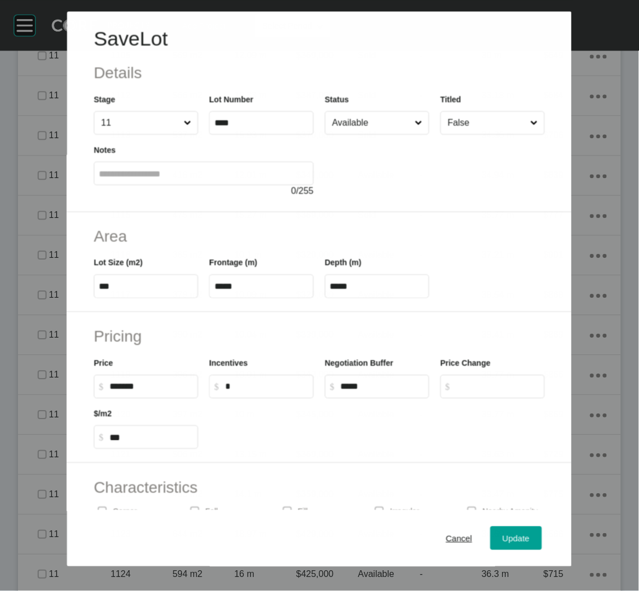
click at [373, 143] on div at bounding box center [435, 166] width 220 height 63
click at [372, 120] on input "Available" at bounding box center [371, 123] width 83 height 22
click at [503, 538] on span "Update" at bounding box center [516, 538] width 27 height 10
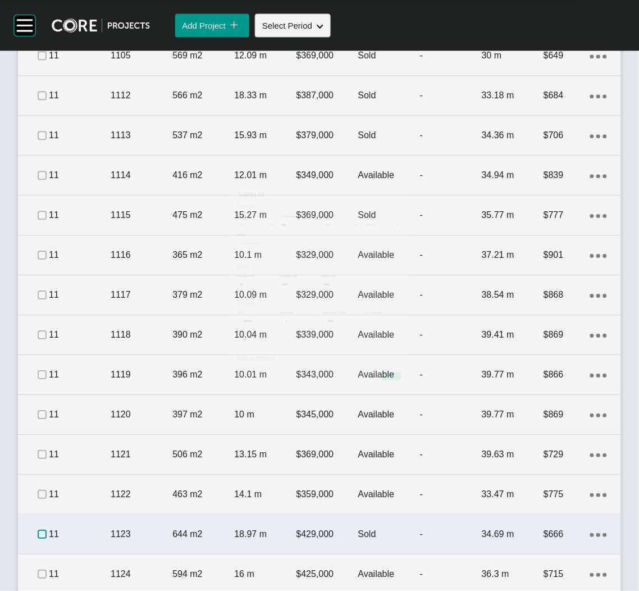
click at [38, 533] on label at bounding box center [42, 533] width 9 height 9
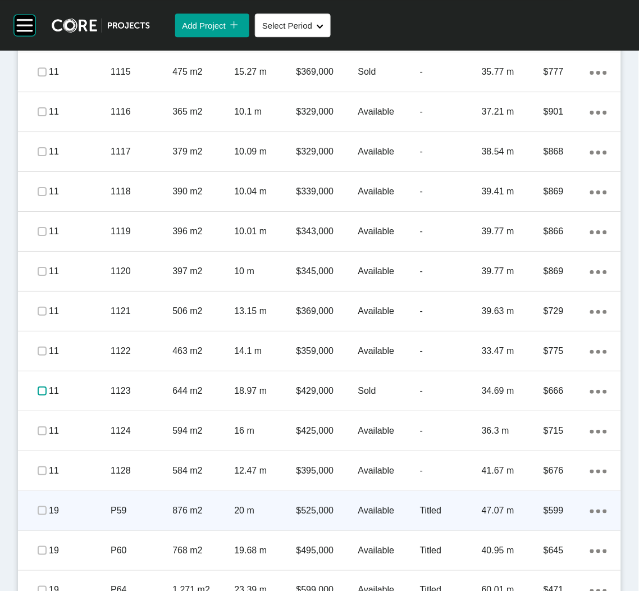
scroll to position [1432, 0]
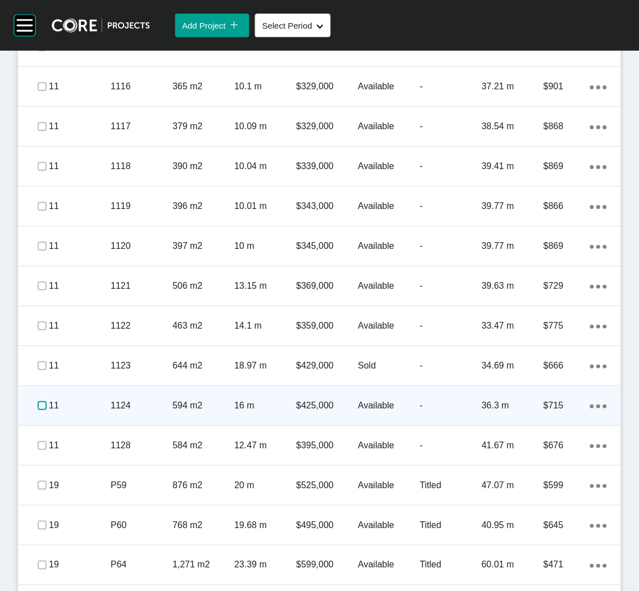
click at [39, 402] on label at bounding box center [42, 405] width 9 height 9
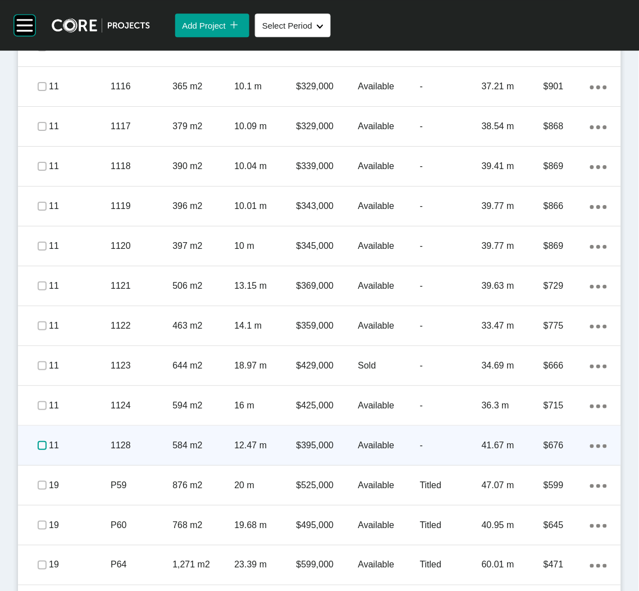
click at [39, 444] on label at bounding box center [42, 445] width 9 height 9
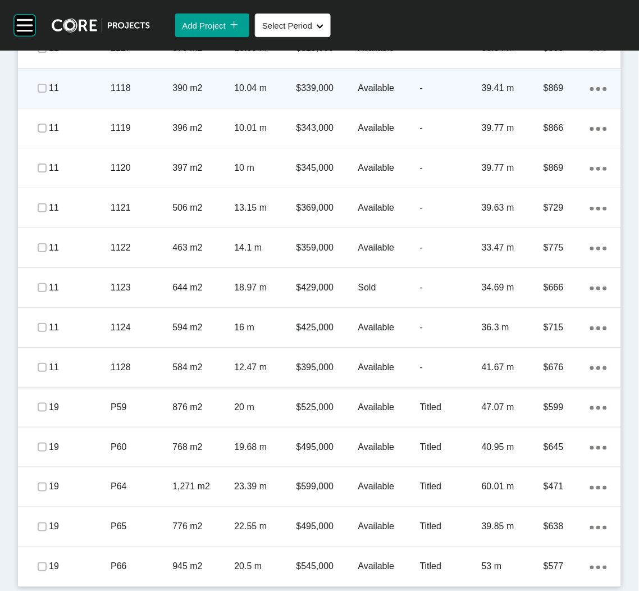
scroll to position [1181, 0]
